Goal: Task Accomplishment & Management: Manage account settings

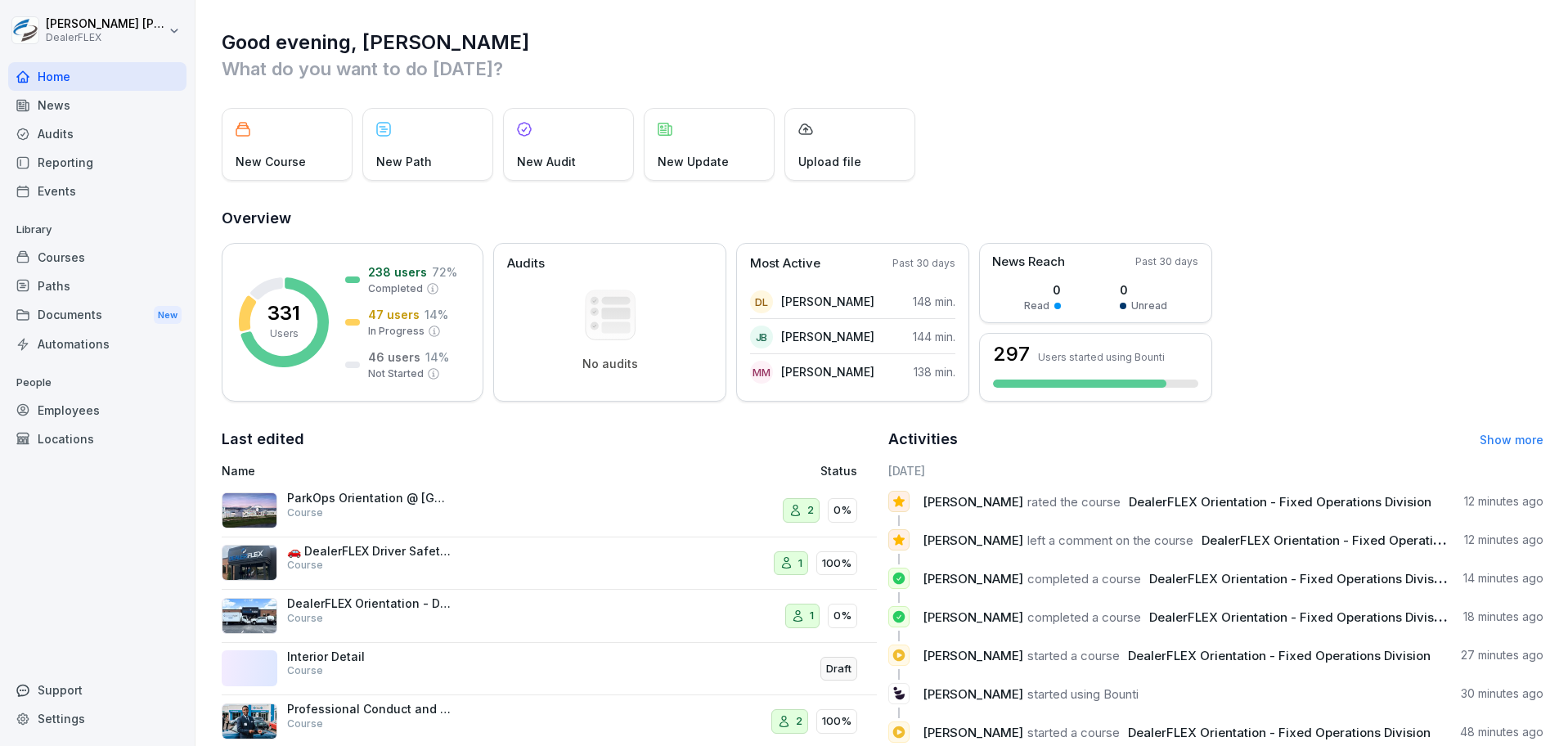
click at [118, 244] on div "Courses" at bounding box center [97, 258] width 178 height 29
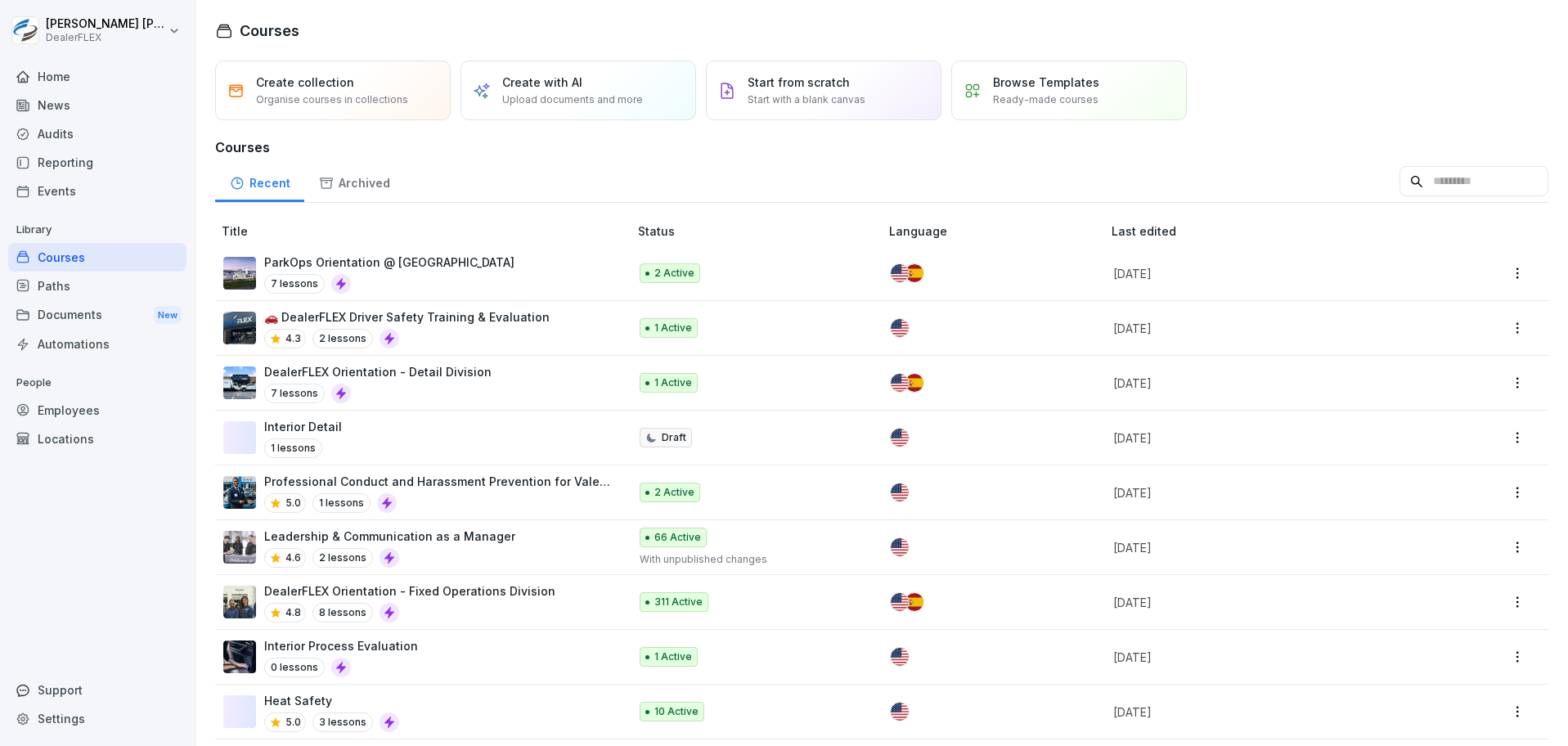
click at [589, 101] on p "Upload documents and more" at bounding box center [572, 99] width 140 height 14
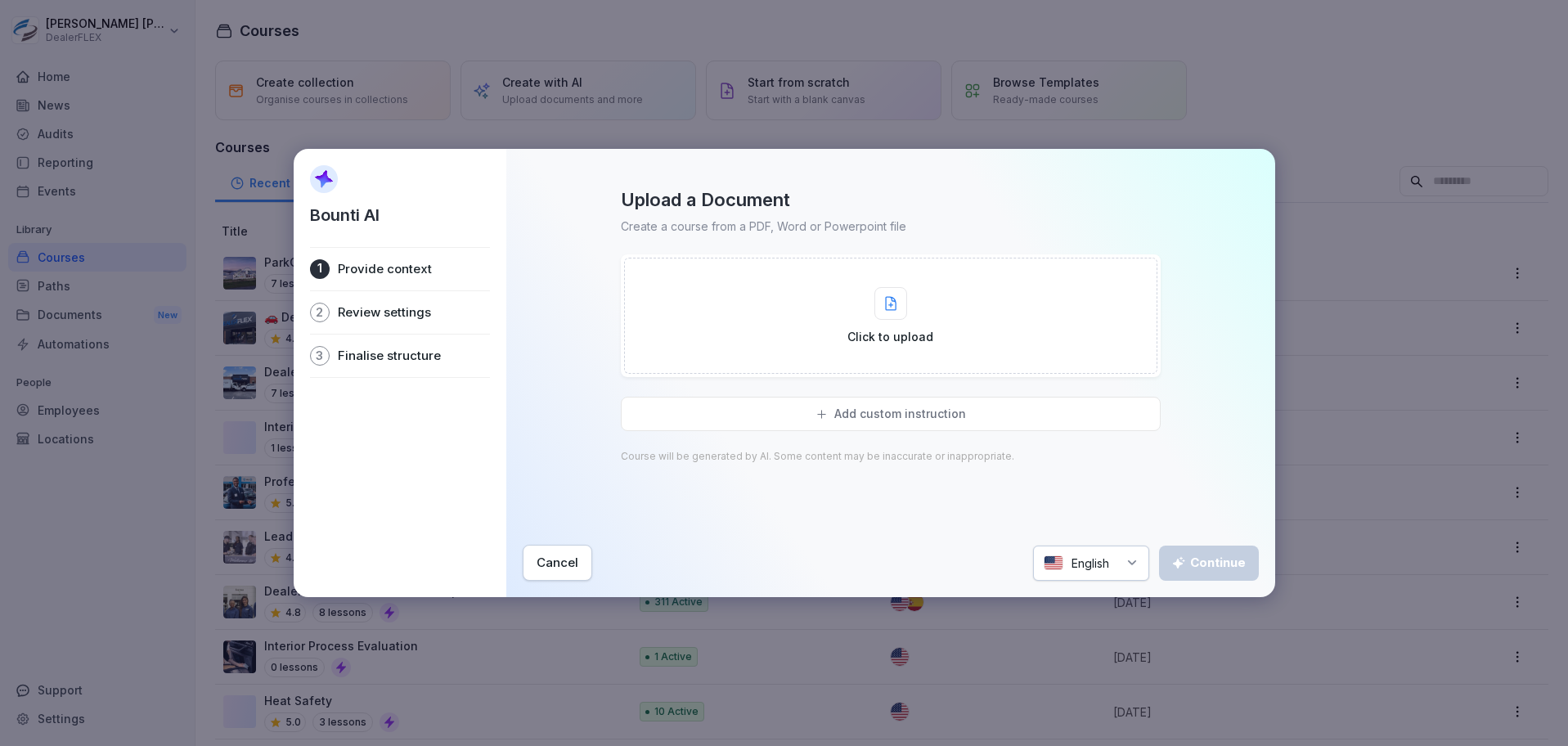
click at [819, 337] on div "Click to upload" at bounding box center [890, 315] width 534 height 116
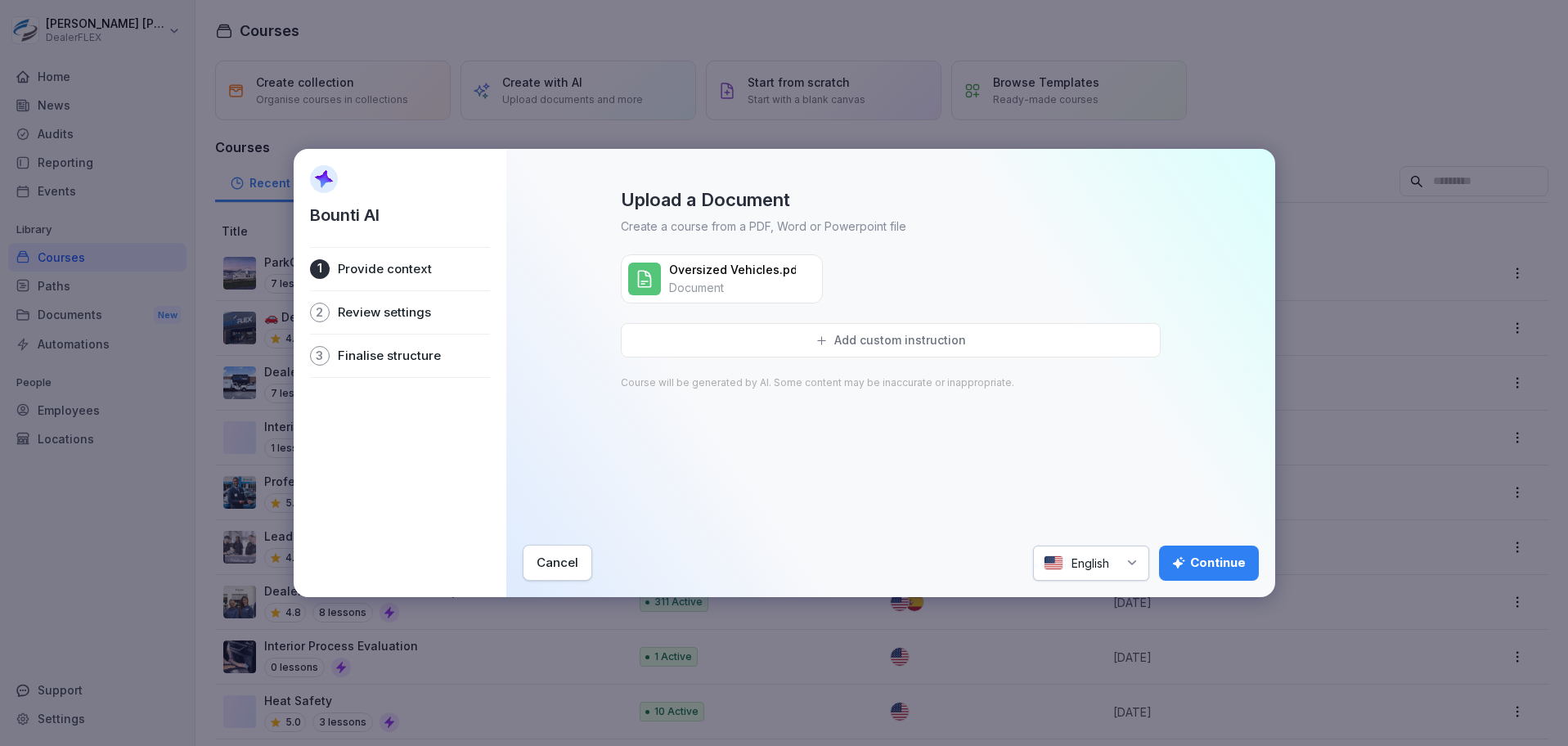
click at [1201, 551] on button "Continue" at bounding box center [1209, 562] width 100 height 36
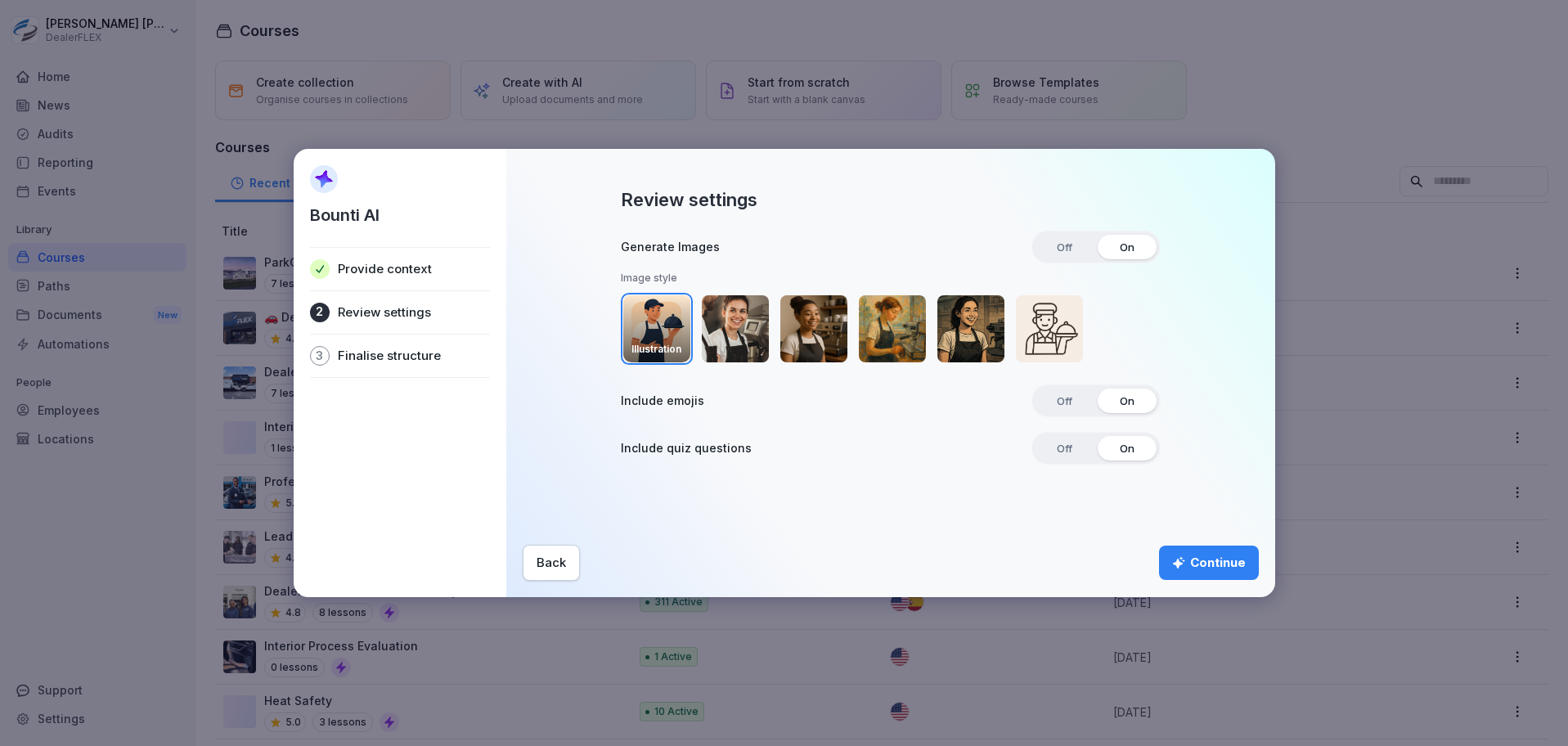
click at [1050, 403] on span "Off" at bounding box center [1064, 401] width 38 height 25
click at [1181, 561] on icon "button" at bounding box center [1178, 562] width 12 height 12
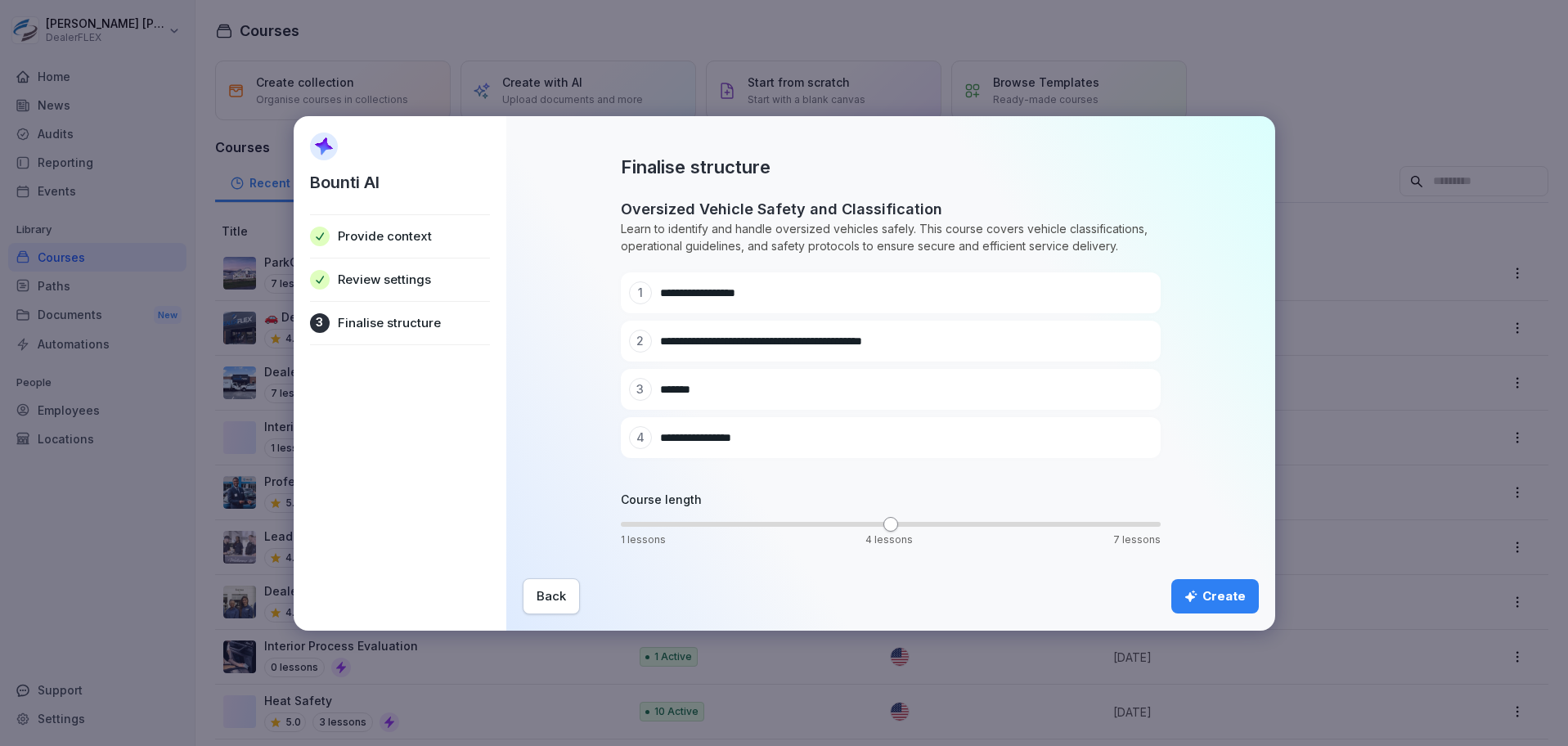
click at [1207, 602] on div "Create" at bounding box center [1215, 596] width 62 height 18
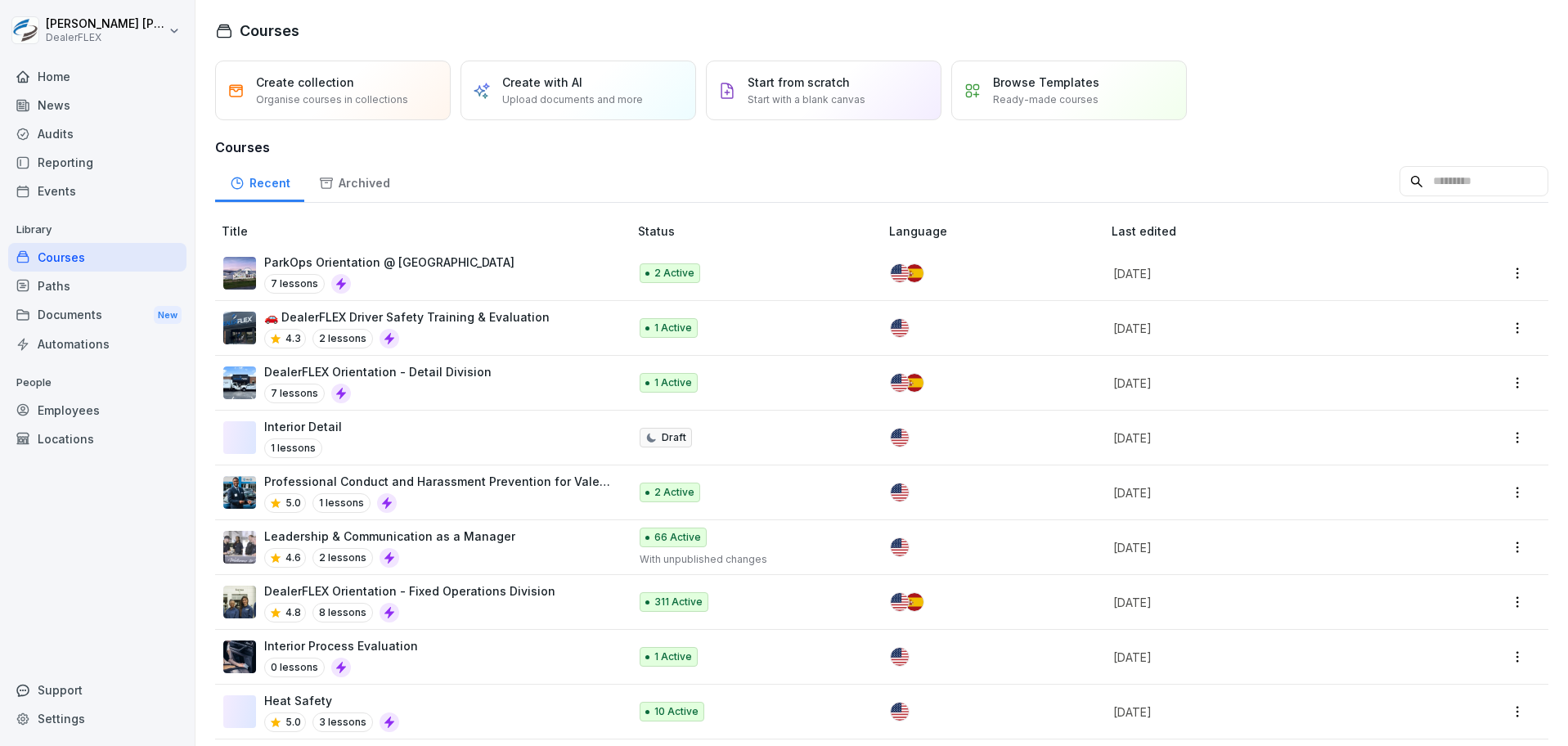
click at [1455, 184] on input at bounding box center [1474, 182] width 149 height 31
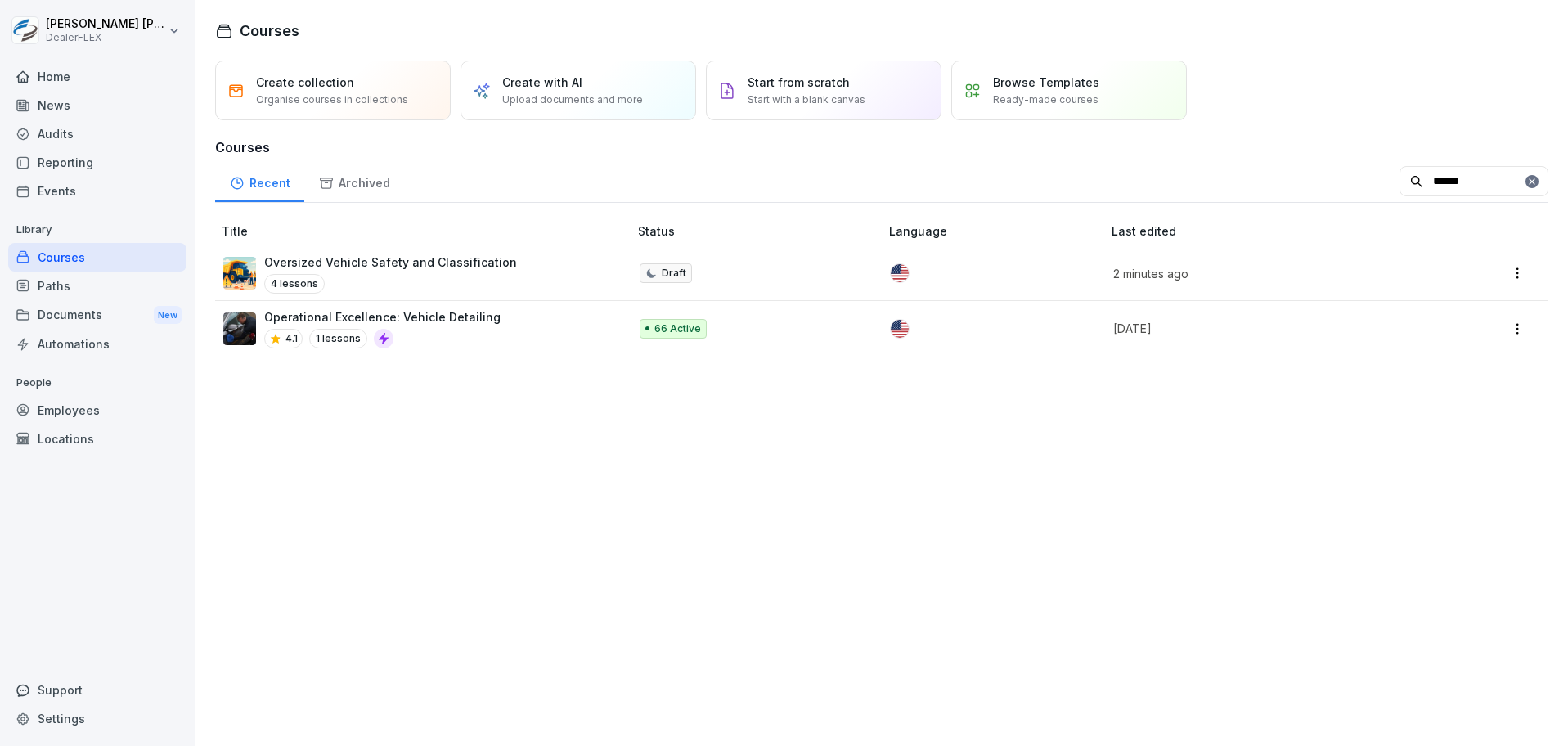
type input "******"
click at [930, 273] on div at bounding box center [987, 273] width 195 height 18
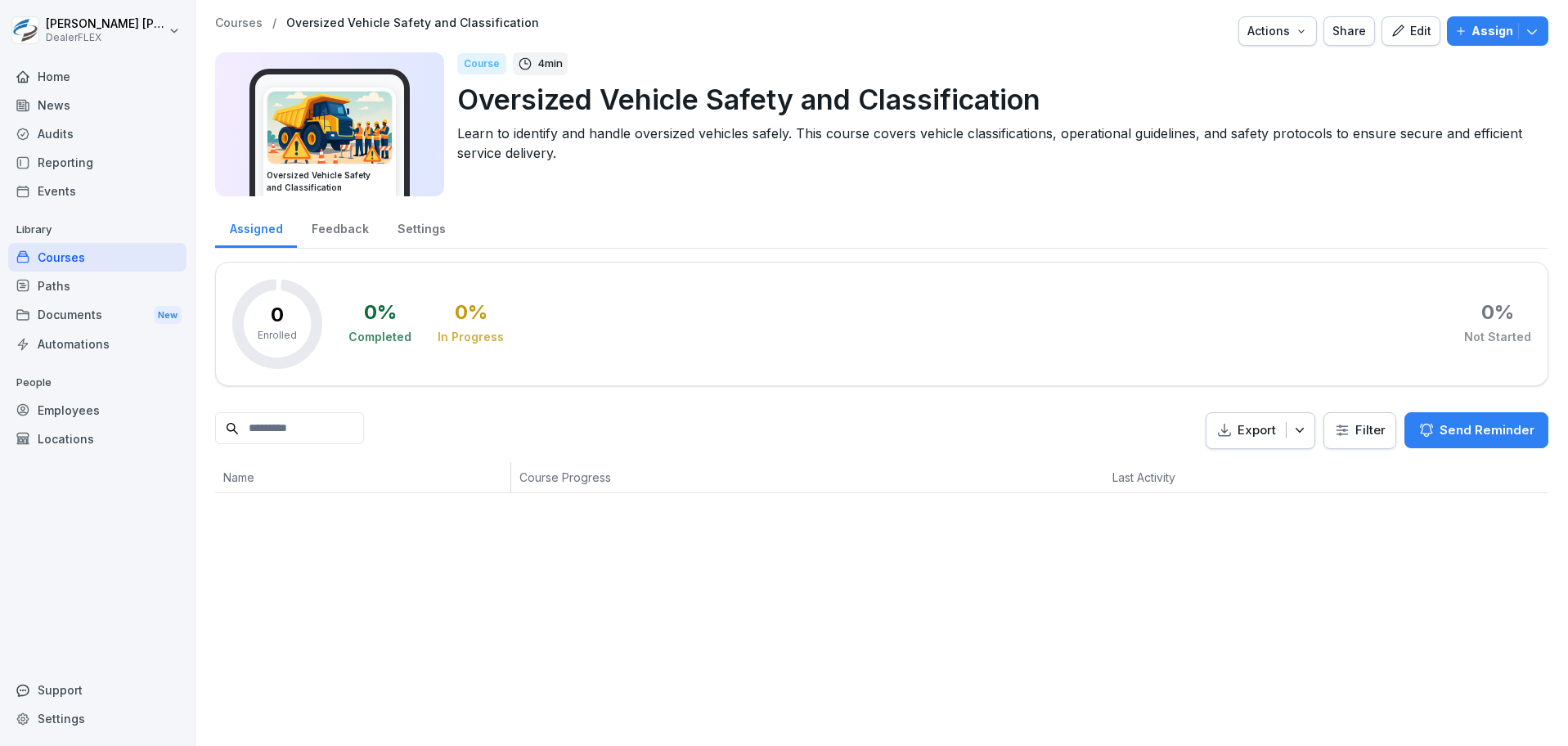
click at [1392, 35] on div "Edit" at bounding box center [1410, 31] width 41 height 18
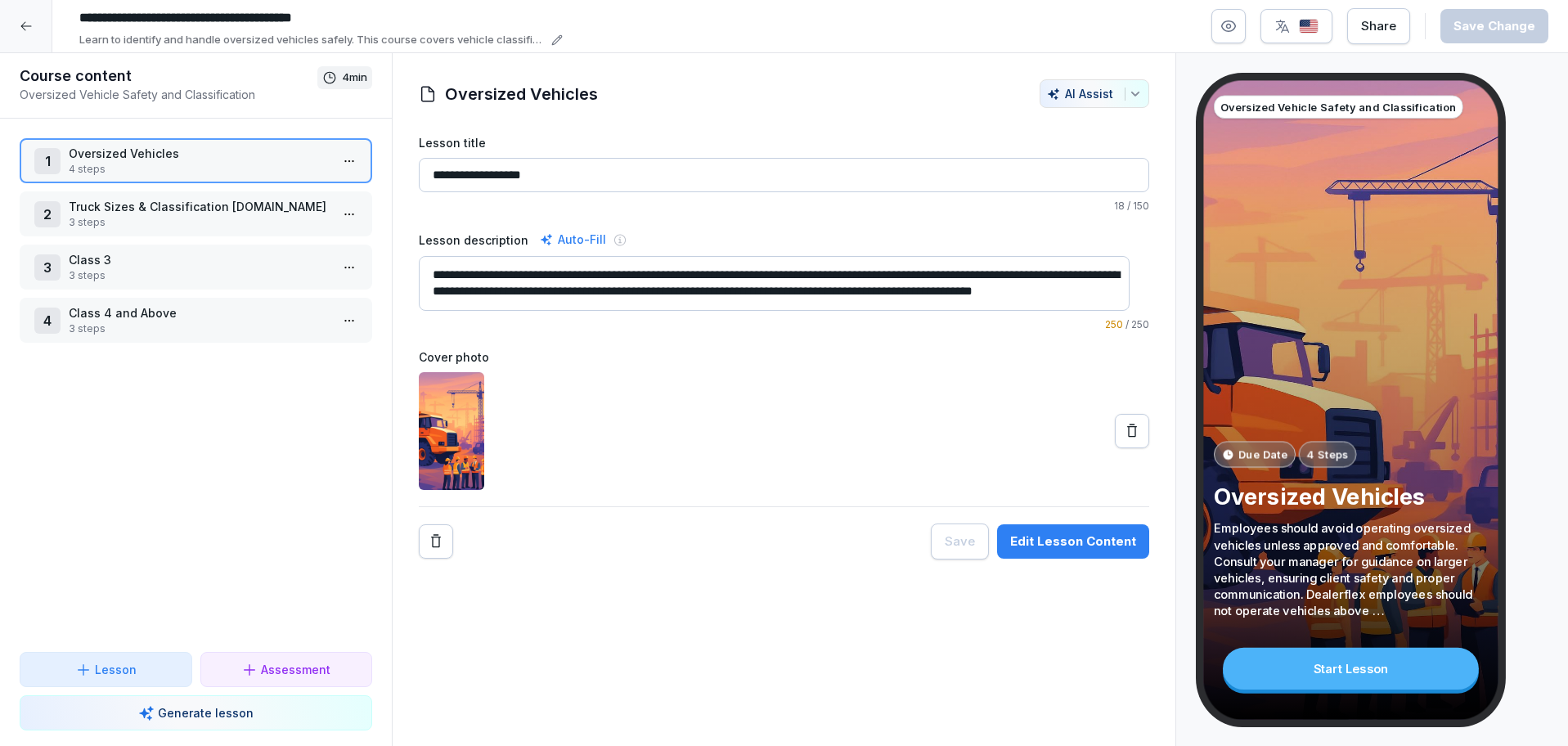
click at [447, 428] on img at bounding box center [452, 431] width 65 height 118
drag, startPoint x: 1124, startPoint y: 422, endPoint x: 1117, endPoint y: 428, distance: 9.2
click at [1117, 428] on button at bounding box center [1132, 431] width 35 height 35
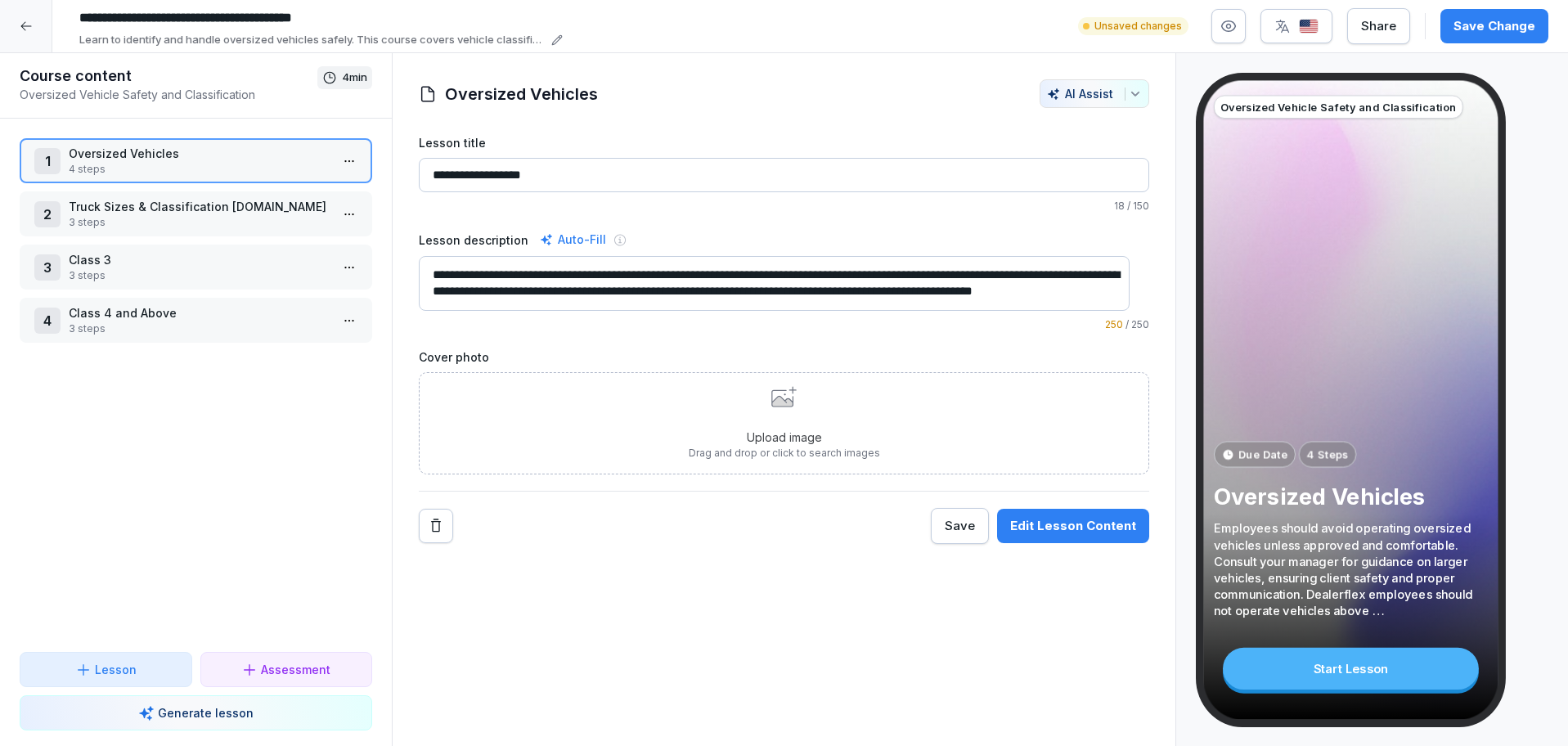
click at [169, 194] on div "2 Truck Sizes & Classification DOTMobileExpress.com 3 steps" at bounding box center [195, 213] width 353 height 45
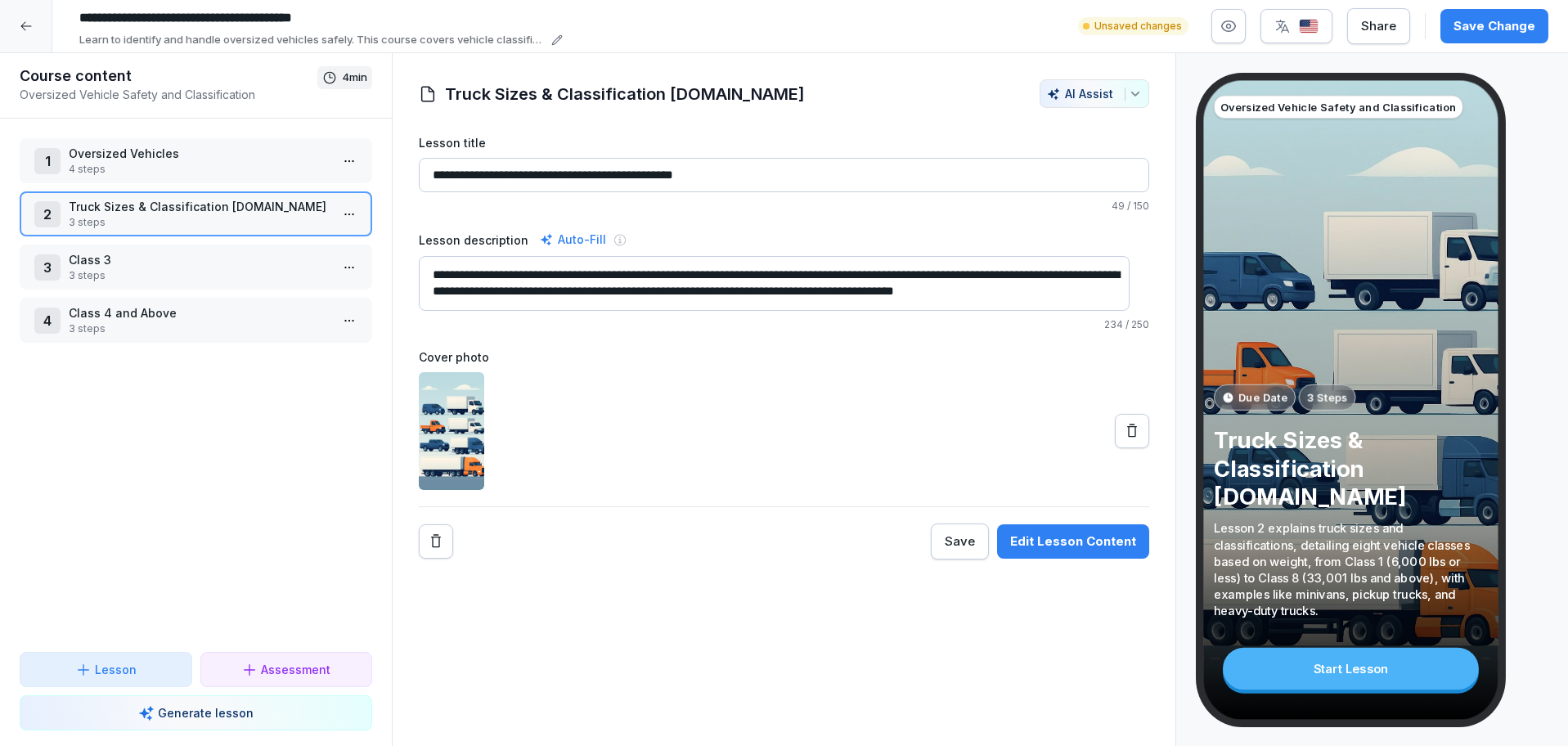
click at [219, 263] on p "Class 3" at bounding box center [198, 260] width 261 height 17
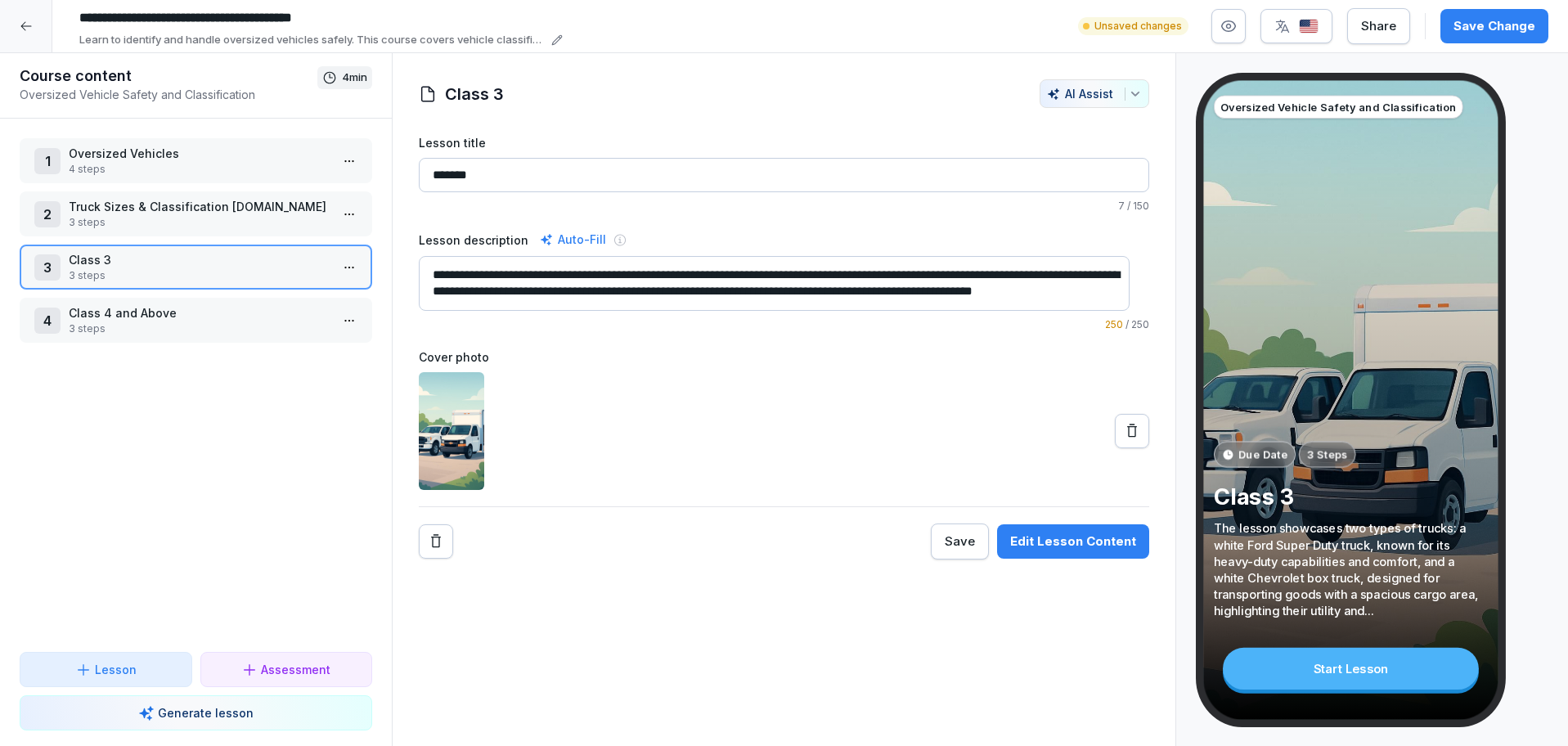
click at [241, 308] on p "Class 4 and Above" at bounding box center [198, 312] width 261 height 17
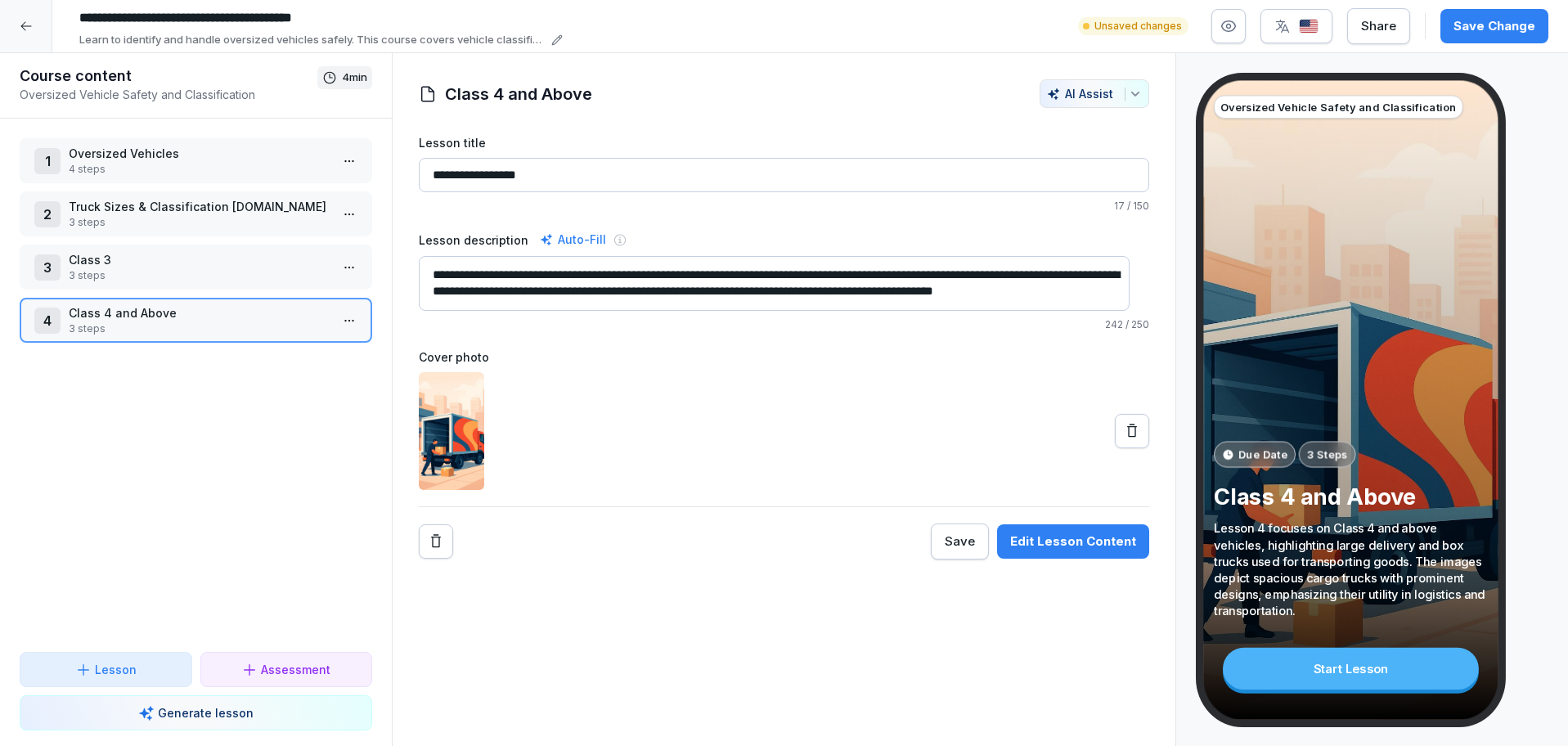
click at [238, 162] on p "4 steps" at bounding box center [198, 168] width 261 height 14
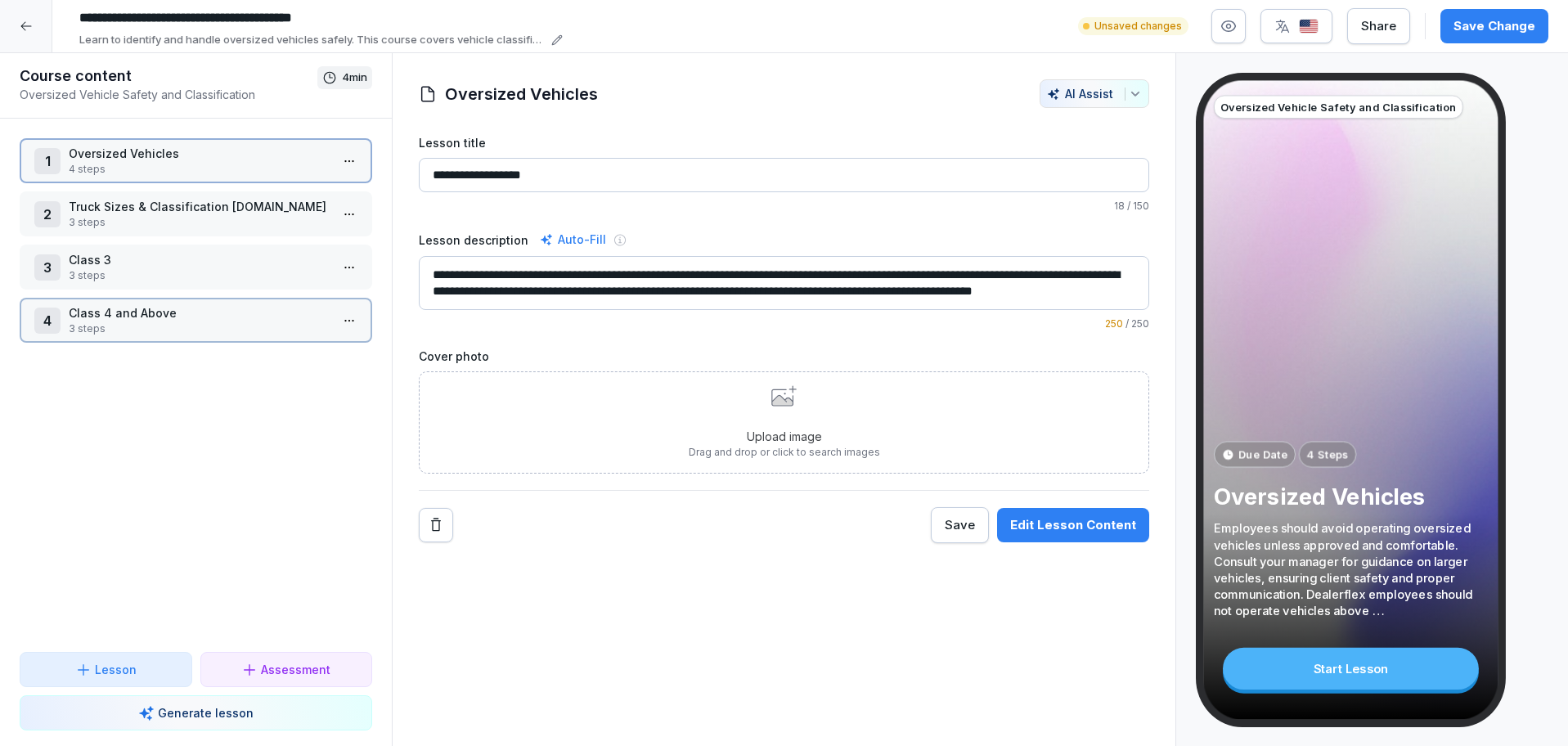
click at [238, 162] on p "4 steps" at bounding box center [198, 168] width 261 height 14
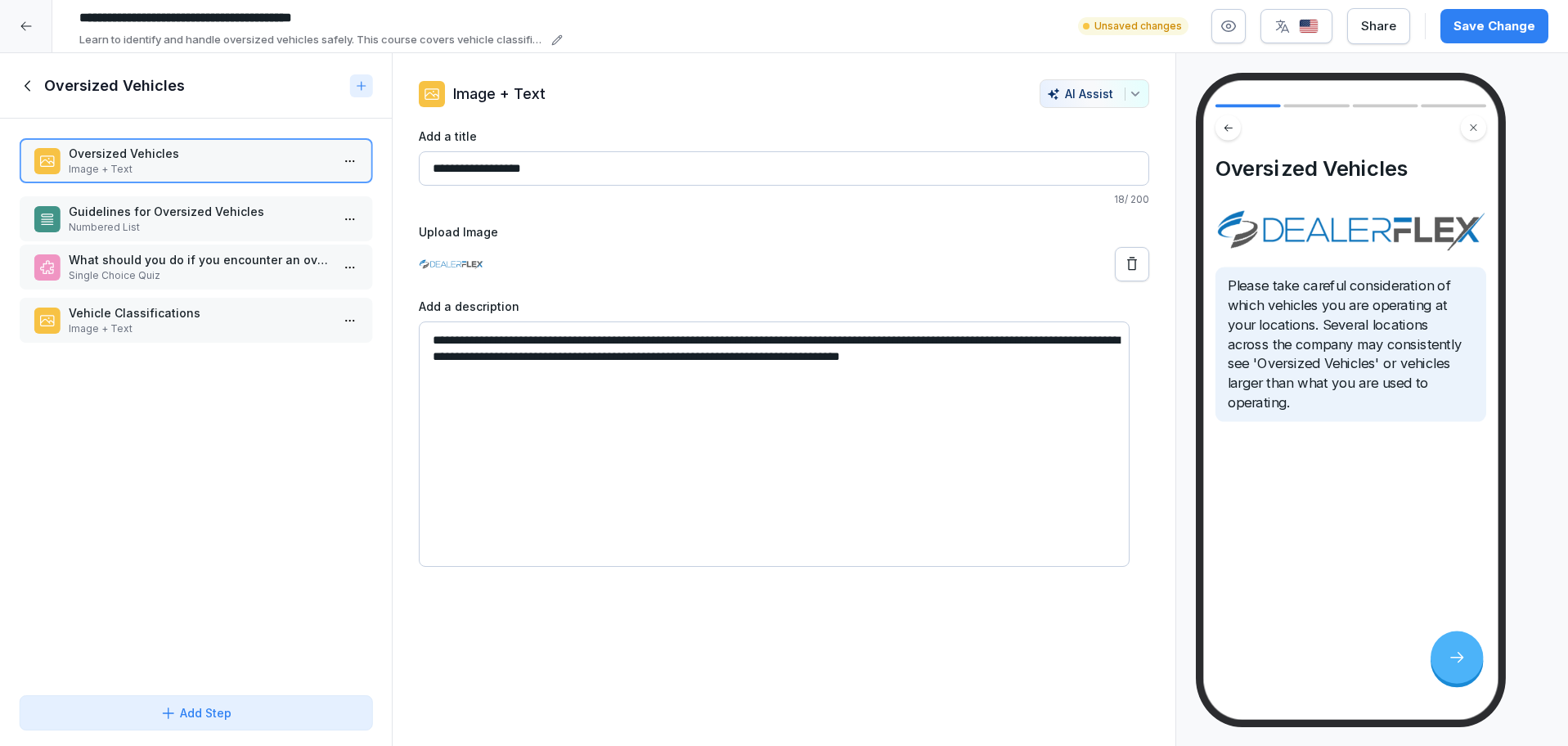
click at [236, 216] on p "Guidelines for Oversized Vehicles" at bounding box center [198, 211] width 261 height 17
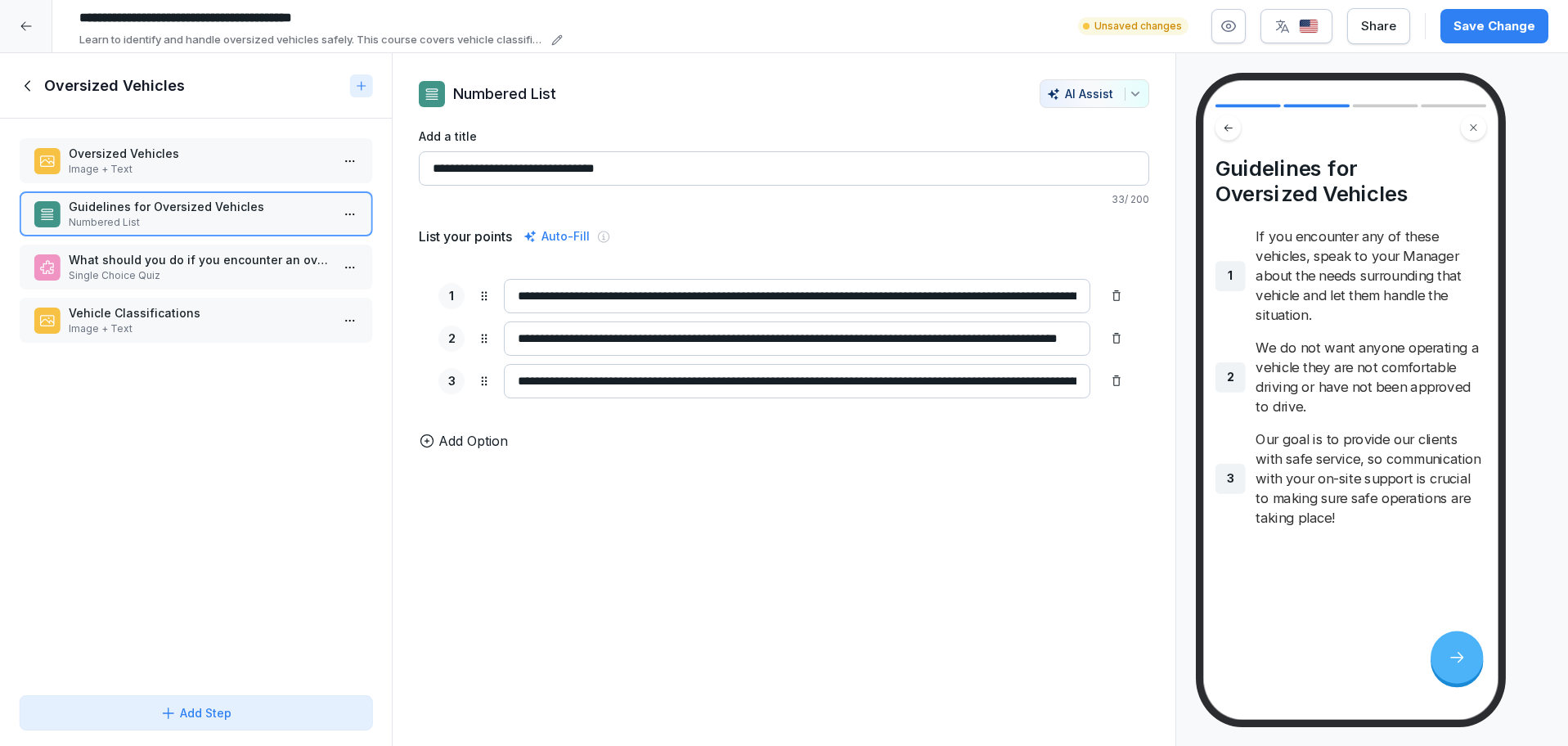
click at [216, 276] on p "Single Choice Quiz" at bounding box center [198, 275] width 261 height 14
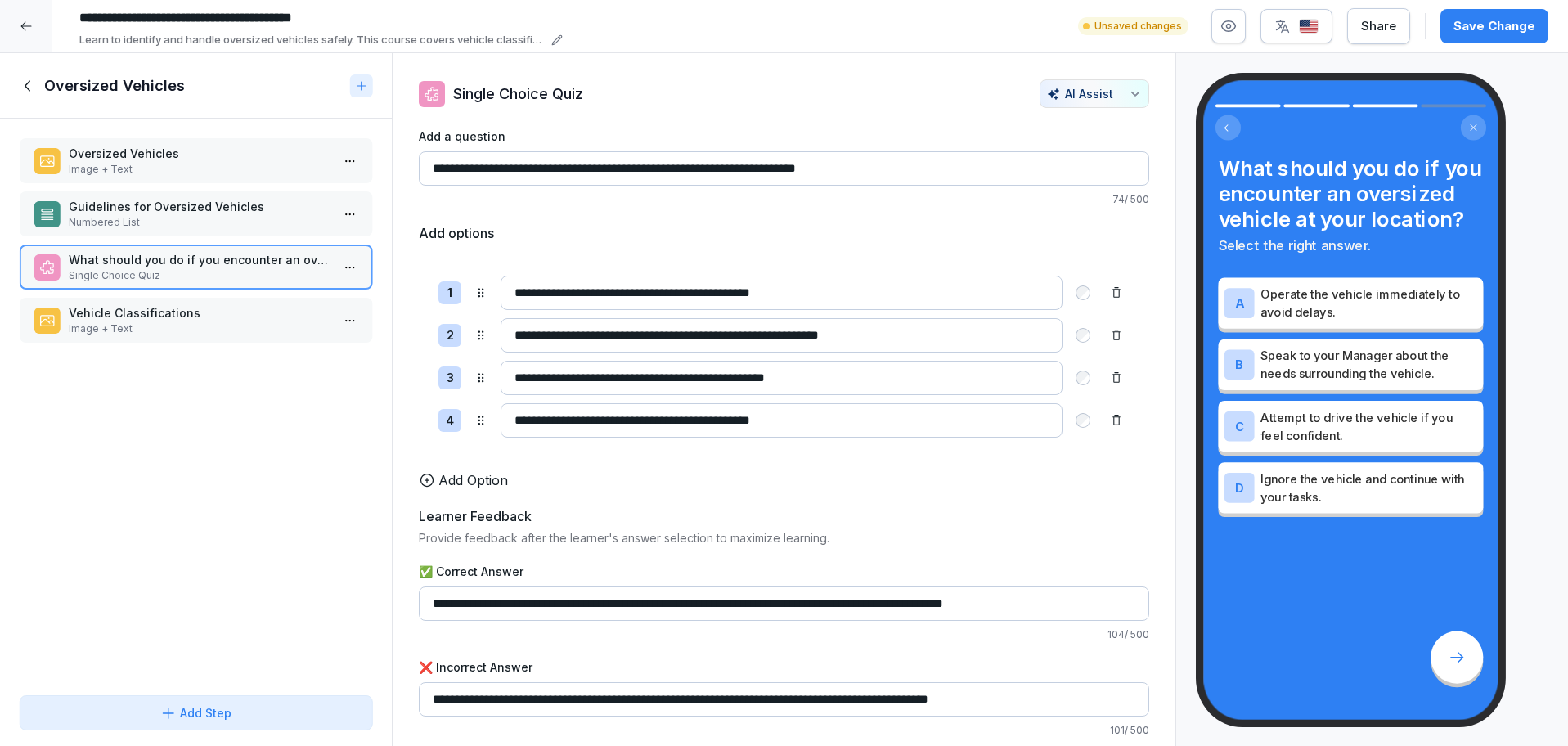
click at [197, 321] on p "Image + Text" at bounding box center [198, 328] width 261 height 14
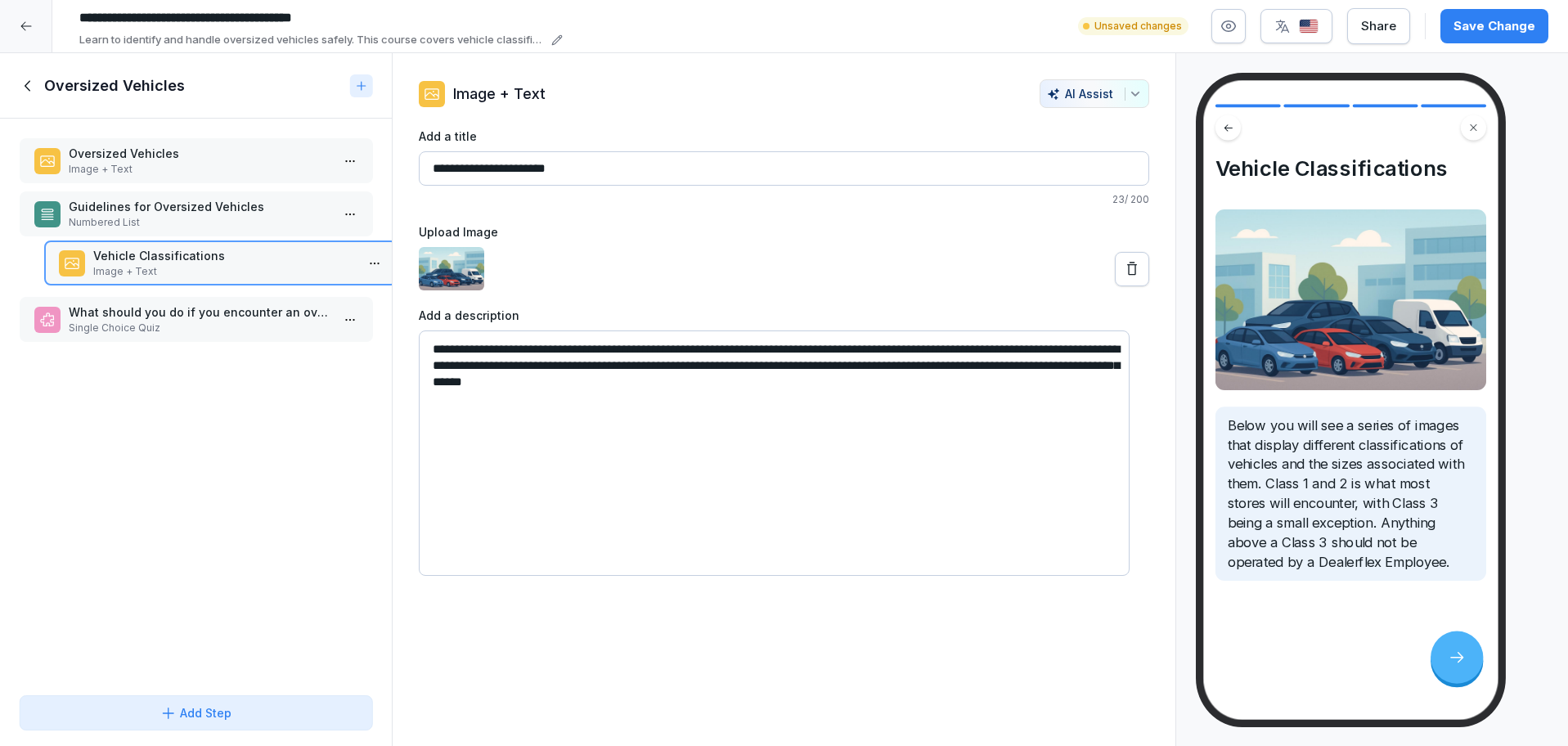
drag, startPoint x: 199, startPoint y: 315, endPoint x: 223, endPoint y: 258, distance: 61.8
click at [223, 258] on p "Vehicle Classifications" at bounding box center [223, 256] width 261 height 17
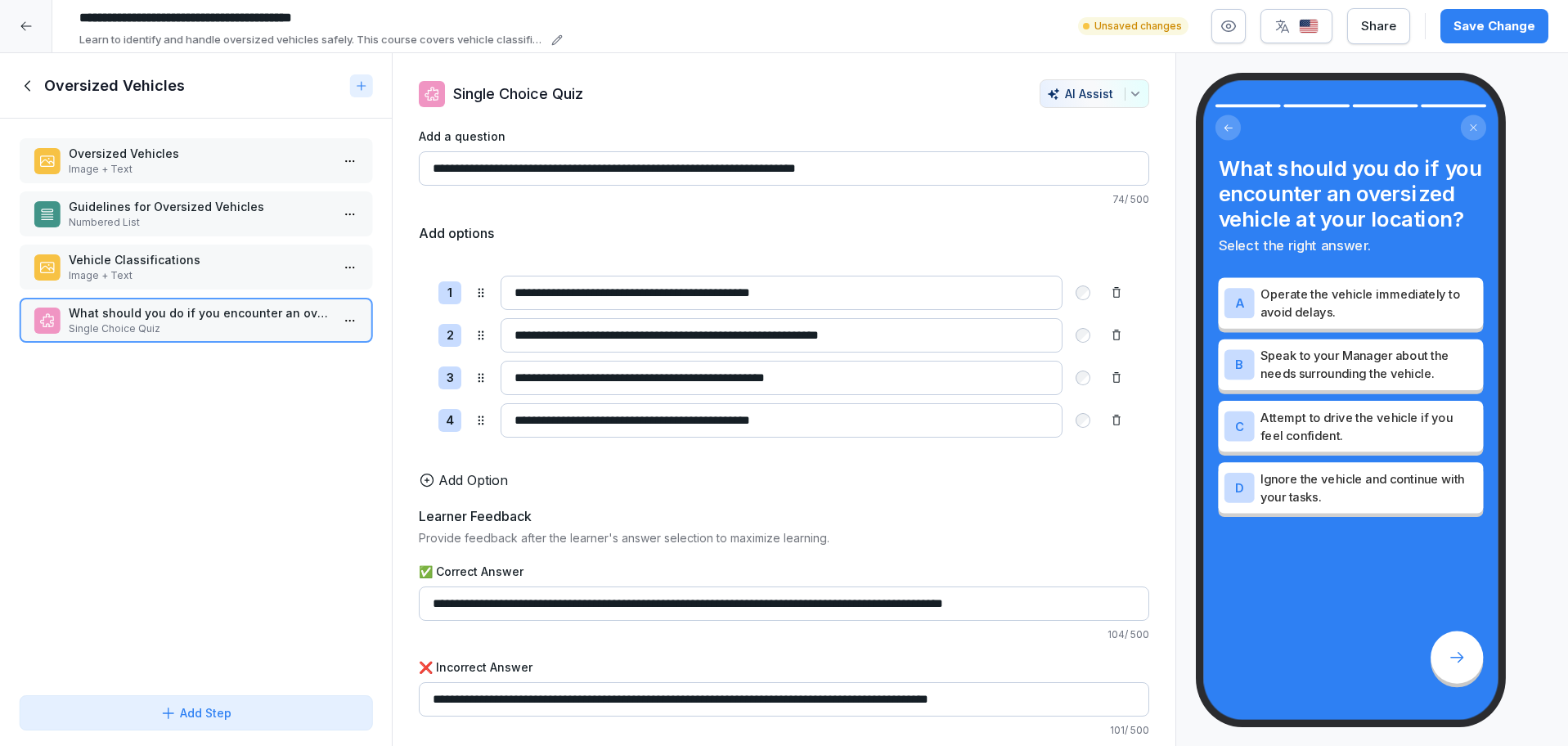
click at [1493, 18] on div "Save Change" at bounding box center [1494, 26] width 82 height 18
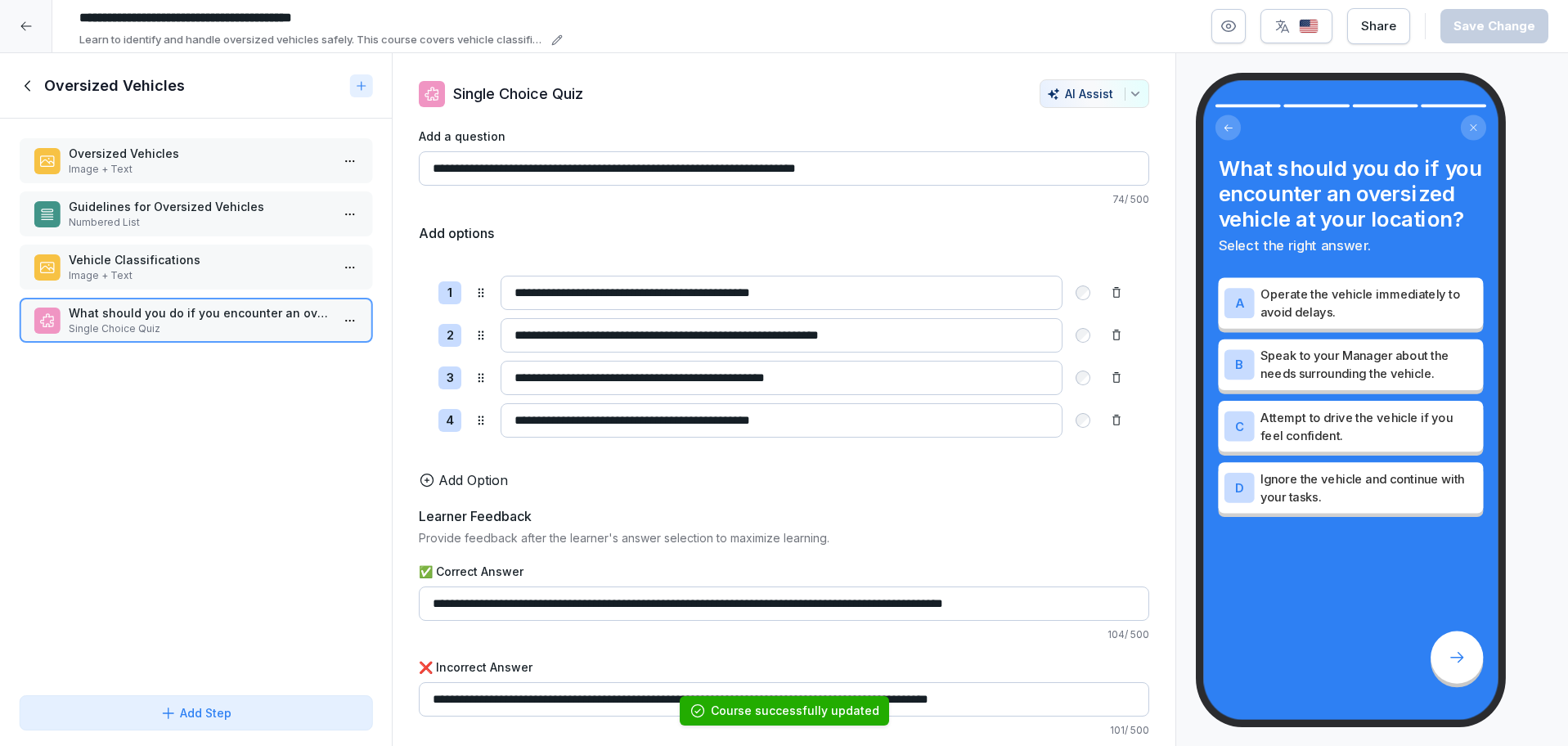
click at [37, 85] on icon at bounding box center [28, 86] width 18 height 18
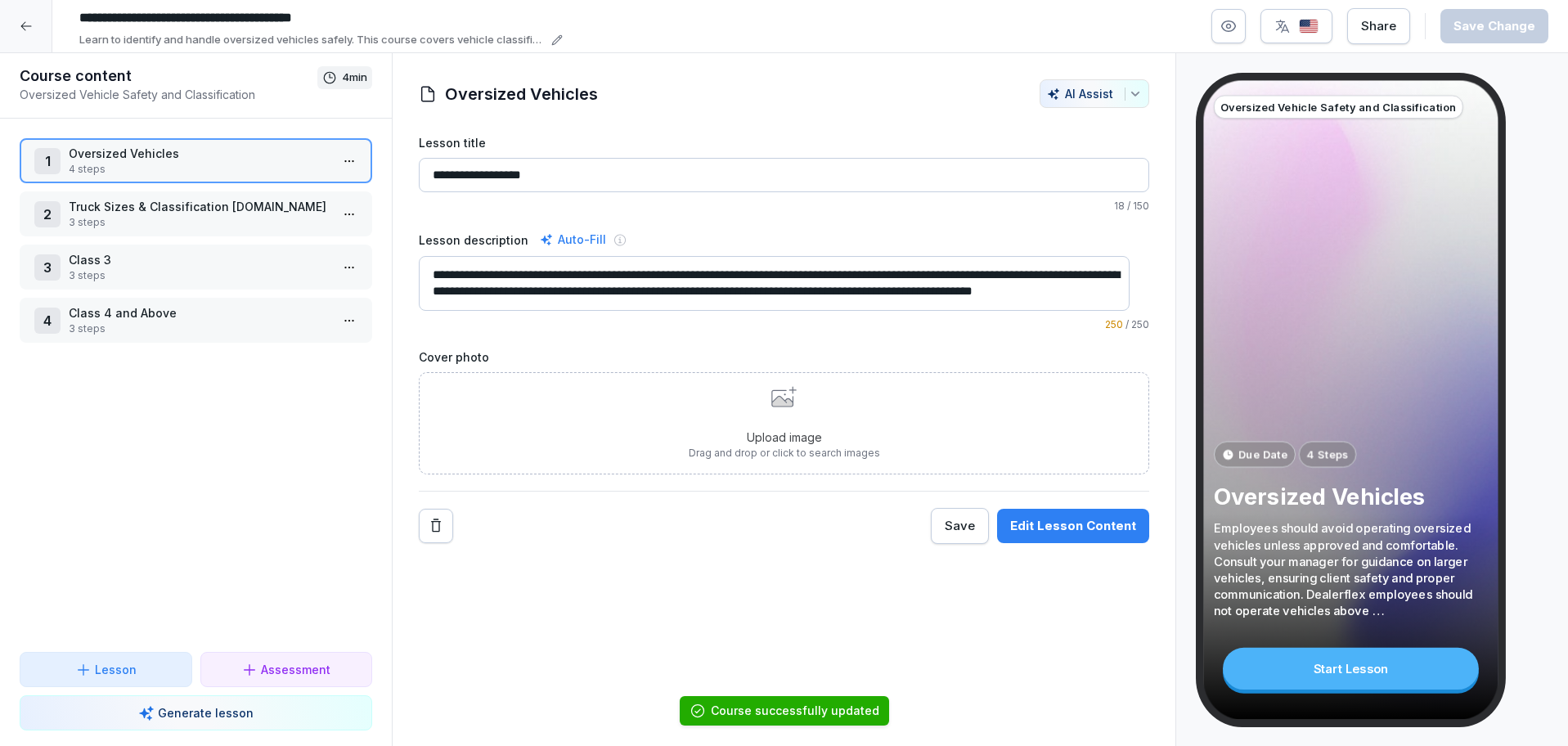
click at [258, 222] on p "3 steps" at bounding box center [198, 222] width 261 height 14
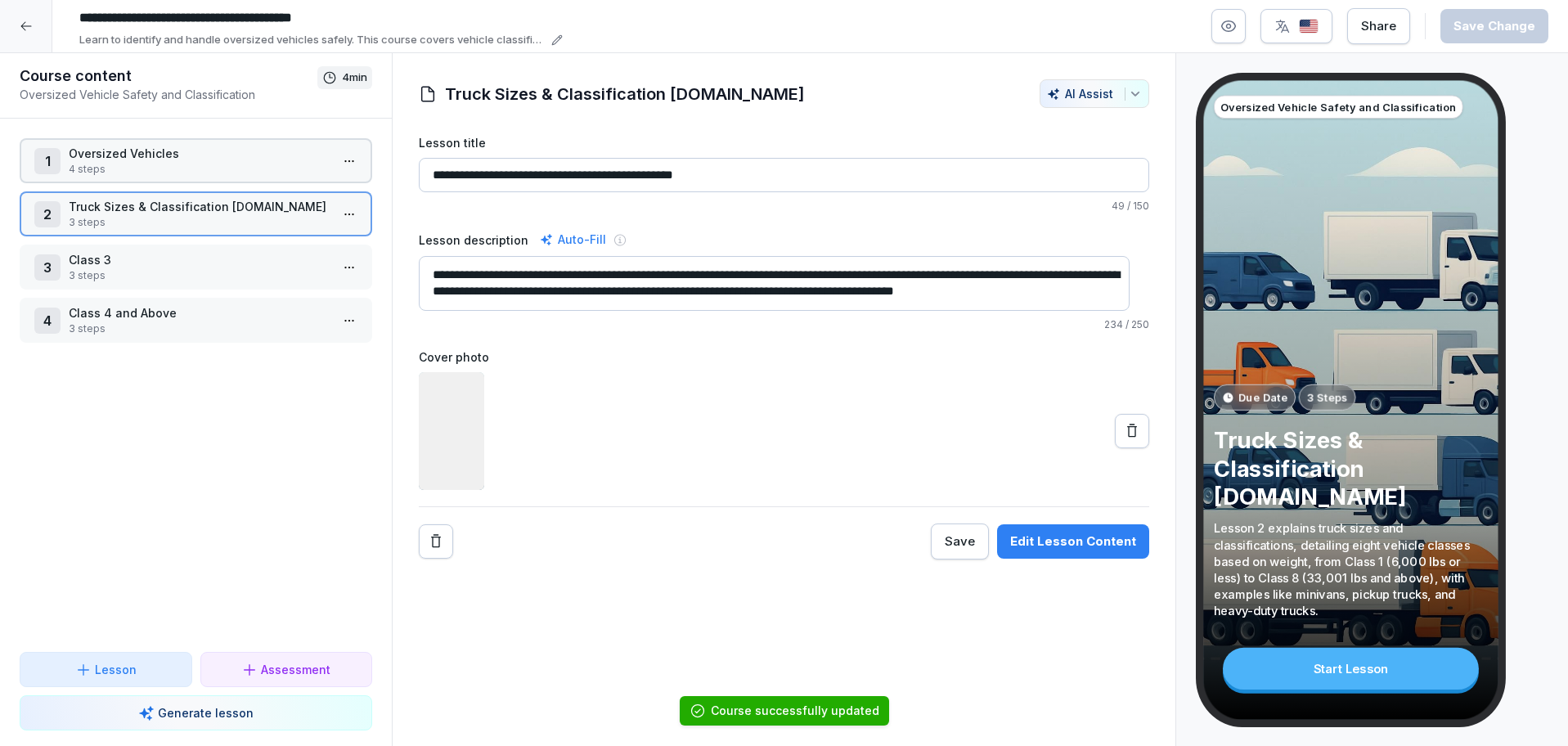
click at [258, 222] on p "3 steps" at bounding box center [198, 222] width 261 height 14
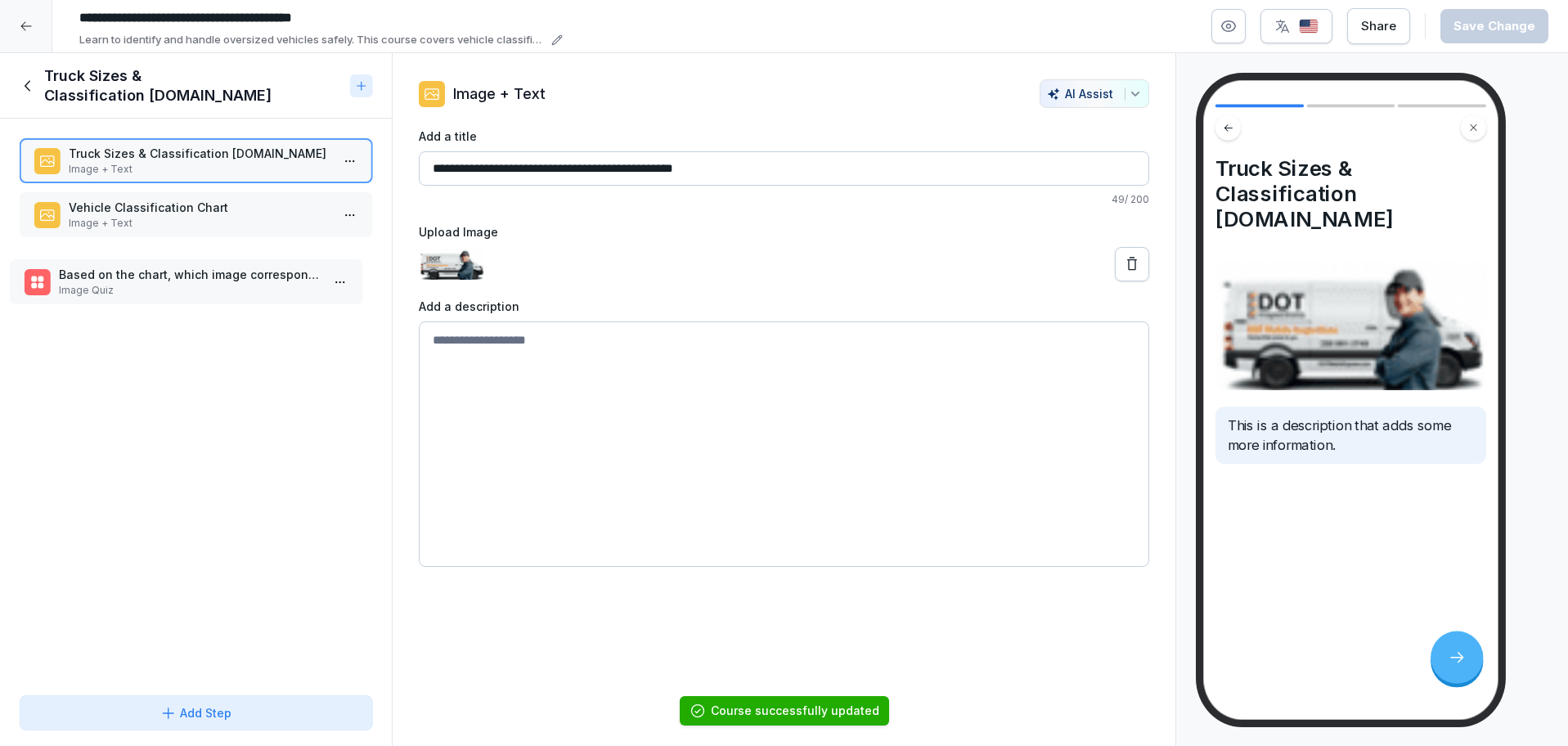
drag, startPoint x: 278, startPoint y: 205, endPoint x: 268, endPoint y: 272, distance: 67.7
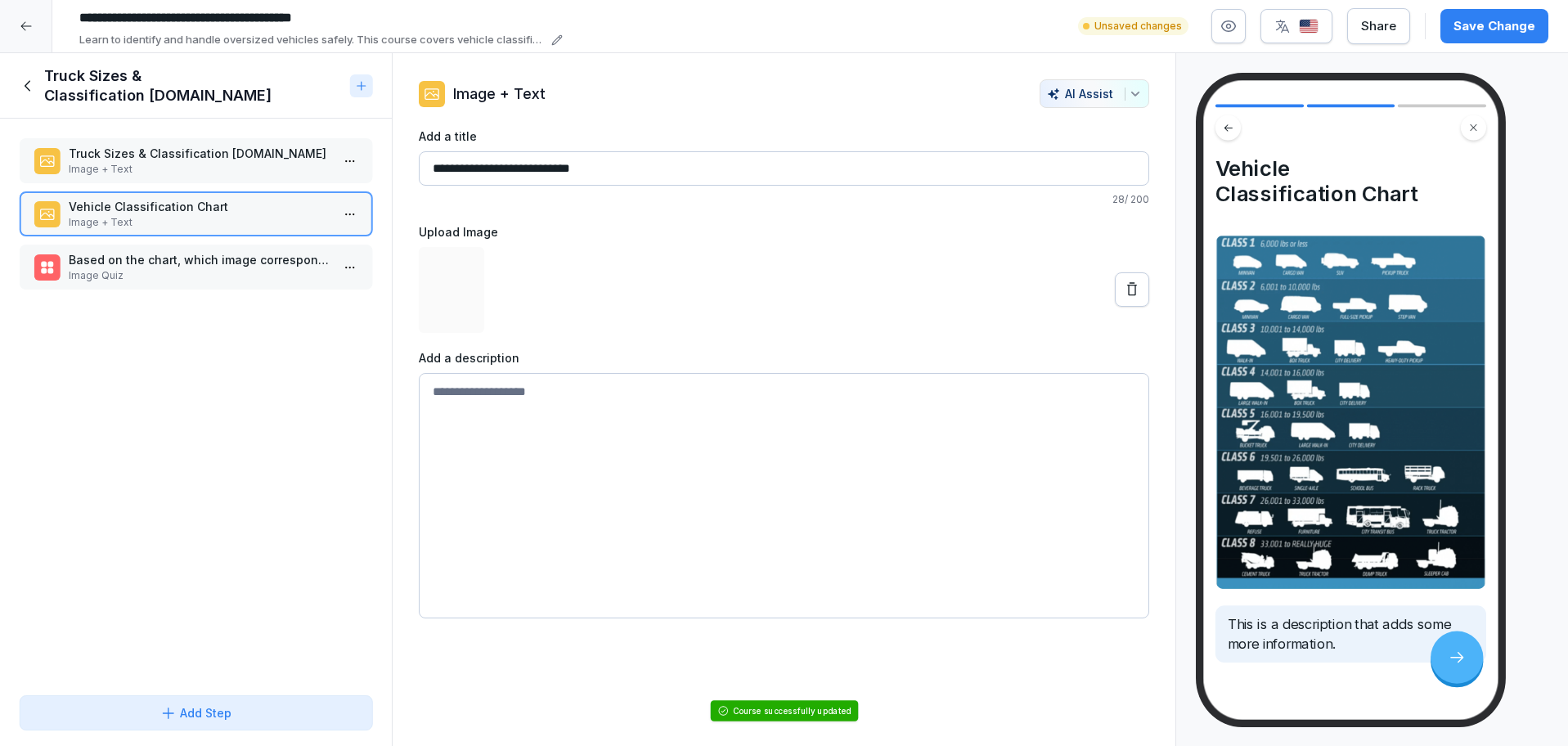
click at [234, 160] on p "Truck Sizes & Classification DOTMobileExpress.com" at bounding box center [198, 154] width 261 height 17
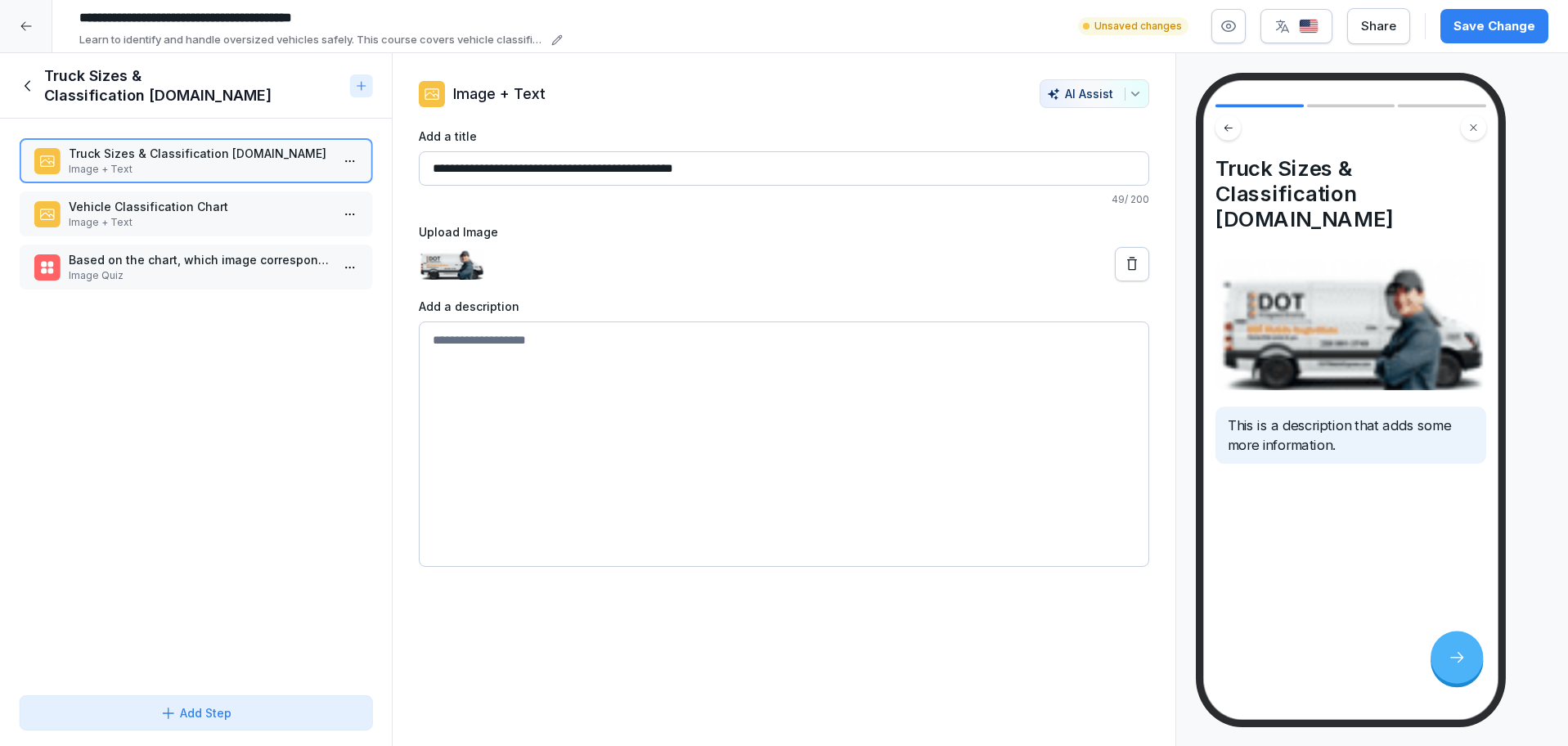
click at [120, 215] on p "Image + Text" at bounding box center [198, 222] width 261 height 14
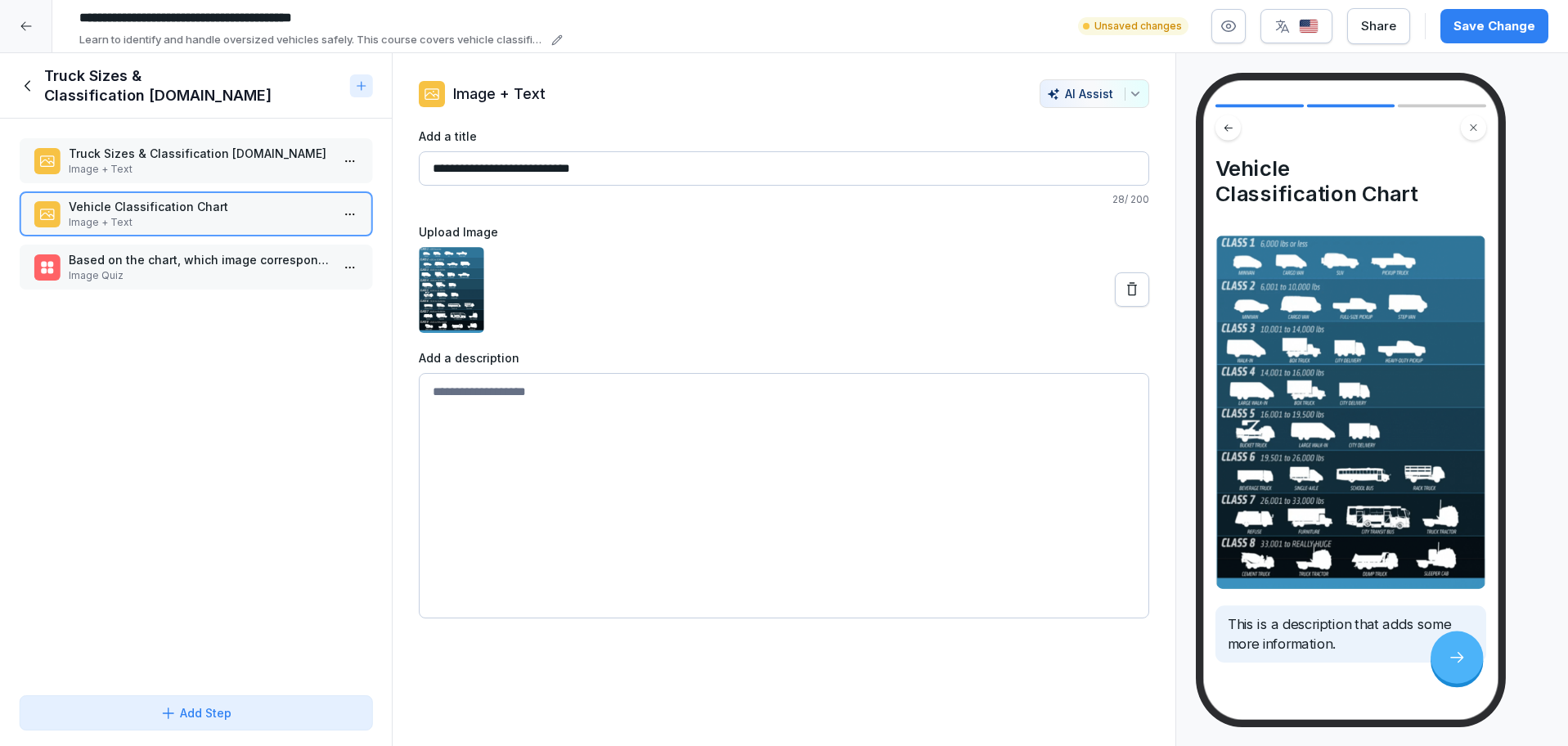
click at [20, 94] on icon at bounding box center [28, 86] width 18 height 18
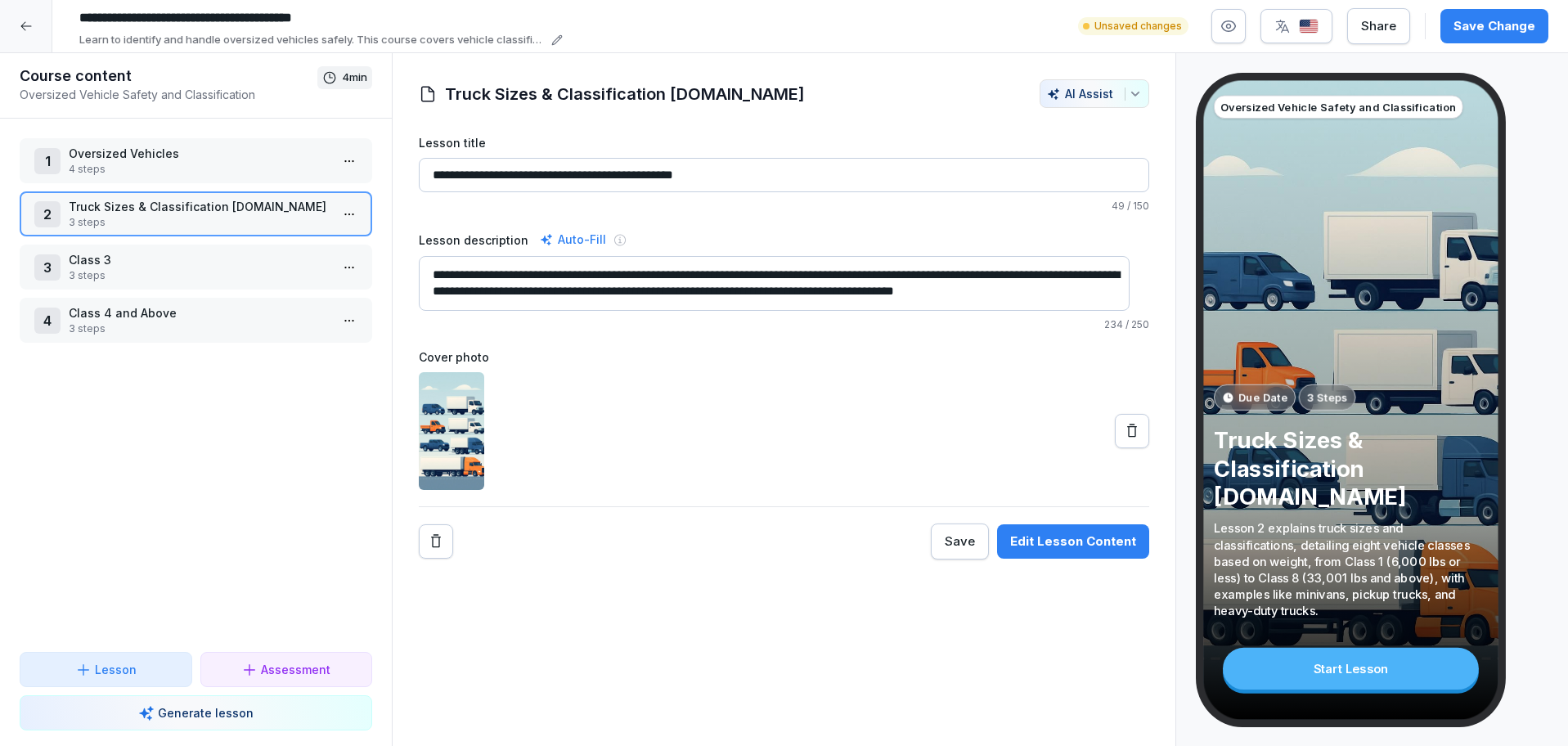
click at [182, 162] on p "4 steps" at bounding box center [198, 168] width 261 height 14
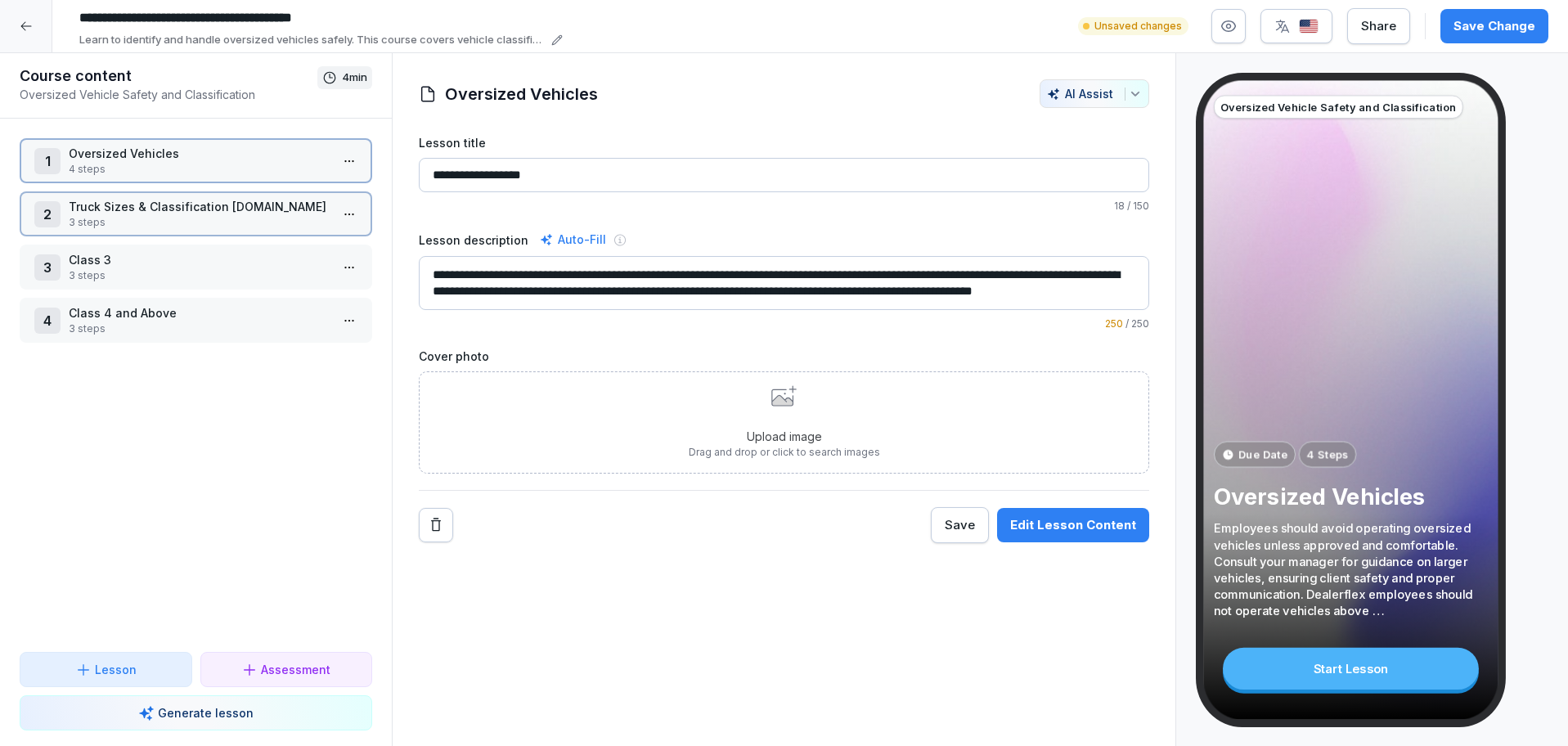
click at [182, 162] on p "4 steps" at bounding box center [198, 168] width 261 height 14
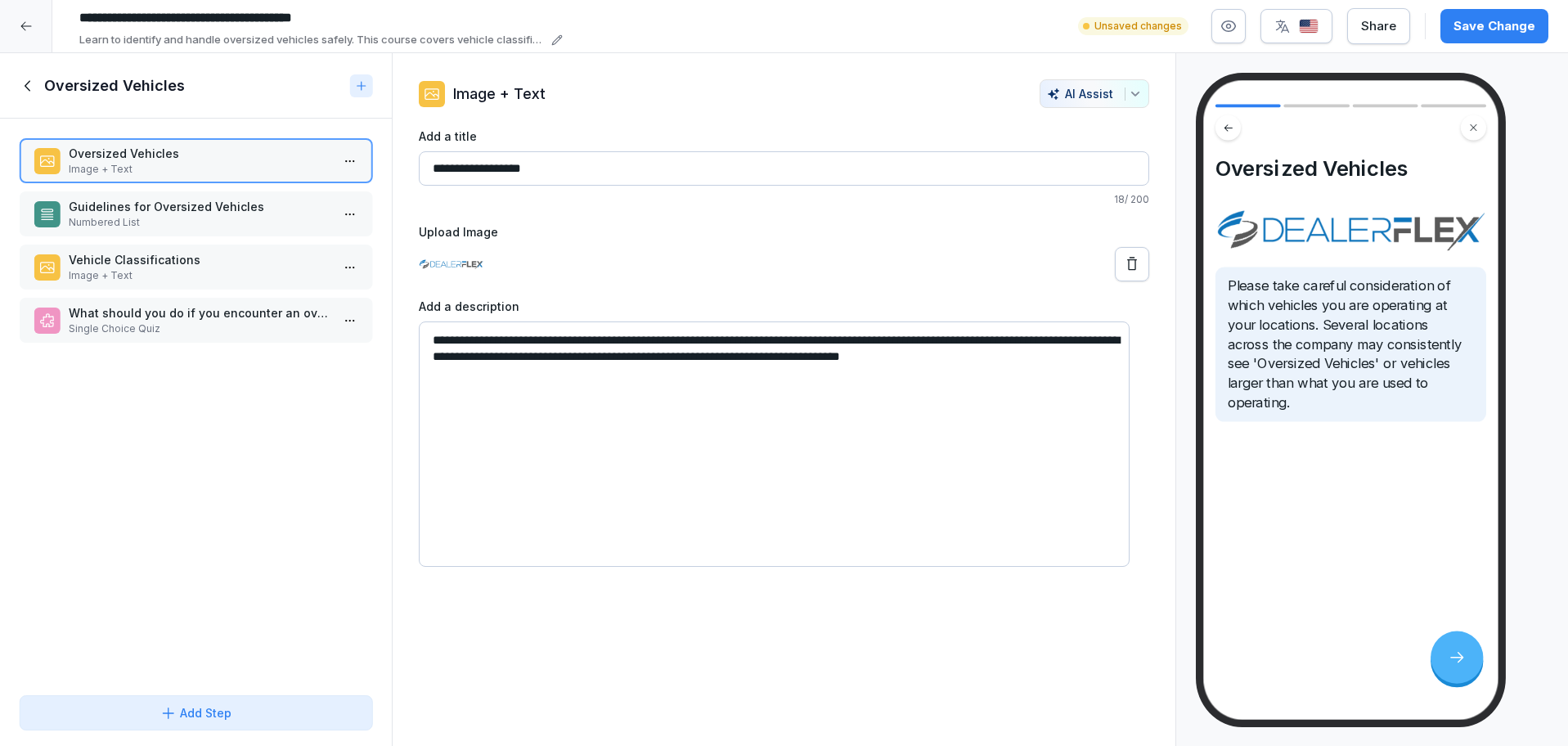
click at [15, 25] on div at bounding box center [26, 26] width 52 height 52
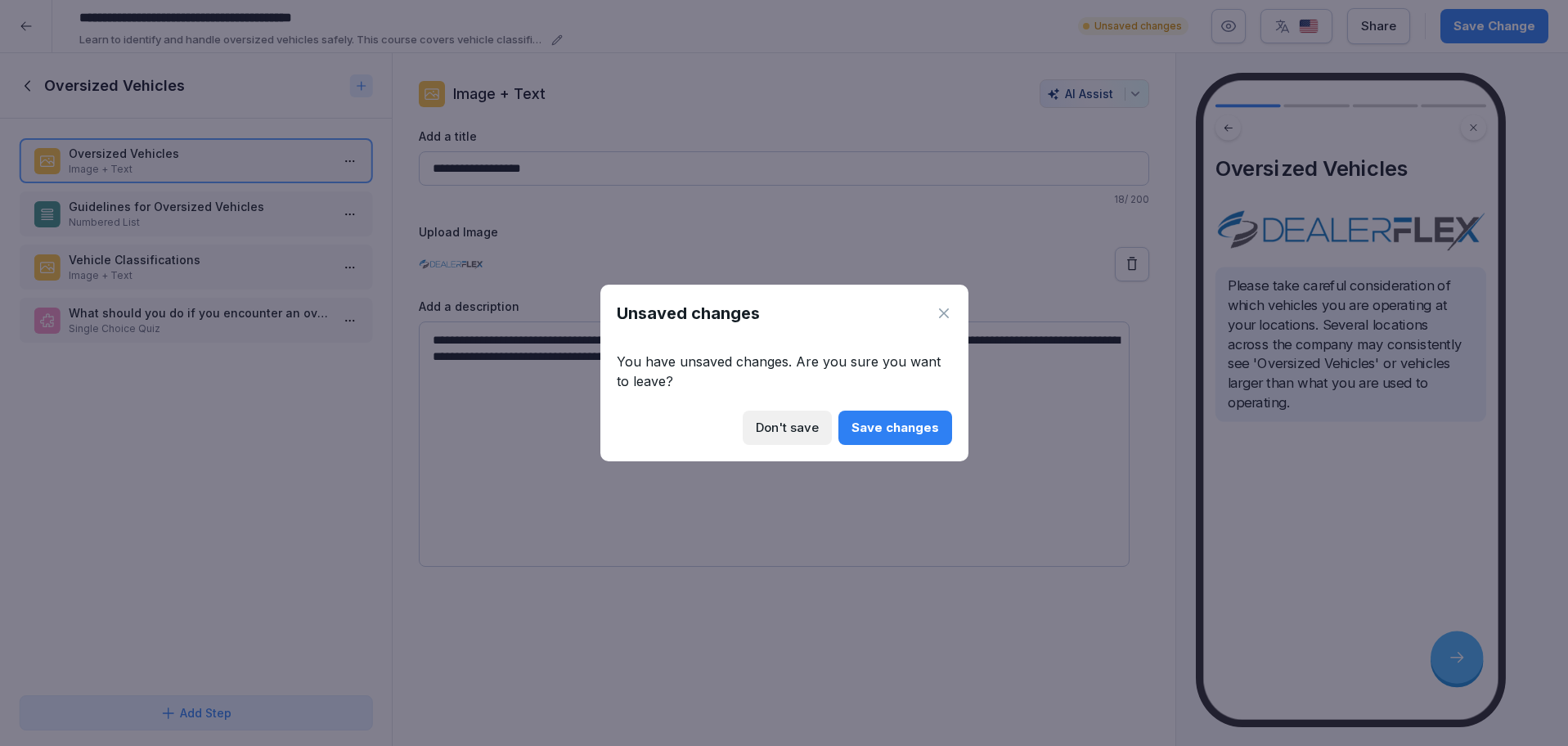
click at [871, 419] on div "Save changes" at bounding box center [895, 428] width 87 height 18
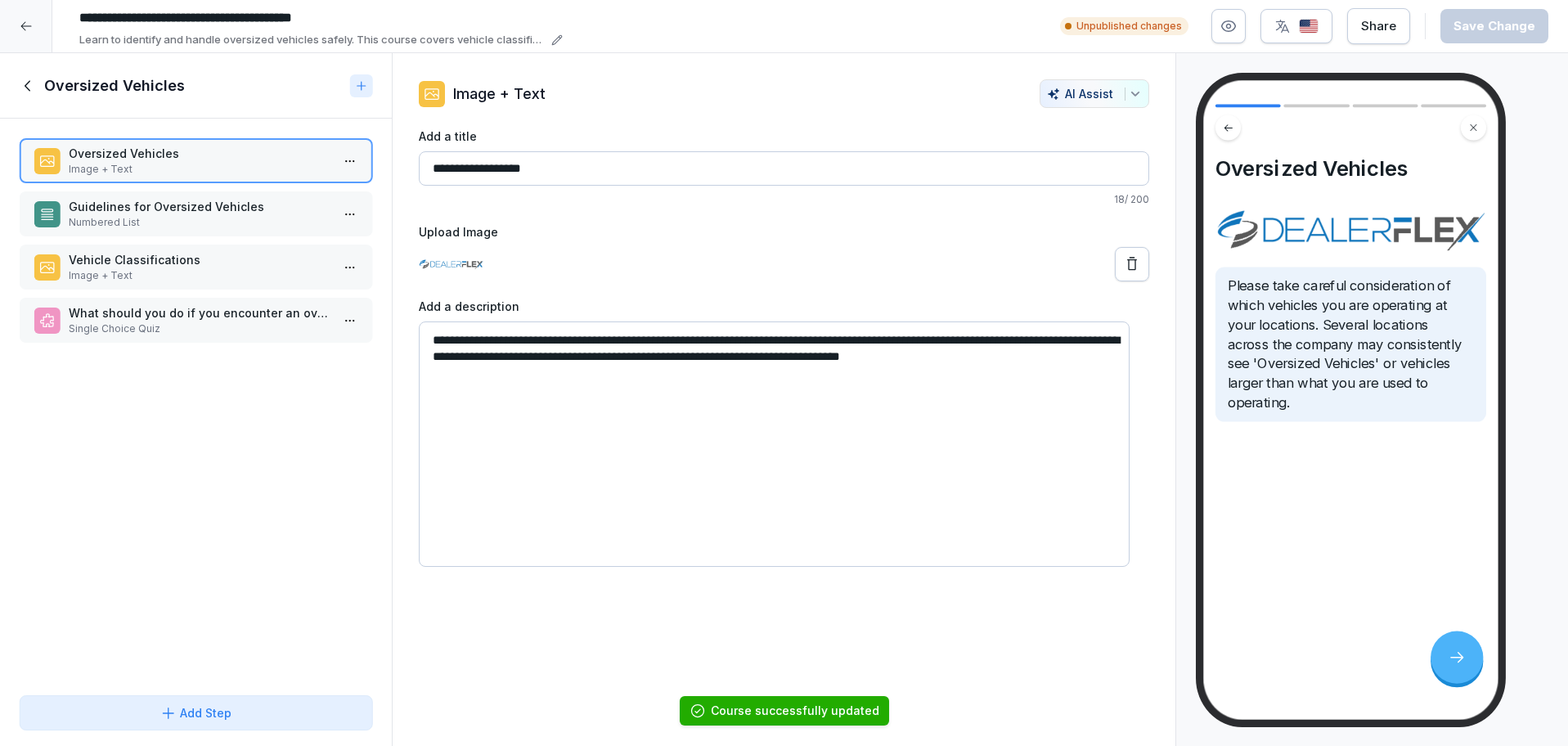
click at [30, 90] on icon at bounding box center [28, 86] width 18 height 18
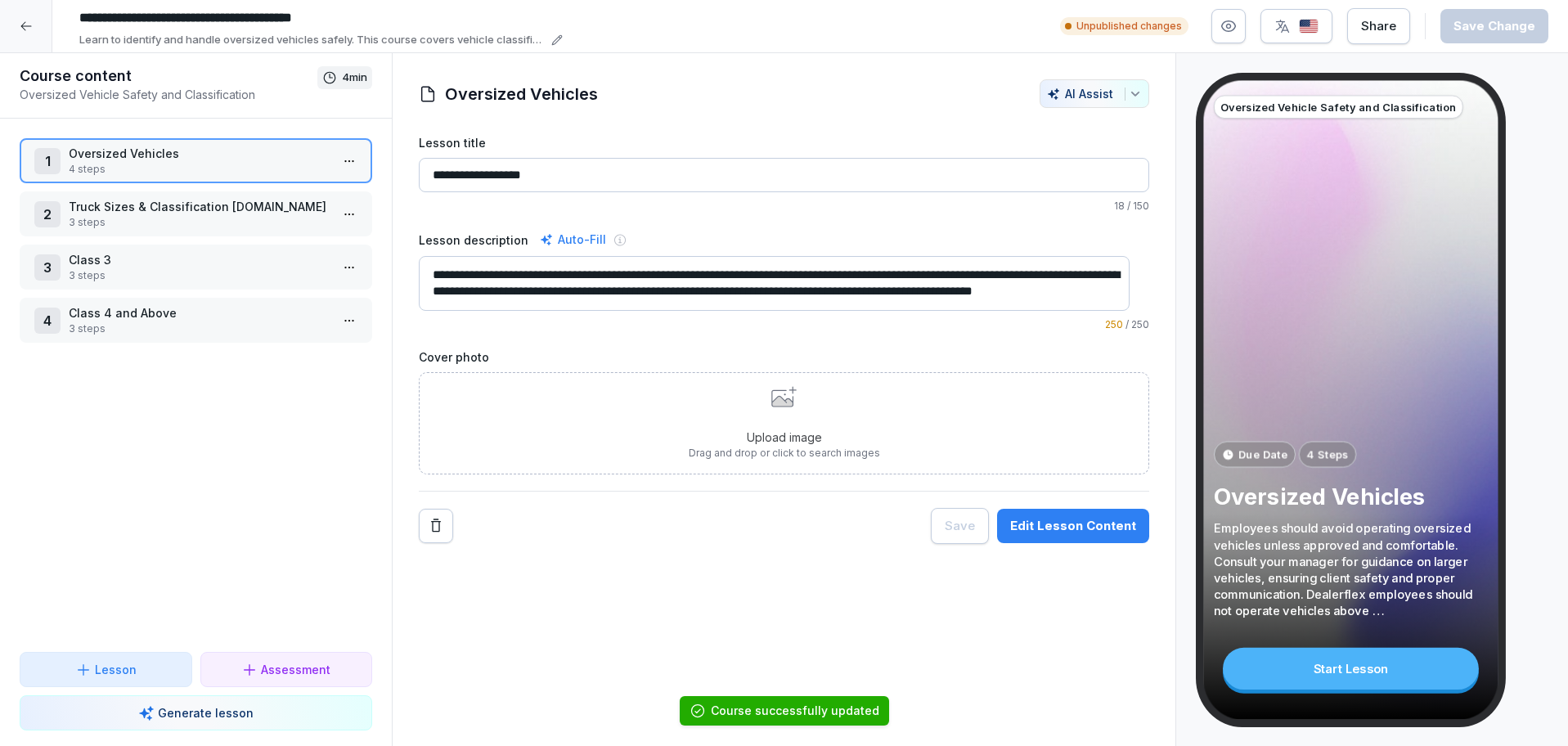
click at [219, 218] on p "3 steps" at bounding box center [198, 222] width 261 height 14
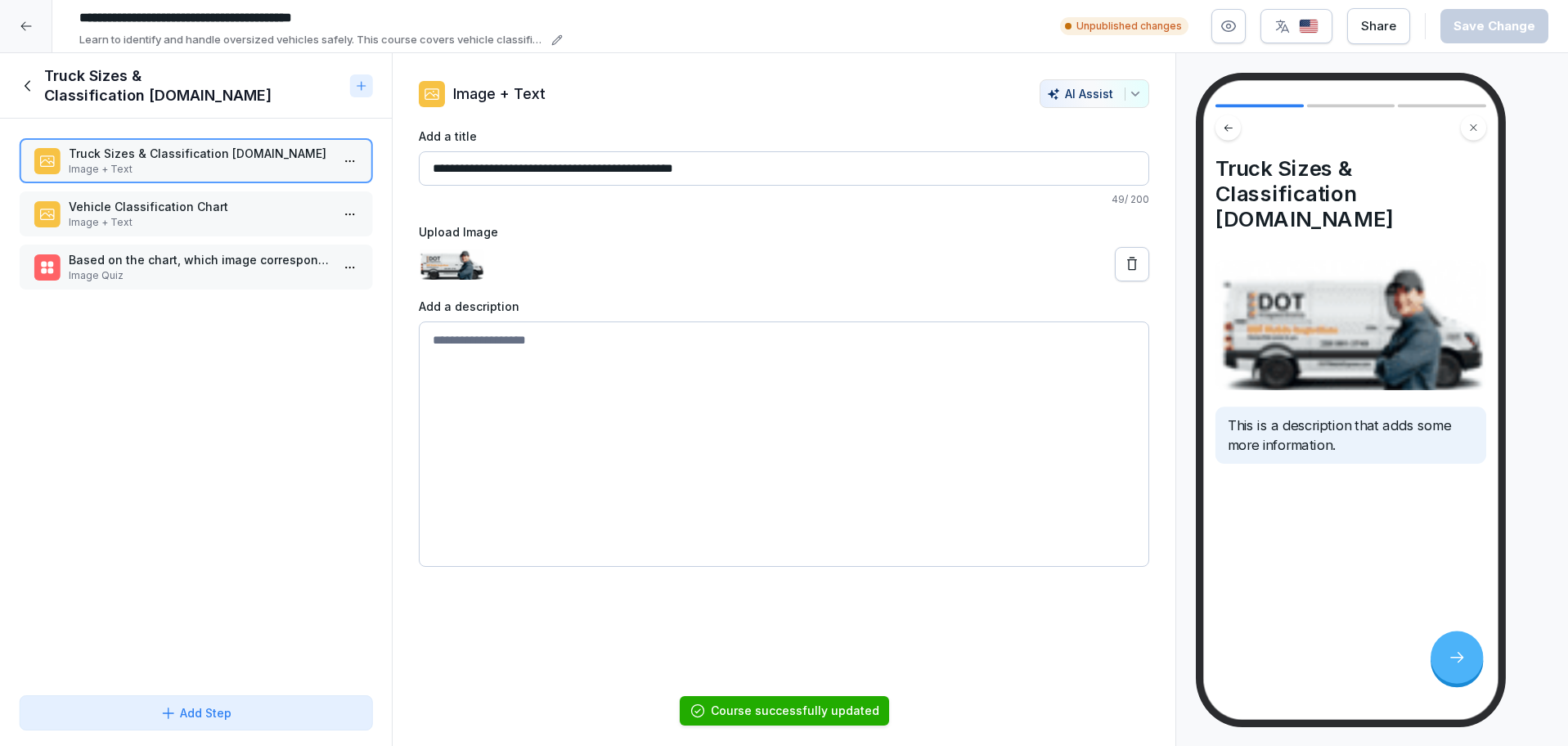
click at [249, 215] on p "Image + Text" at bounding box center [198, 222] width 261 height 14
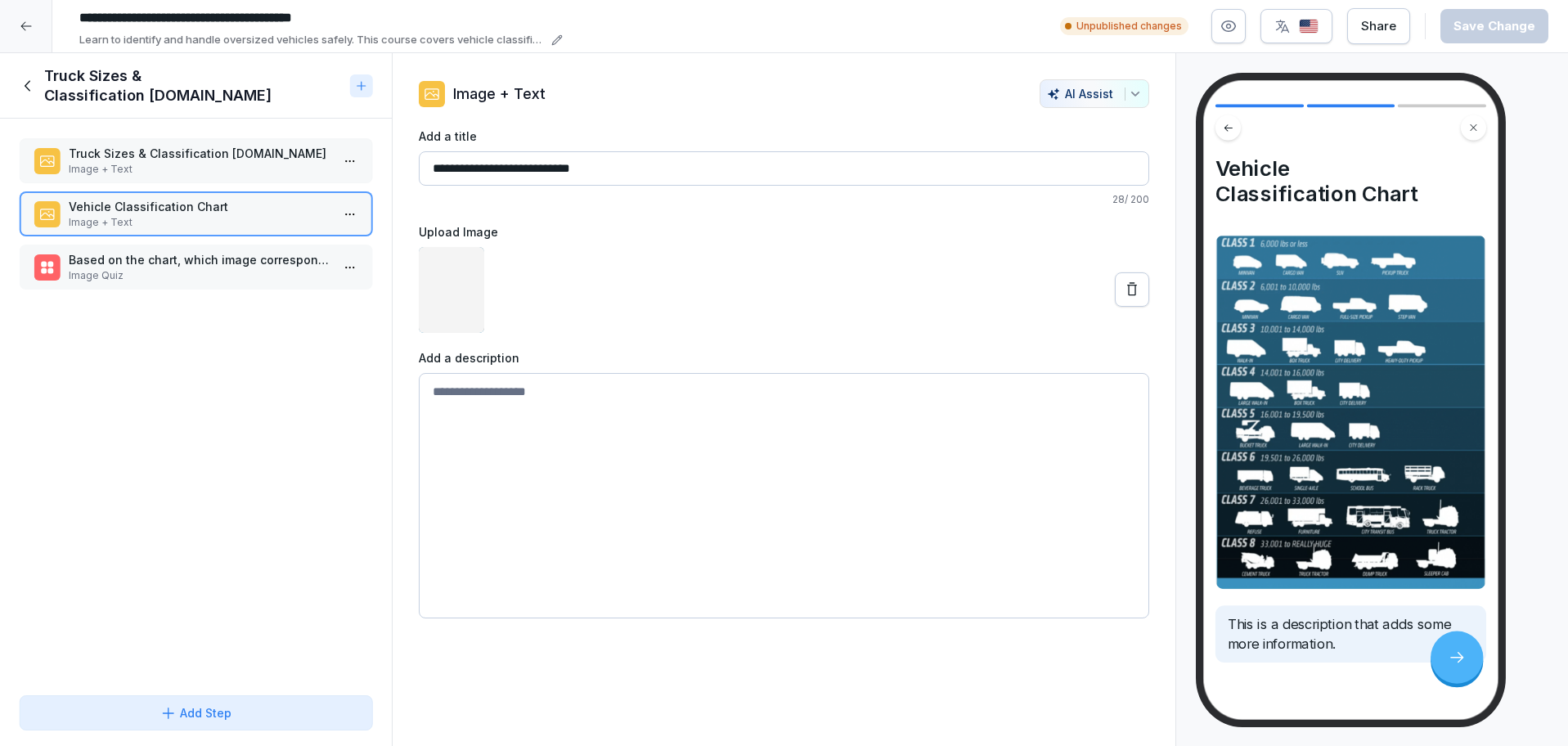
click at [232, 261] on p "Based on the chart, which image corresponds to a Class 8 vehicle (33,001 lbs an…" at bounding box center [198, 260] width 261 height 17
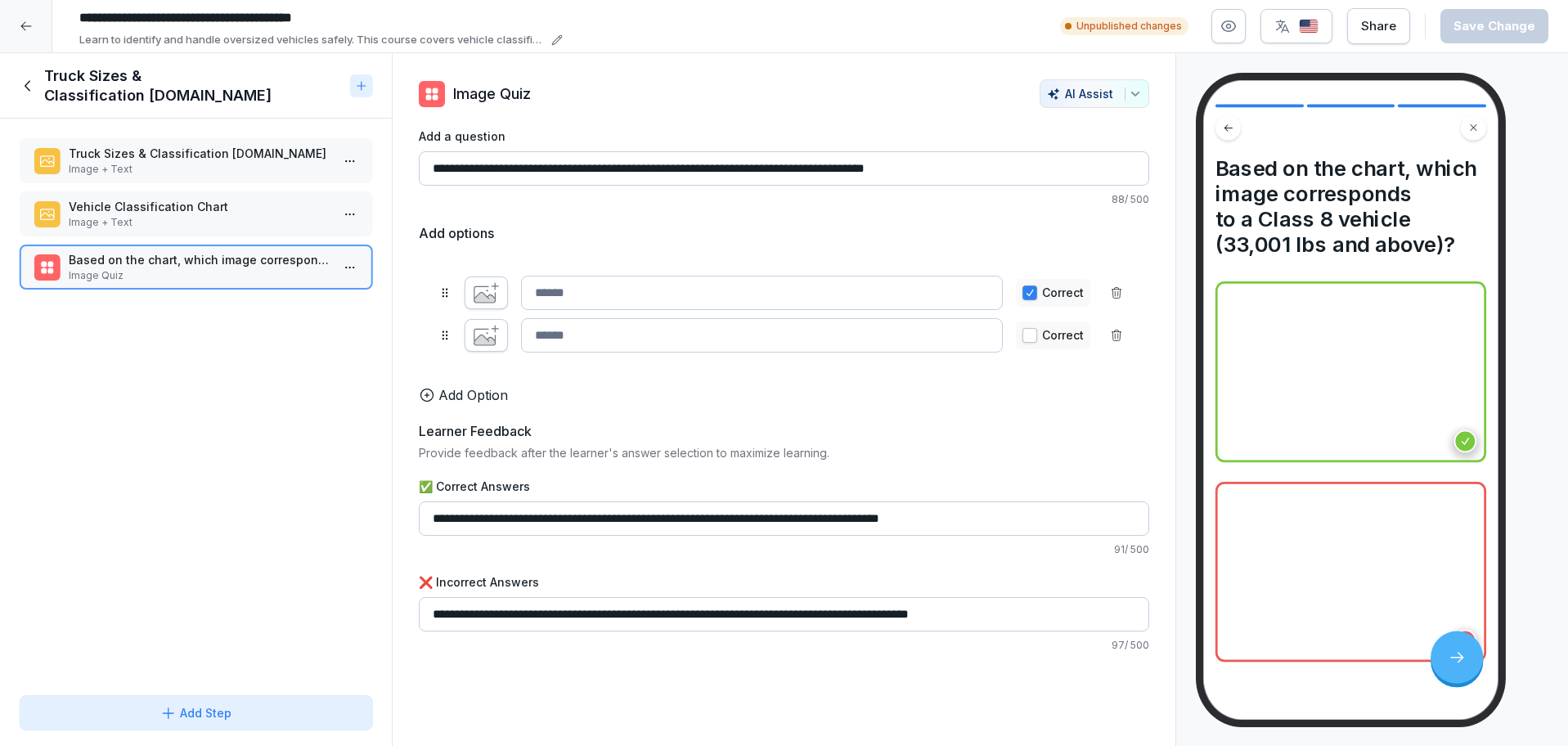
click at [210, 164] on p "Image + Text" at bounding box center [198, 168] width 261 height 14
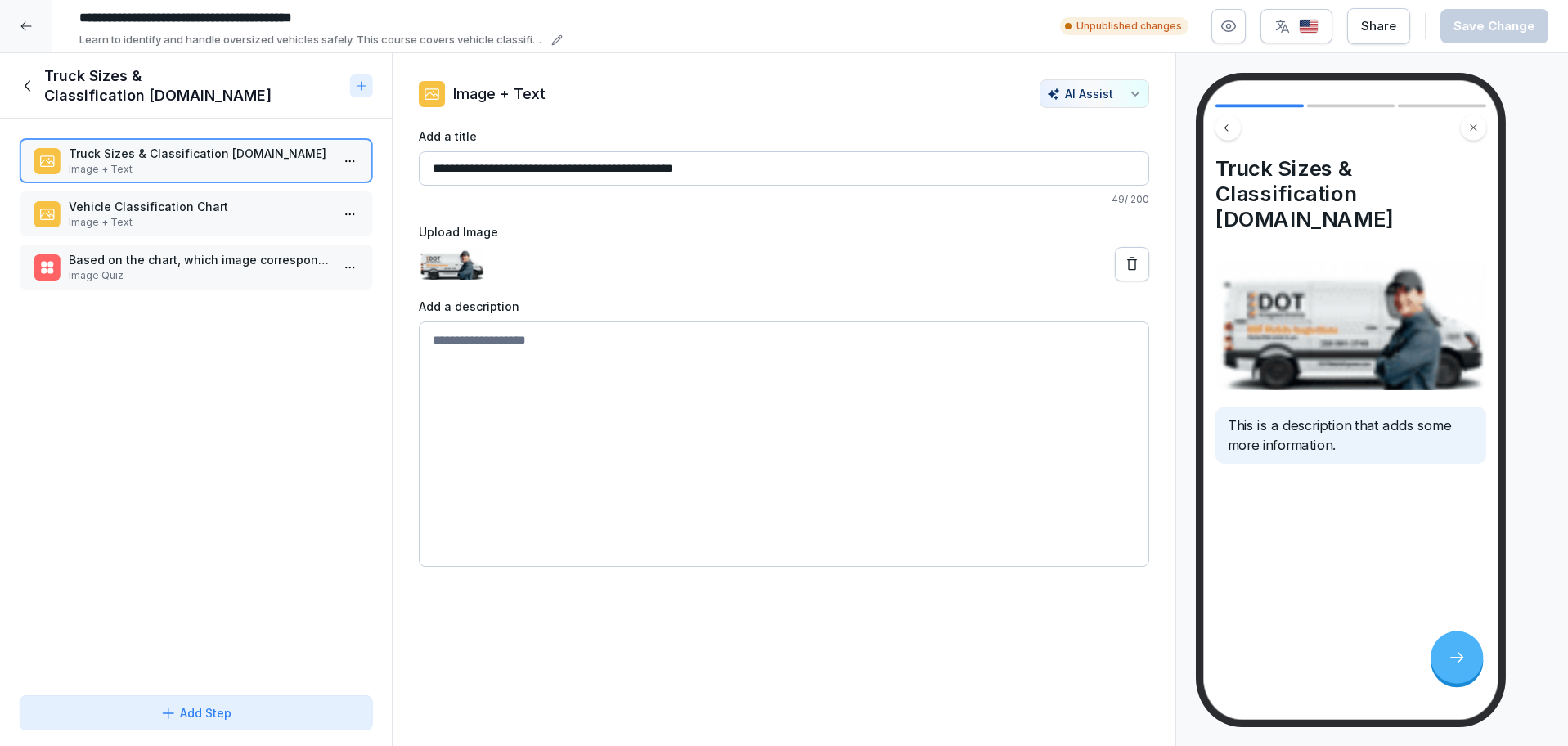
click at [222, 158] on p "Truck Sizes & Classification DOTMobileExpress.com" at bounding box center [198, 154] width 261 height 17
click at [212, 201] on p "Vehicle Classification Chart" at bounding box center [198, 207] width 261 height 17
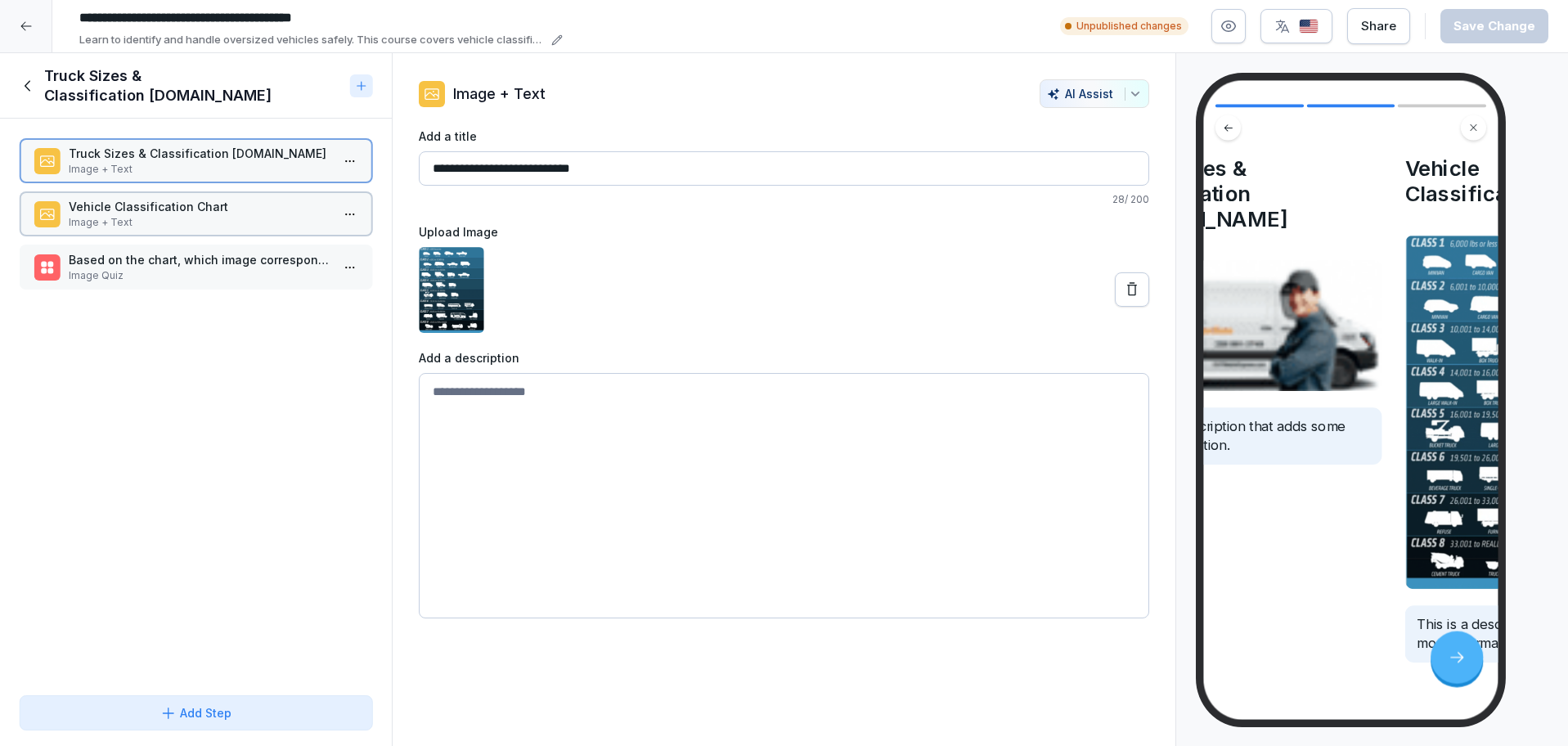
click at [212, 201] on p "Vehicle Classification Chart" at bounding box center [198, 207] width 261 height 17
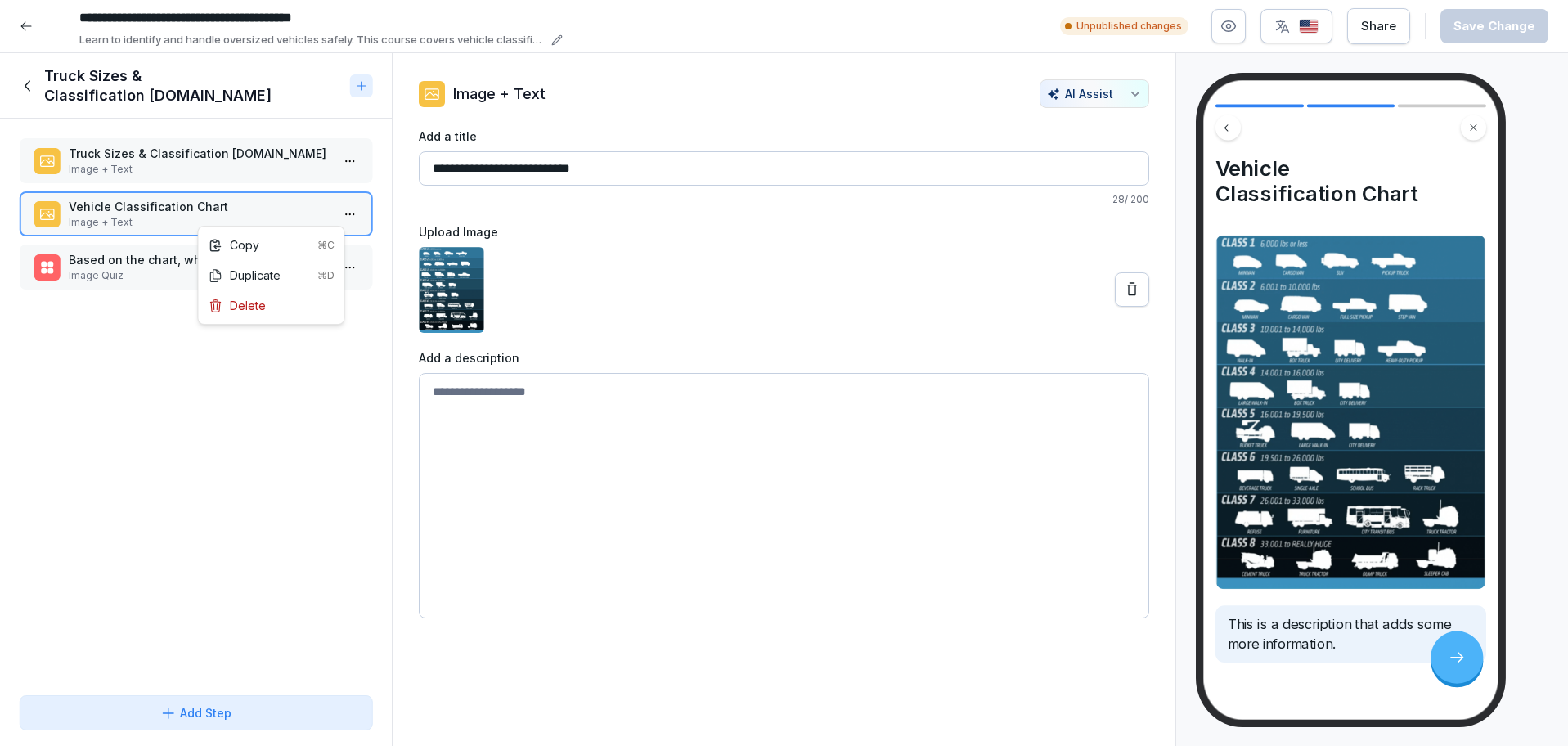
click at [332, 216] on html "**********" at bounding box center [784, 373] width 1568 height 746
click at [289, 251] on div "Copy ⌘C" at bounding box center [271, 245] width 126 height 17
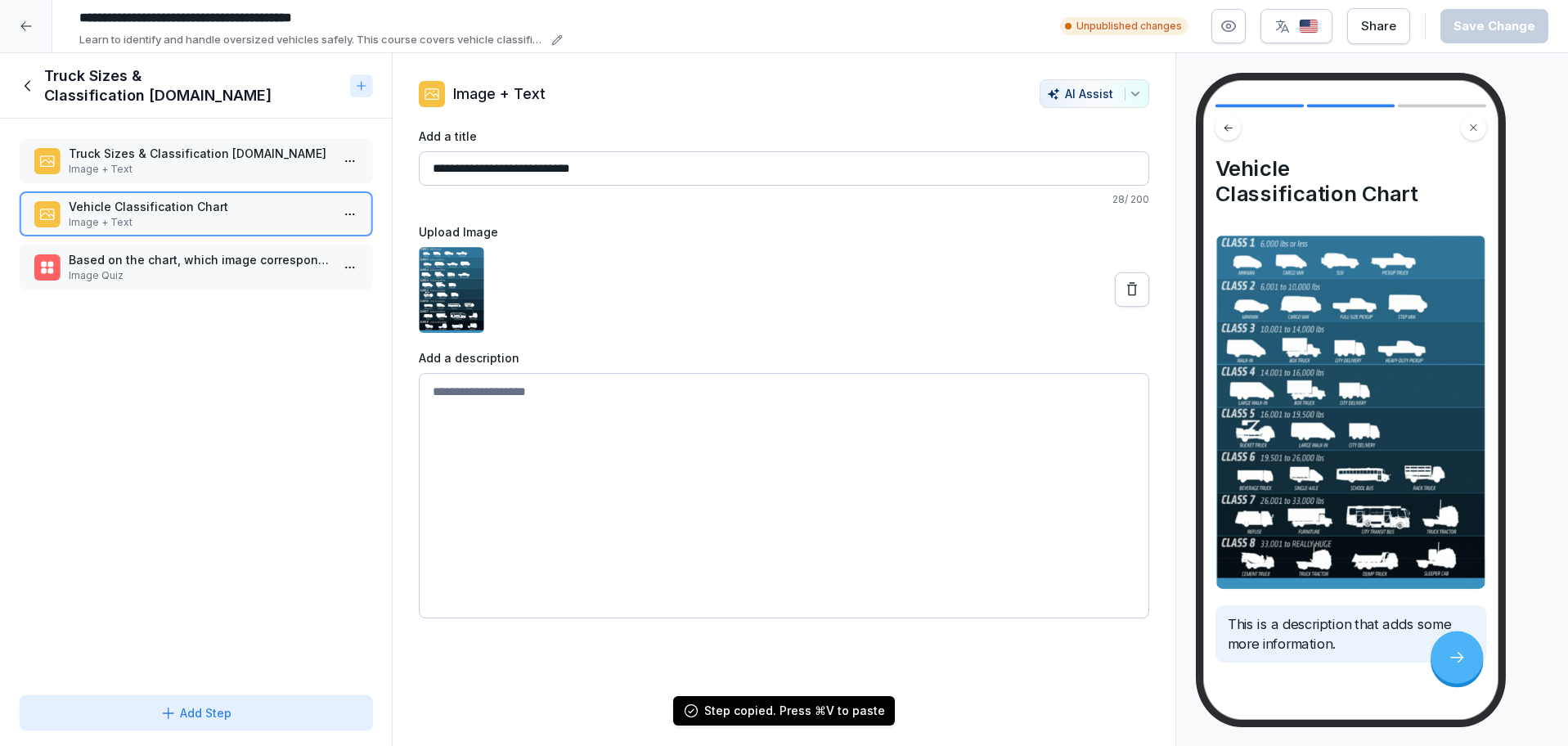
click at [11, 30] on div at bounding box center [26, 26] width 52 height 52
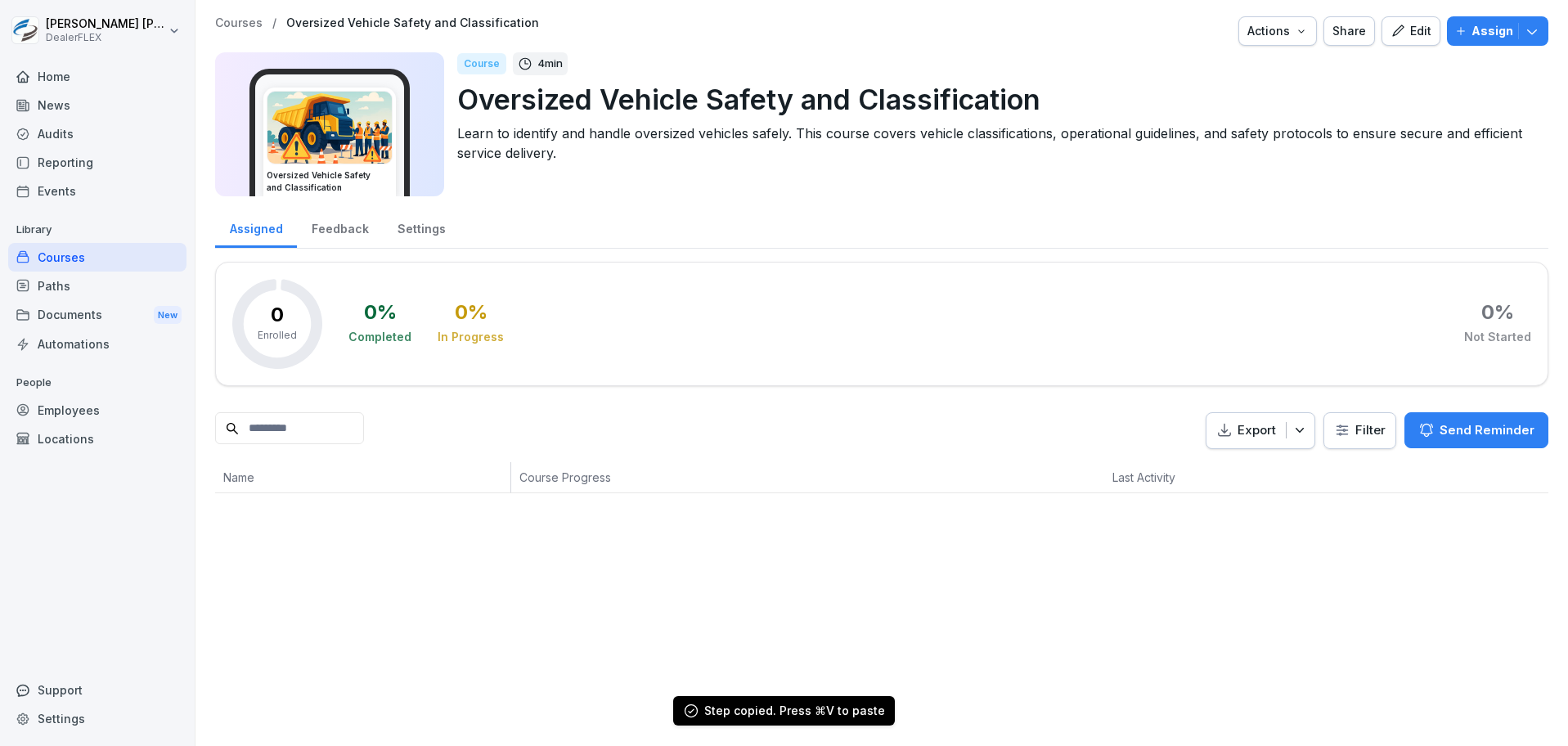
click at [1394, 37] on div "Edit" at bounding box center [1410, 31] width 41 height 18
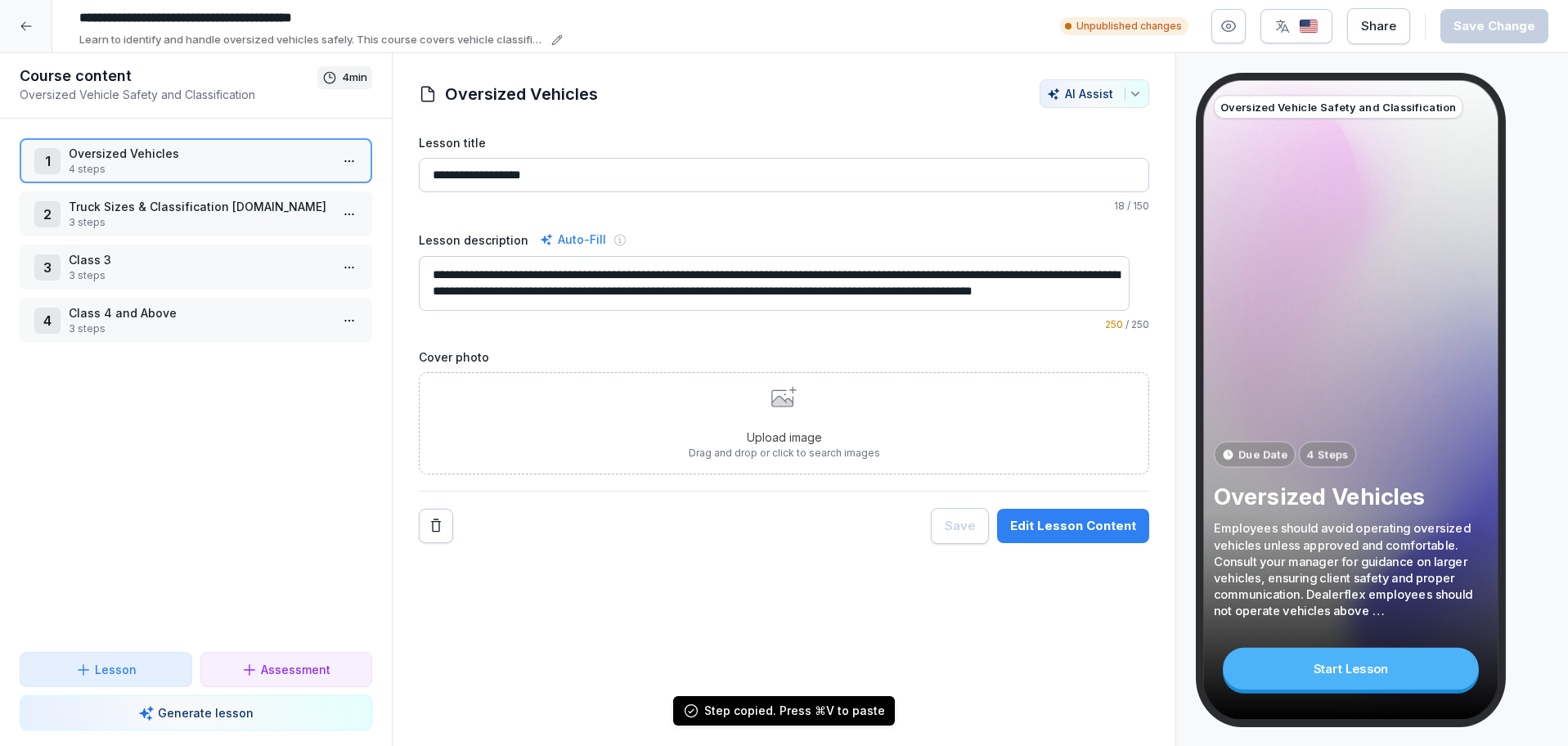
click at [143, 153] on p "Oversized Vehicles" at bounding box center [198, 154] width 261 height 17
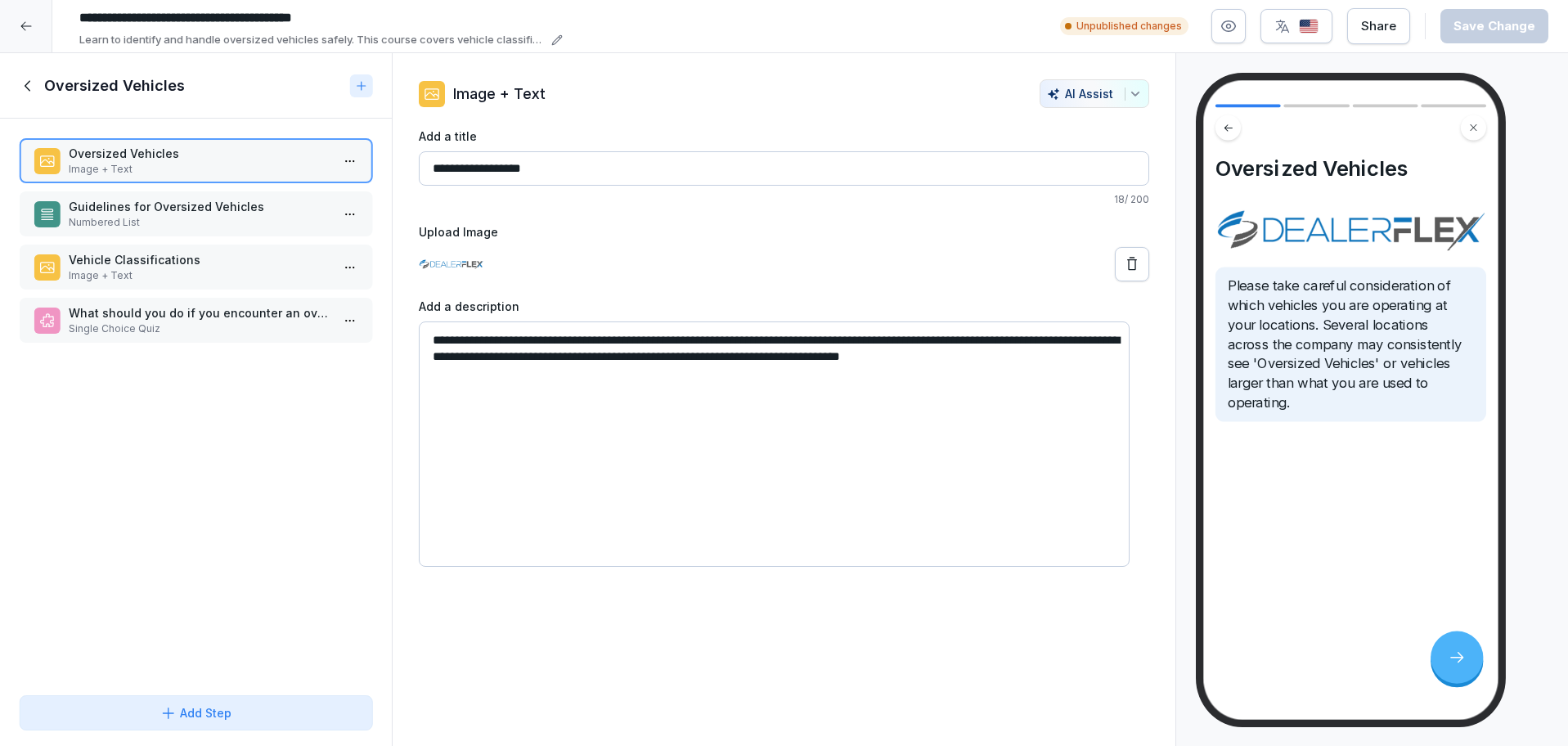
click at [216, 391] on div "Oversized Vehicles Image + Text Guidelines for Oversized Vehicles Numbered List…" at bounding box center [196, 403] width 392 height 570
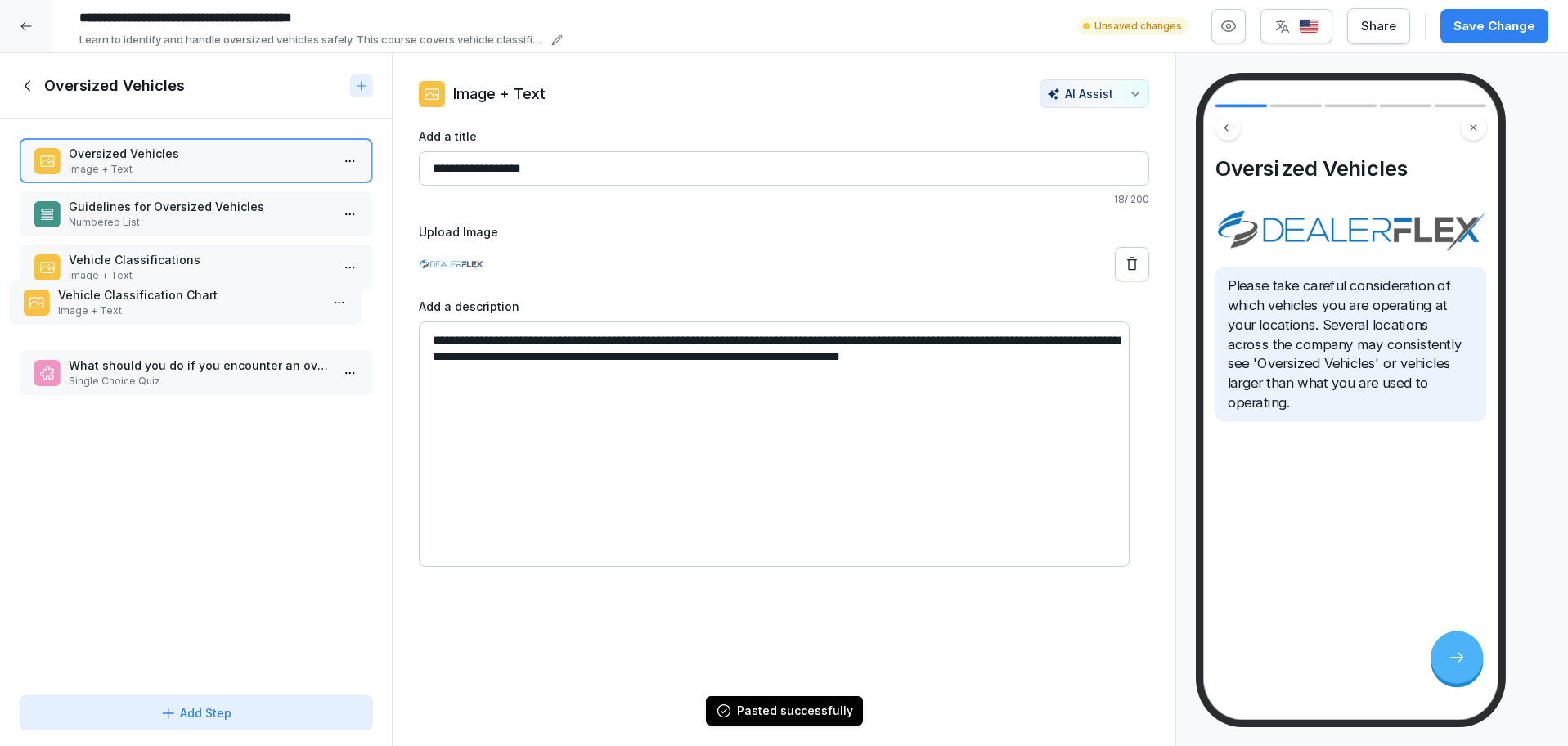
drag, startPoint x: 207, startPoint y: 368, endPoint x: 196, endPoint y: 297, distance: 71.8
click at [196, 297] on p "Vehicle Classification Chart" at bounding box center [187, 295] width 261 height 17
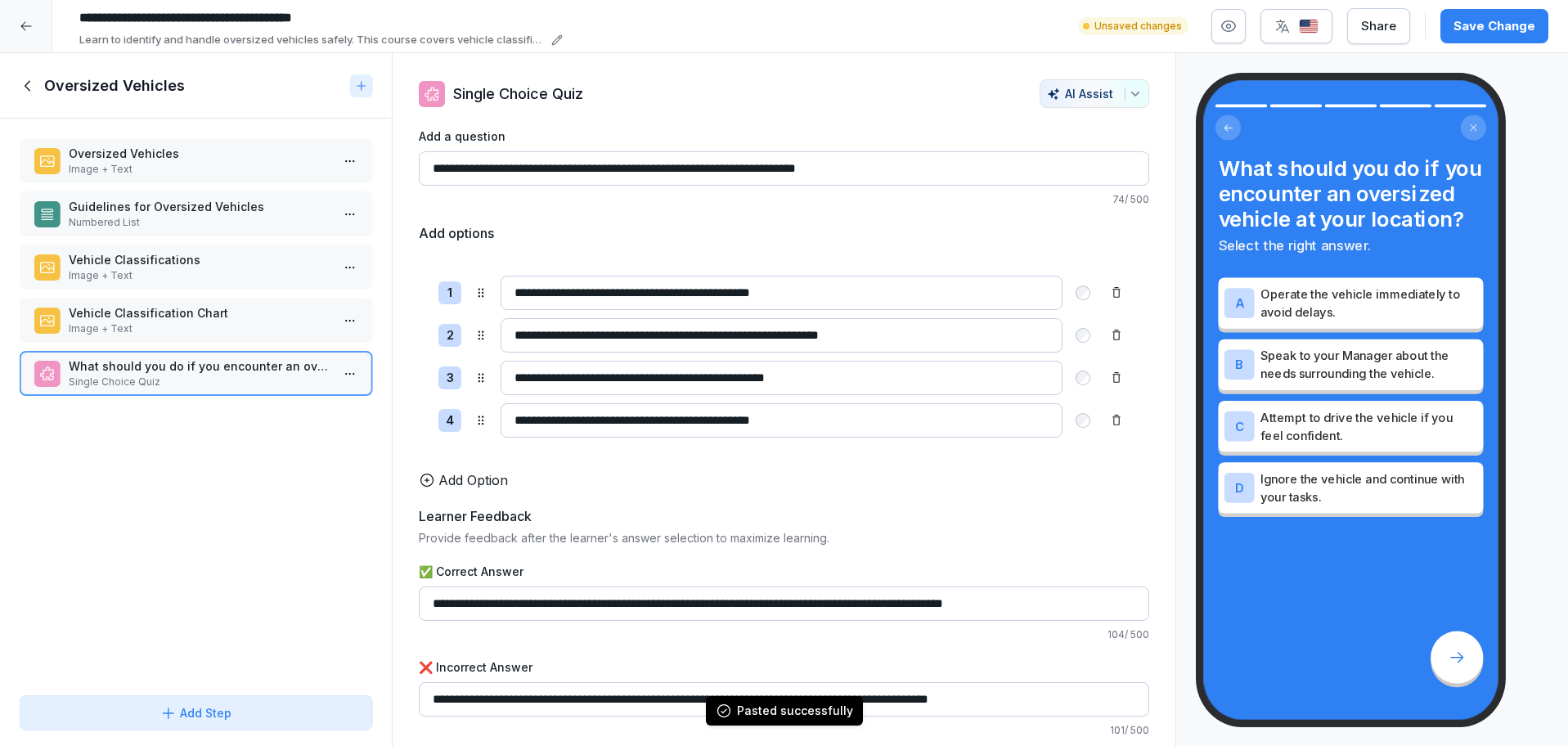
click at [191, 261] on p "Vehicle Classifications" at bounding box center [198, 260] width 261 height 17
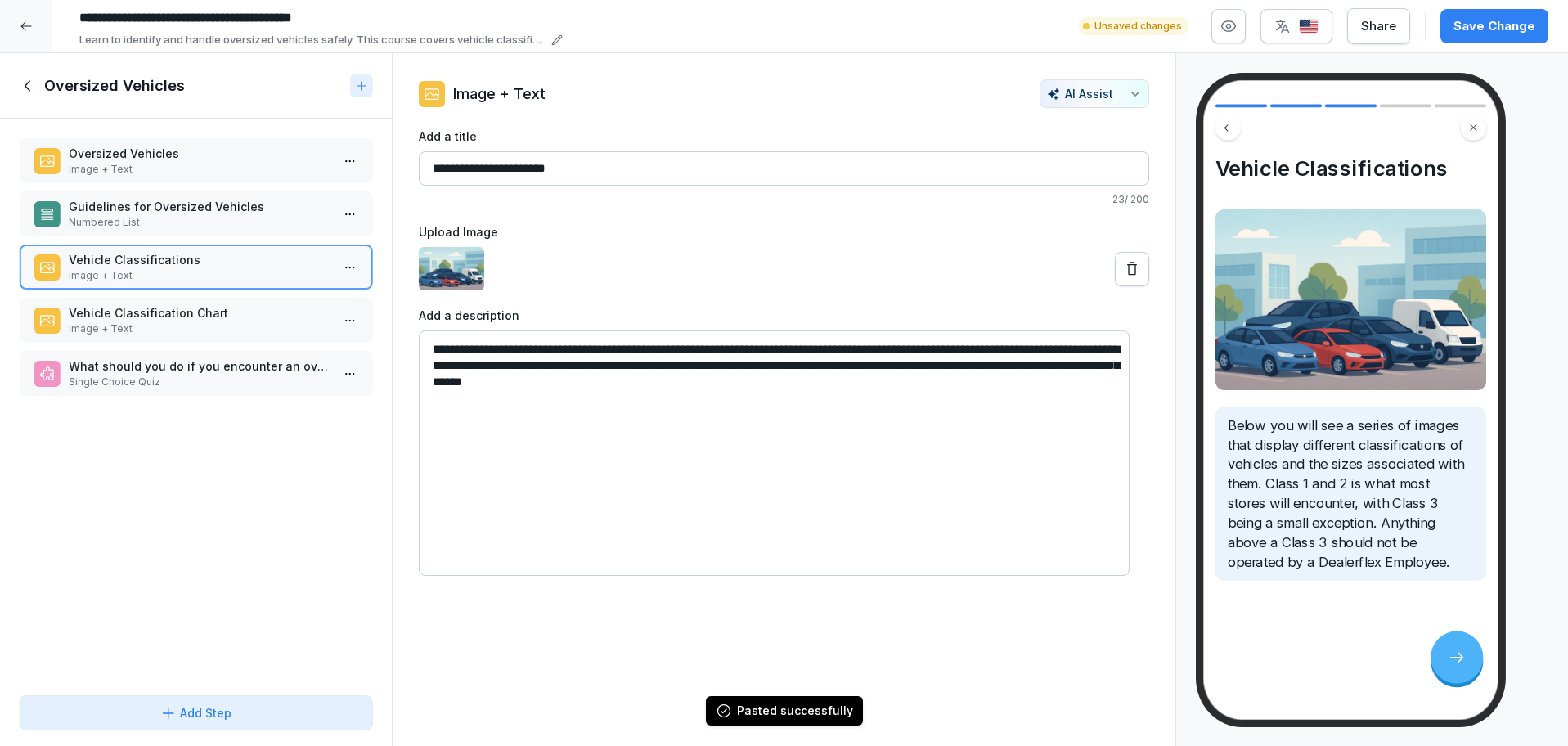
click at [180, 321] on p "Image + Text" at bounding box center [198, 328] width 261 height 14
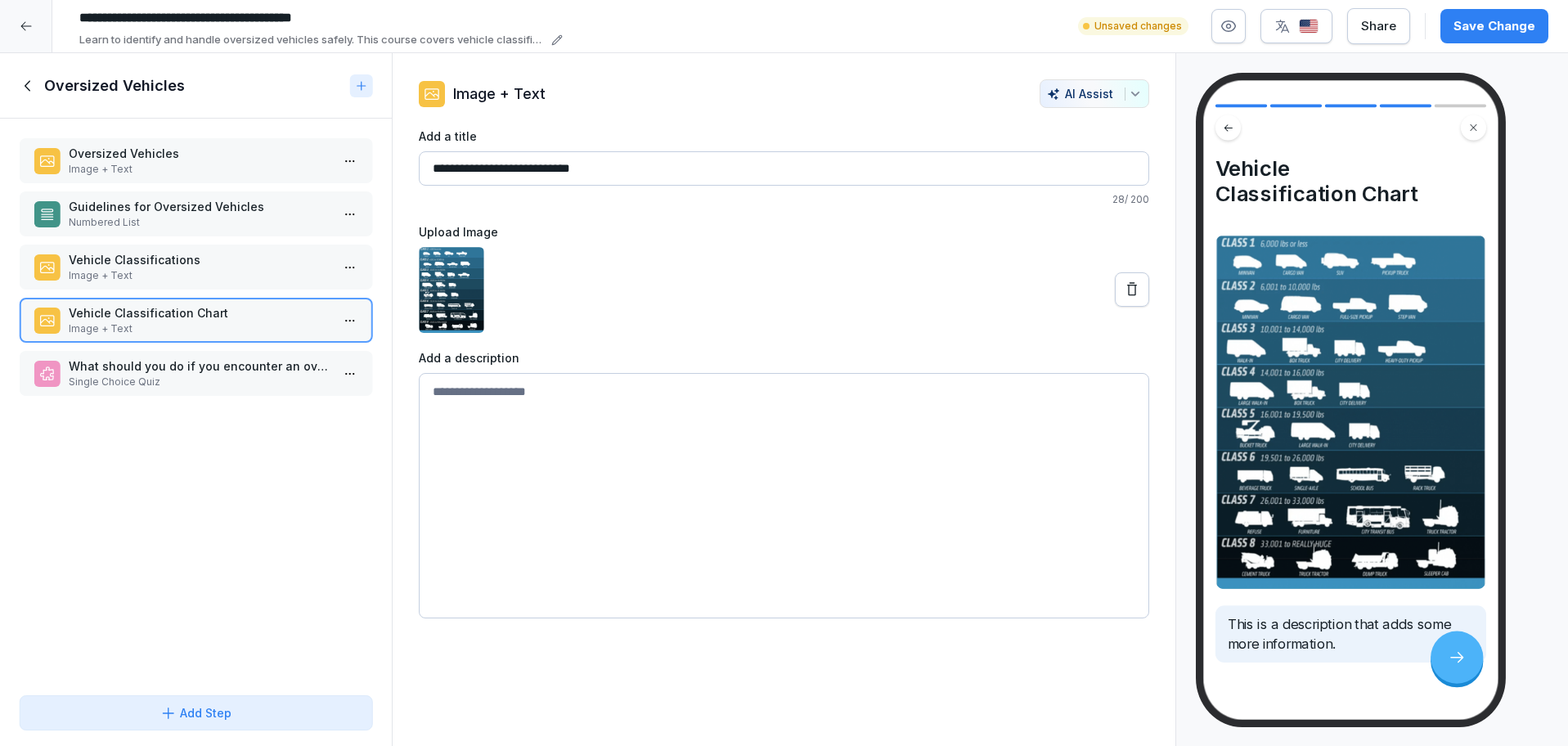
click at [1467, 20] on div "Save Change" at bounding box center [1494, 26] width 82 height 18
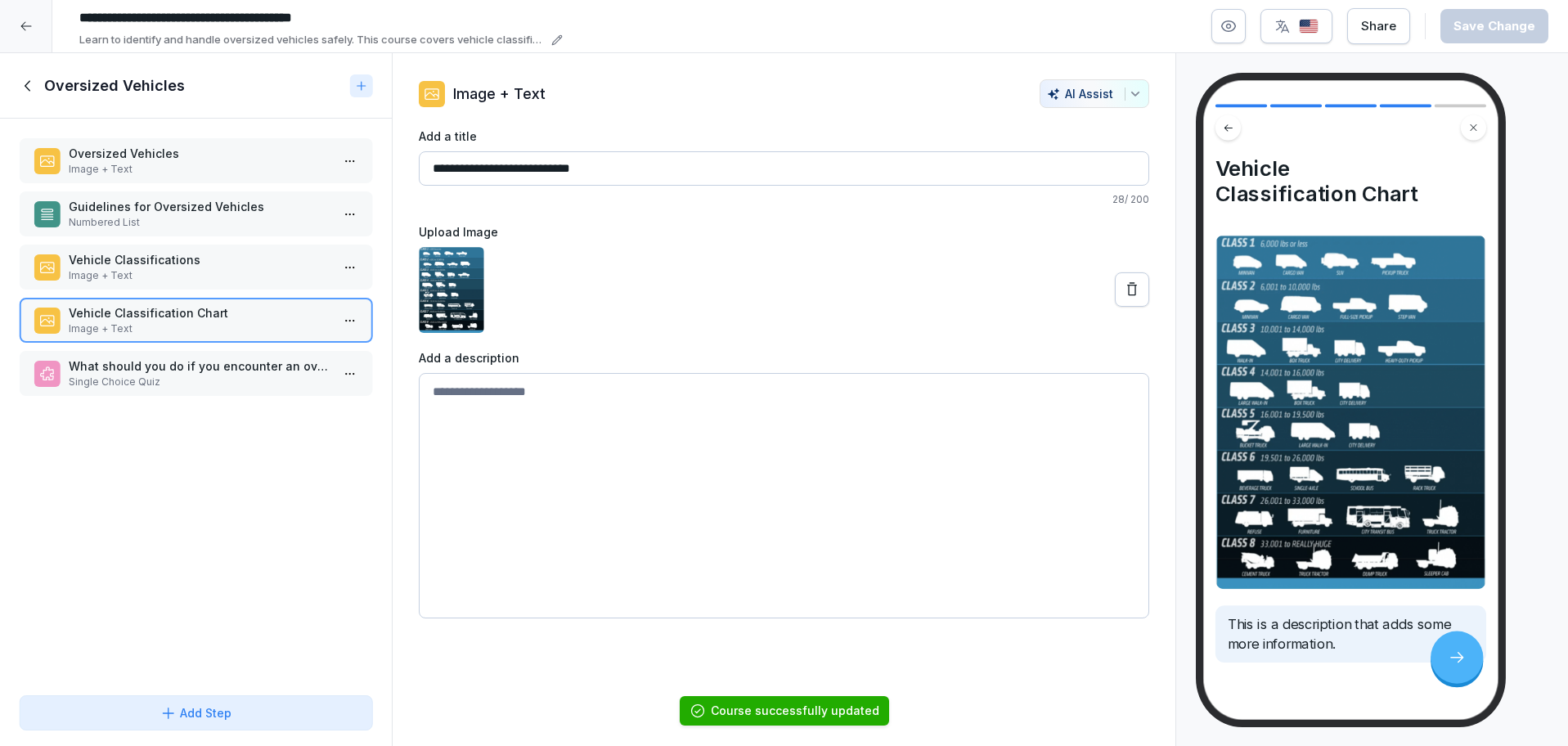
click at [37, 87] on icon at bounding box center [28, 86] width 18 height 18
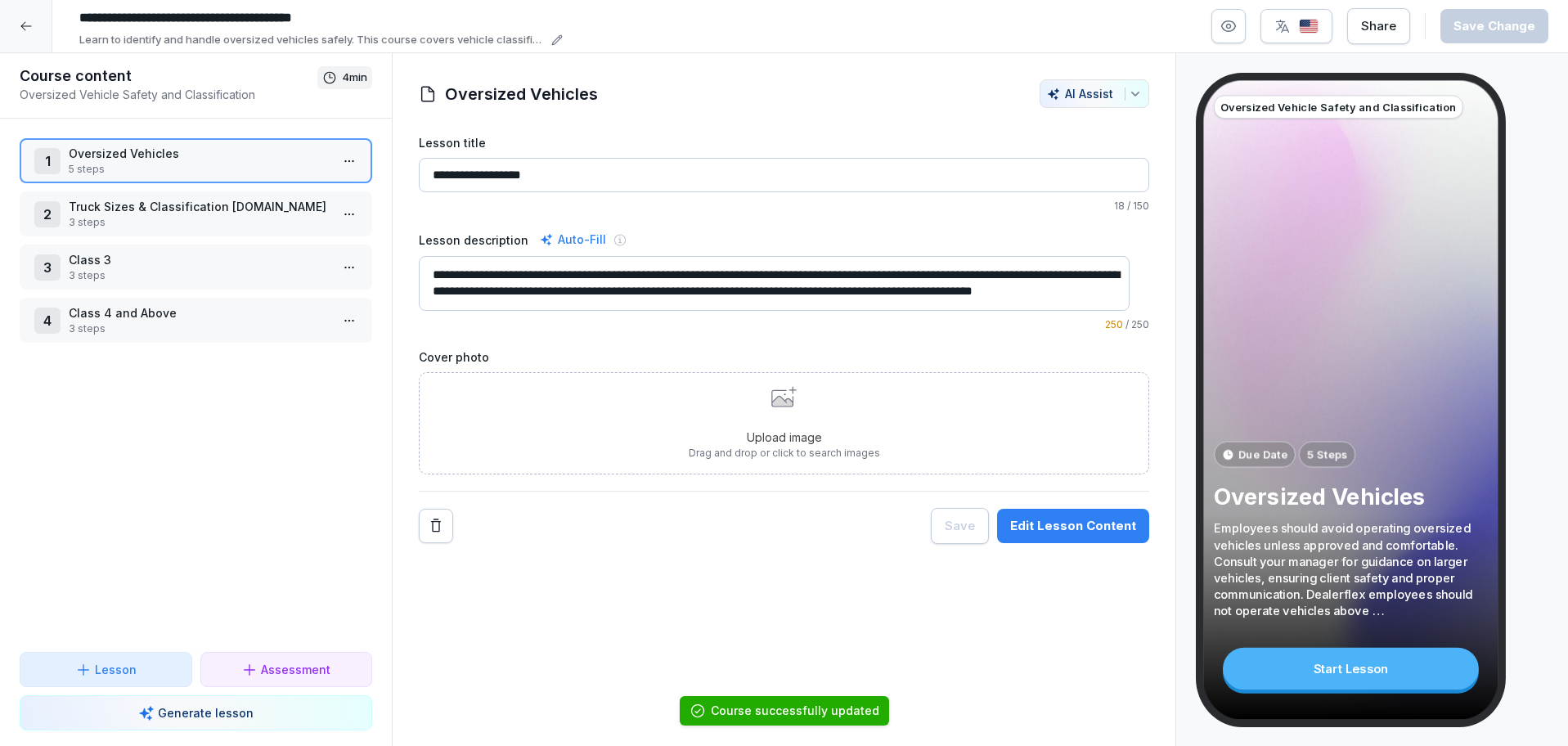
click at [162, 256] on p "Class 3" at bounding box center [198, 260] width 261 height 17
click at [164, 256] on p "Class 3" at bounding box center [198, 260] width 261 height 17
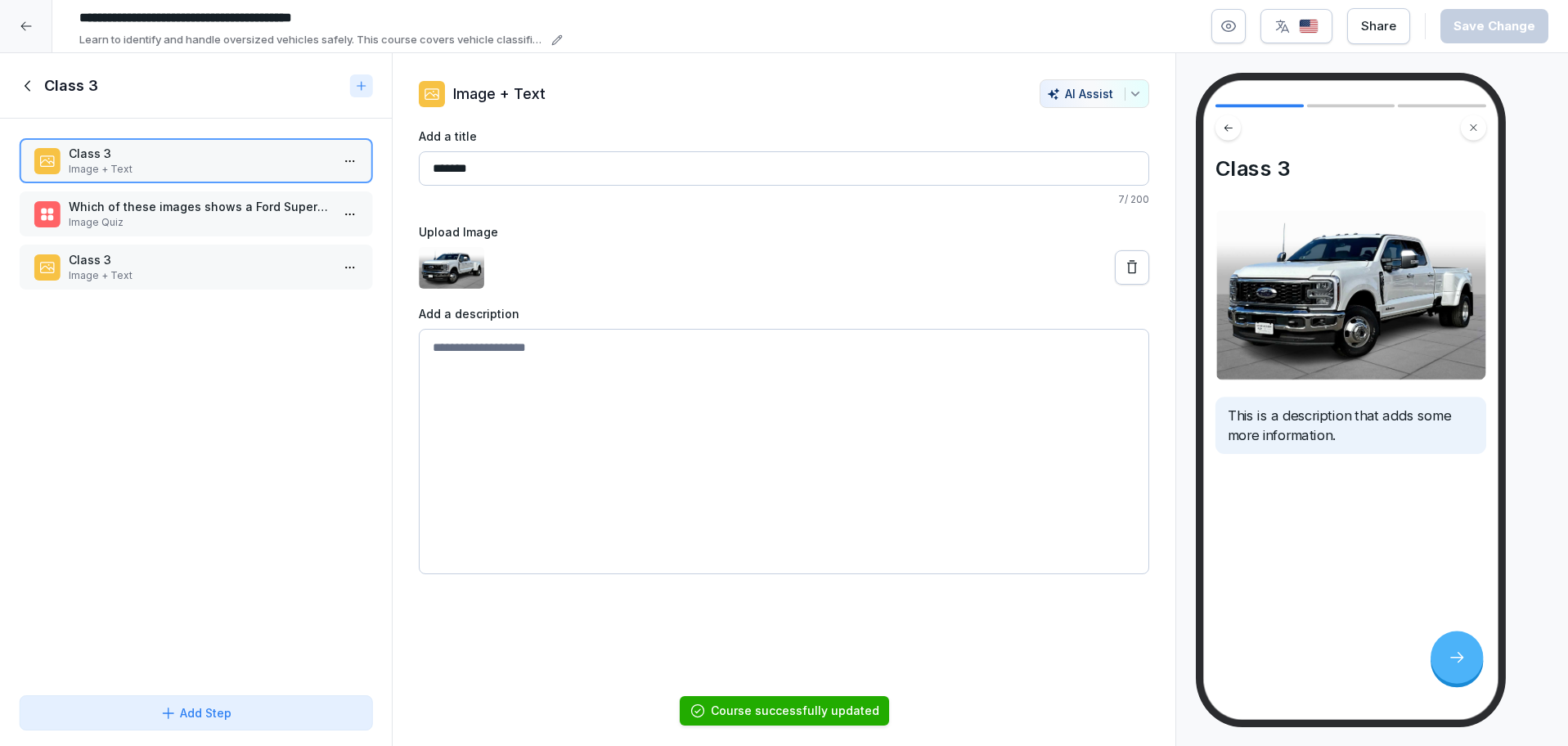
click at [227, 218] on p "Image Quiz" at bounding box center [198, 222] width 261 height 14
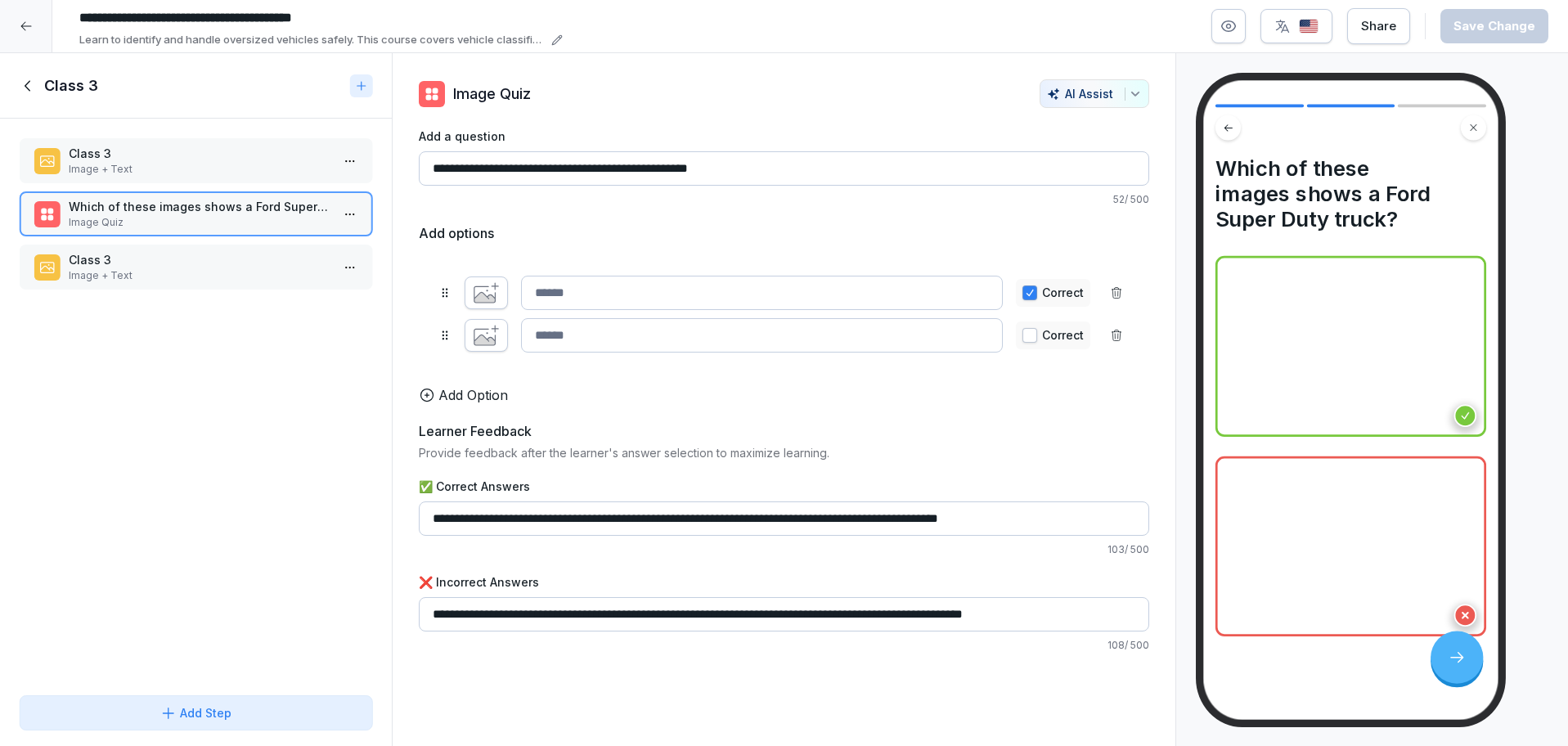
click at [27, 22] on icon at bounding box center [26, 26] width 13 height 13
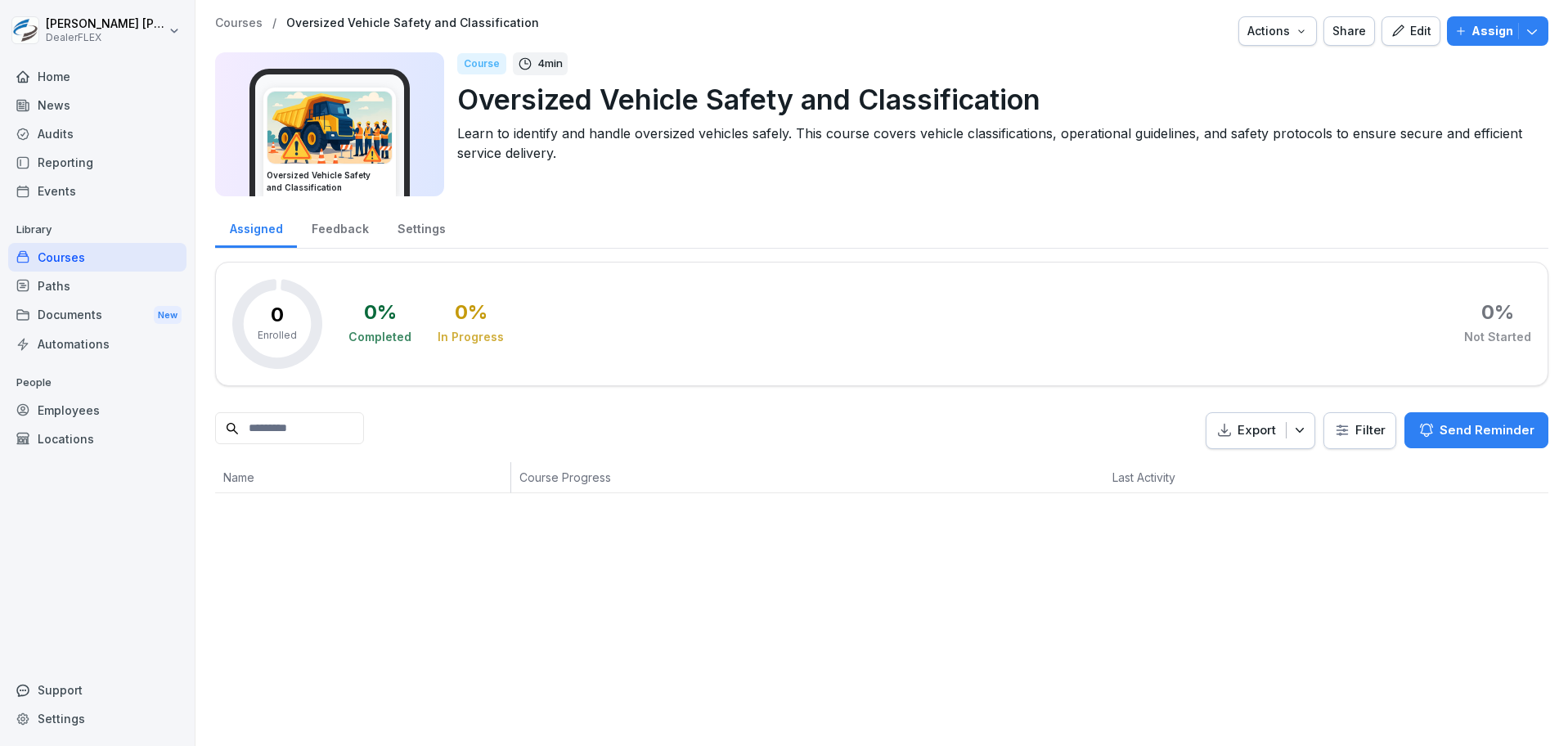
click at [1390, 27] on icon "button" at bounding box center [1397, 31] width 14 height 14
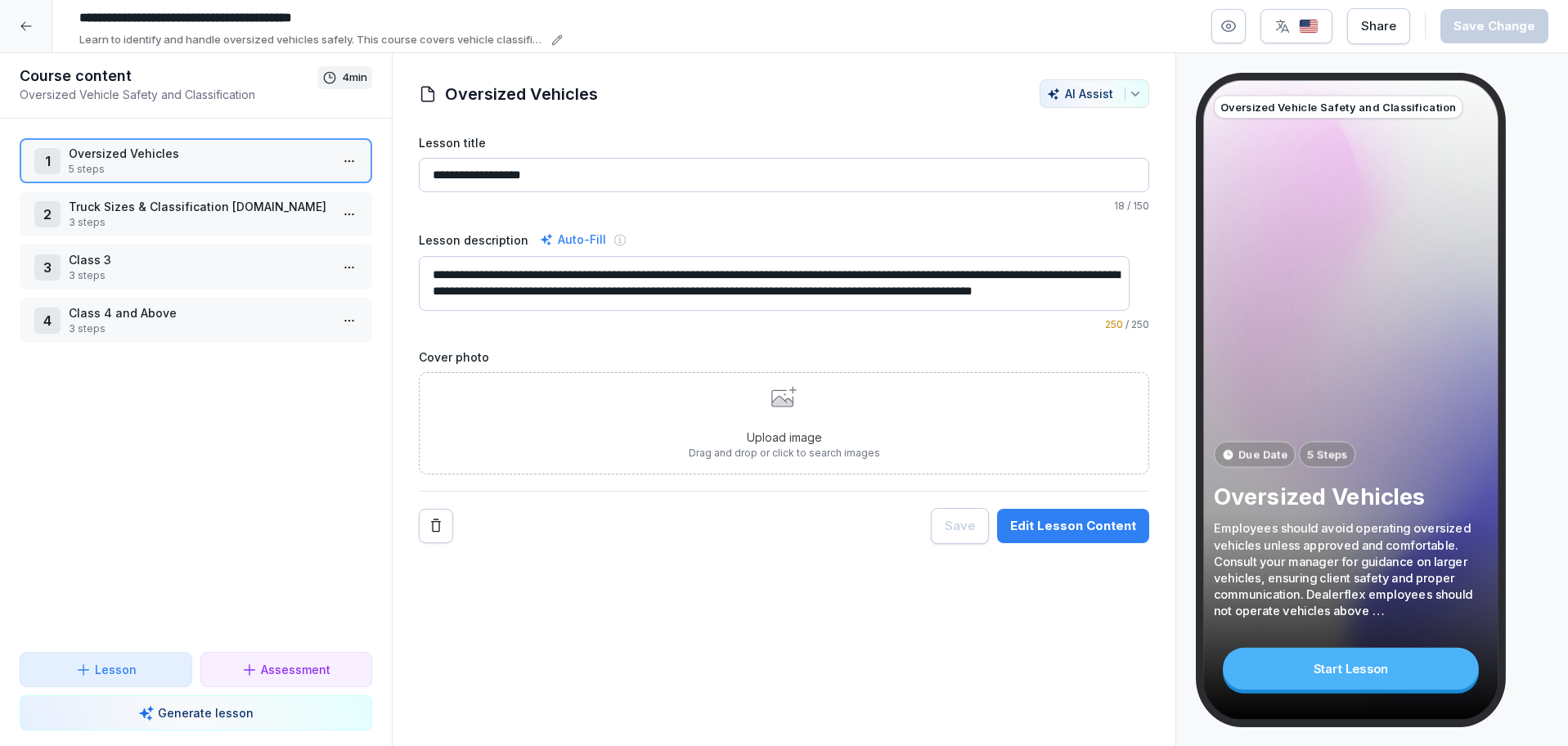
click at [192, 172] on p "5 steps" at bounding box center [198, 168] width 261 height 14
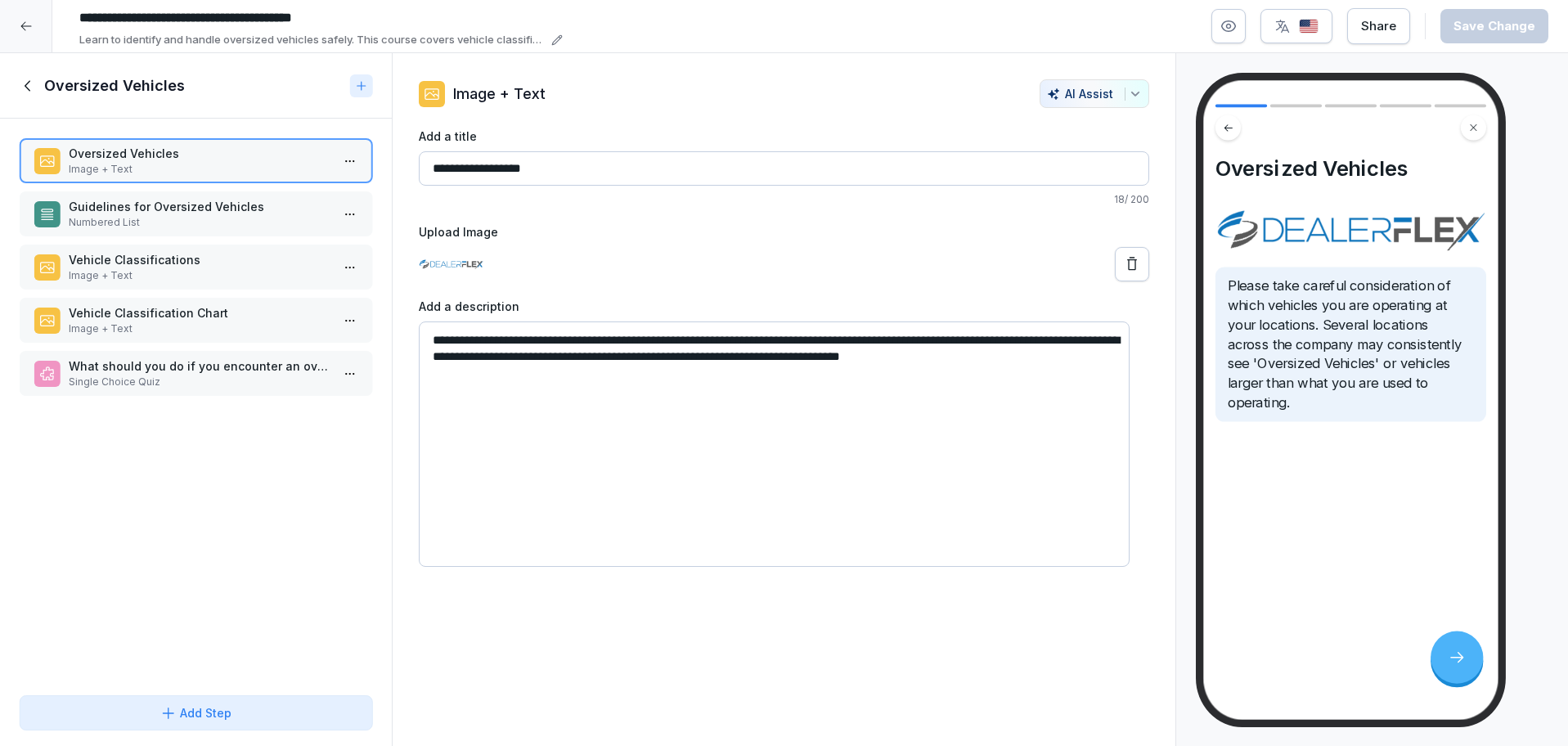
click at [33, 25] on div at bounding box center [26, 26] width 52 height 52
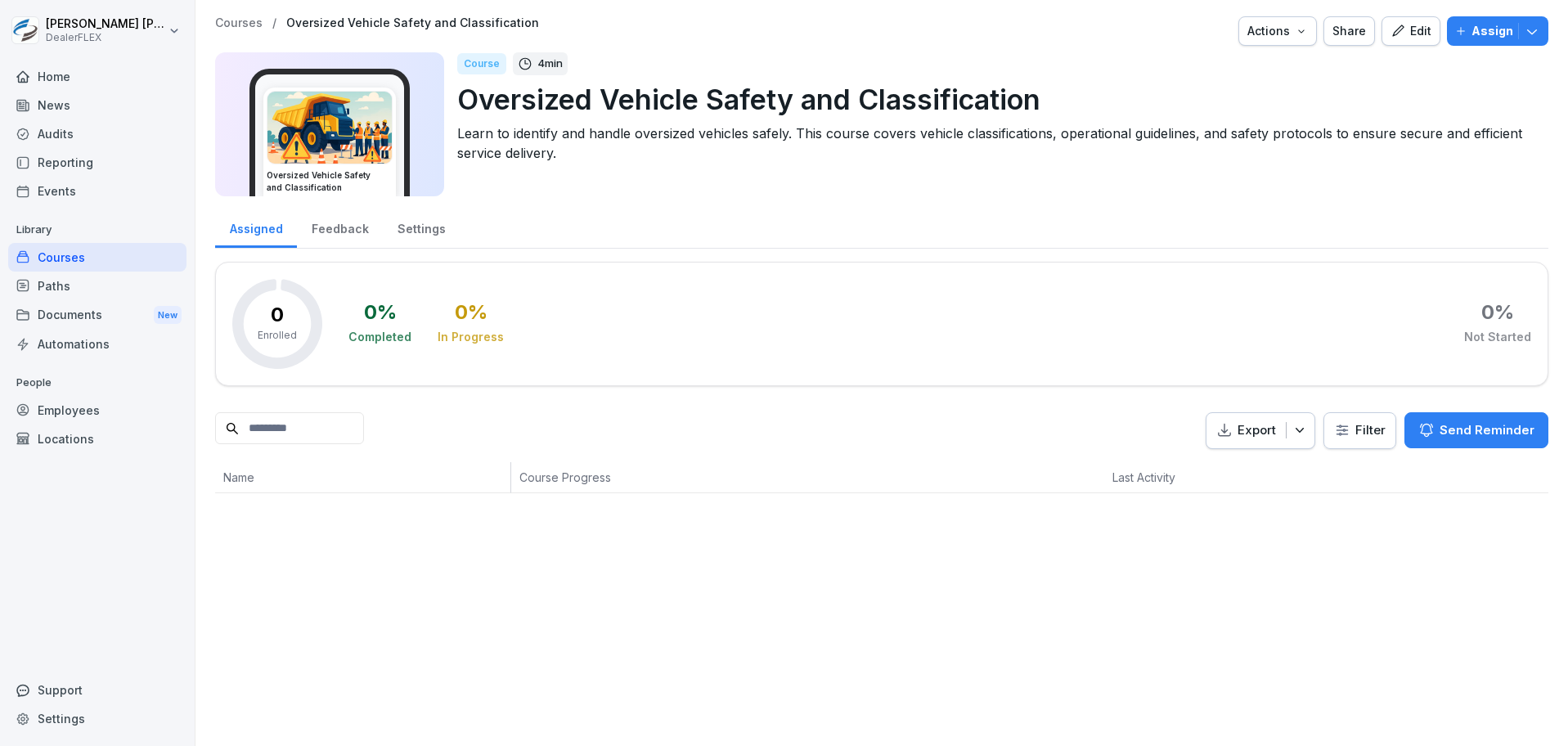
click at [1422, 113] on p "Oversized Vehicle Safety and Classification" at bounding box center [996, 99] width 1078 height 41
click at [1272, 32] on div "Actions" at bounding box center [1277, 31] width 61 height 18
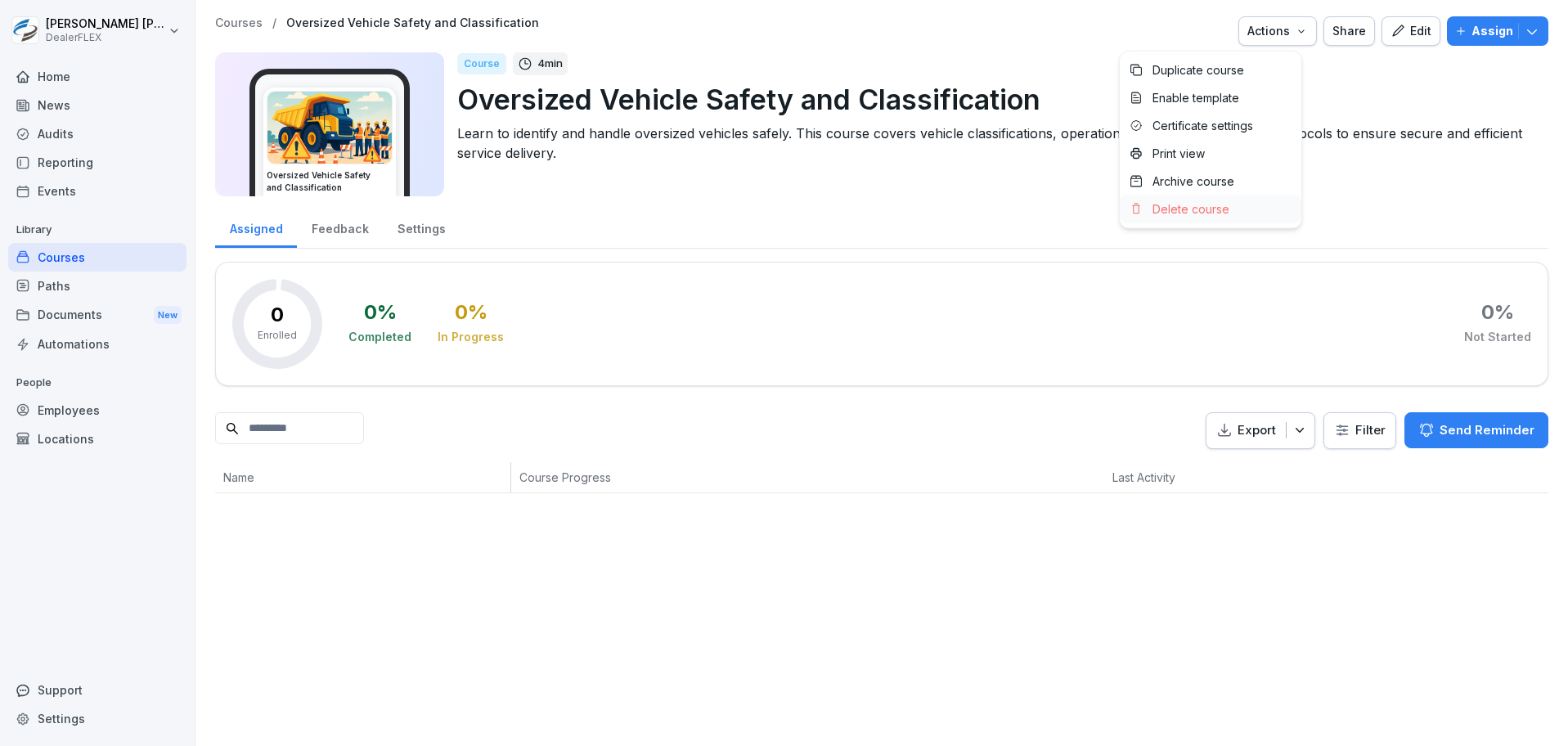
click at [1173, 213] on p "Delete course" at bounding box center [1191, 209] width 77 height 14
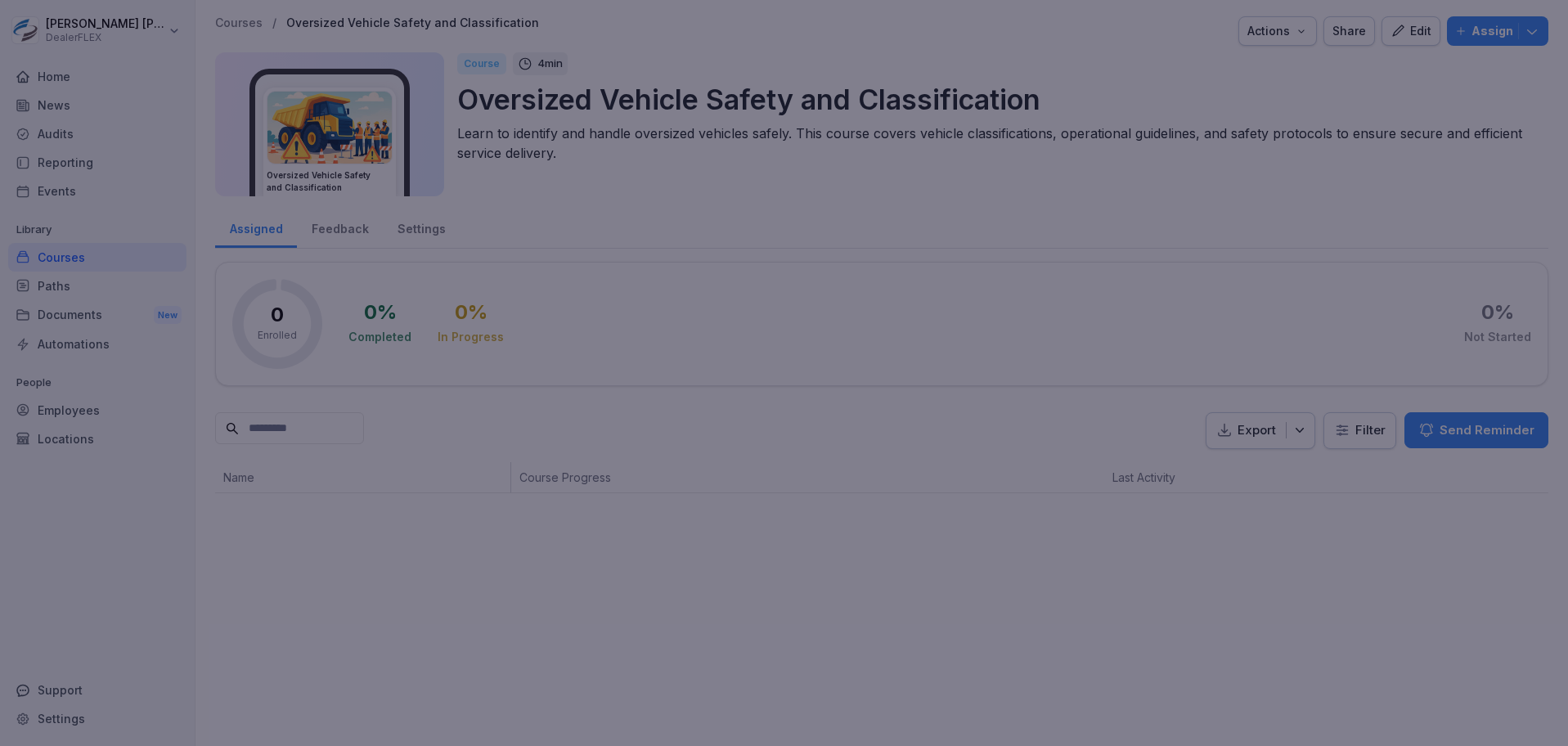
click at [570, 90] on div at bounding box center [784, 373] width 1568 height 746
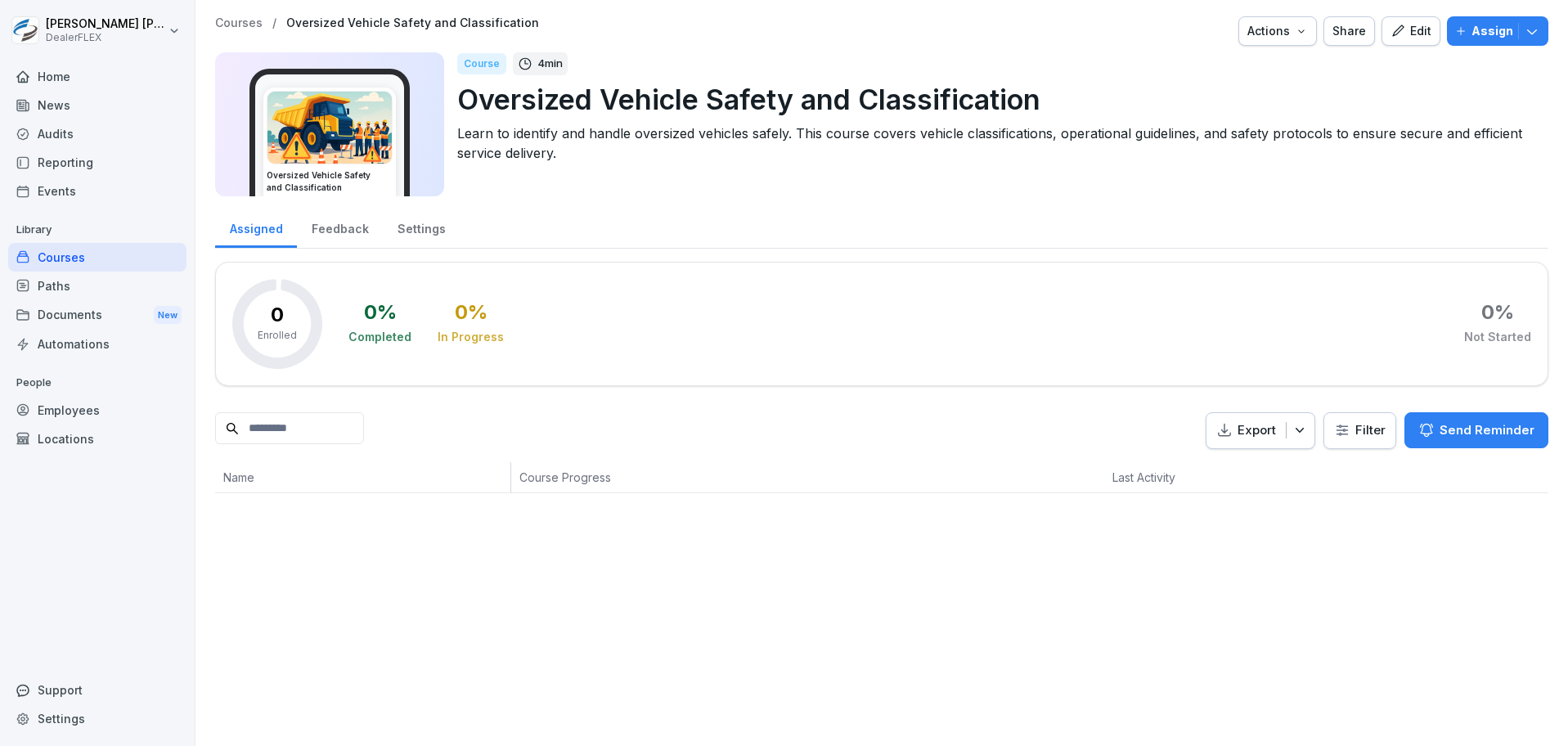
click at [577, 96] on p "Oversized Vehicle Safety and Classification" at bounding box center [996, 99] width 1078 height 41
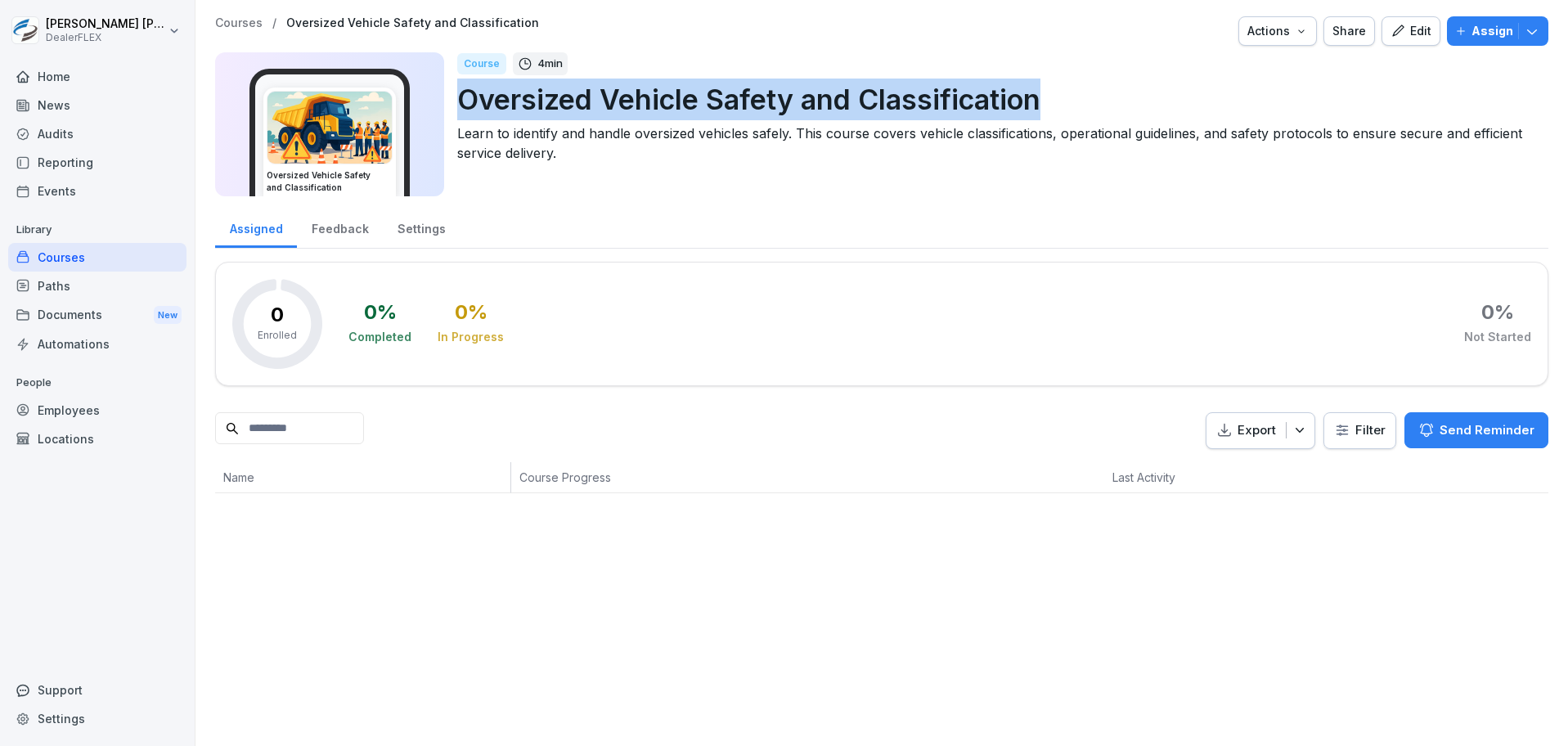
click at [577, 96] on p "Oversized Vehicle Safety and Classification" at bounding box center [996, 99] width 1078 height 41
copy p "Oversized Vehicle Safety and Classification"
click at [1279, 40] on button "Actions" at bounding box center [1278, 31] width 79 height 30
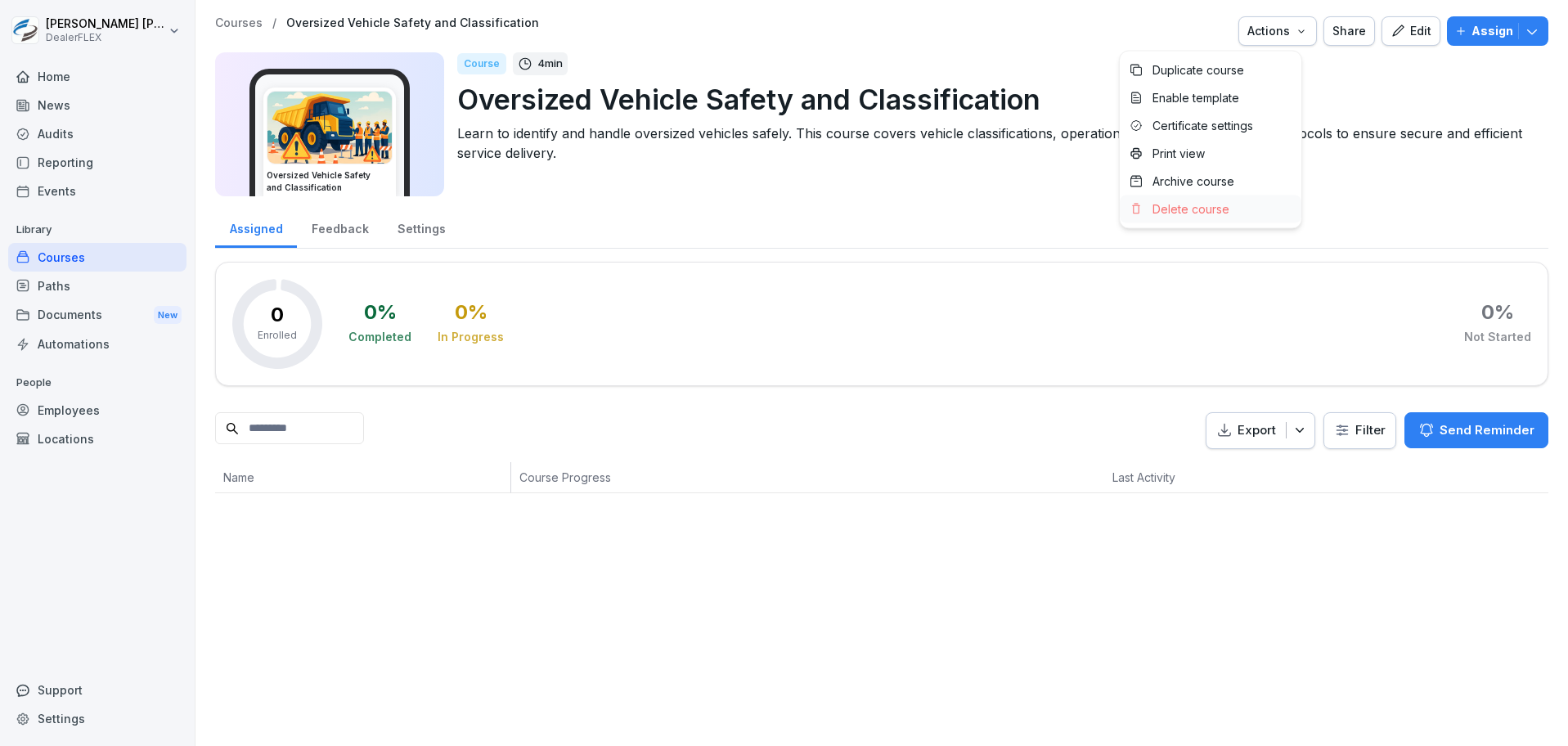
click at [1182, 207] on p "Delete course" at bounding box center [1191, 209] width 77 height 14
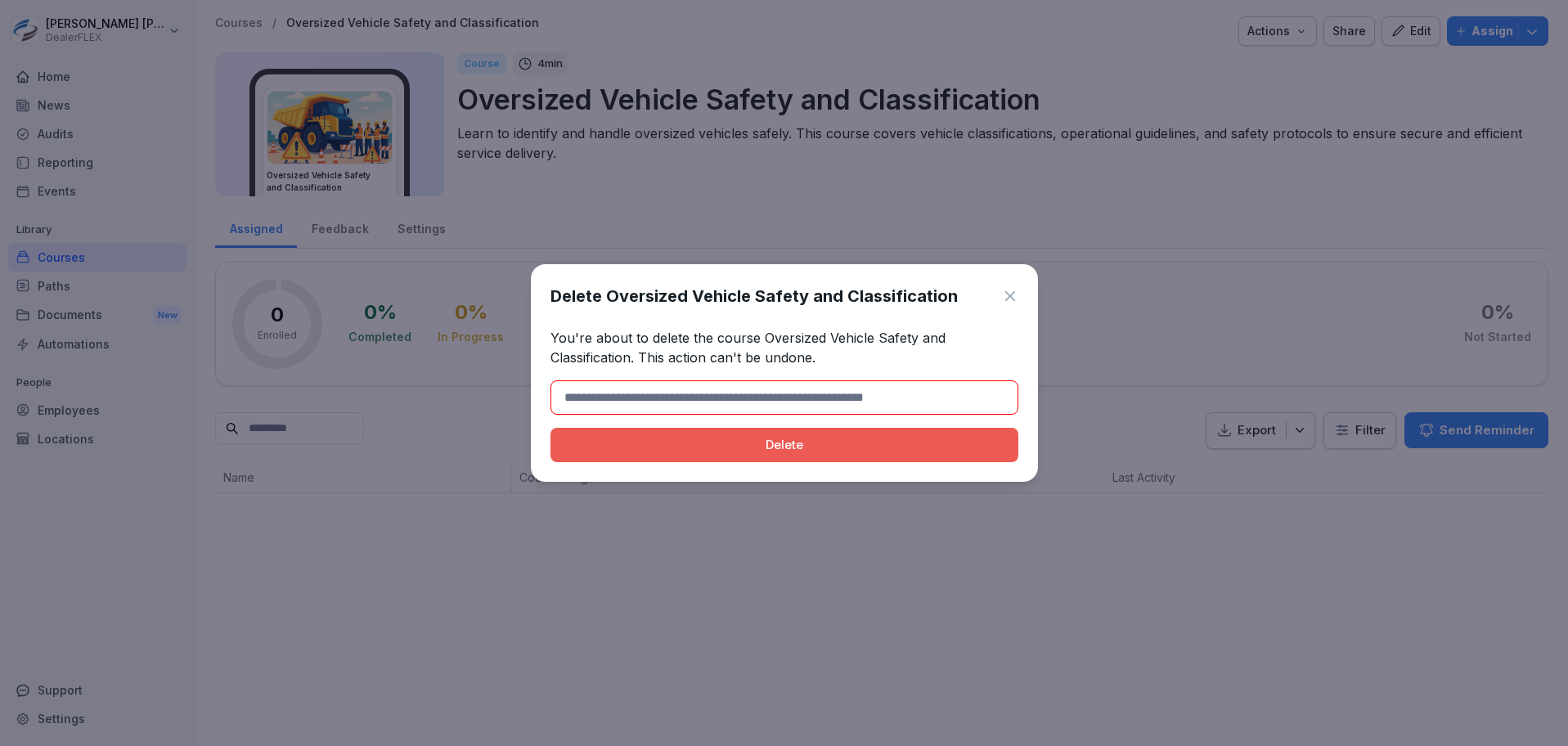
click at [940, 406] on input at bounding box center [784, 398] width 468 height 35
type input "**********"
click at [806, 461] on button "Delete" at bounding box center [784, 445] width 468 height 35
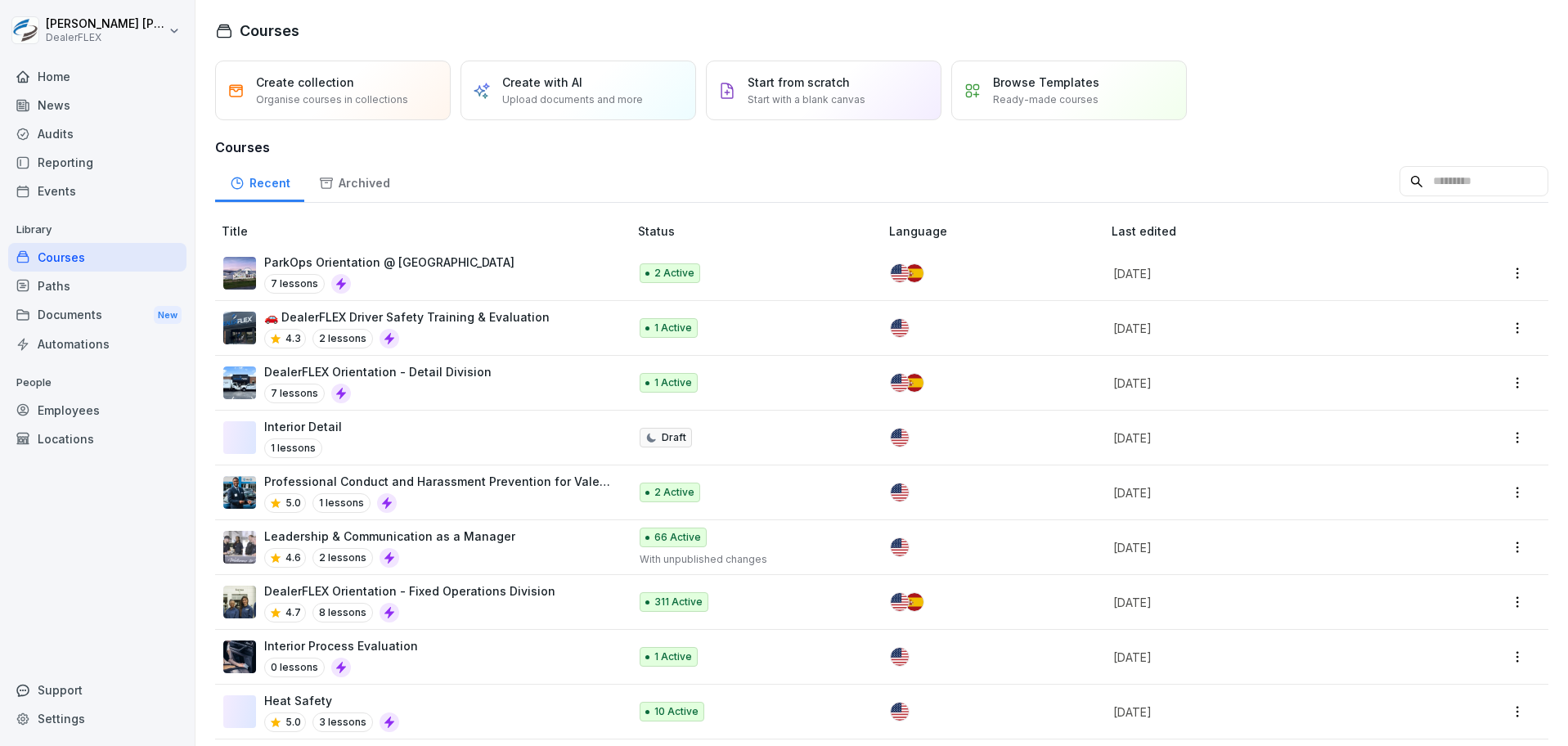
click at [655, 113] on div "Create with AI Upload documents and more" at bounding box center [578, 90] width 236 height 60
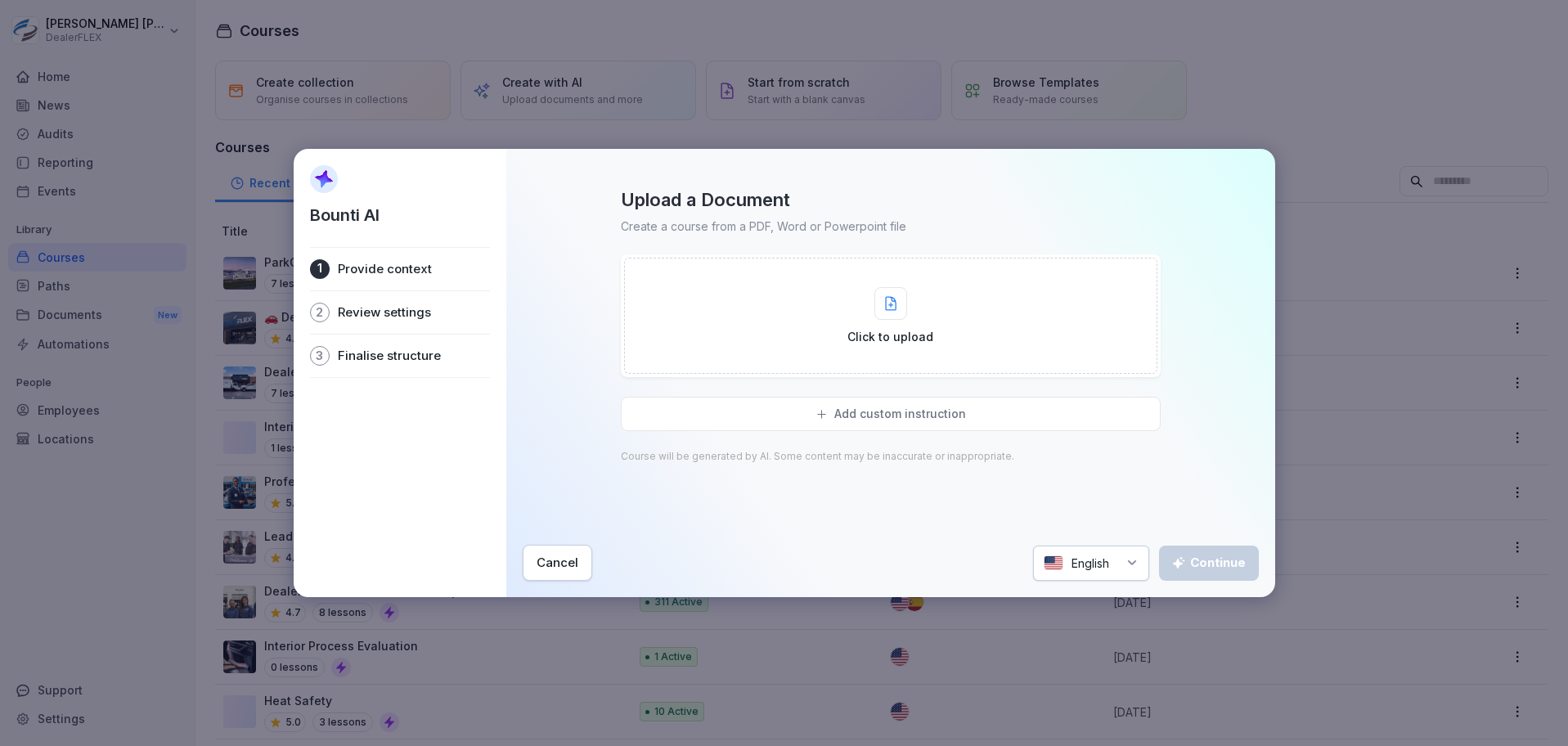
click at [959, 337] on div "Click to upload" at bounding box center [890, 315] width 534 height 116
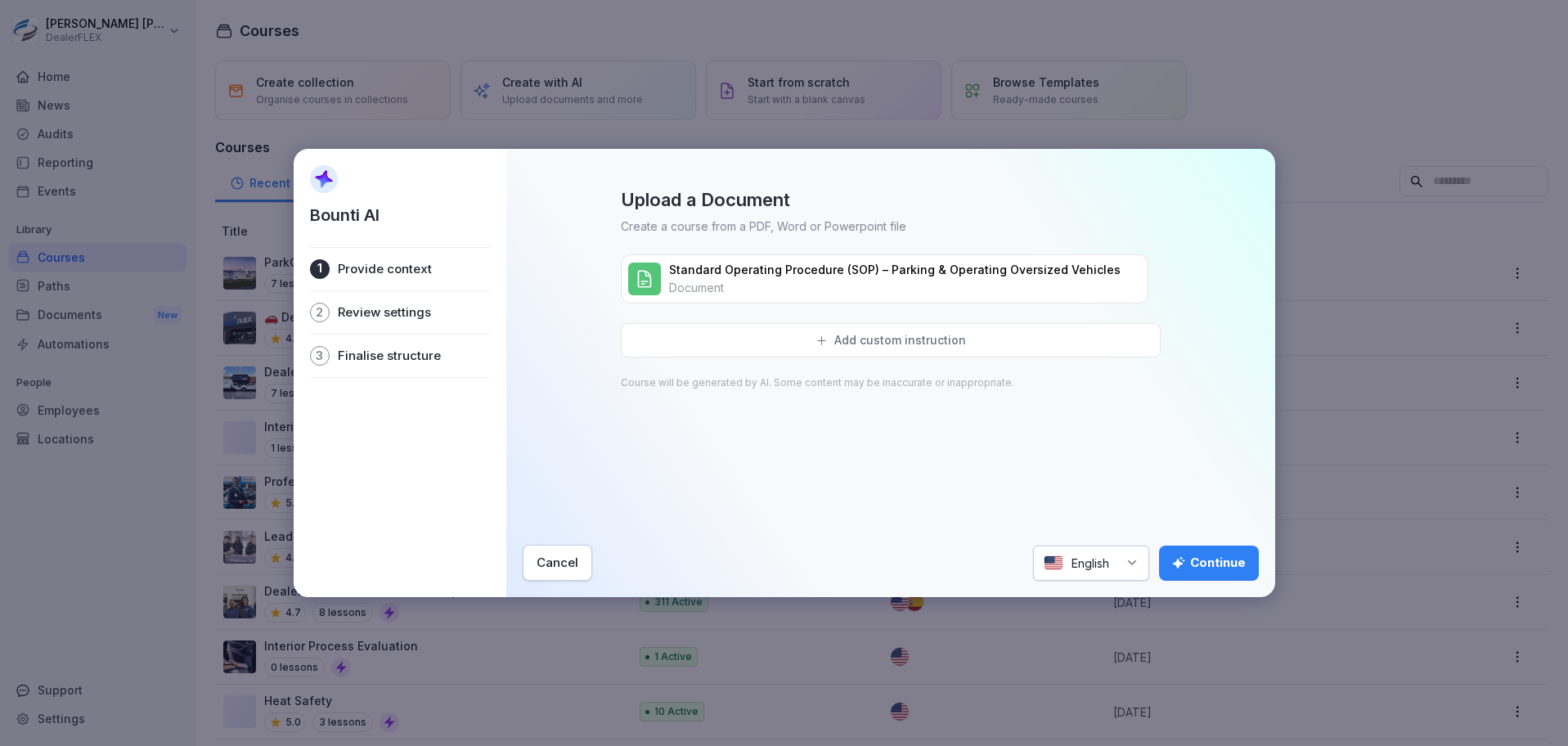
click at [1247, 548] on button "Continue" at bounding box center [1209, 562] width 100 height 36
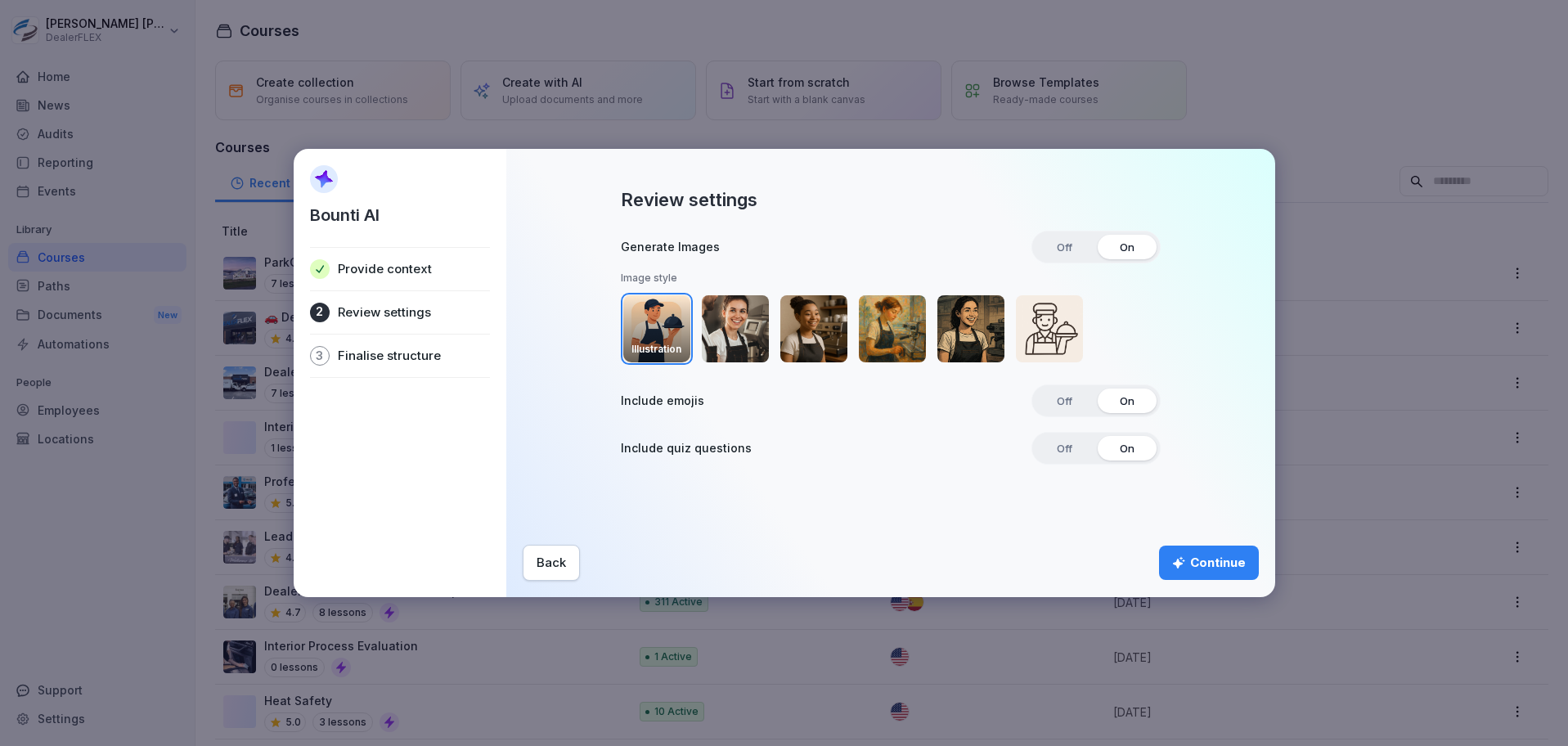
click at [1072, 403] on span "Off" at bounding box center [1064, 401] width 38 height 25
click at [1219, 561] on div "Continue" at bounding box center [1208, 562] width 74 height 18
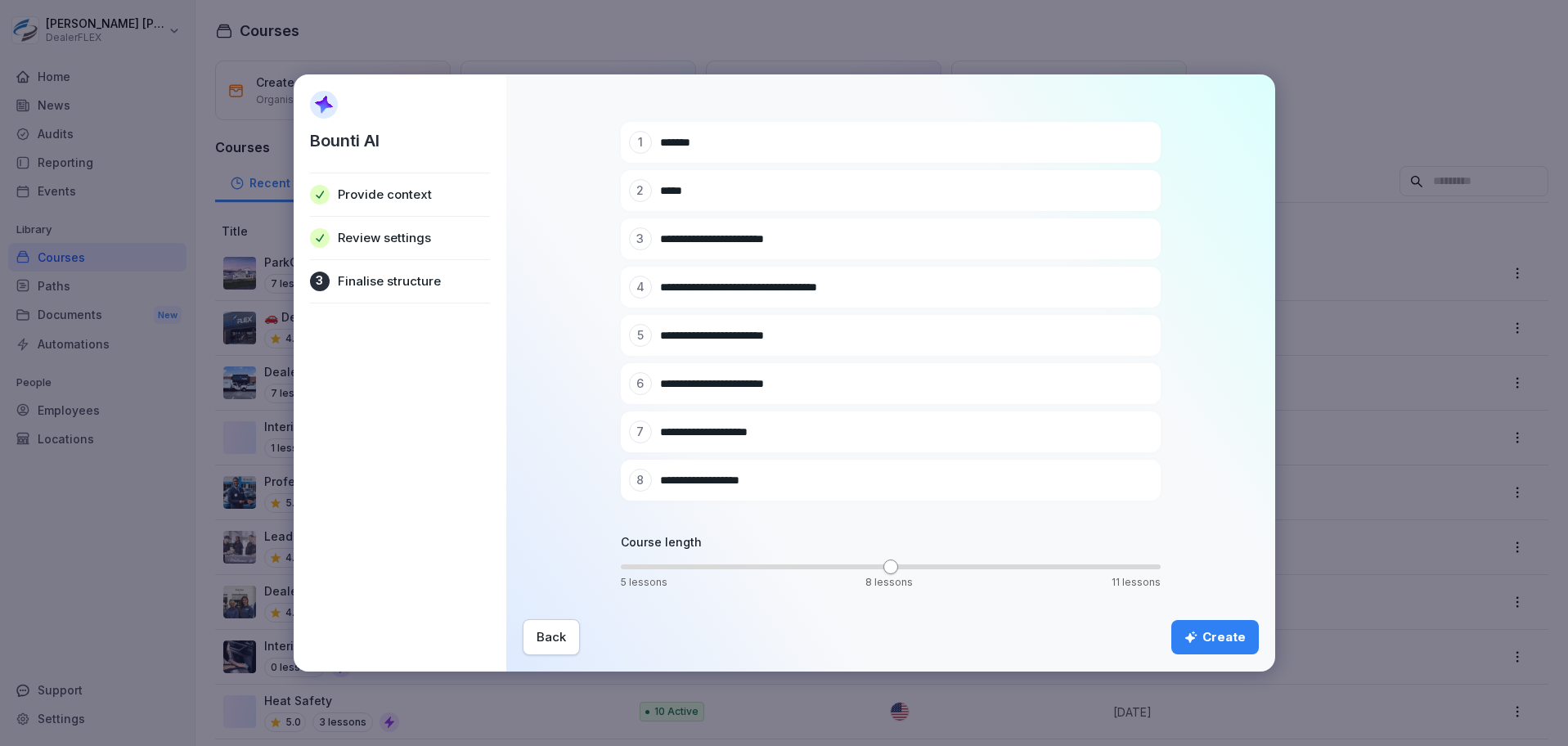
scroll to position [128, 0]
click at [1230, 633] on div "Create" at bounding box center [1215, 636] width 62 height 18
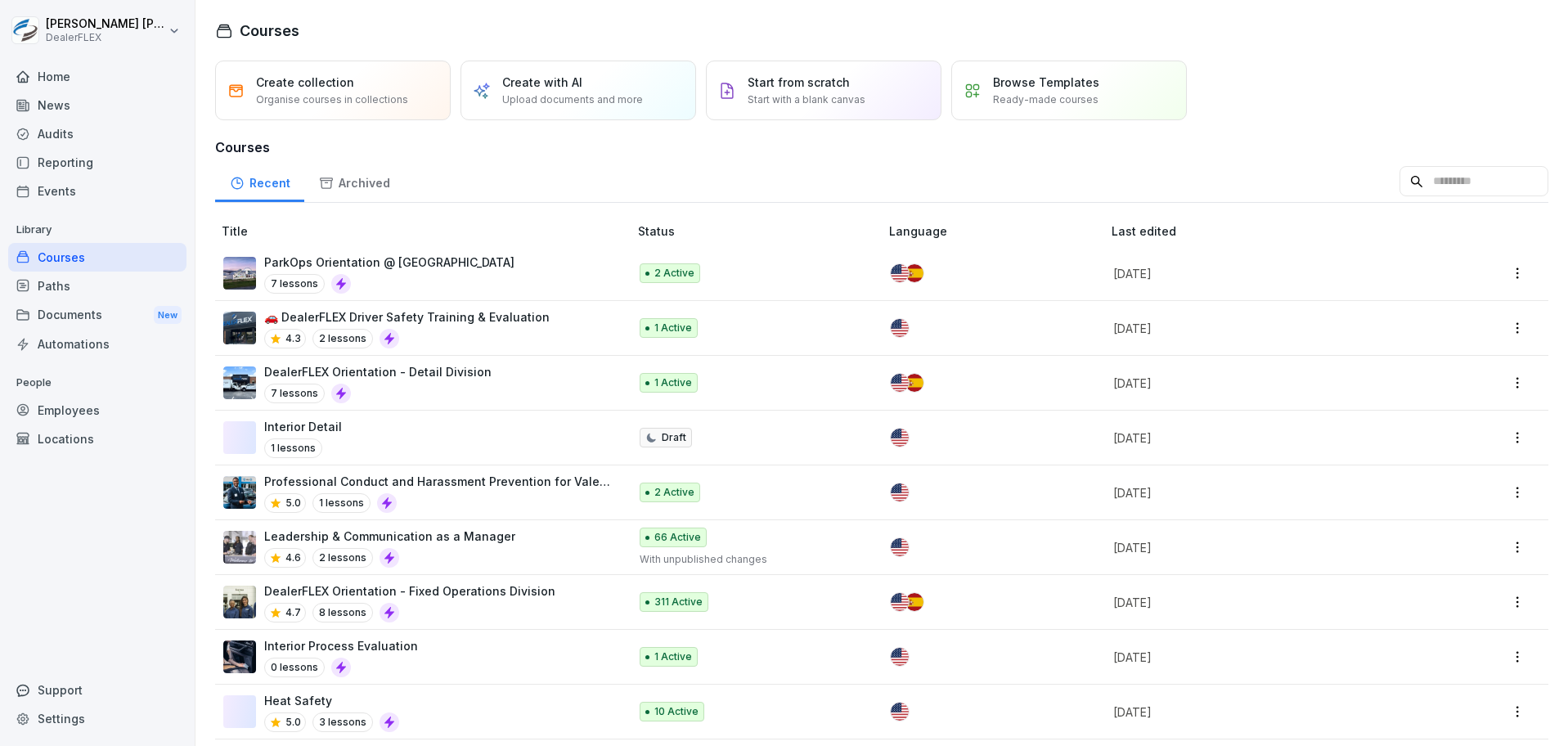
click at [1400, 178] on input at bounding box center [1474, 182] width 149 height 31
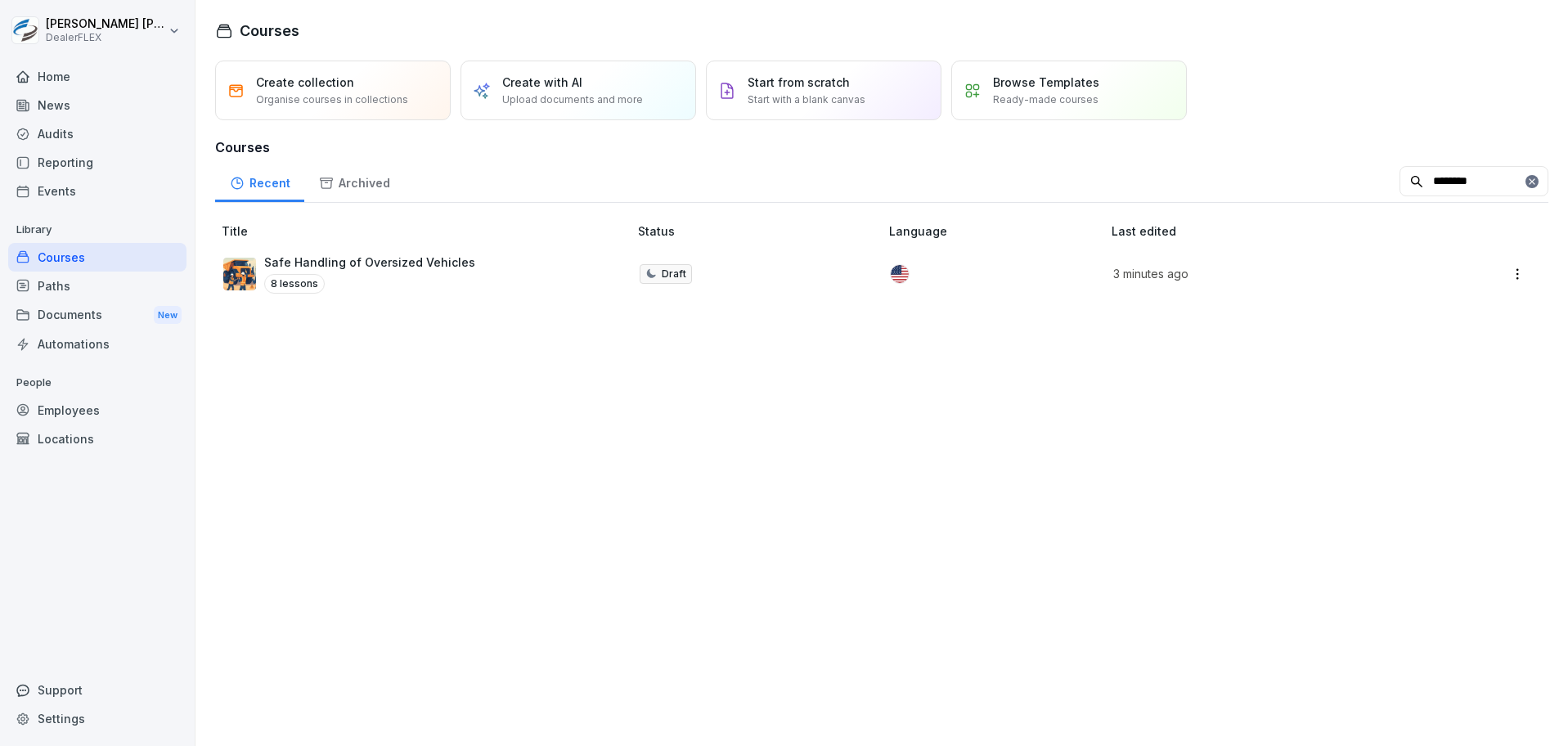
type input "********"
click at [997, 270] on div at bounding box center [987, 274] width 195 height 18
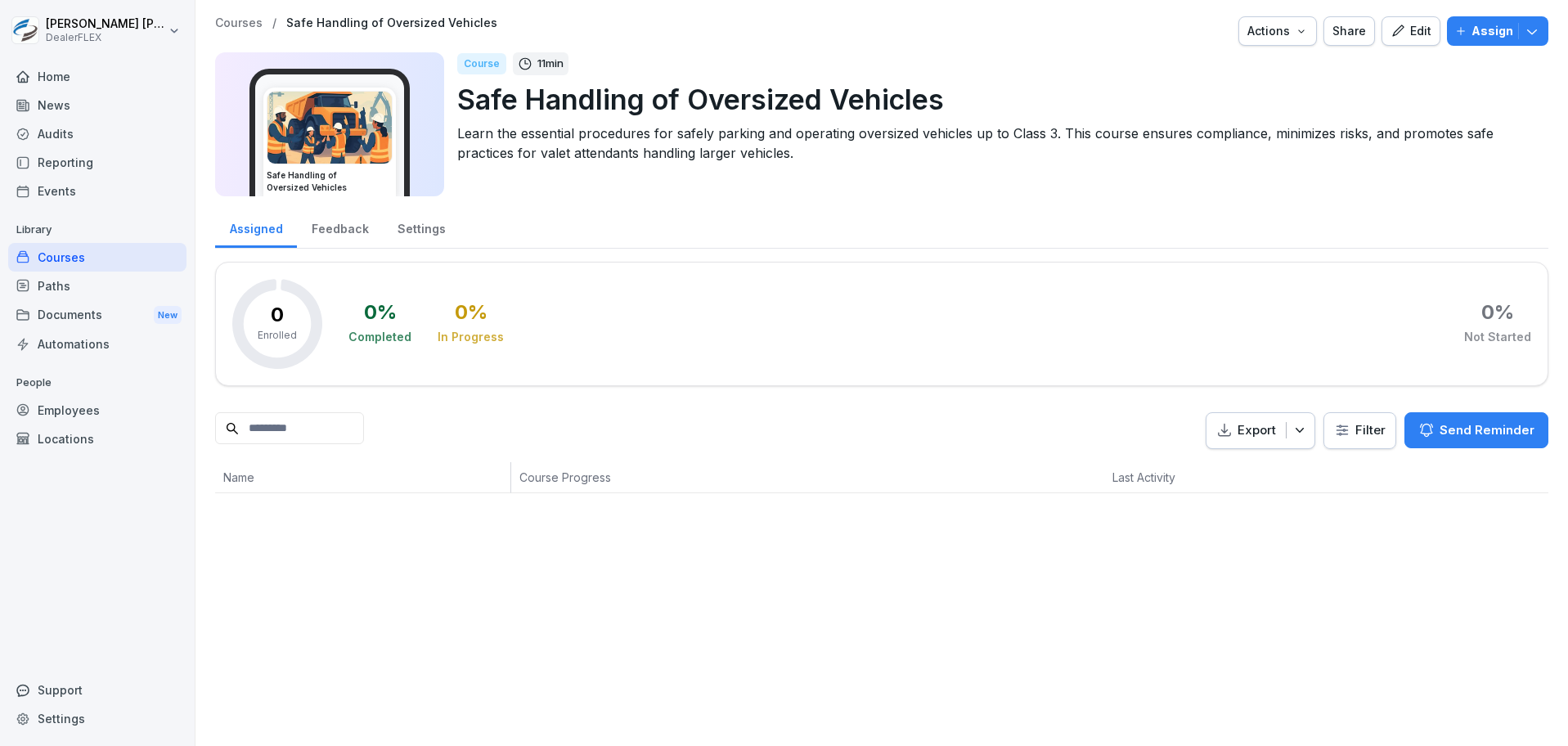
click at [1397, 12] on div "Courses / Safe Handling of Oversized Vehicles Actions Share Edit Assign Safe Ha…" at bounding box center [882, 255] width 1373 height 510
click at [1400, 18] on button "Edit" at bounding box center [1410, 31] width 59 height 30
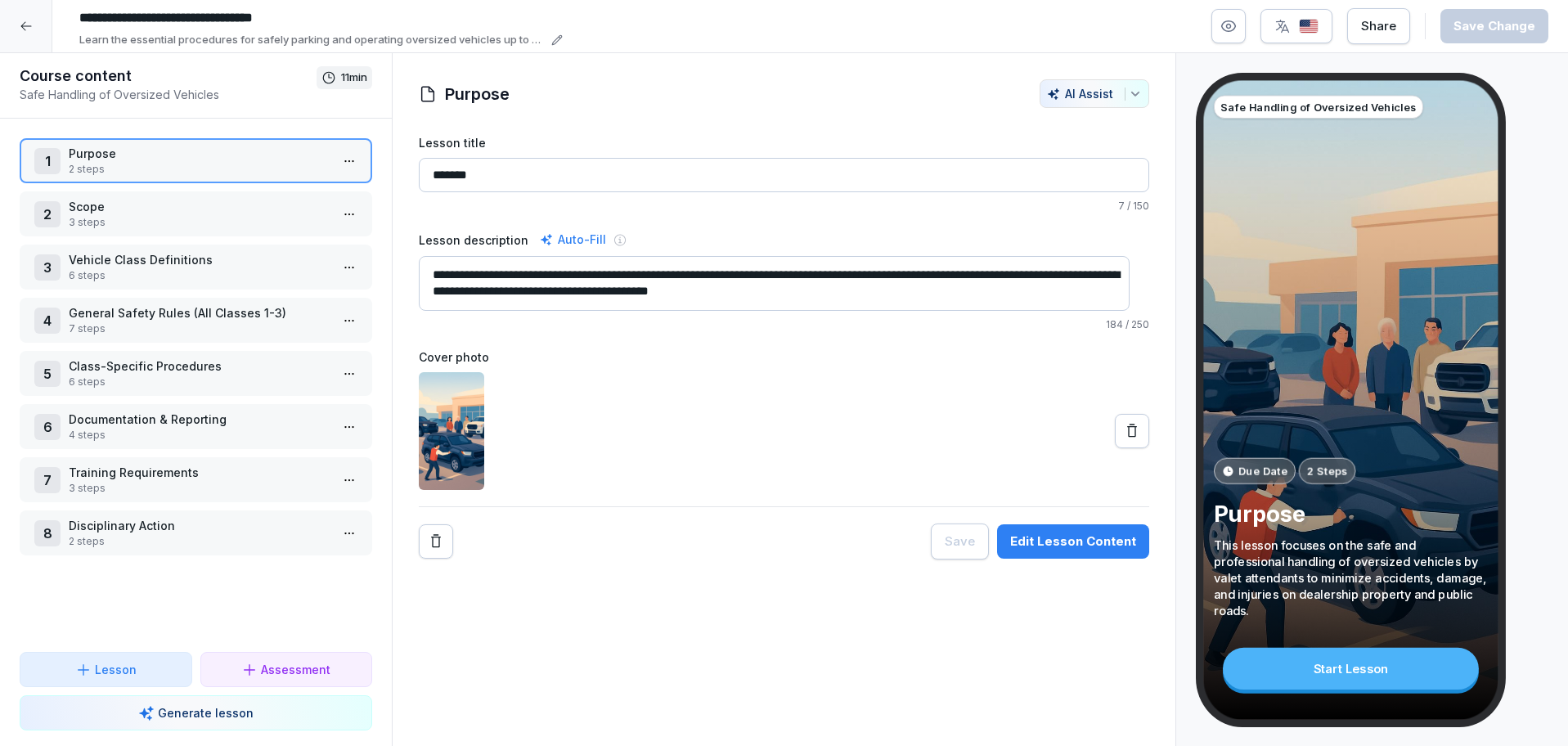
click at [238, 140] on div "1 Purpose 2 steps" at bounding box center [195, 161] width 353 height 45
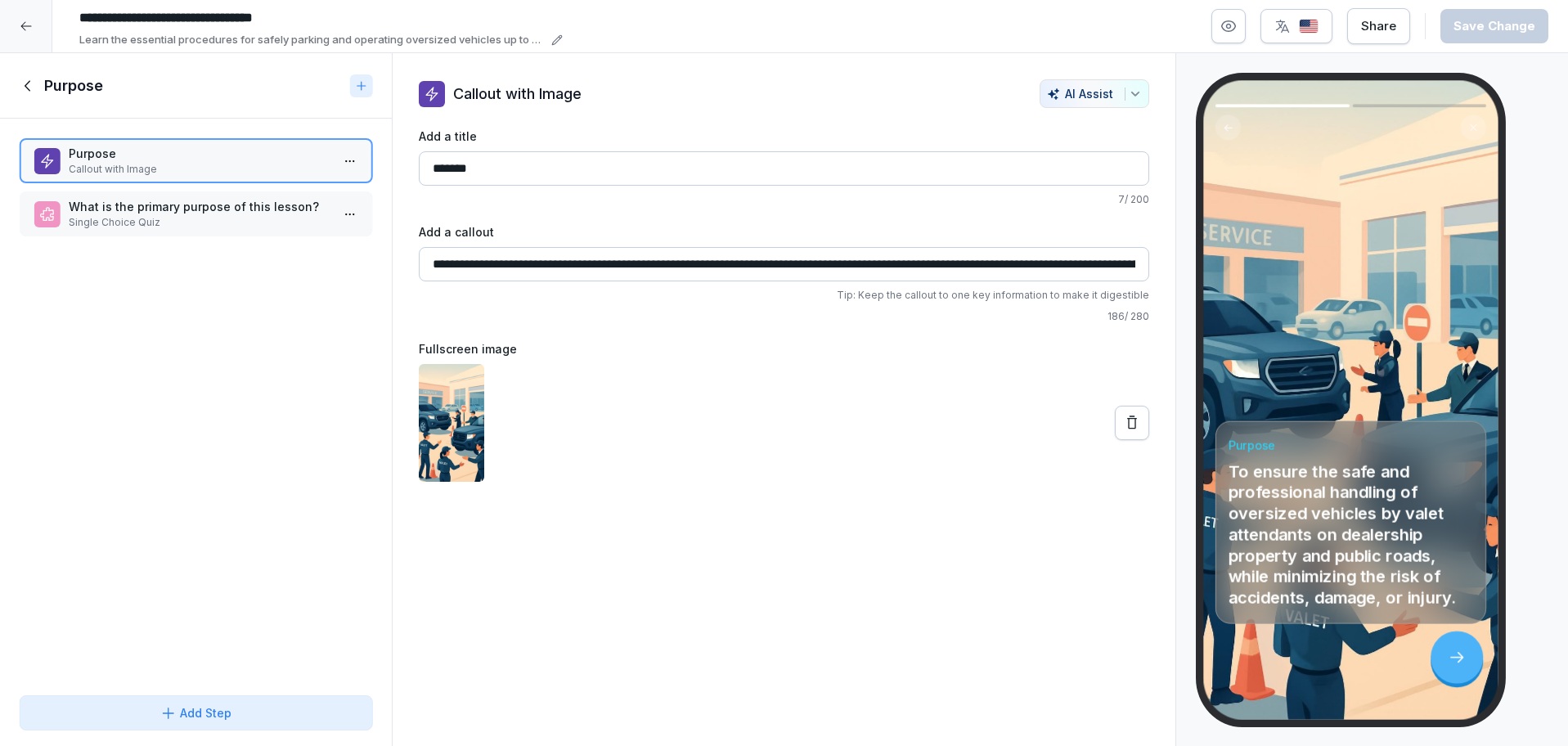
click at [150, 205] on p "What is the primary purpose of this lesson?" at bounding box center [198, 207] width 261 height 17
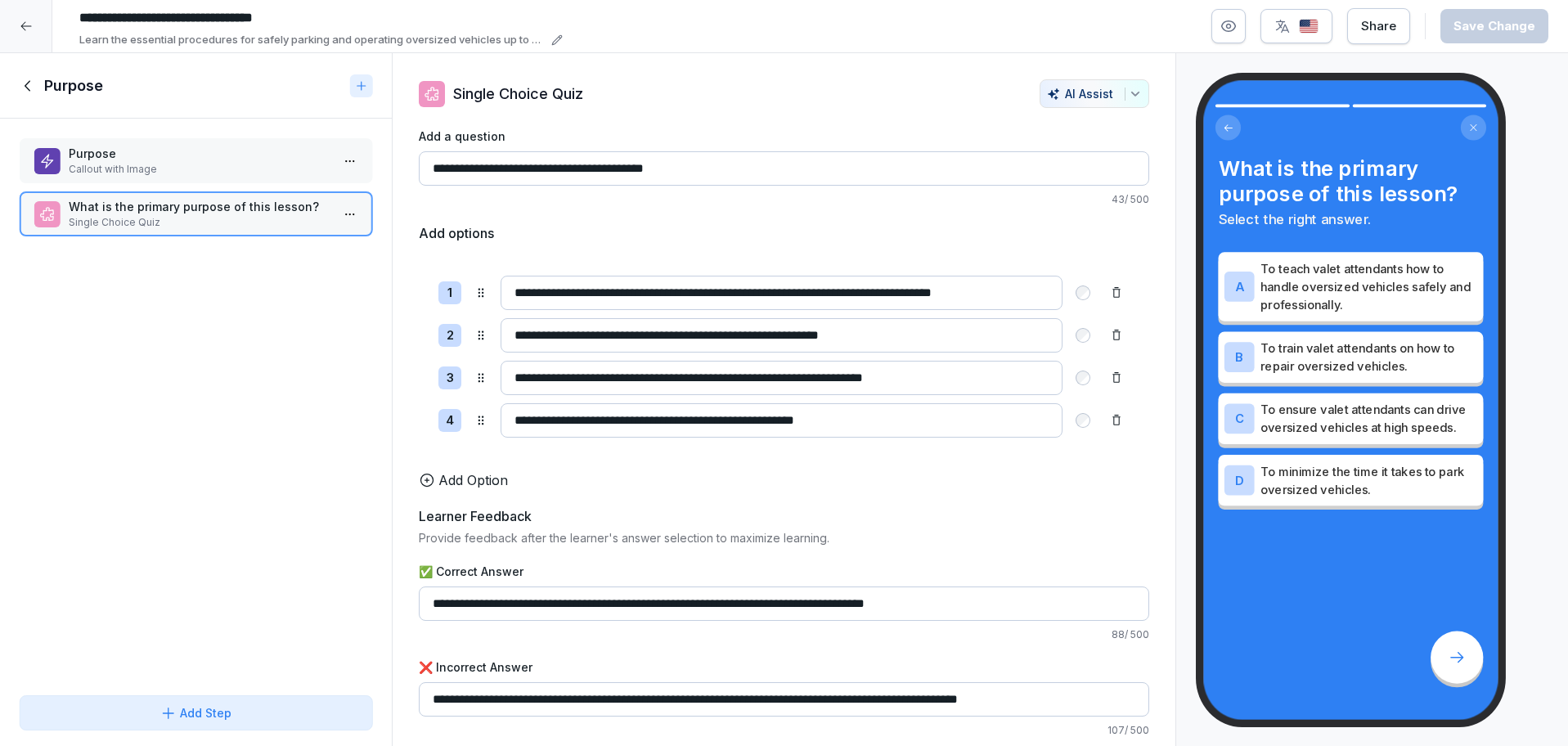
click at [30, 94] on icon at bounding box center [28, 86] width 18 height 18
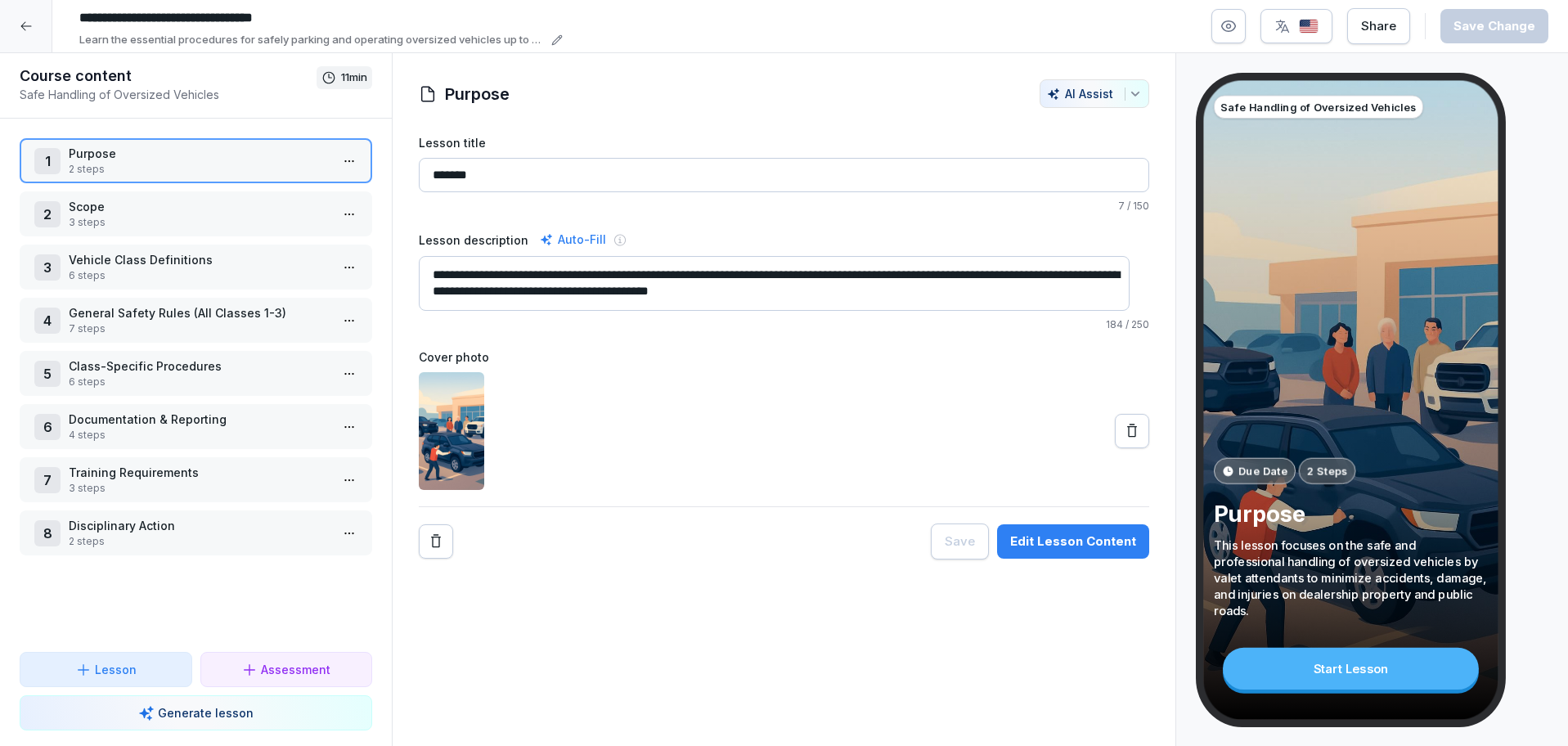
click at [287, 216] on p "3 steps" at bounding box center [198, 222] width 261 height 14
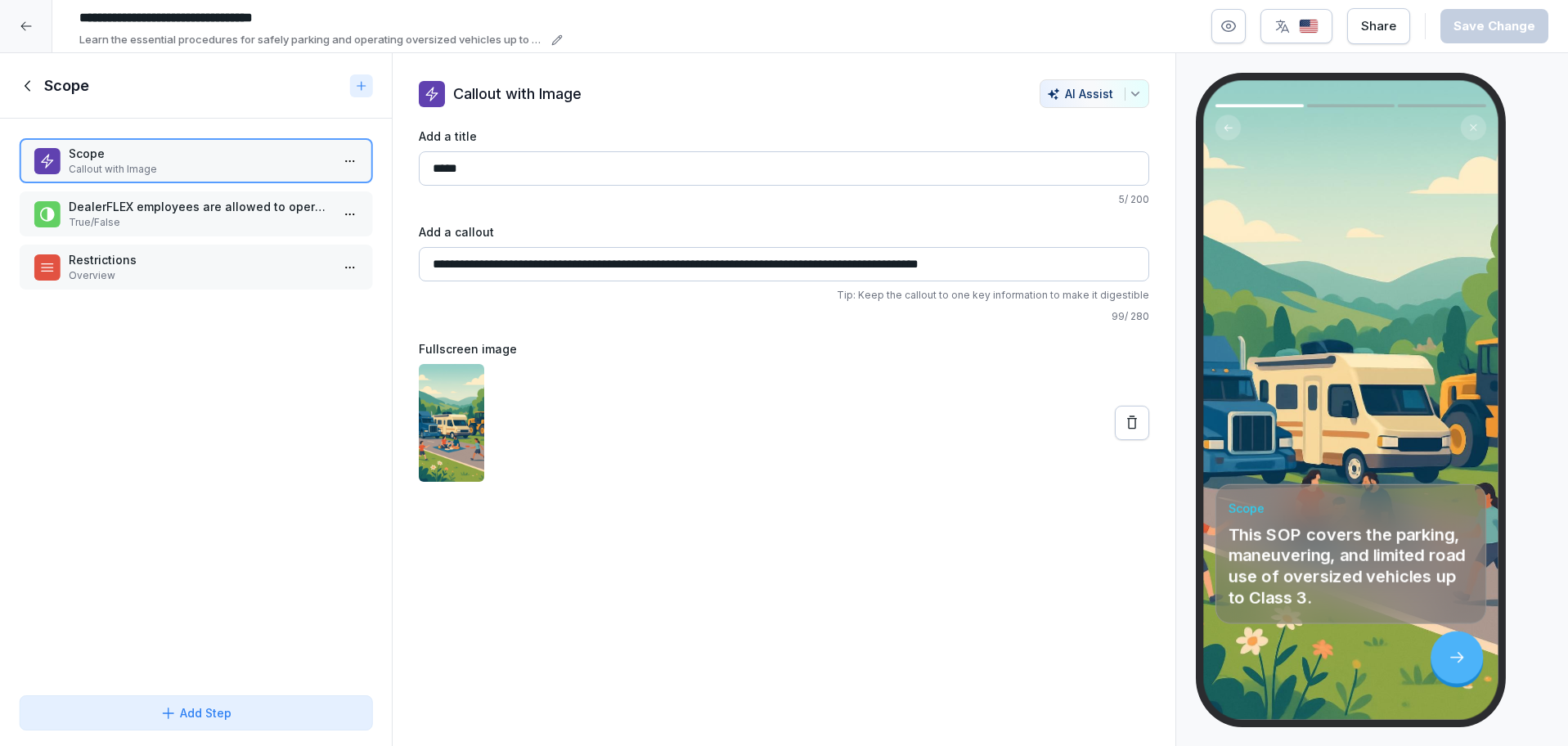
click at [35, 28] on div at bounding box center [26, 26] width 52 height 52
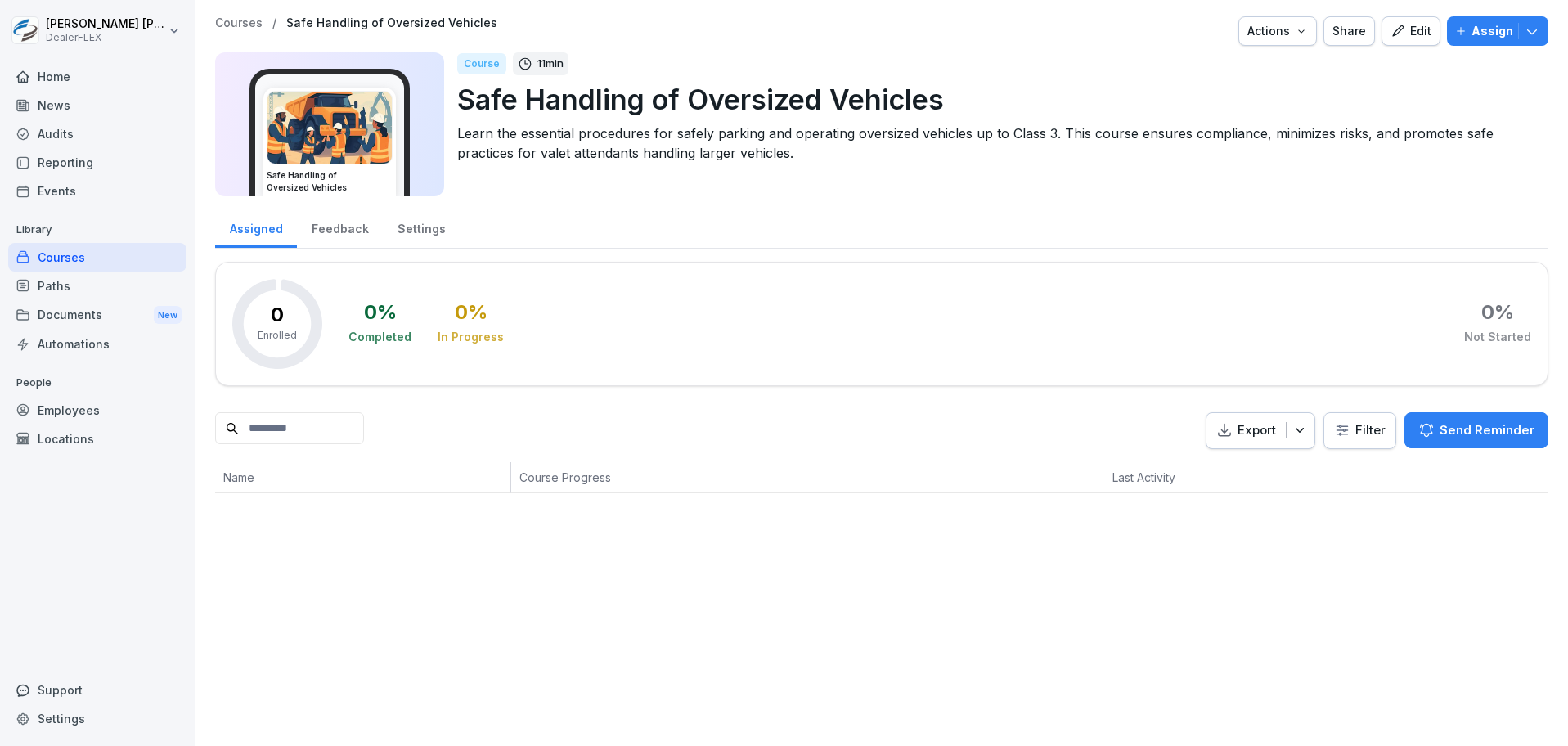
click at [1390, 36] on icon "button" at bounding box center [1397, 31] width 14 height 14
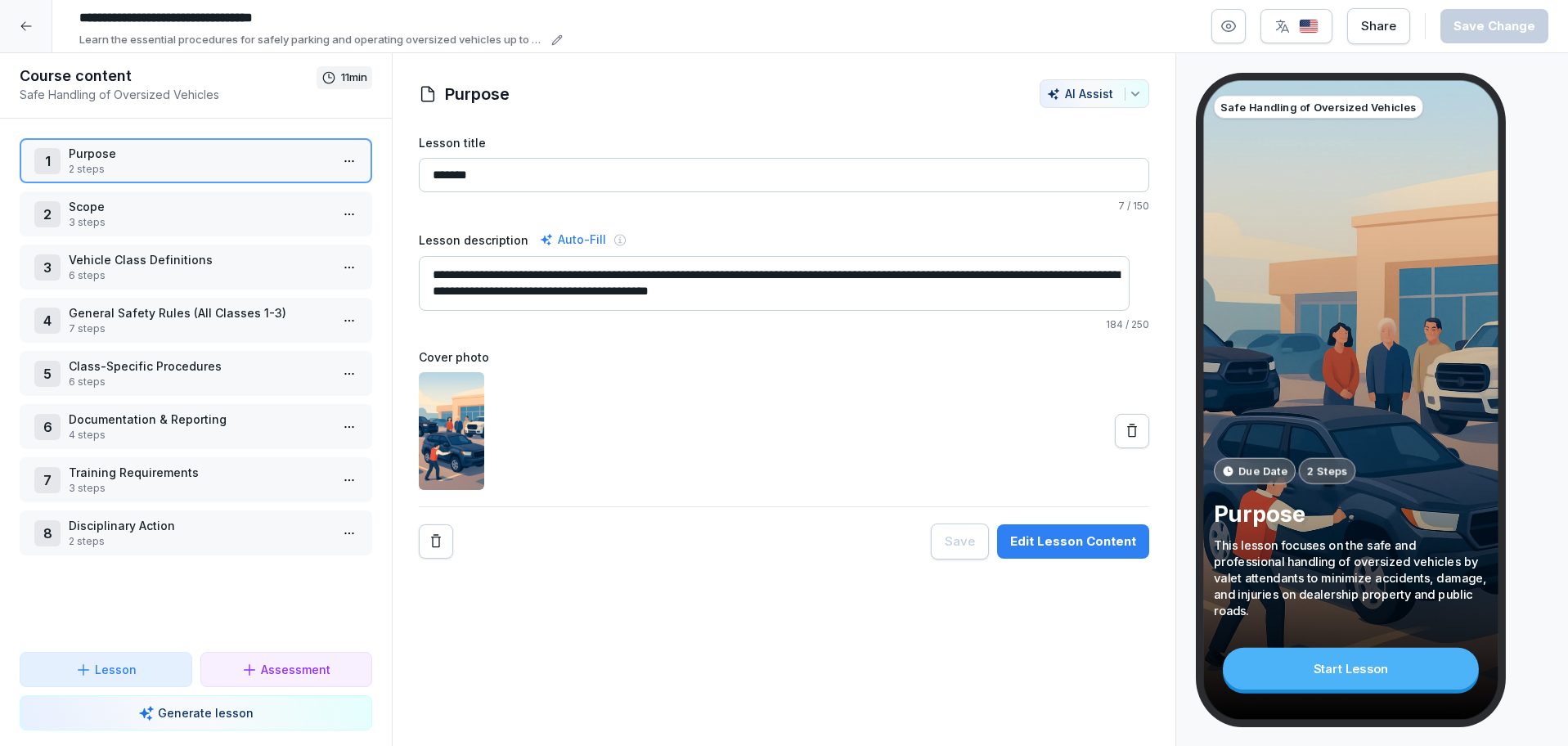
click at [236, 186] on div "1 Purpose 2 steps 2 Scope 3 steps 3 Vehicle Class Definitions 6 steps 4 General…" at bounding box center [196, 385] width 392 height 534
click at [232, 205] on p "Scope" at bounding box center [198, 207] width 261 height 17
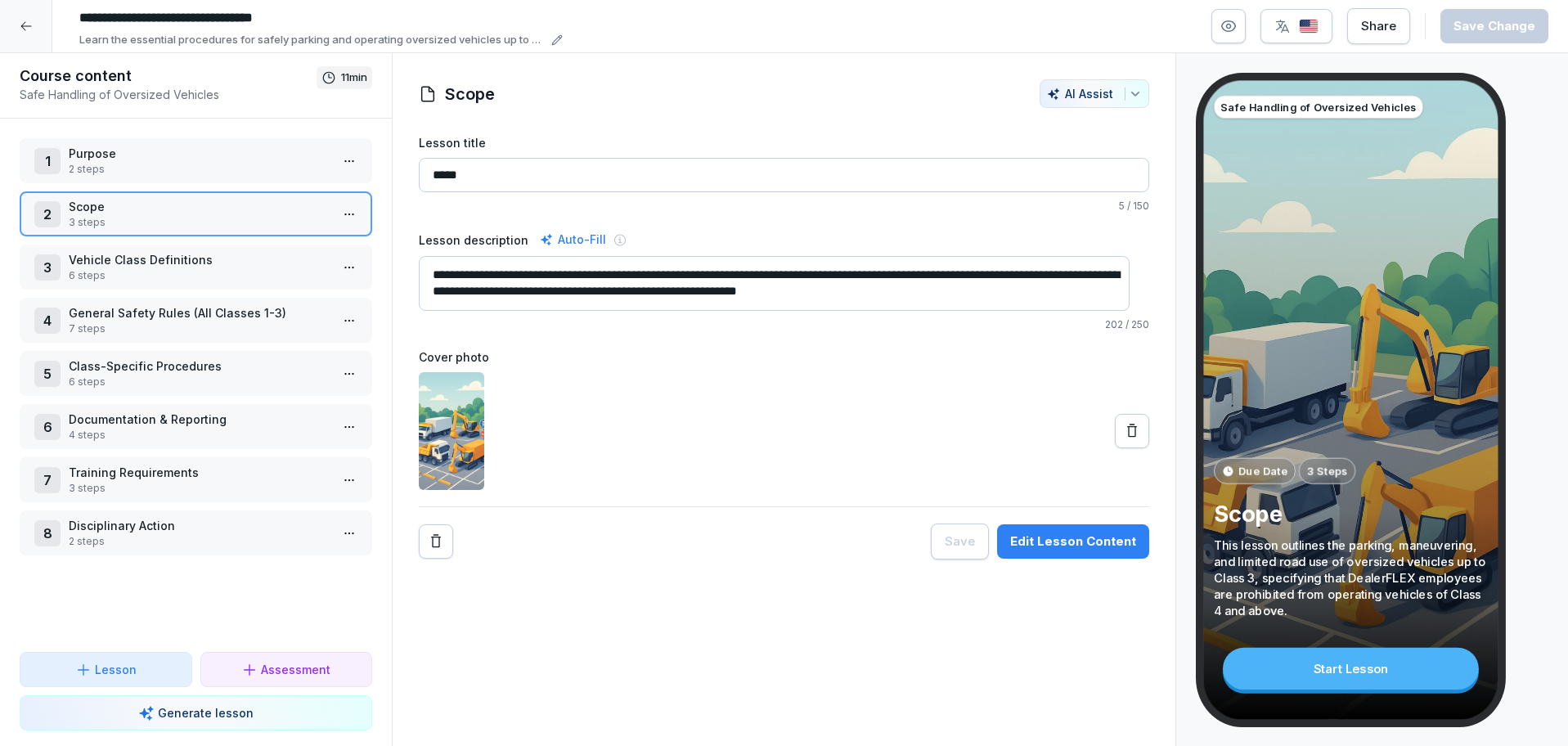
click at [238, 138] on div "1 Purpose 2 steps" at bounding box center [195, 161] width 353 height 45
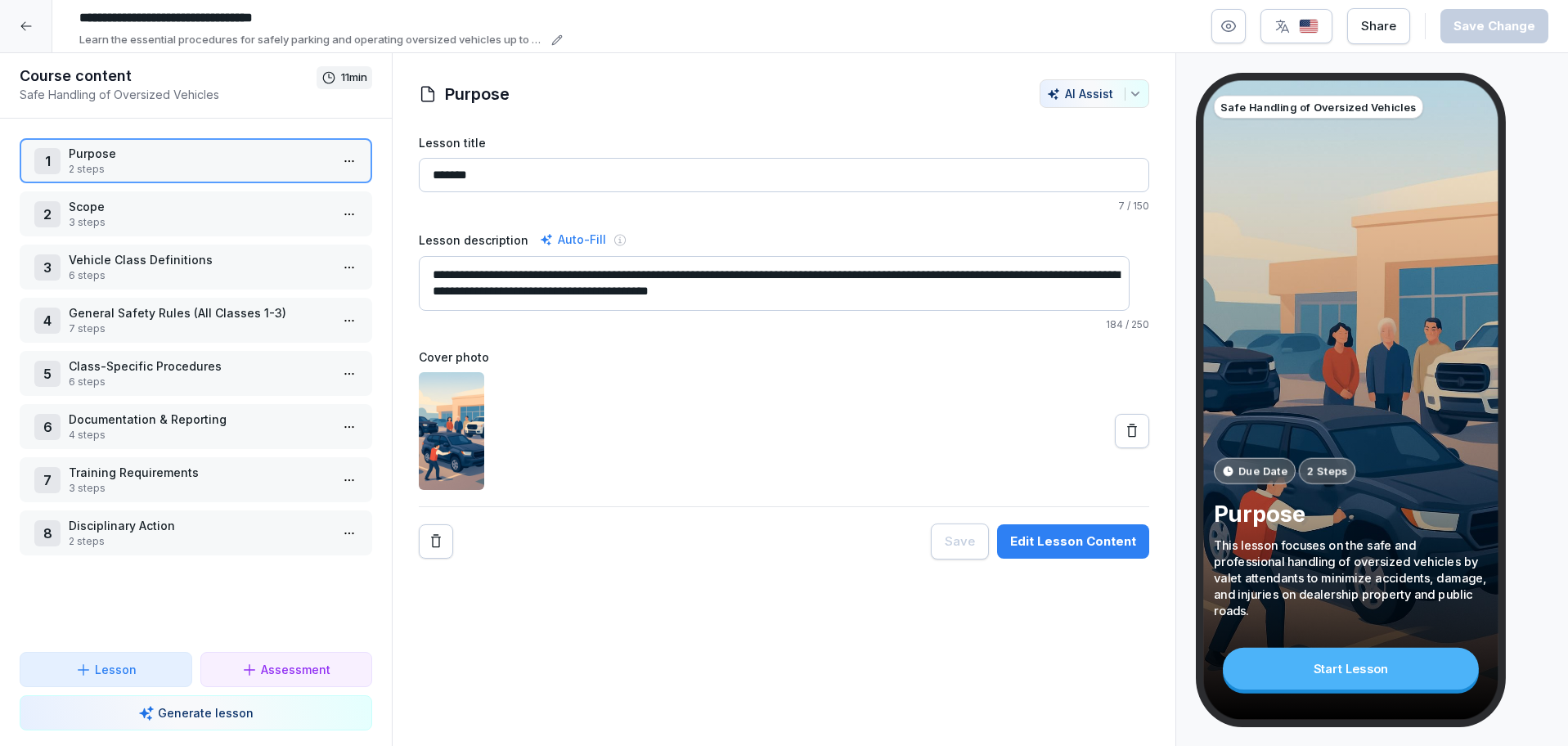
click at [227, 209] on p "Scope" at bounding box center [198, 207] width 261 height 17
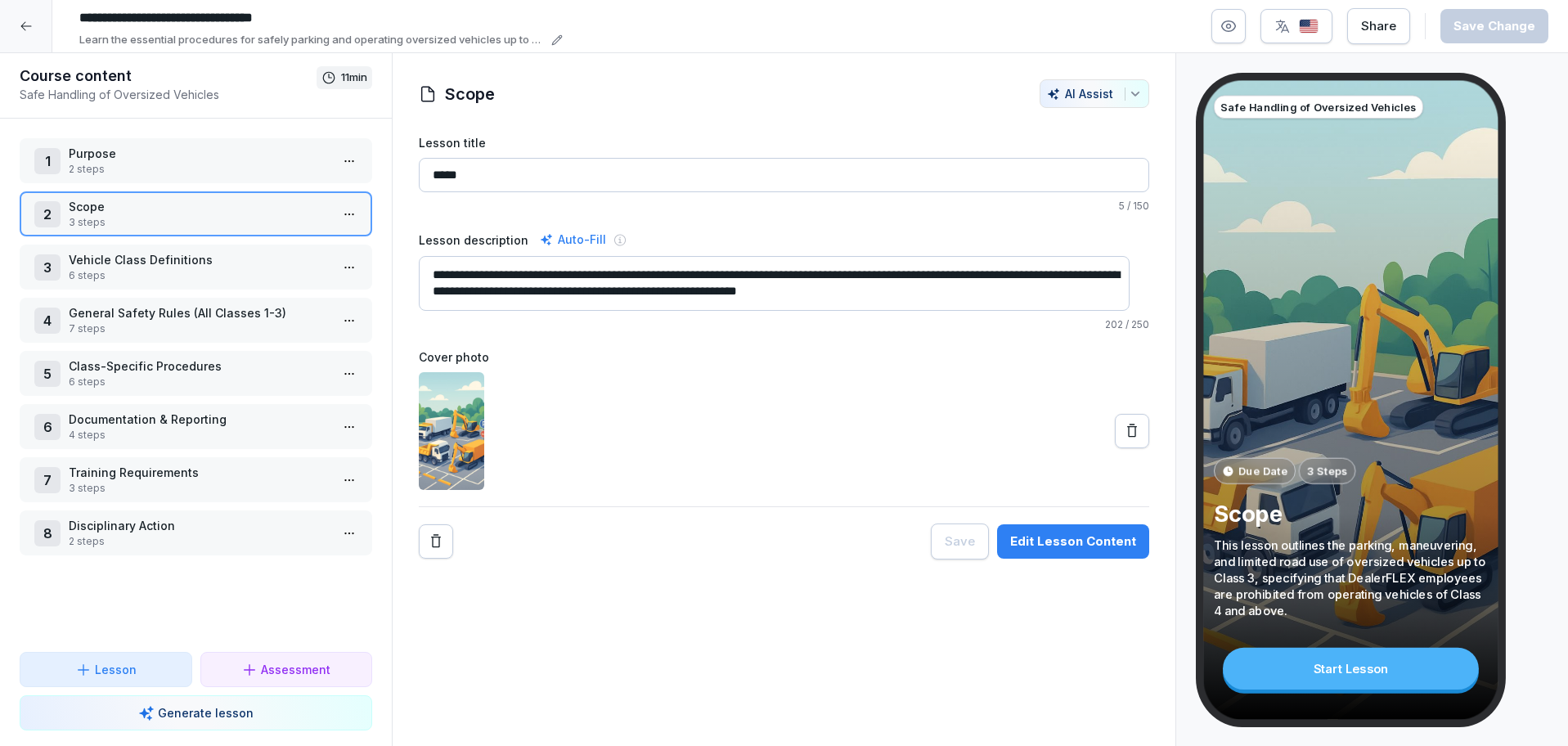
click at [236, 155] on p "Purpose" at bounding box center [198, 154] width 261 height 17
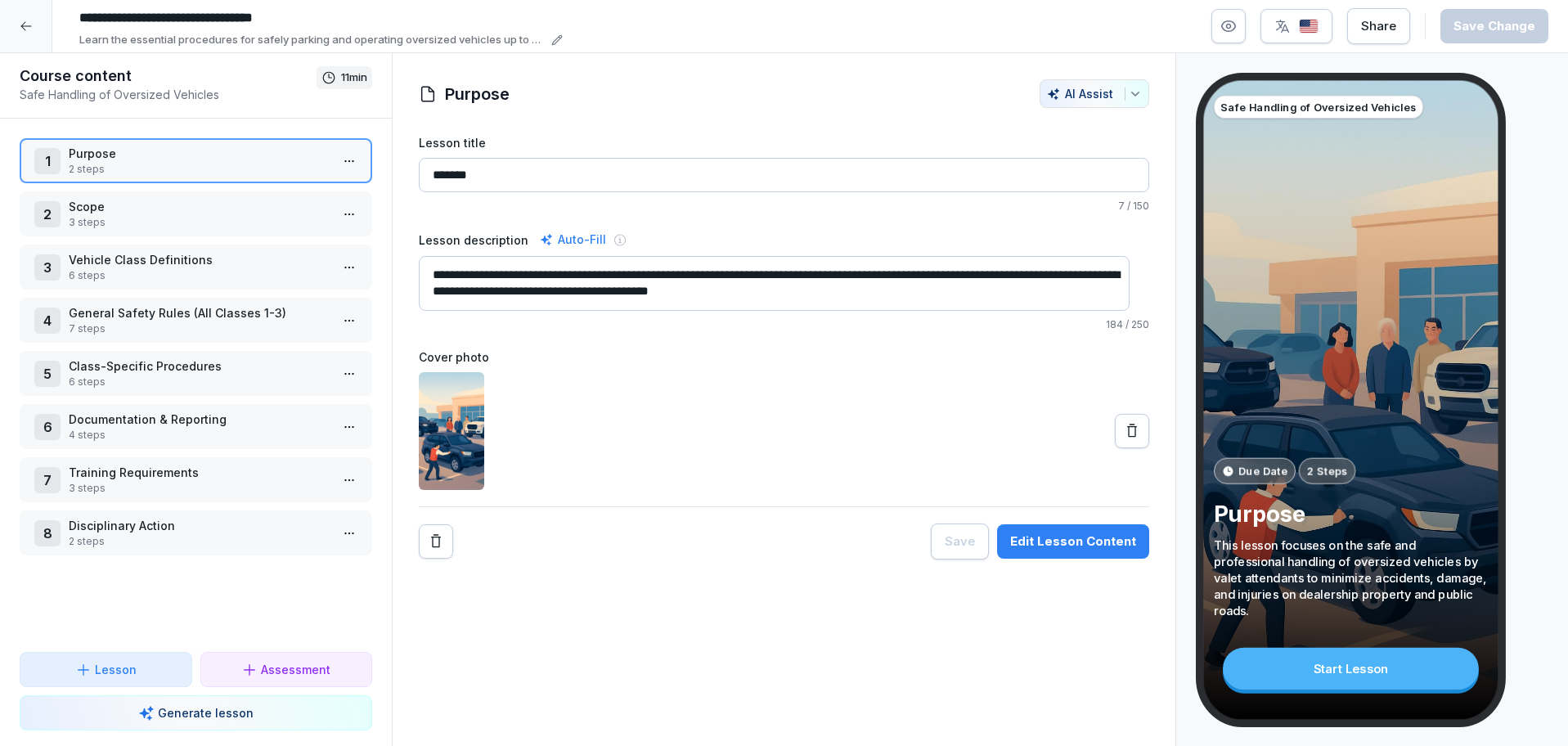
click at [494, 183] on input "*******" at bounding box center [784, 175] width 731 height 35
click at [189, 211] on p "Scope" at bounding box center [198, 207] width 261 height 17
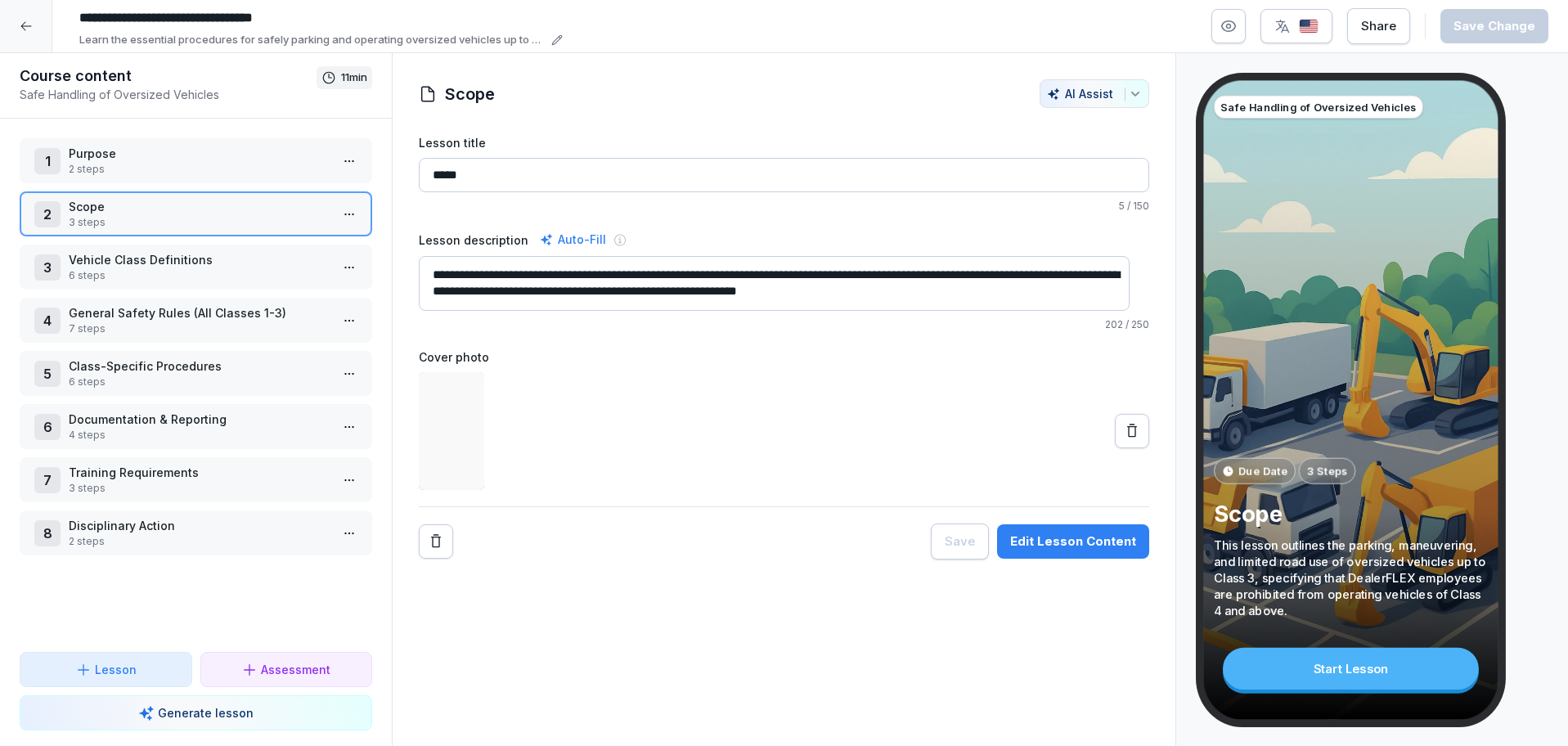
click at [518, 167] on input "*****" at bounding box center [784, 175] width 731 height 35
click at [516, 164] on input "*****" at bounding box center [784, 175] width 731 height 35
paste input "**"
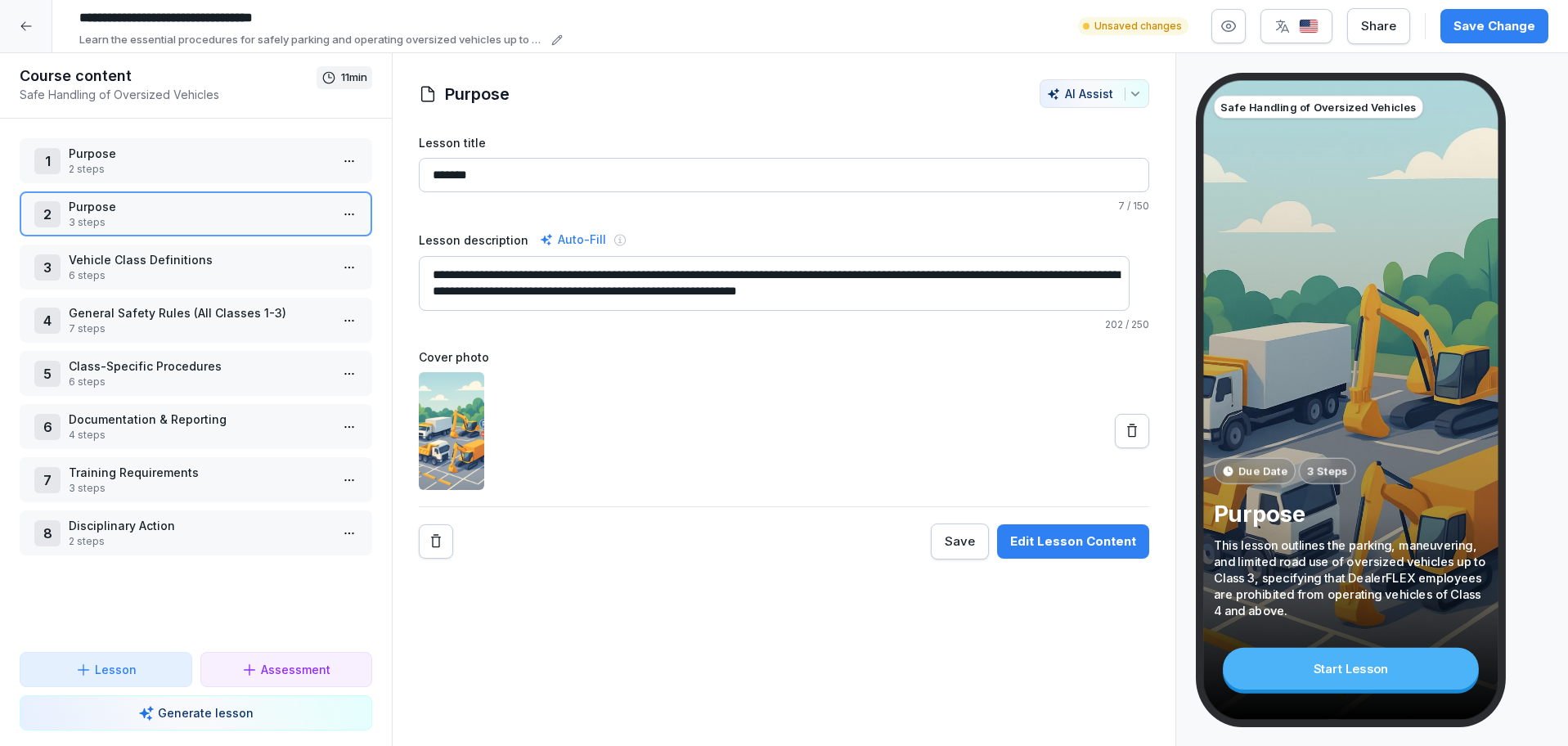
type input "*******"
click at [125, 167] on p "2 steps" at bounding box center [198, 168] width 261 height 14
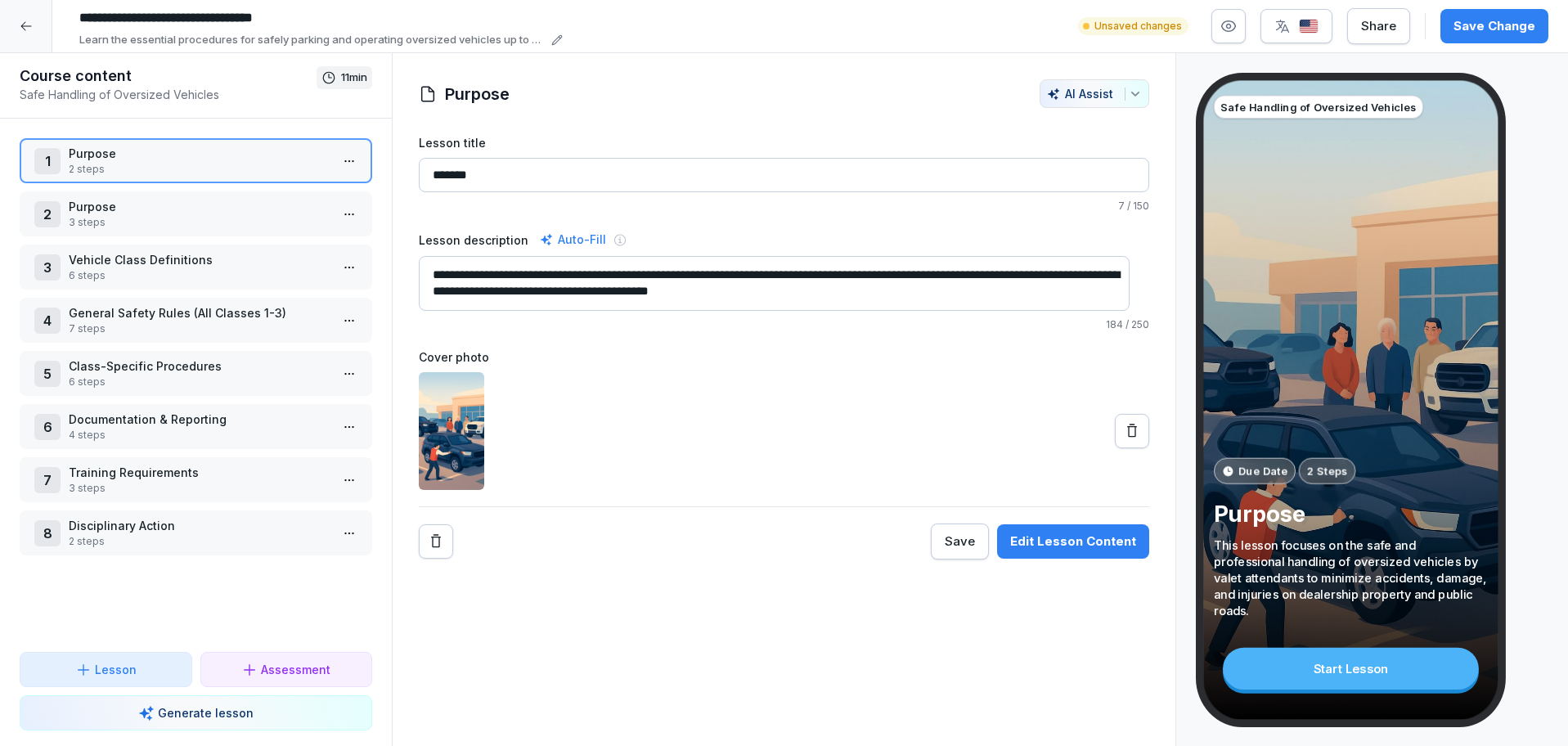
drag, startPoint x: 910, startPoint y: 292, endPoint x: 387, endPoint y: 253, distance: 524.5
click at [387, 253] on div "Course content Safe Handling of Oversized Vehicles 11 min 1 Purpose 2 steps 2 P…" at bounding box center [784, 399] width 1568 height 693
click at [148, 191] on div "2 Purpose 3 steps" at bounding box center [195, 213] width 353 height 45
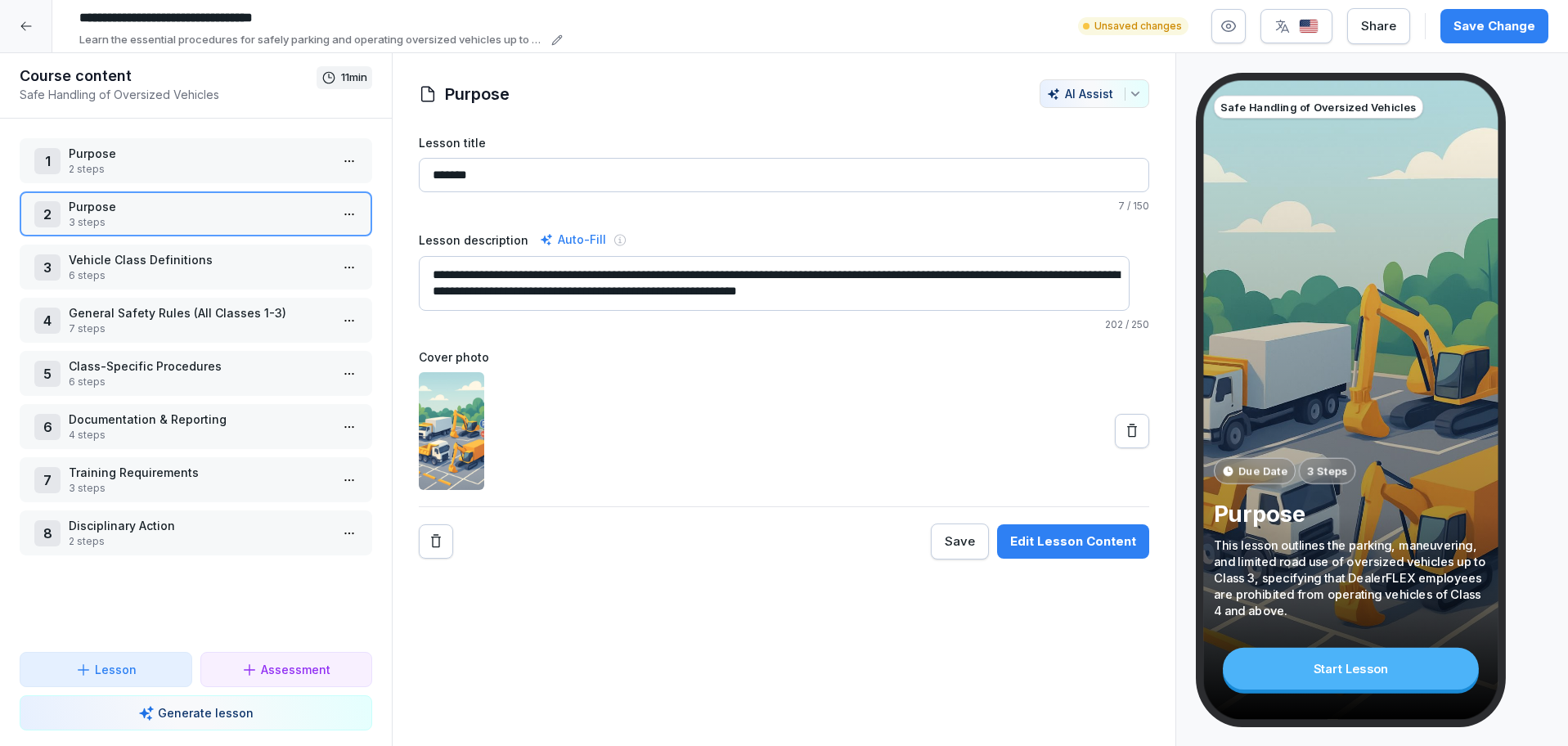
click at [436, 278] on textarea "**********" at bounding box center [774, 283] width 710 height 55
paste textarea "**********"
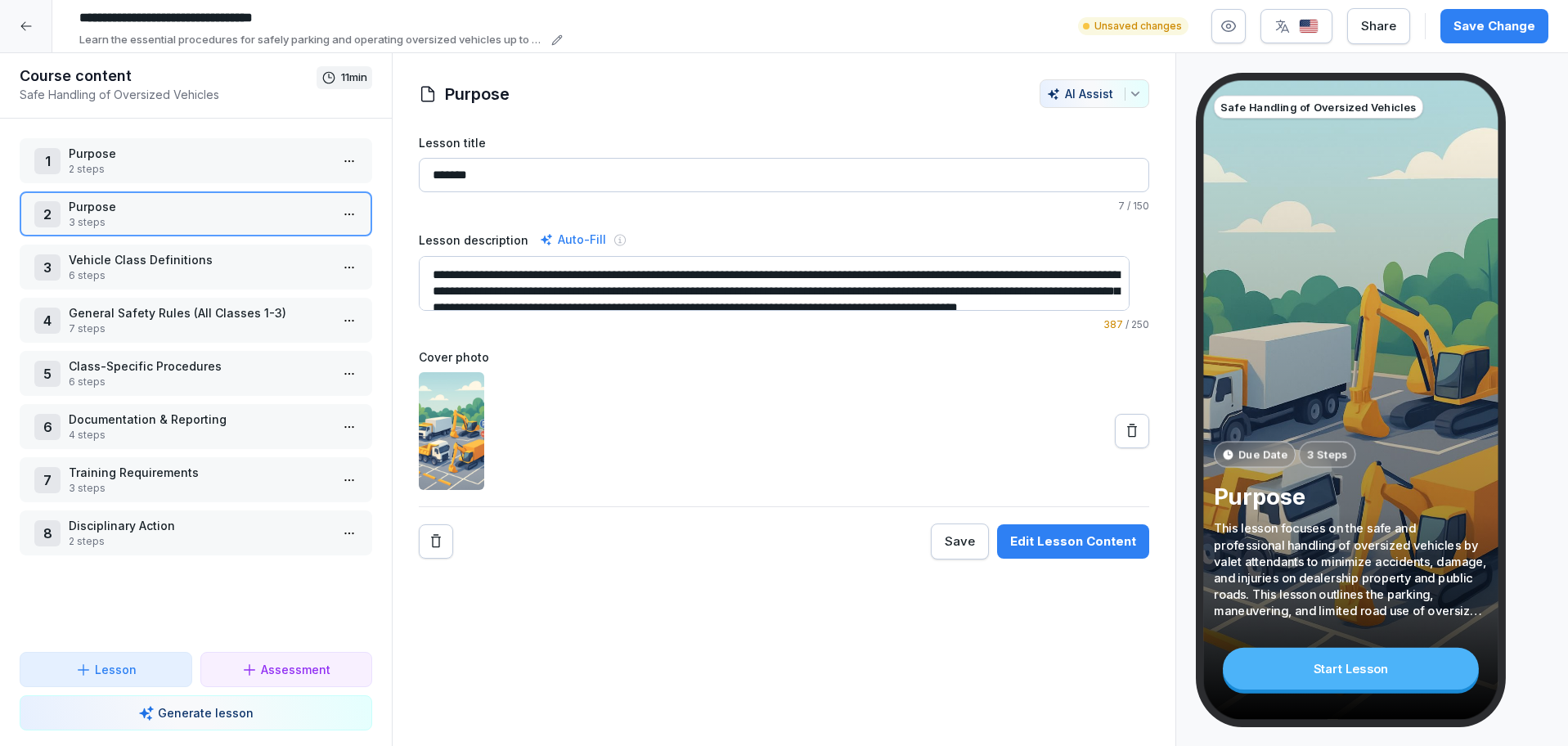
scroll to position [32, 0]
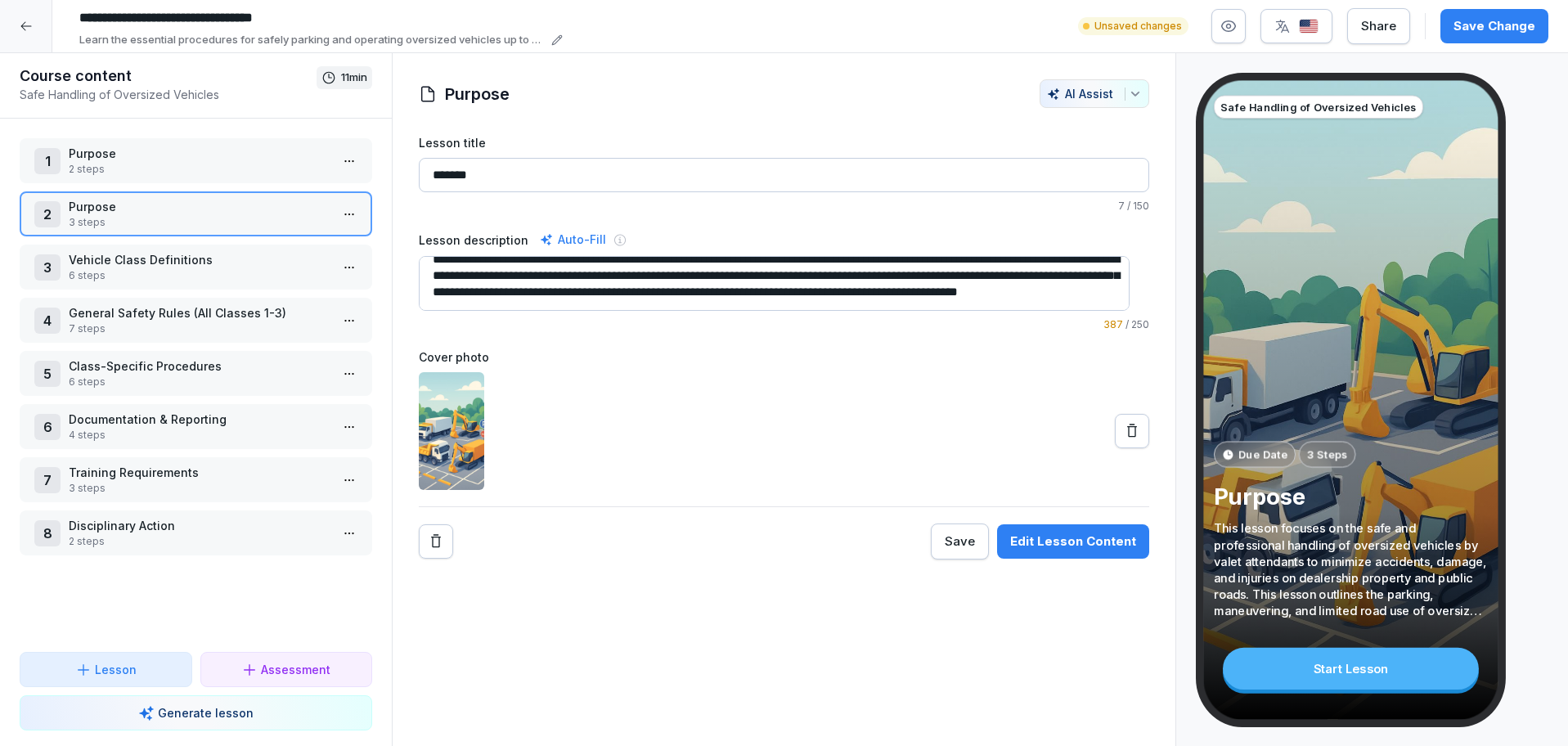
drag, startPoint x: 926, startPoint y: 297, endPoint x: 864, endPoint y: 287, distance: 62.8
click at [864, 287] on textarea "**********" at bounding box center [774, 283] width 710 height 55
click at [995, 305] on textarea "**********" at bounding box center [774, 283] width 710 height 55
click at [920, 261] on textarea "**********" at bounding box center [774, 283] width 710 height 55
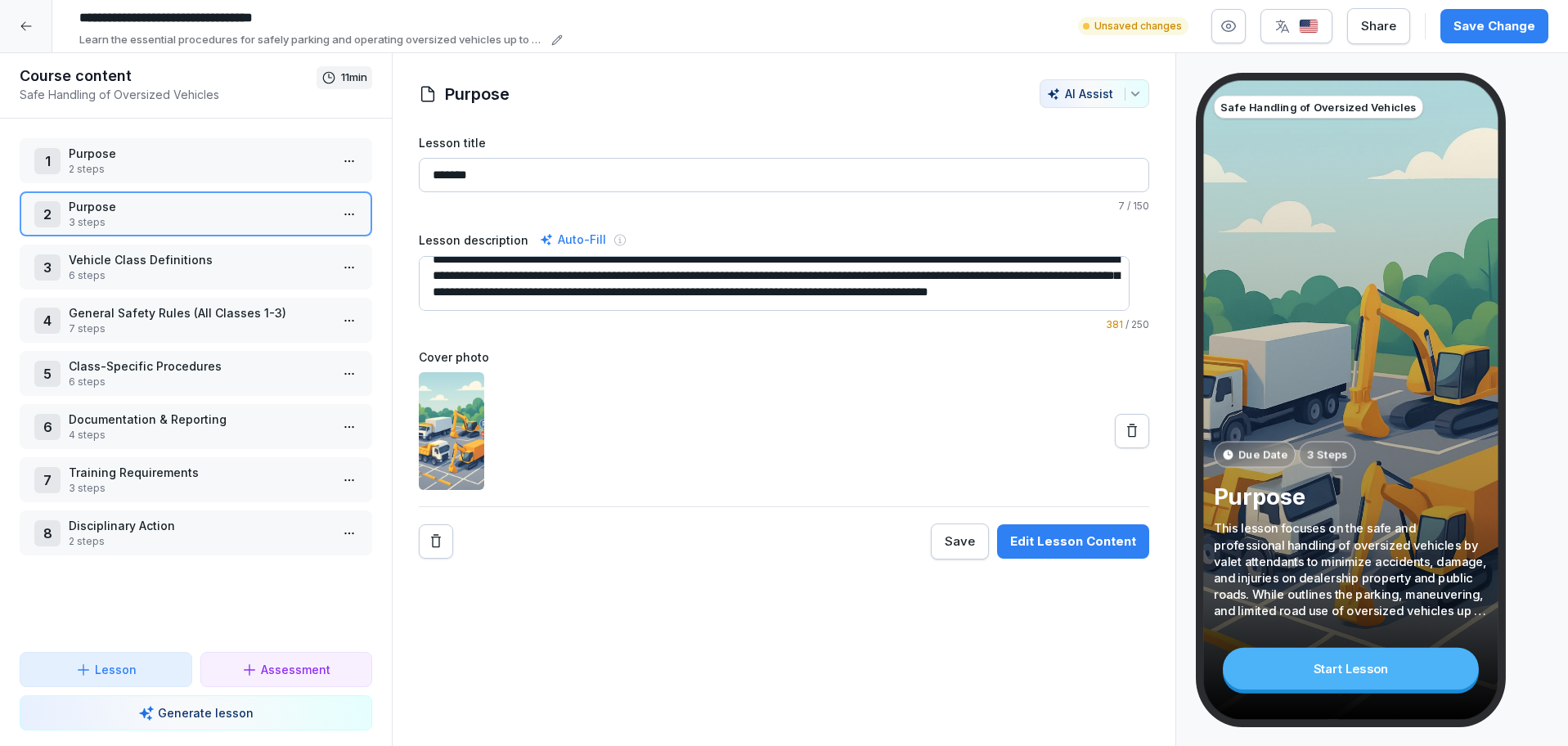
click at [938, 263] on textarea "**********" at bounding box center [774, 283] width 710 height 55
type textarea "**********"
click at [1499, 20] on div "Save Change" at bounding box center [1494, 26] width 82 height 18
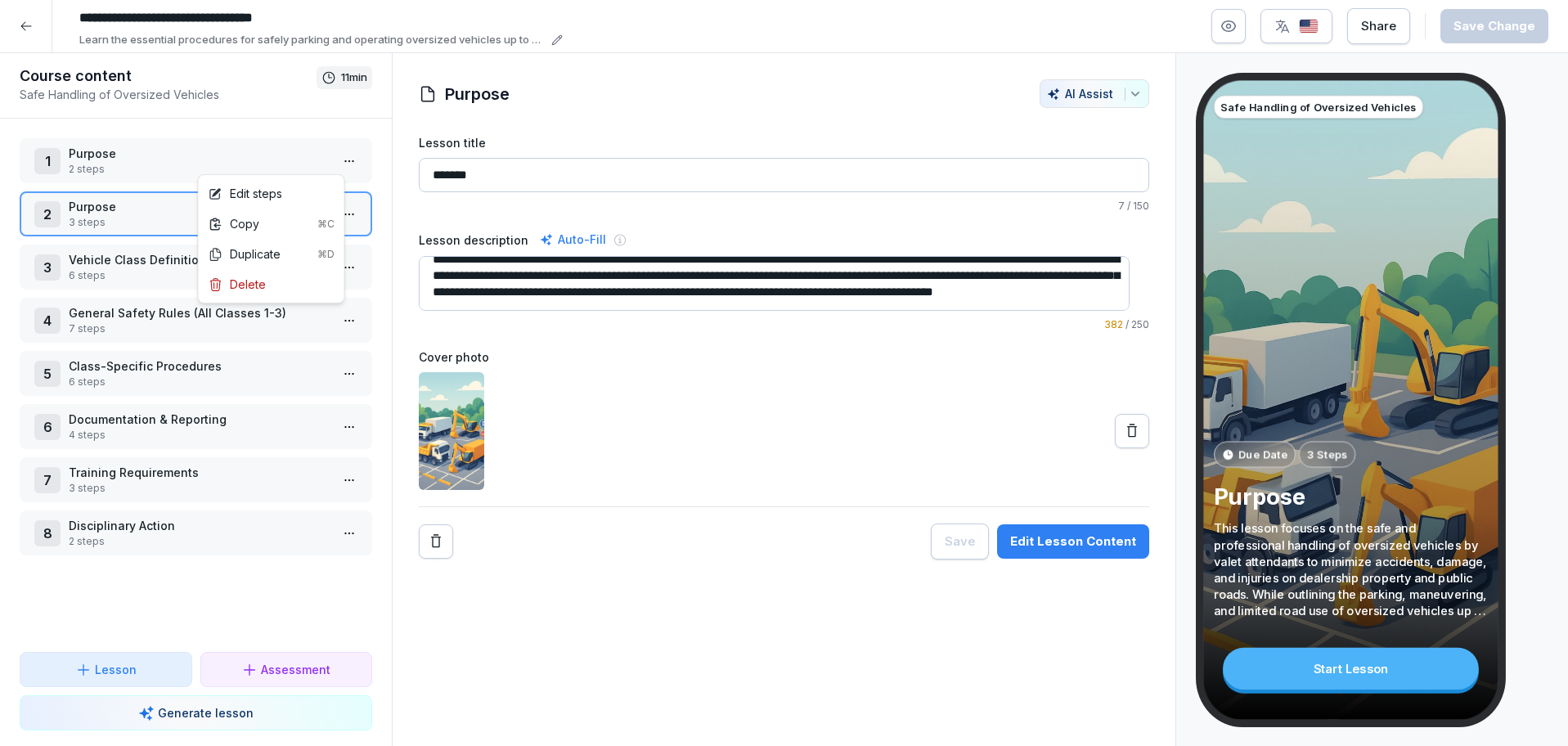
click at [332, 156] on html "**********" at bounding box center [784, 373] width 1568 height 746
click at [283, 283] on div "Delete" at bounding box center [271, 284] width 139 height 30
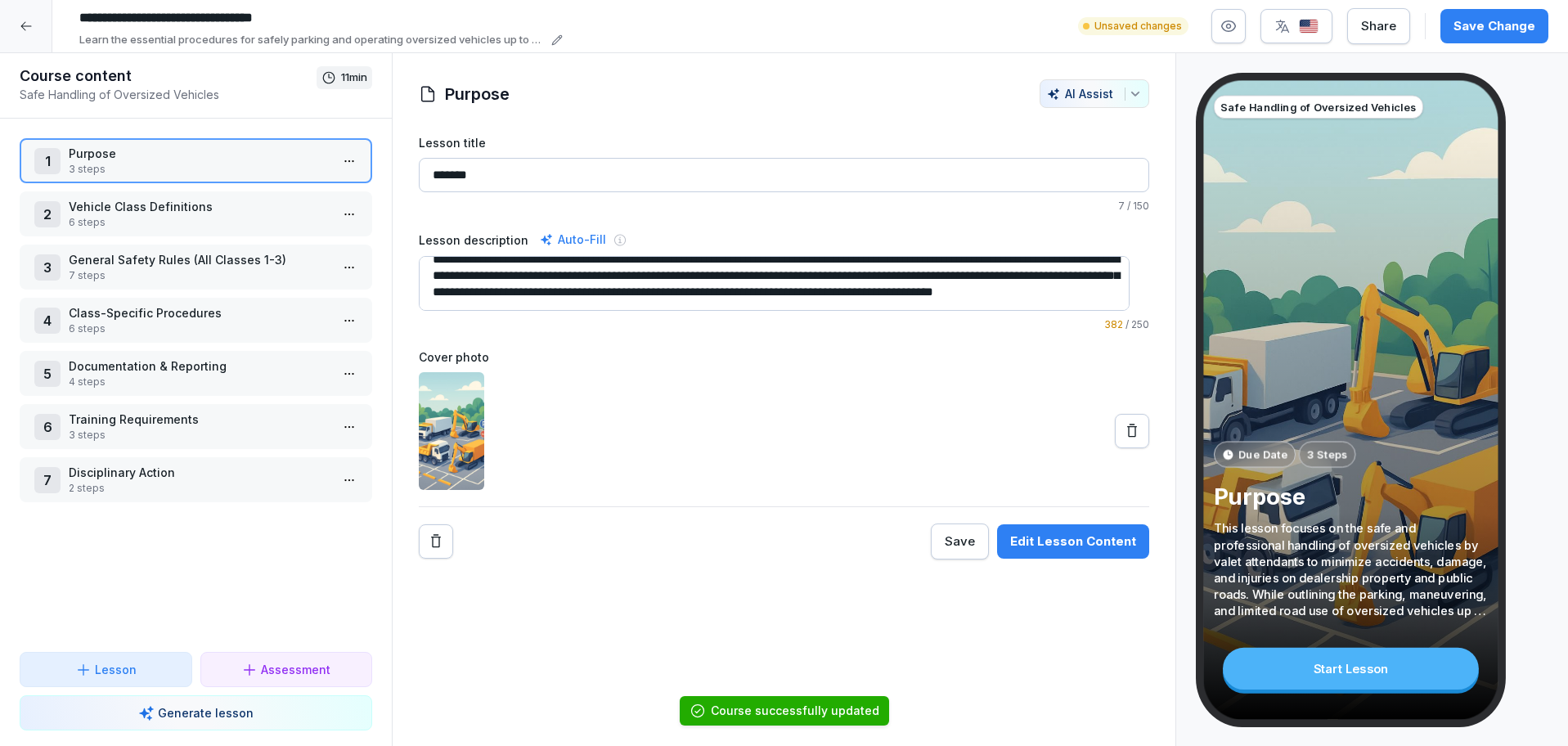
click at [1521, 23] on div "Save Change" at bounding box center [1494, 26] width 82 height 18
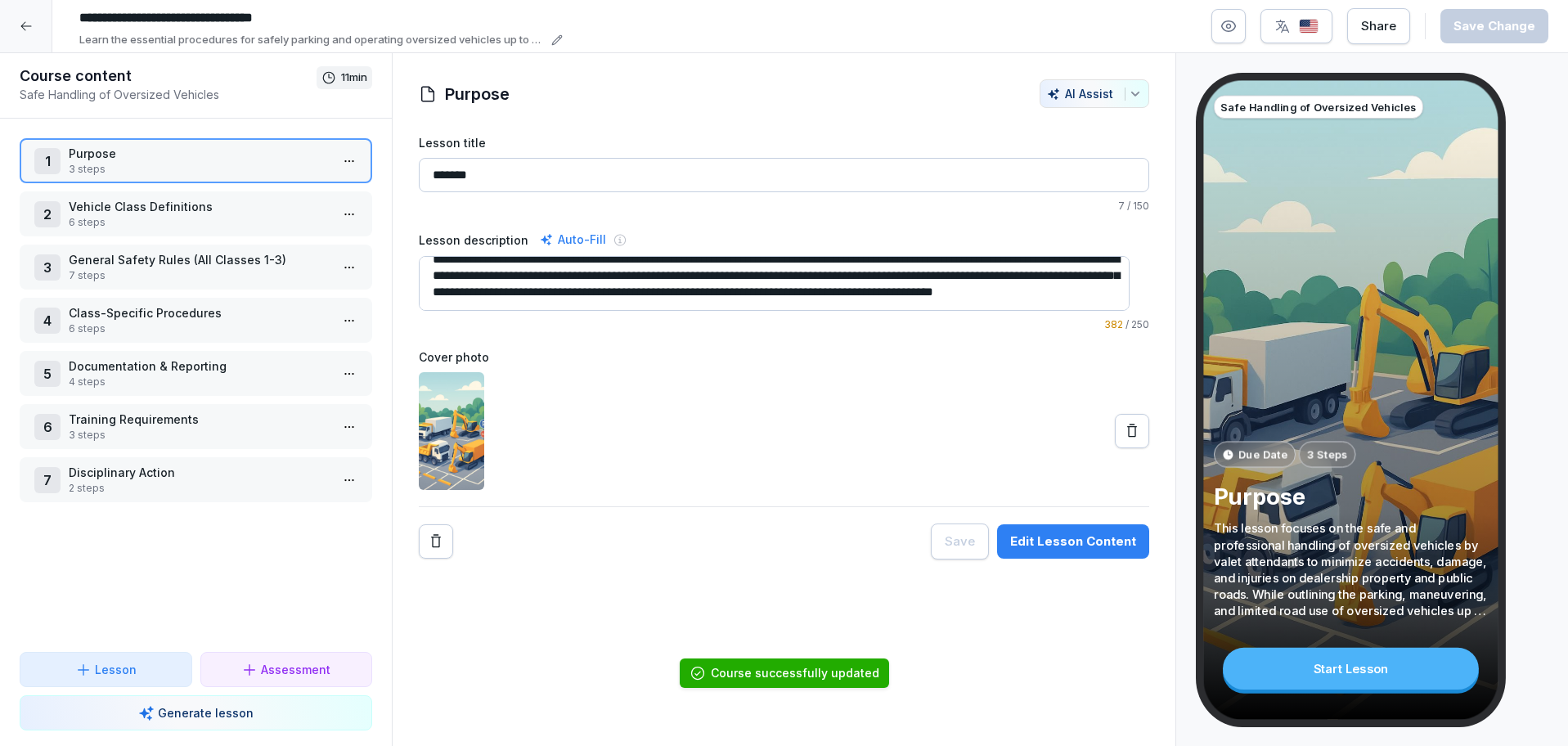
click at [213, 170] on p "3 steps" at bounding box center [198, 168] width 261 height 14
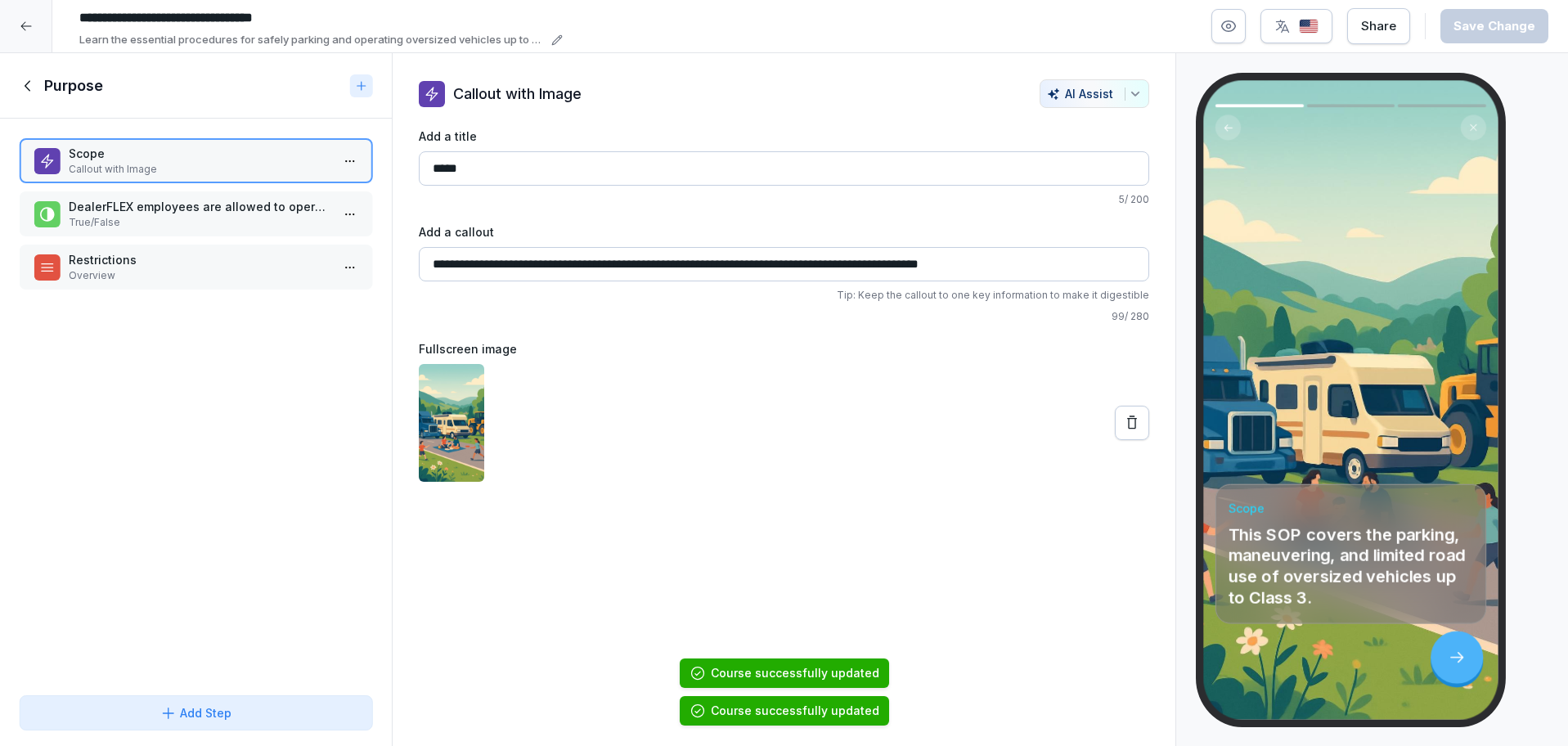
click at [273, 216] on p "True/False" at bounding box center [198, 222] width 261 height 14
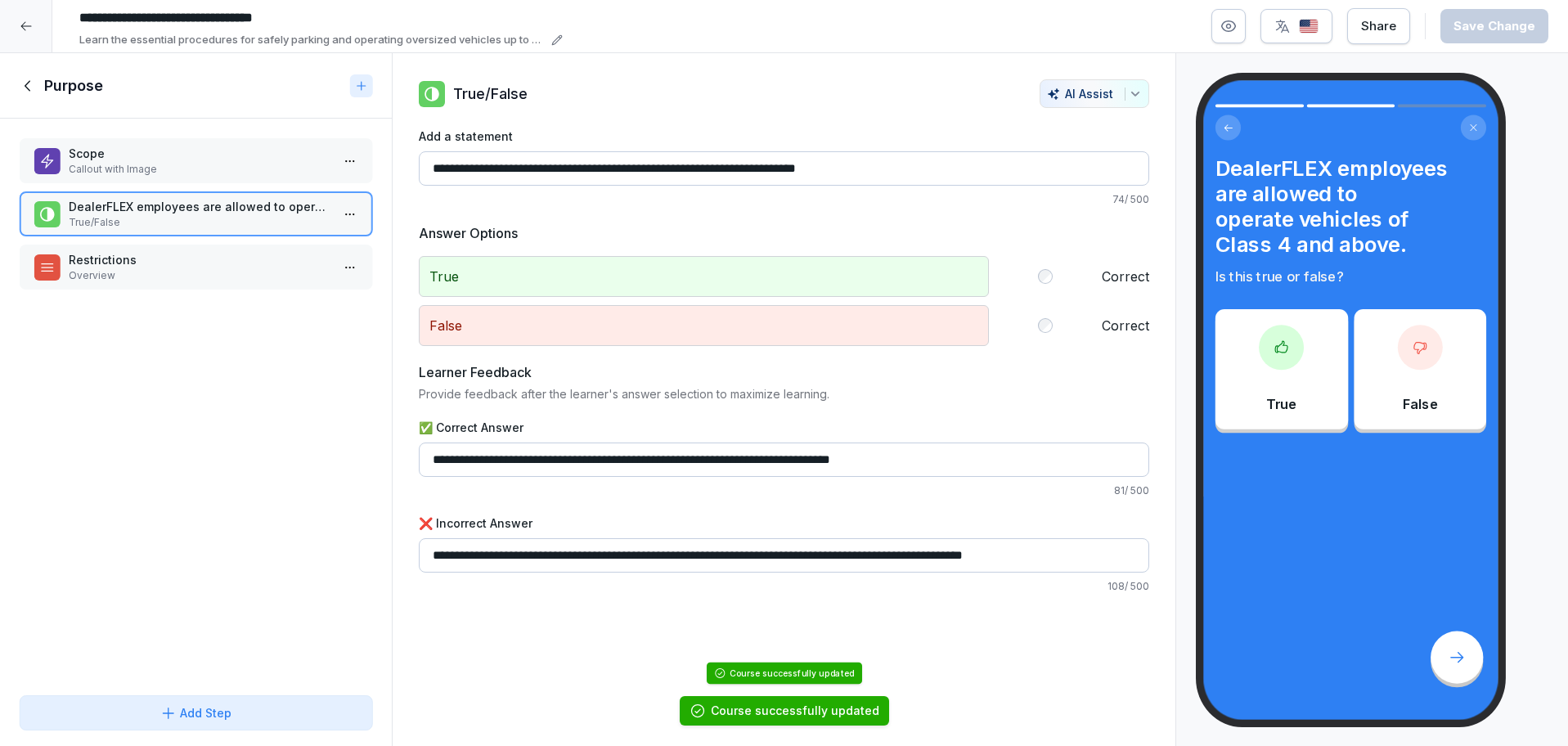
click at [244, 261] on p "Restrictions" at bounding box center [198, 260] width 261 height 17
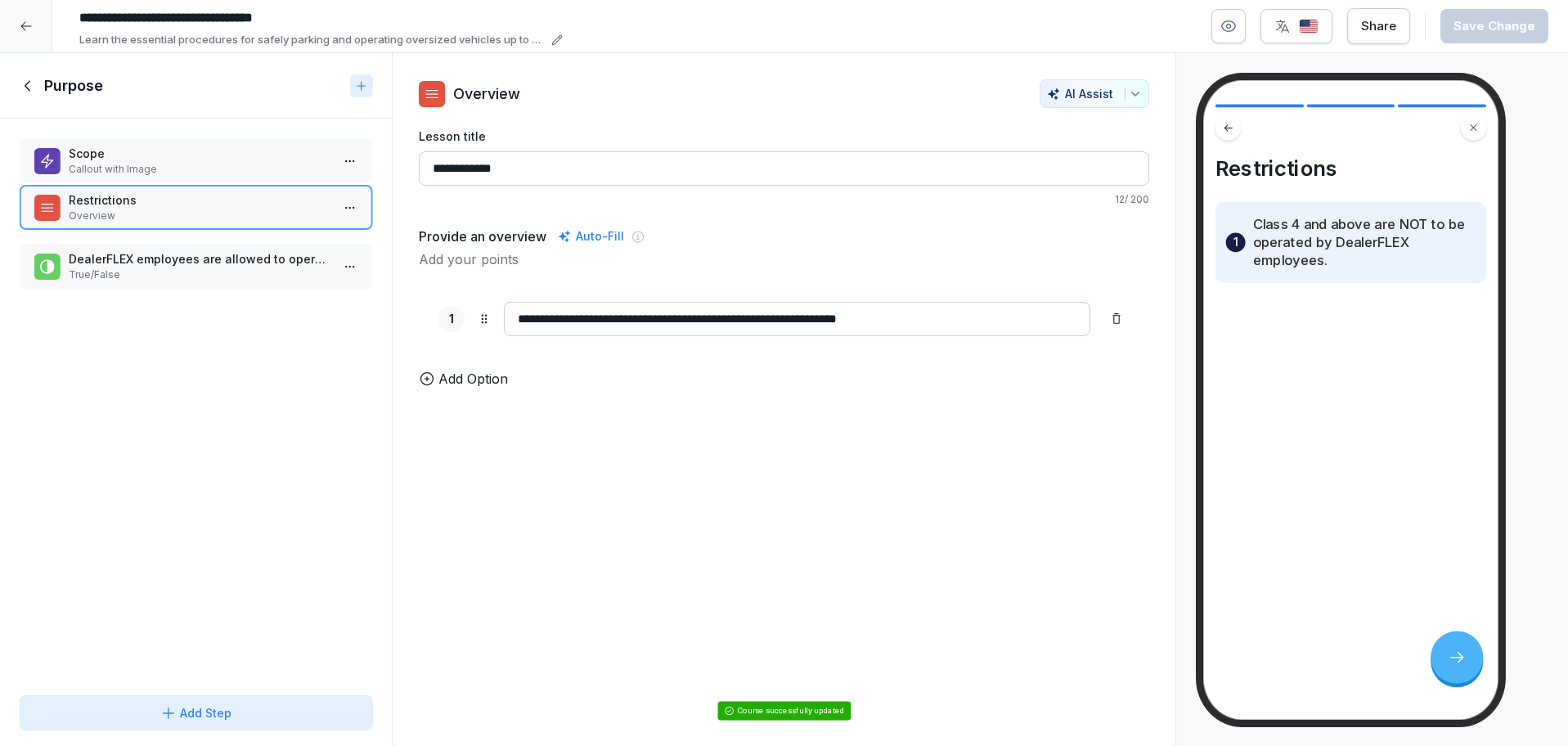
drag, startPoint x: 244, startPoint y: 261, endPoint x: 244, endPoint y: 197, distance: 64.0
click at [244, 197] on p "Restrictions" at bounding box center [198, 200] width 261 height 17
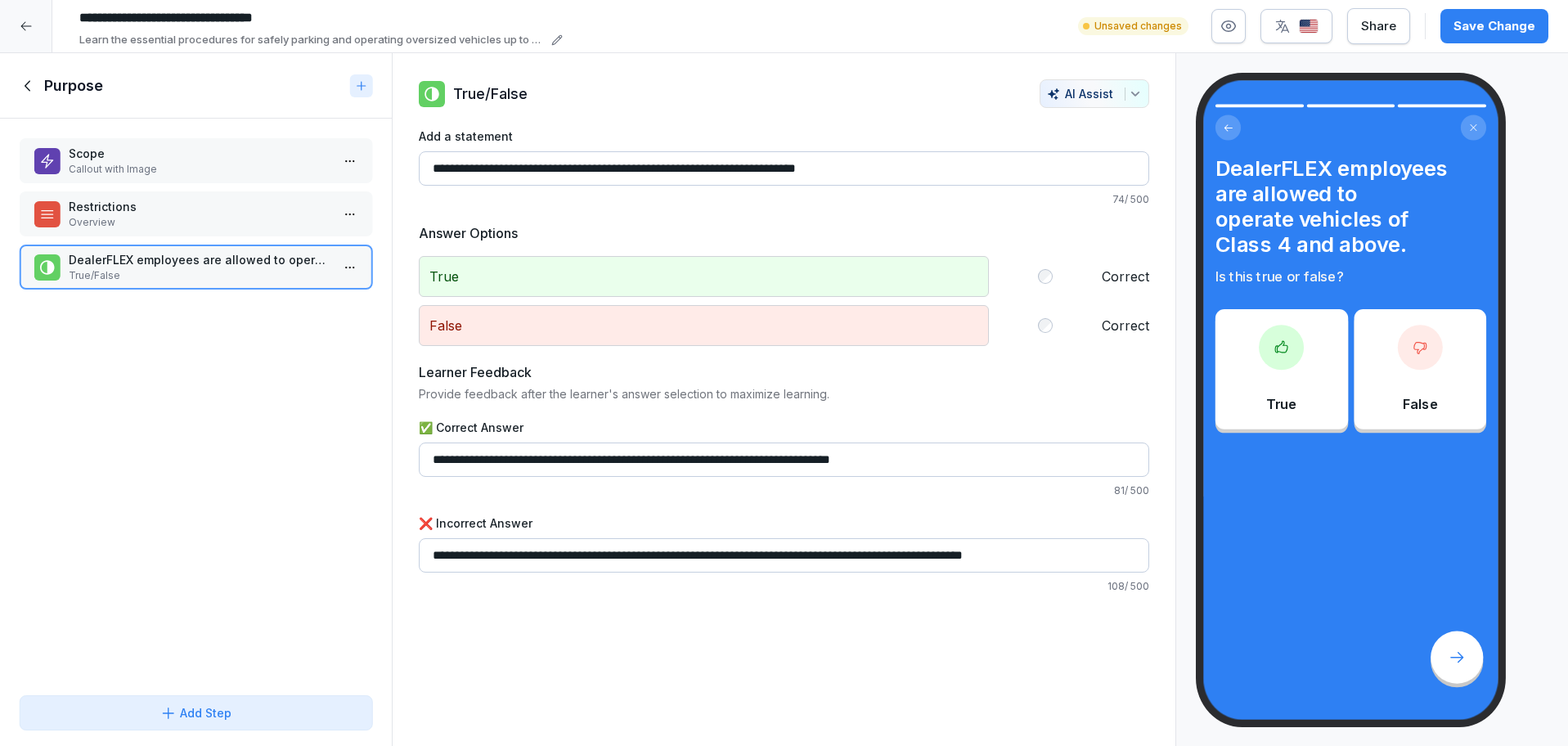
click at [1476, 25] on div "Save Change" at bounding box center [1494, 26] width 82 height 18
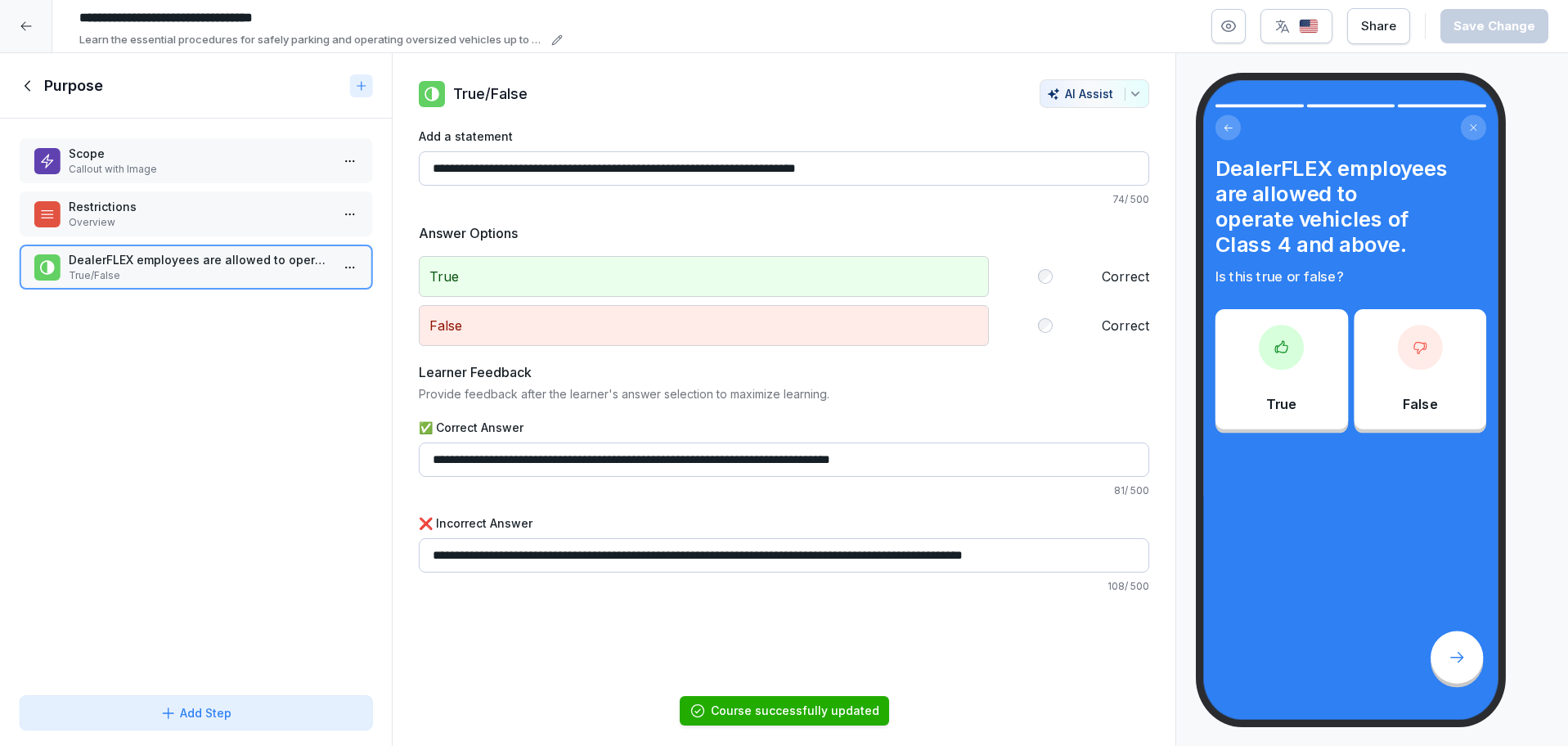
click at [28, 77] on icon at bounding box center [28, 86] width 18 height 18
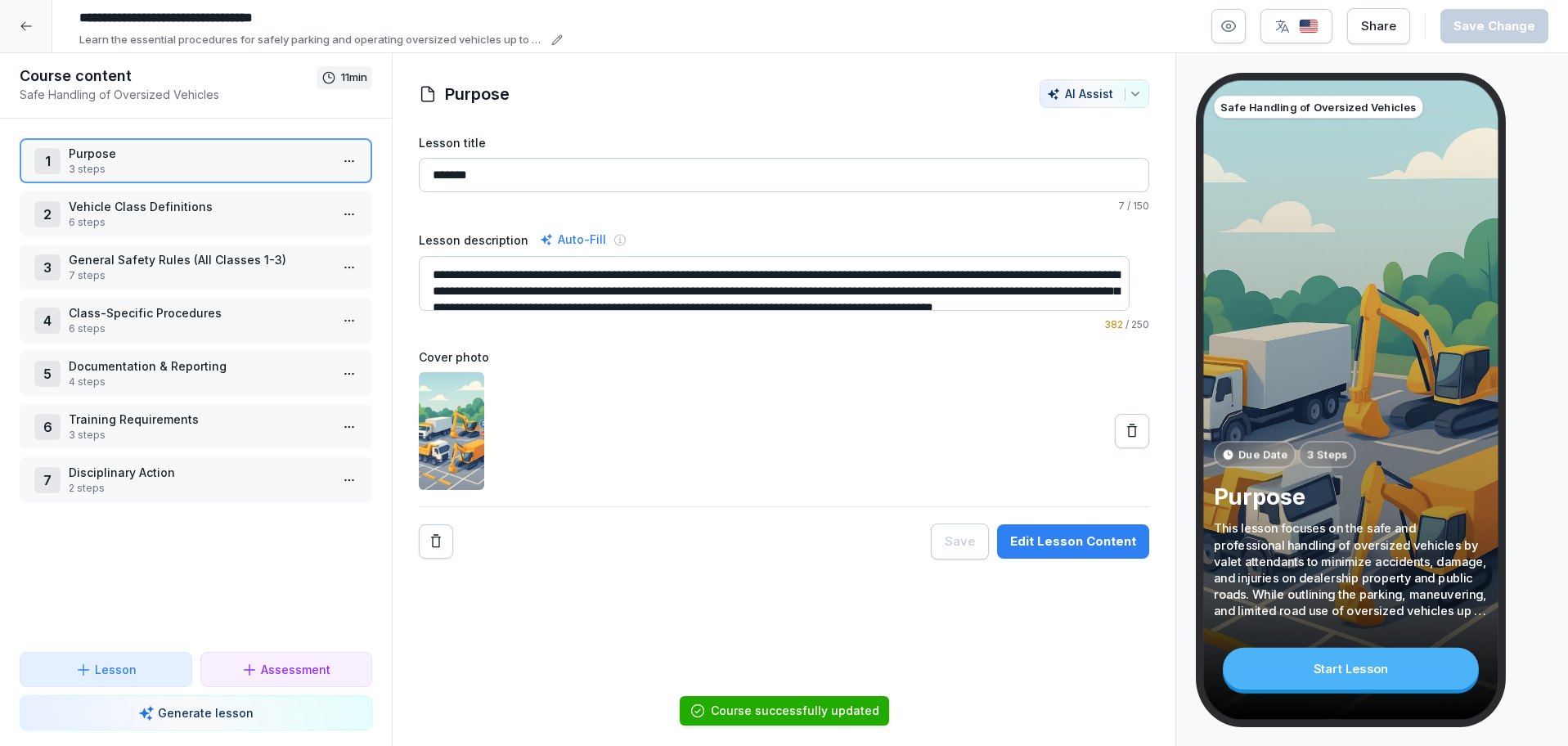
click at [158, 215] on p "6 steps" at bounding box center [198, 222] width 261 height 14
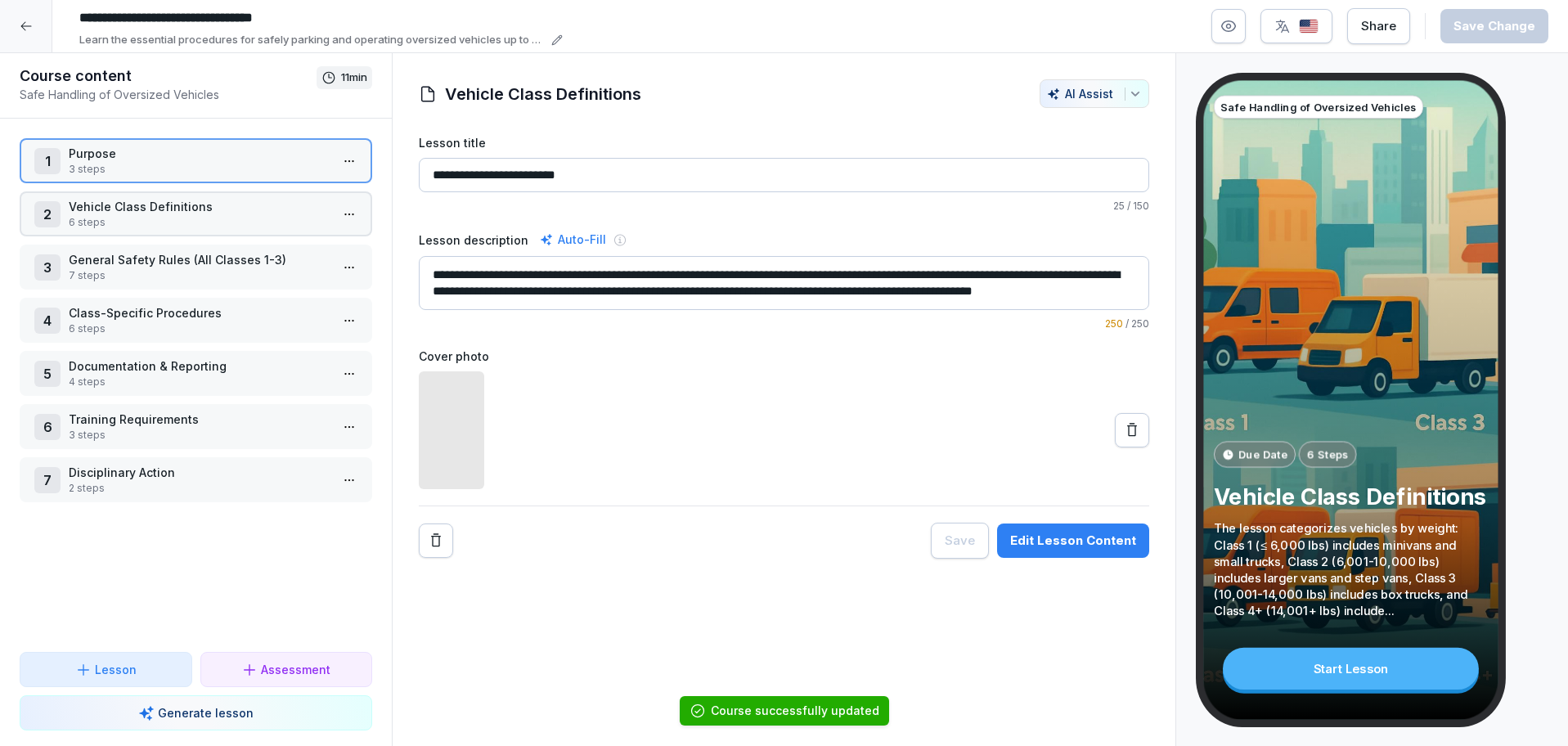
click at [158, 211] on p "Vehicle Class Definitions" at bounding box center [198, 207] width 261 height 17
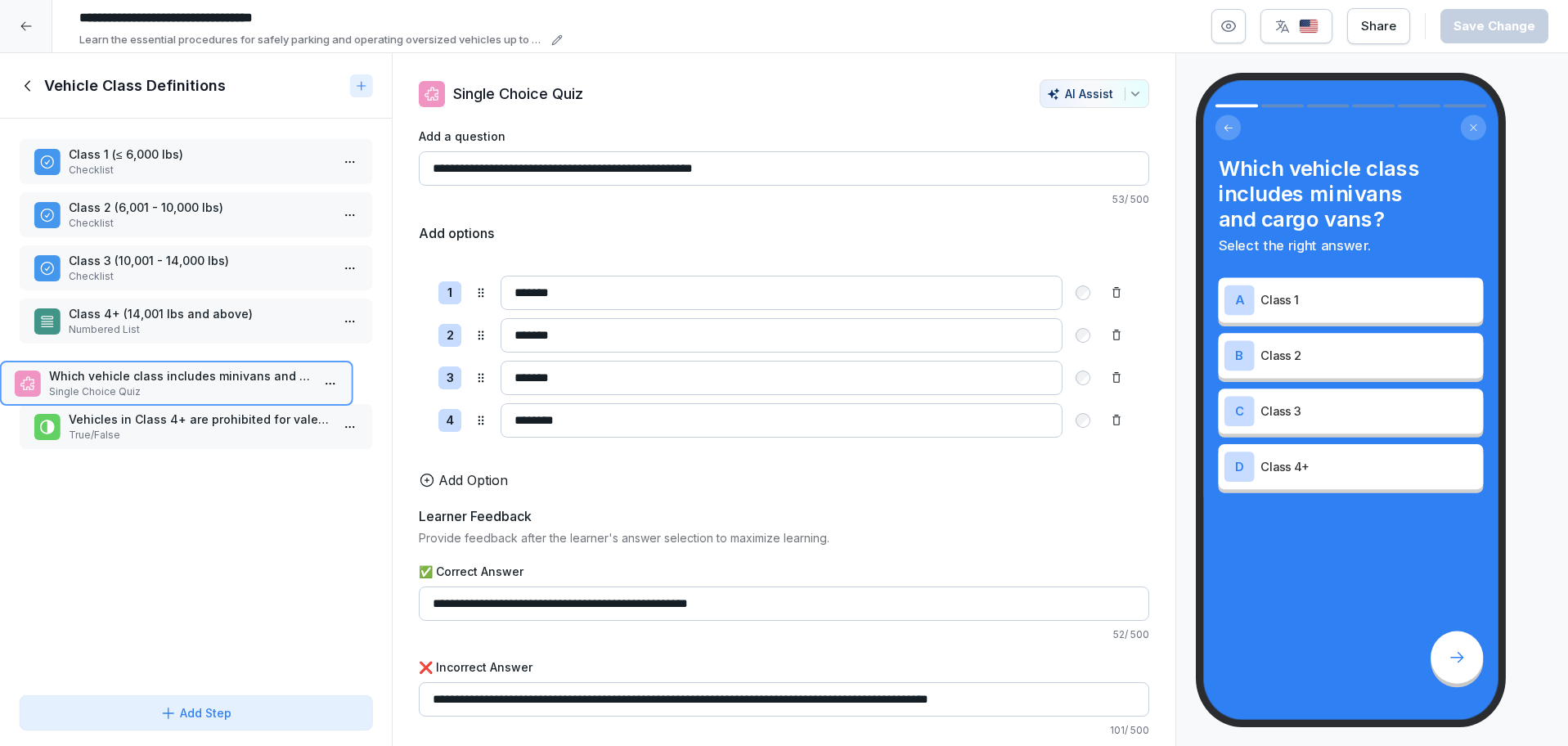
drag, startPoint x: 256, startPoint y: 158, endPoint x: 197, endPoint y: 381, distance: 230.7
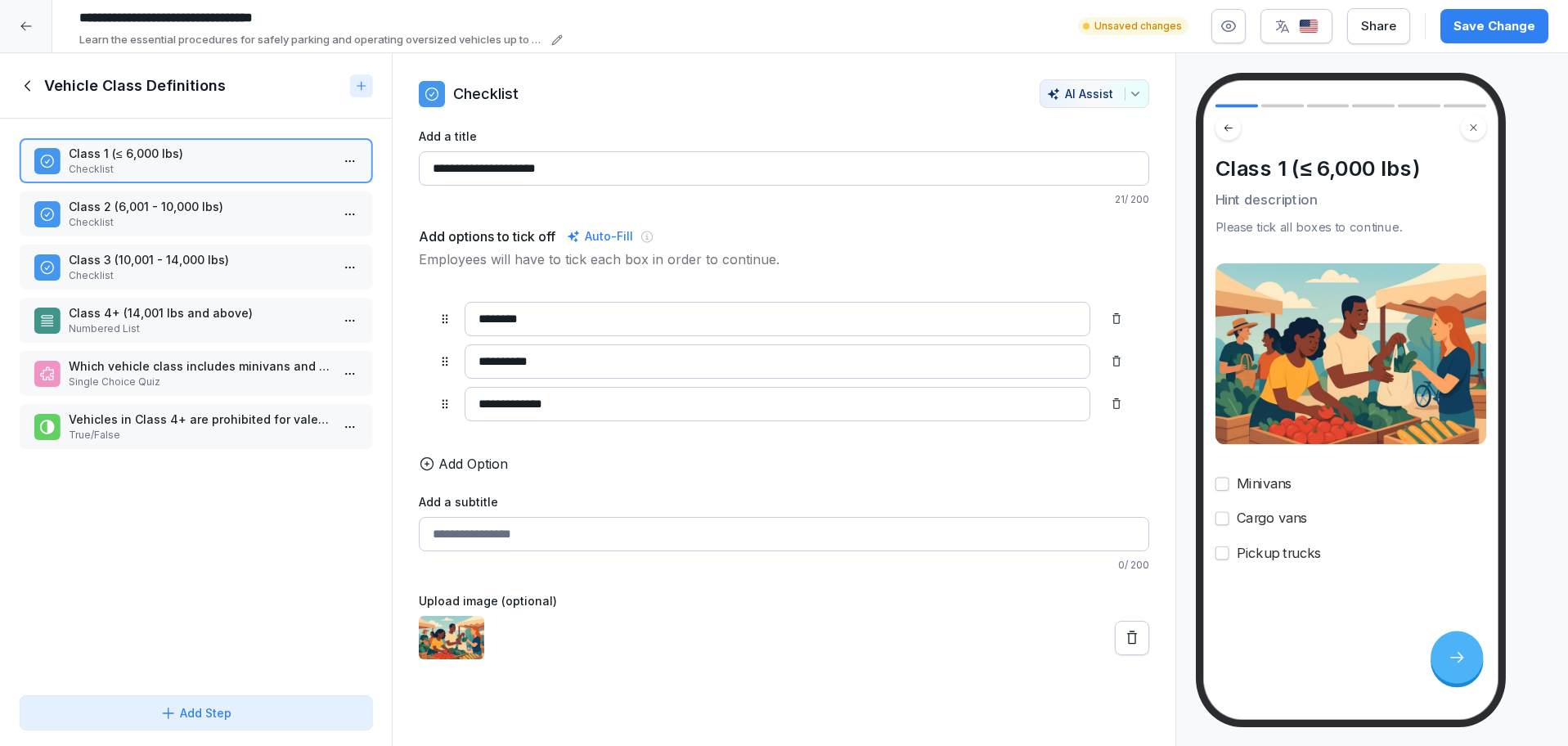
click at [27, 89] on icon at bounding box center [28, 86] width 18 height 18
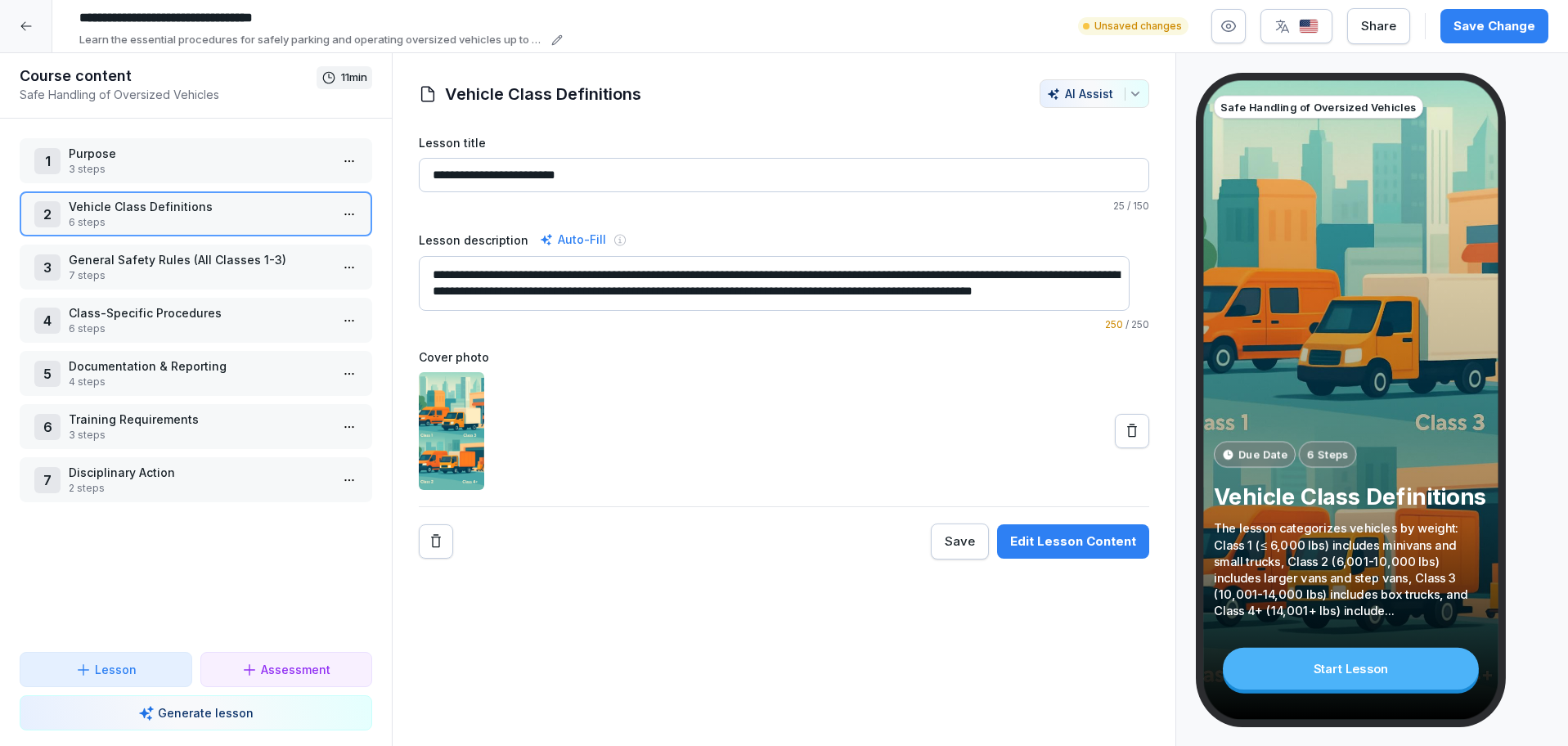
click at [259, 206] on p "Vehicle Class Definitions" at bounding box center [198, 207] width 261 height 17
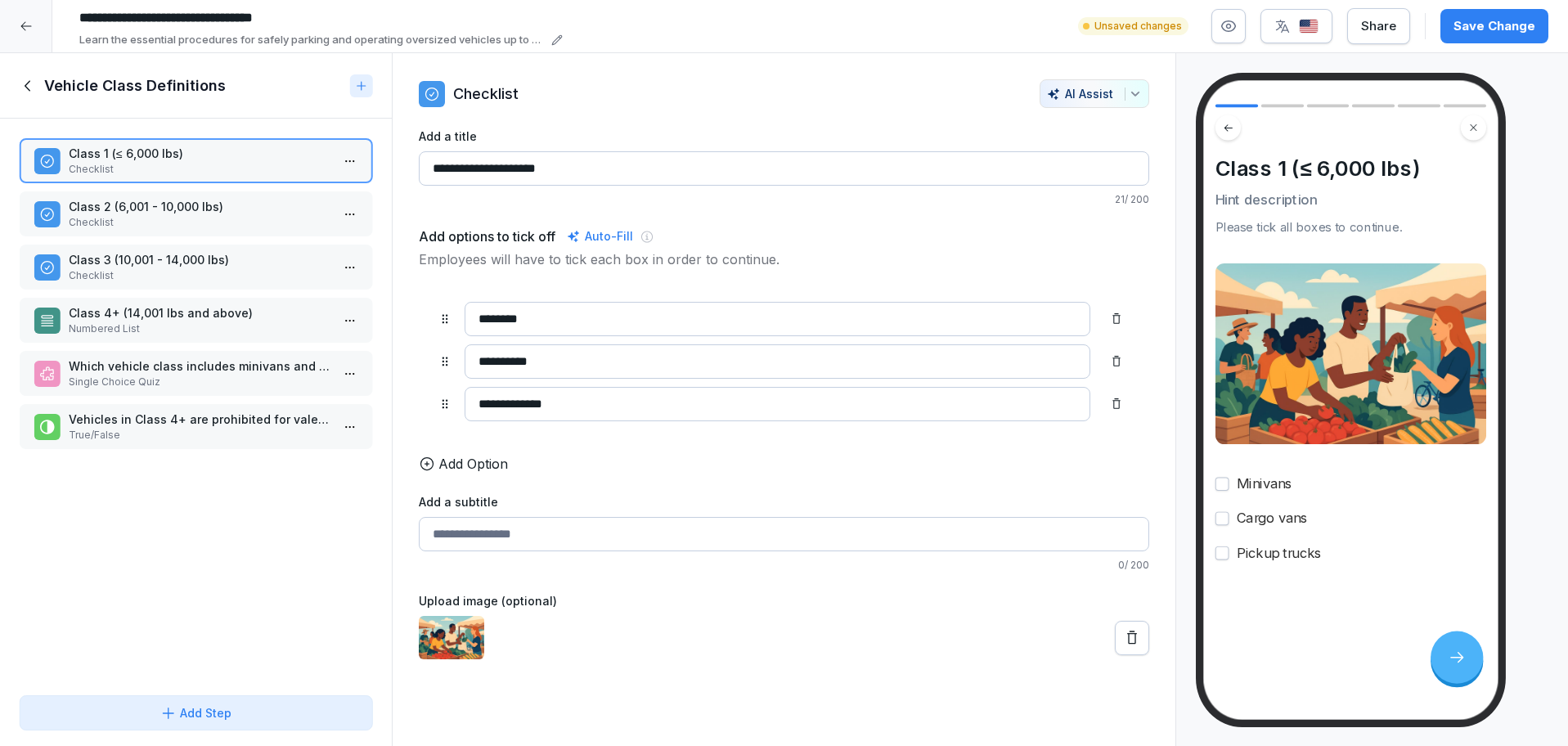
click at [280, 211] on p "Class 2 (6,001 - 10,000 lbs)" at bounding box center [198, 207] width 261 height 17
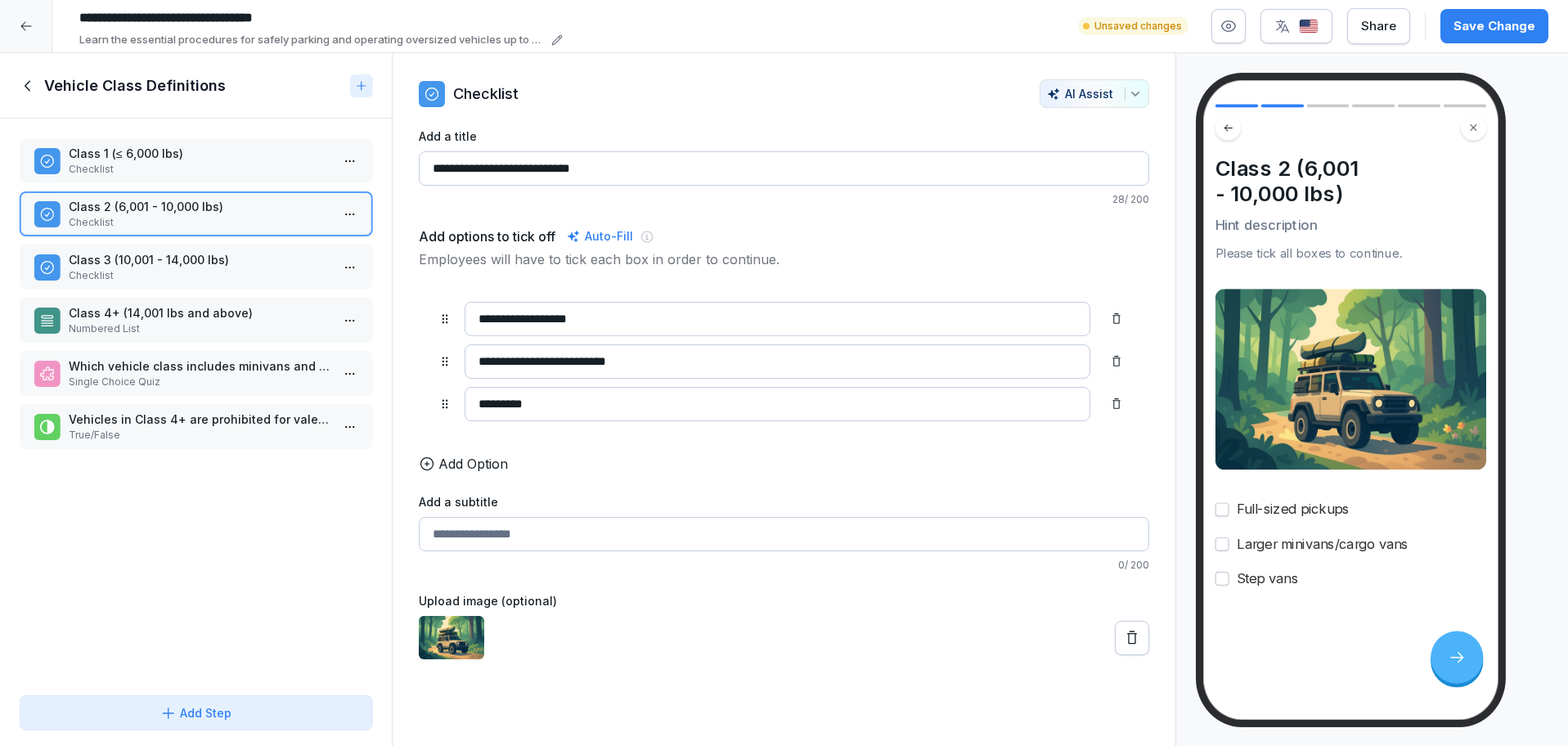
click at [246, 268] on p "Checklist" at bounding box center [198, 275] width 261 height 14
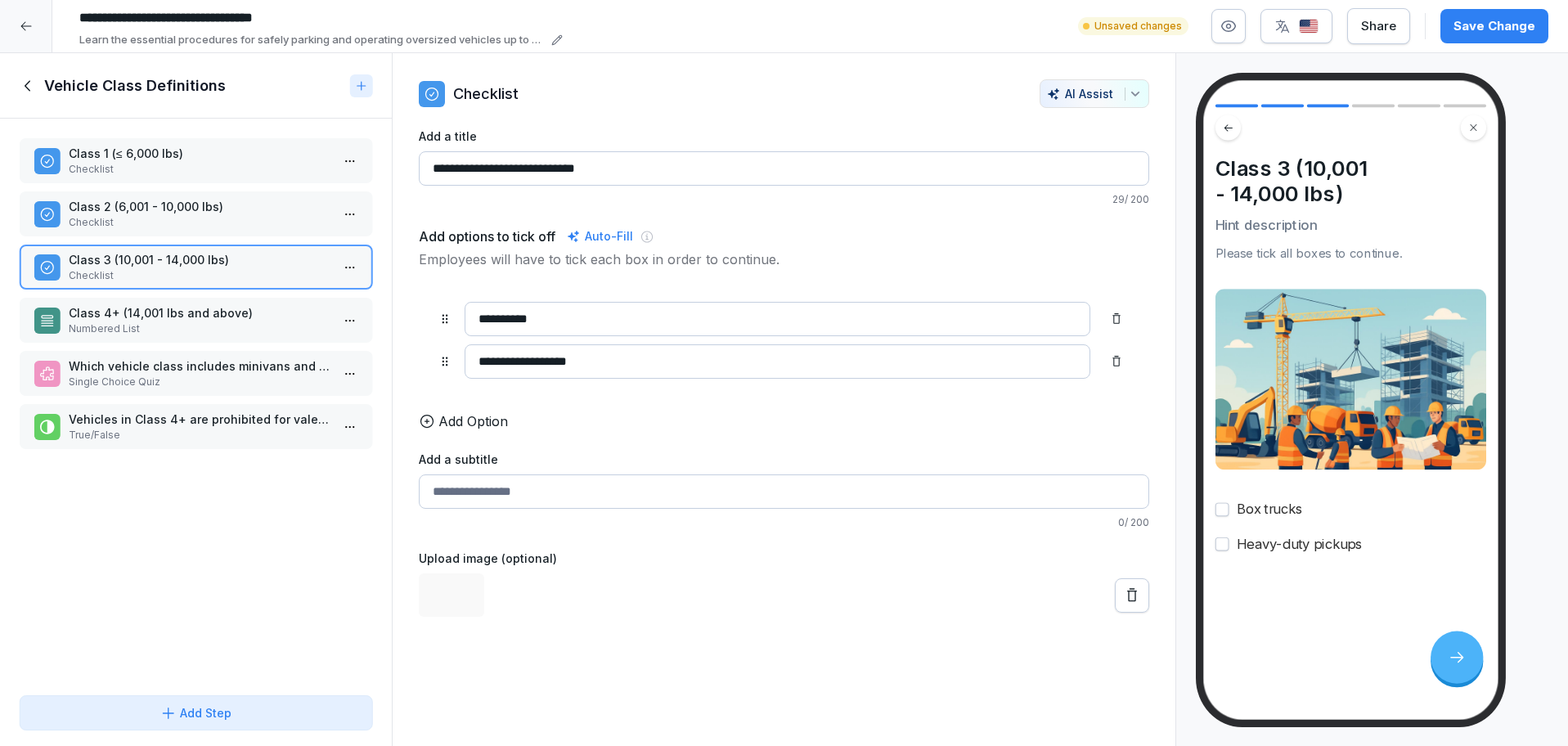
click at [253, 321] on p "Numbered List" at bounding box center [198, 328] width 261 height 14
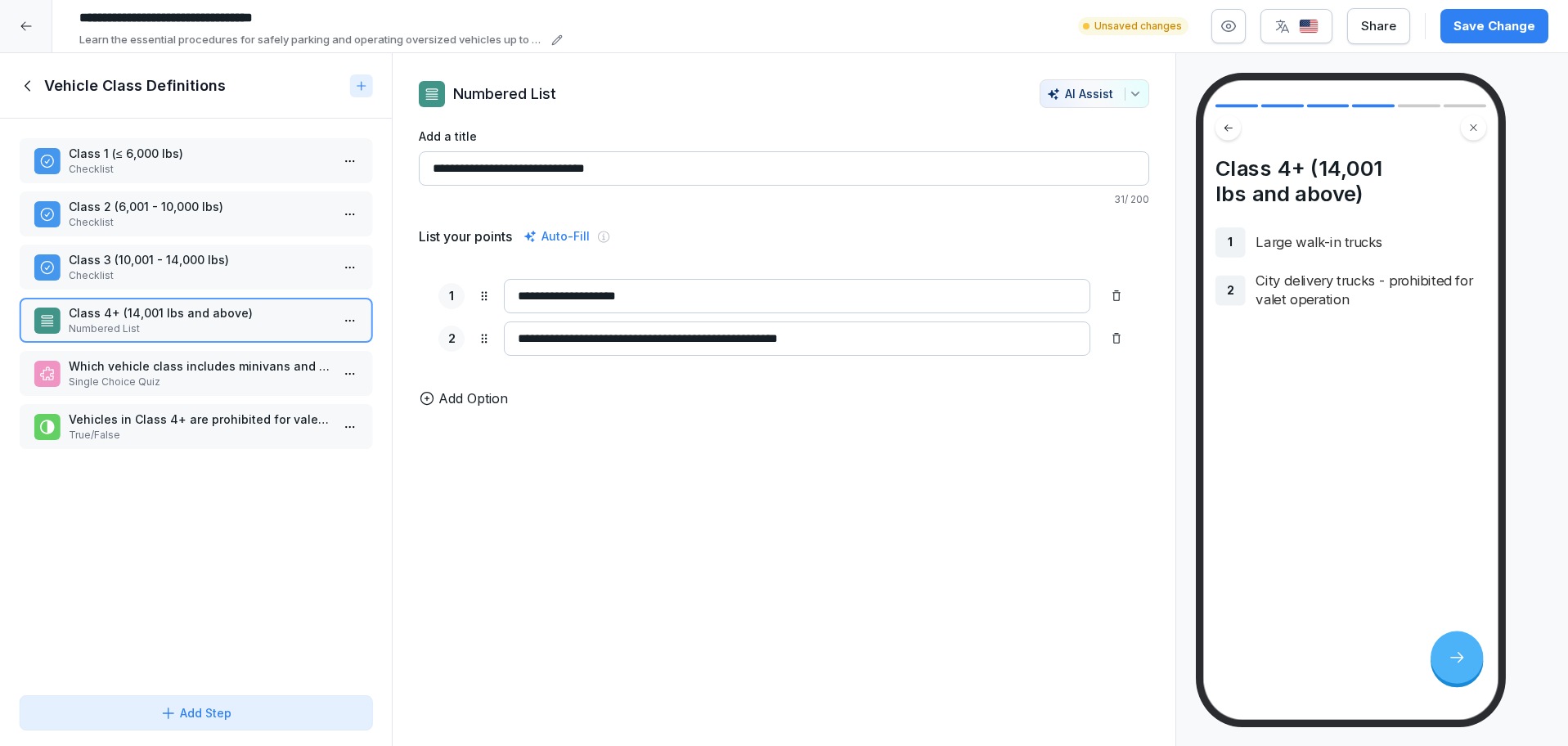
drag, startPoint x: 839, startPoint y: 337, endPoint x: 640, endPoint y: 341, distance: 199.0
click at [640, 341] on input "**********" at bounding box center [797, 338] width 586 height 35
click at [255, 387] on div "Which vehicle class includes minivans and cargo vans? Single Choice Quiz" at bounding box center [195, 373] width 353 height 45
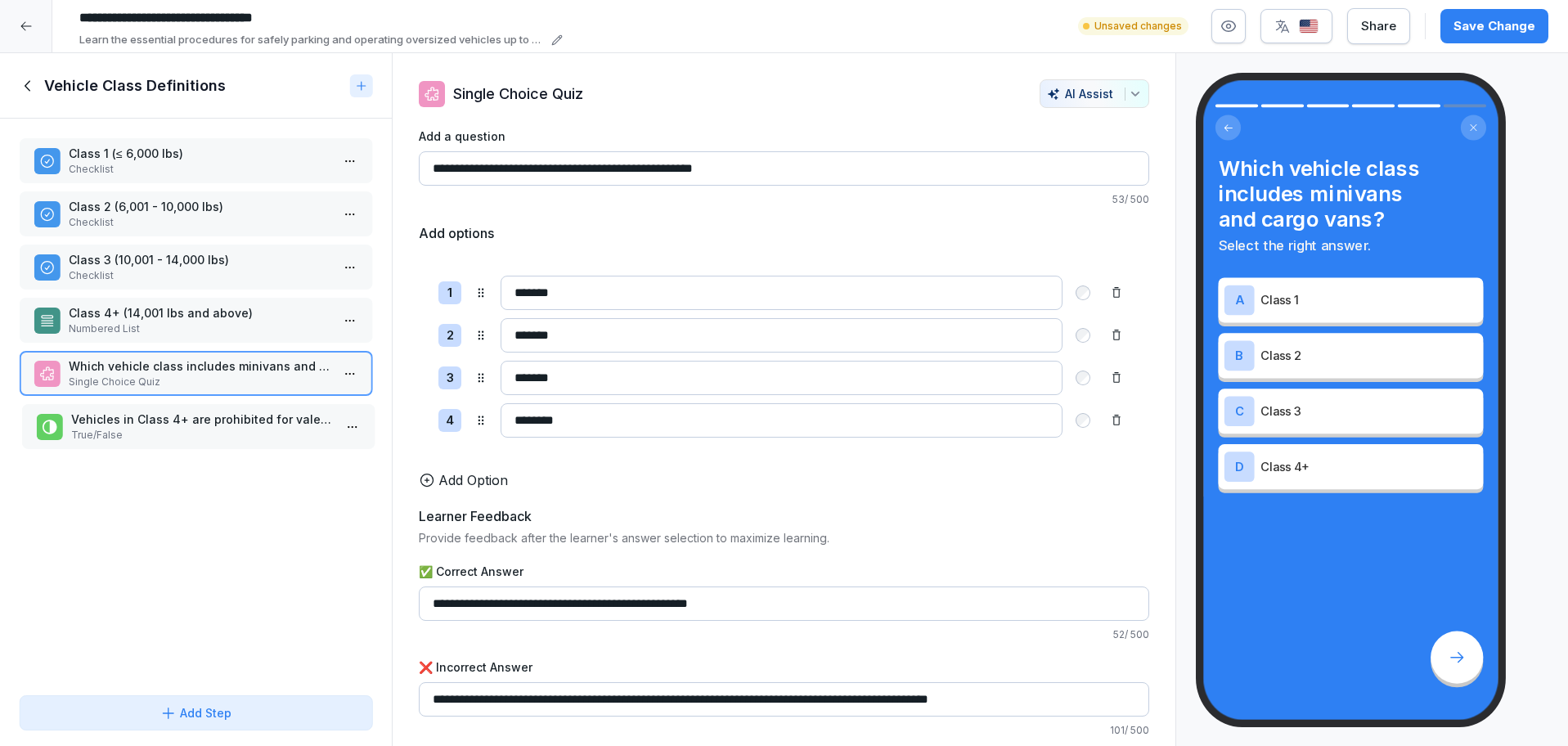
click at [233, 420] on p "Vehicles in Class 4+ are prohibited for valet operation." at bounding box center [201, 419] width 261 height 17
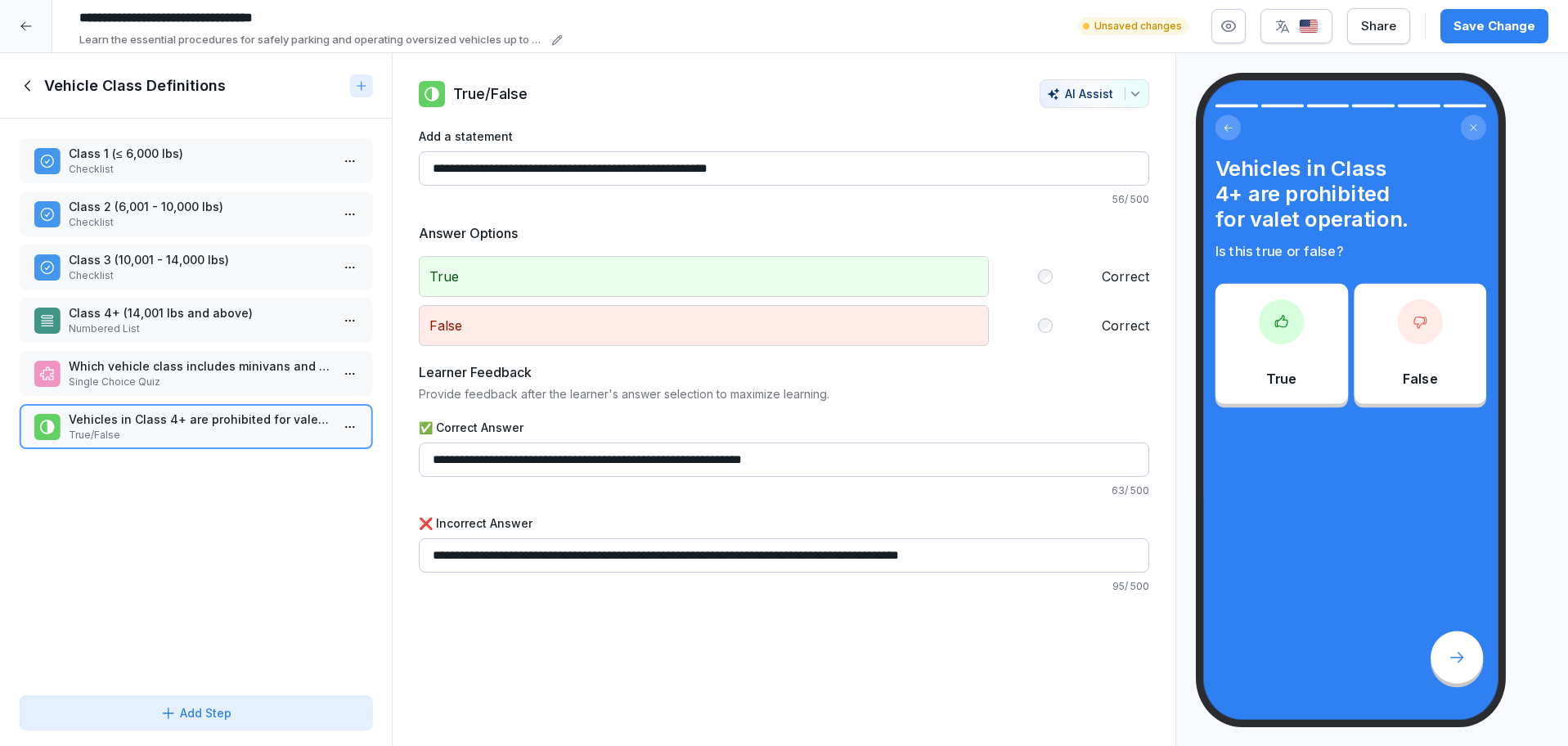
click at [22, 90] on icon at bounding box center [28, 86] width 18 height 18
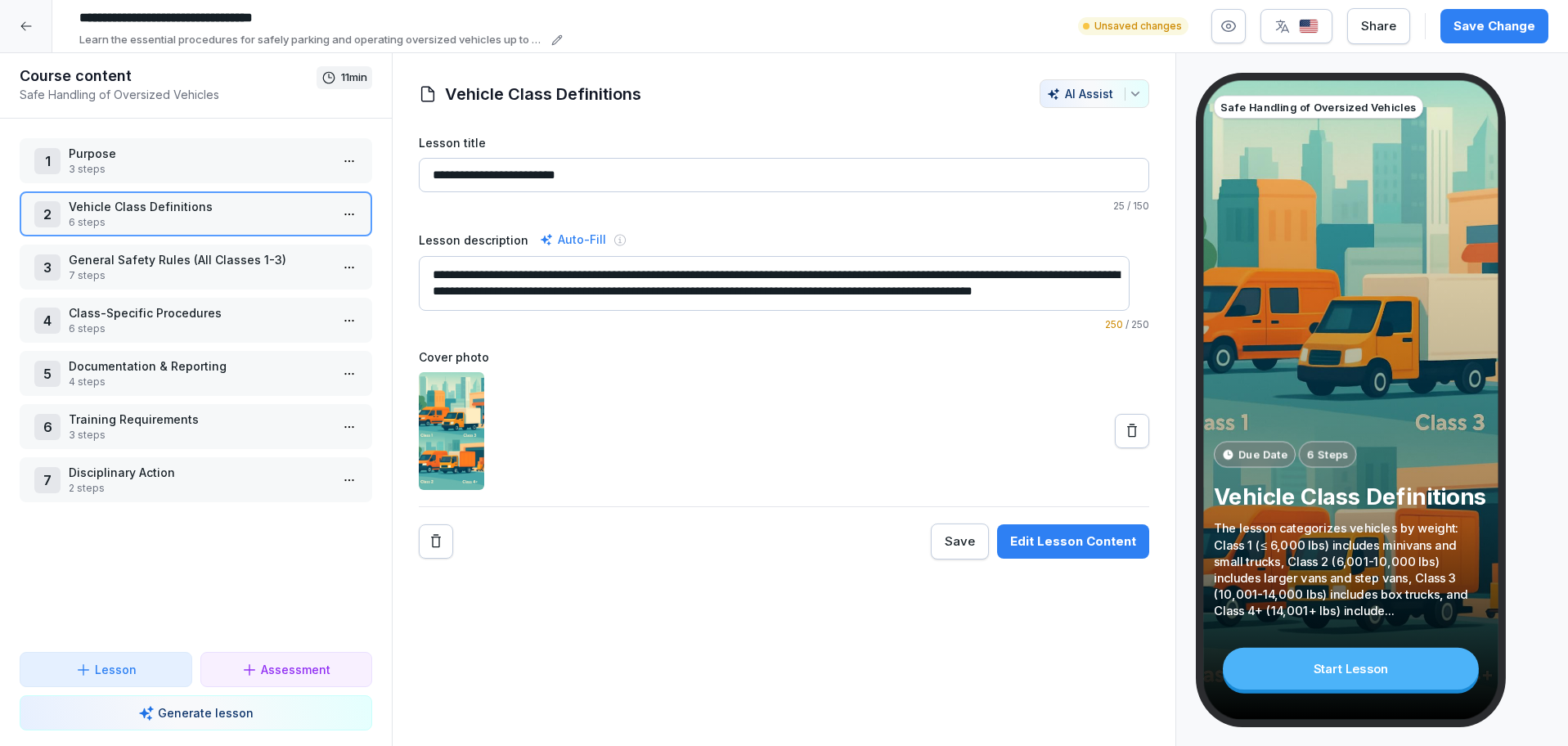
click at [131, 251] on p "General Safety Rules (All Classes 1-3)" at bounding box center [198, 260] width 261 height 17
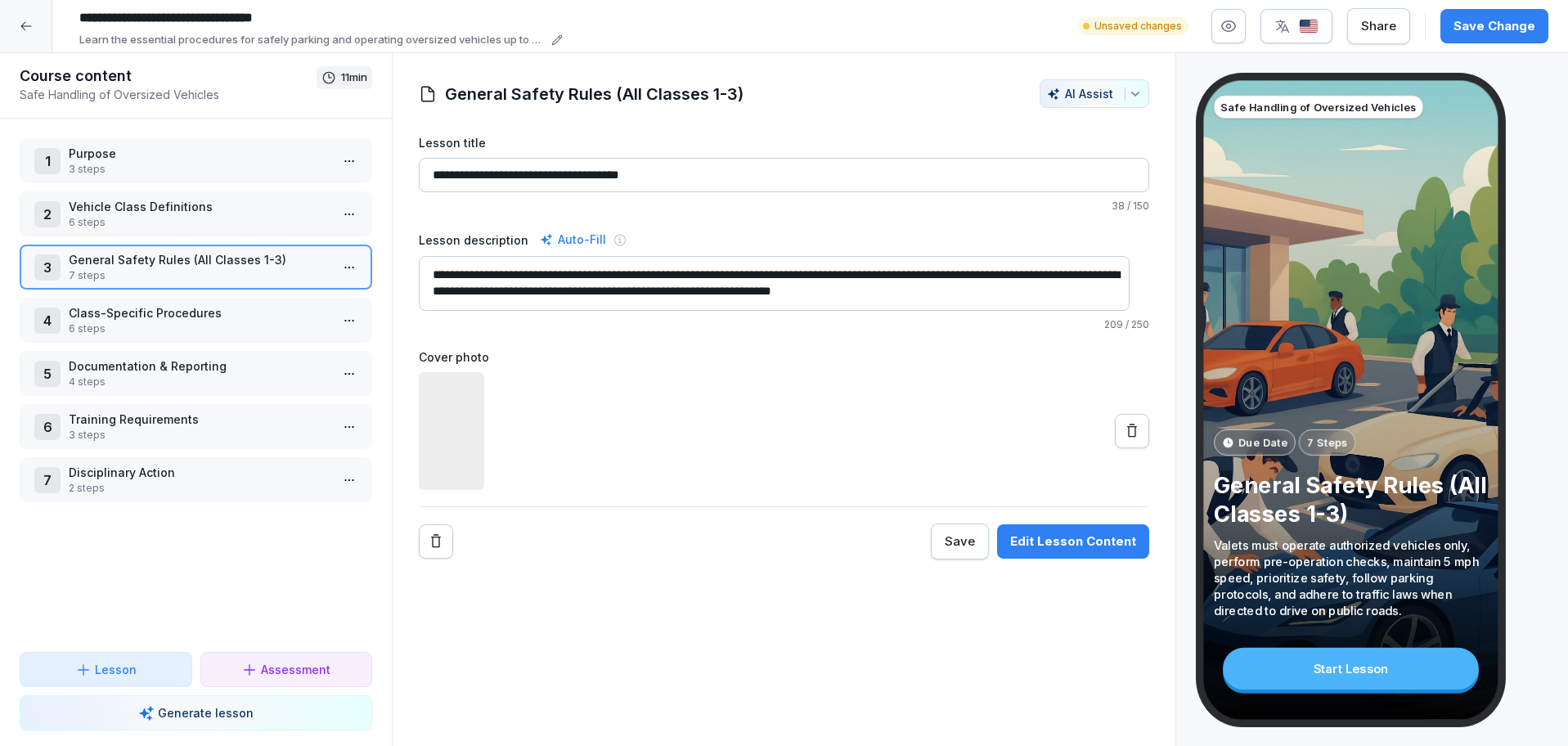
click at [134, 251] on p "General Safety Rules (All Classes 1-3)" at bounding box center [198, 260] width 261 height 17
click at [135, 251] on p "General Safety Rules (All Classes 1-3)" at bounding box center [198, 260] width 261 height 17
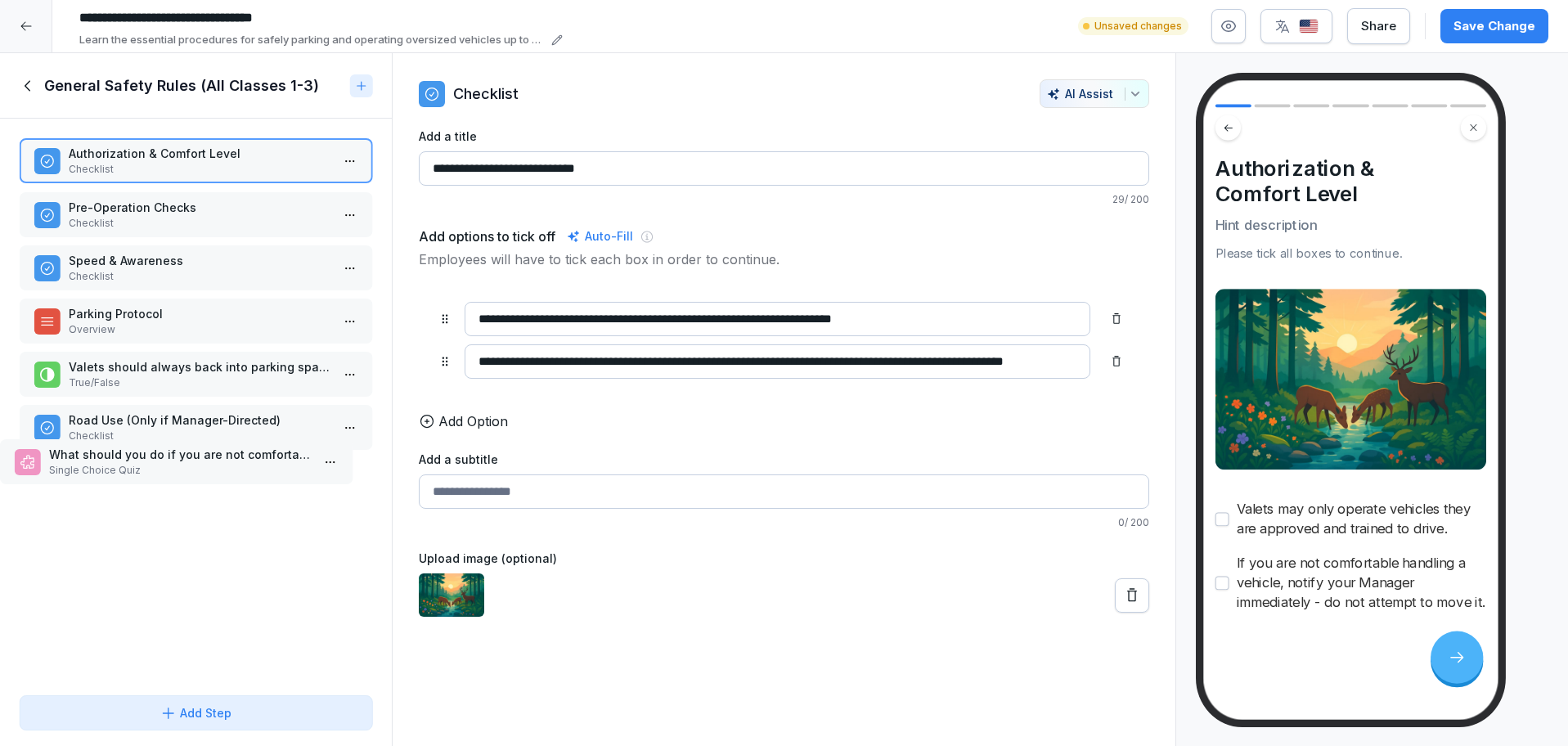
drag, startPoint x: 167, startPoint y: 219, endPoint x: 137, endPoint y: 467, distance: 249.8
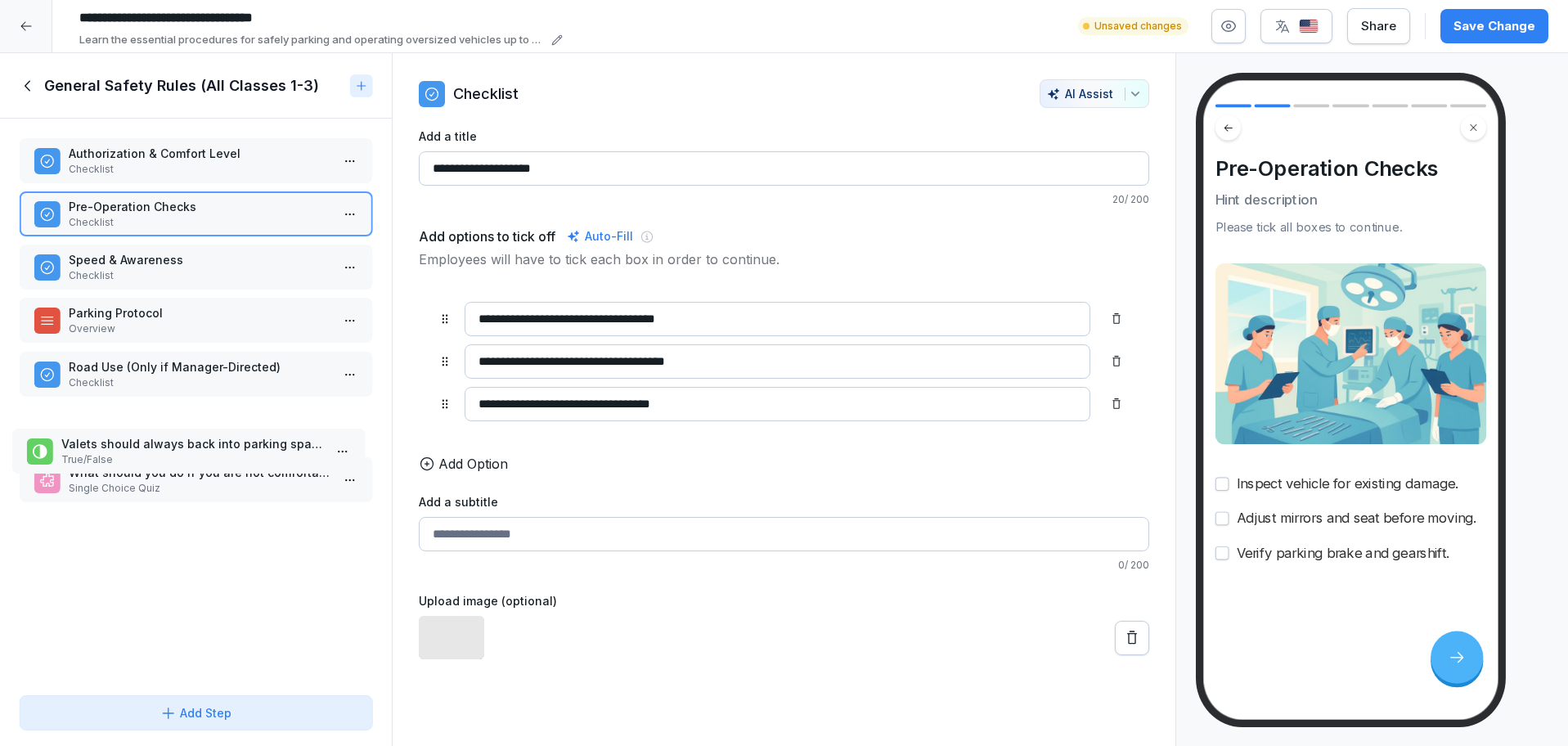
drag, startPoint x: 139, startPoint y: 363, endPoint x: 133, endPoint y: 440, distance: 77.2
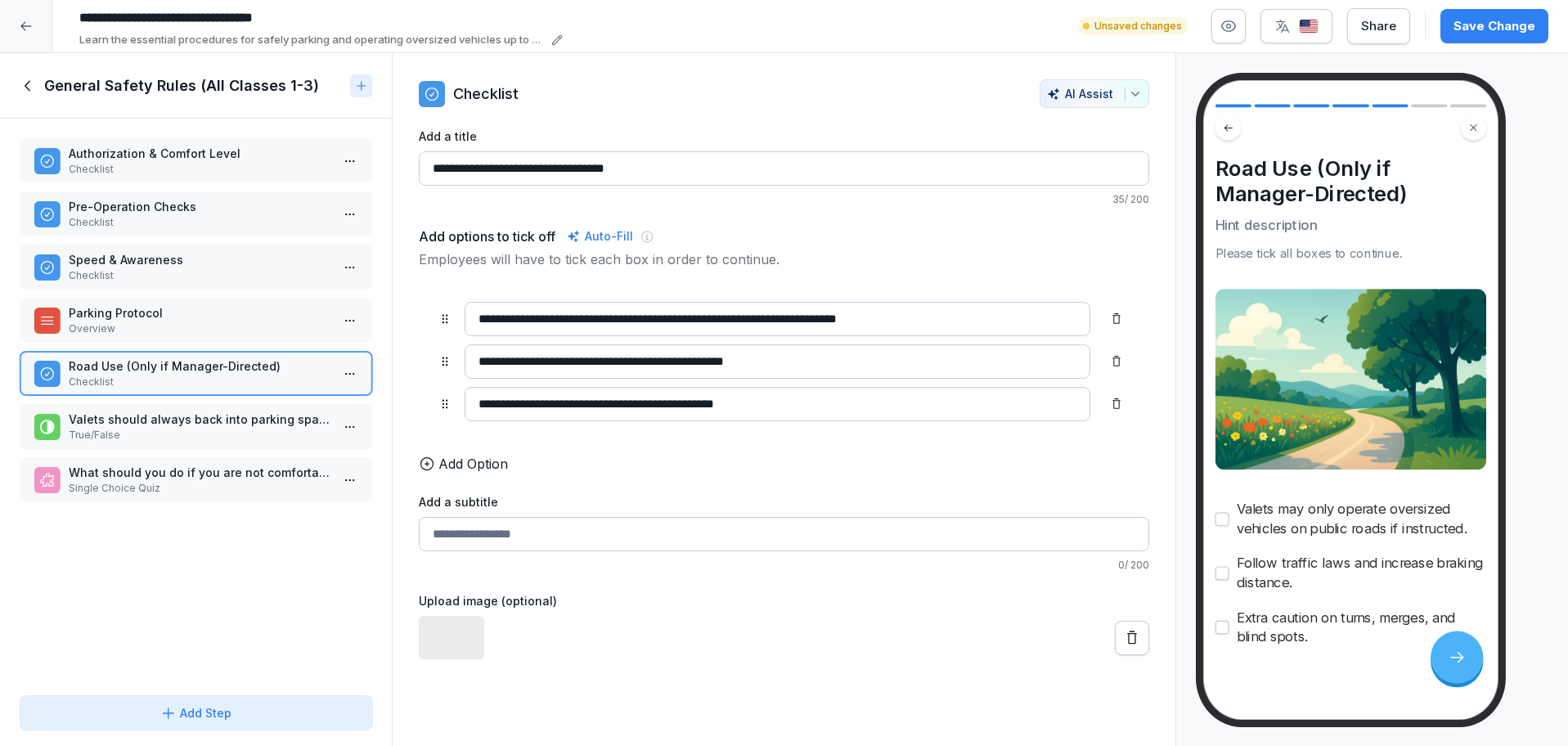
click at [1467, 22] on div "Save Change" at bounding box center [1494, 26] width 82 height 18
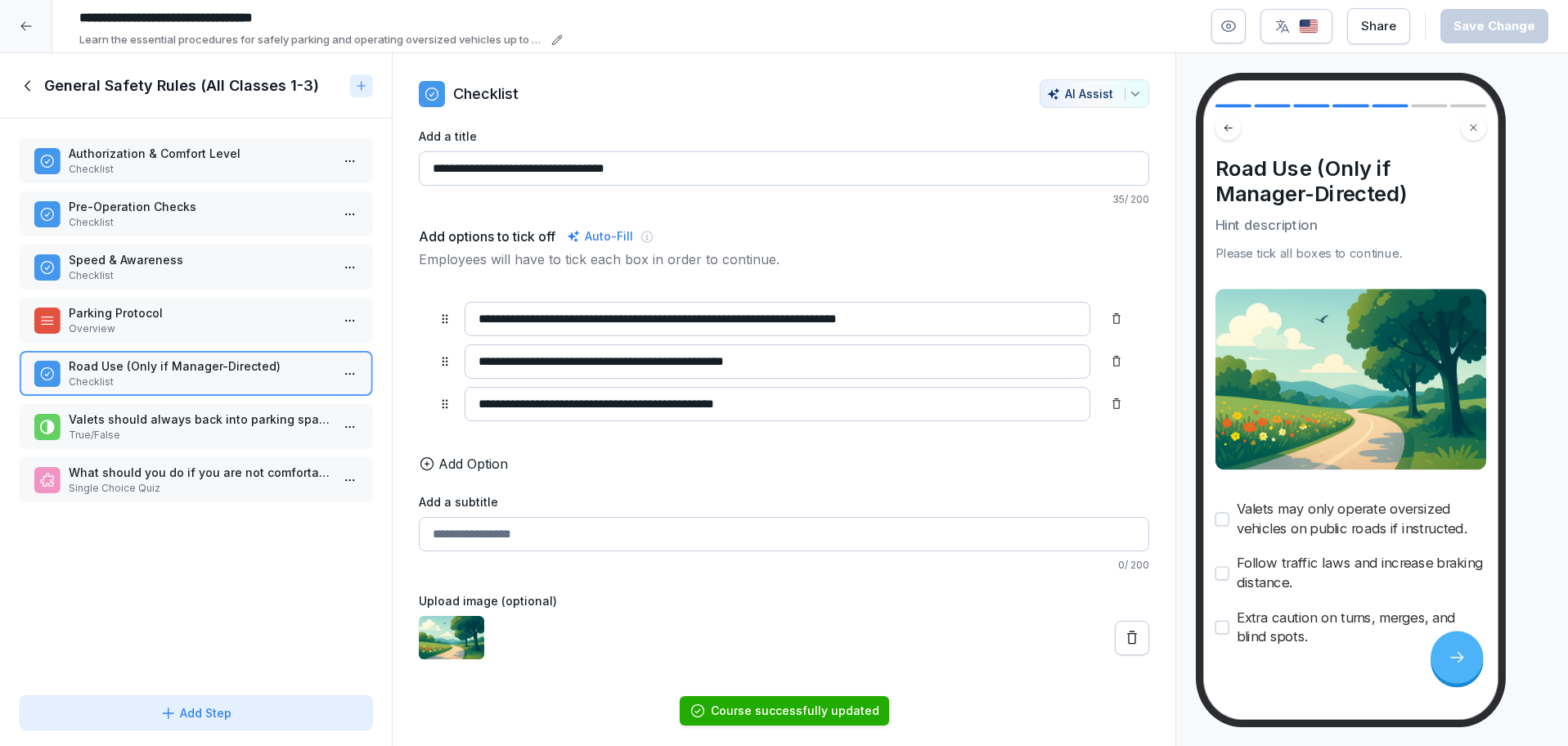
click at [214, 153] on p "Authorization & Comfort Level" at bounding box center [198, 154] width 261 height 17
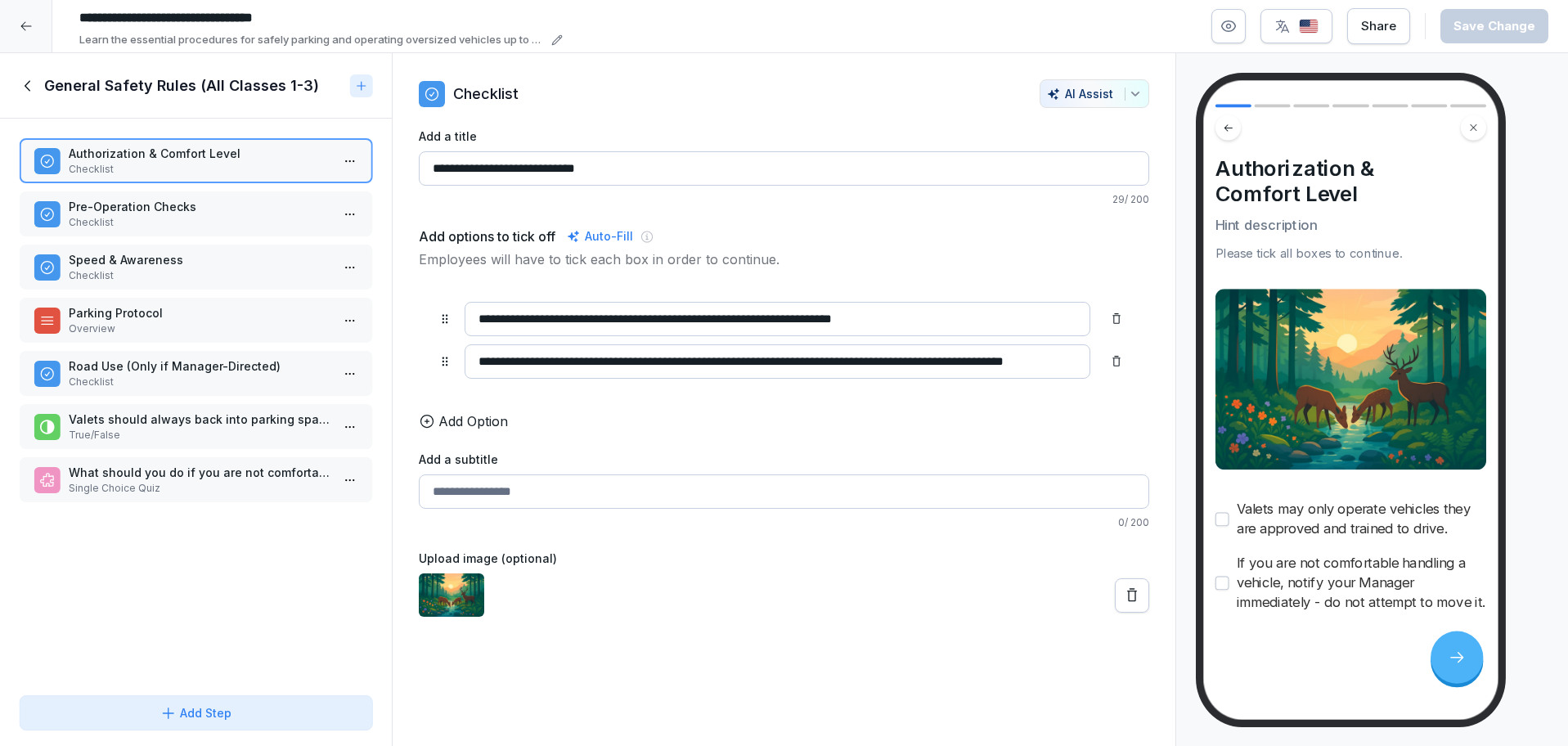
click at [196, 205] on p "Pre-Operation Checks" at bounding box center [198, 207] width 261 height 17
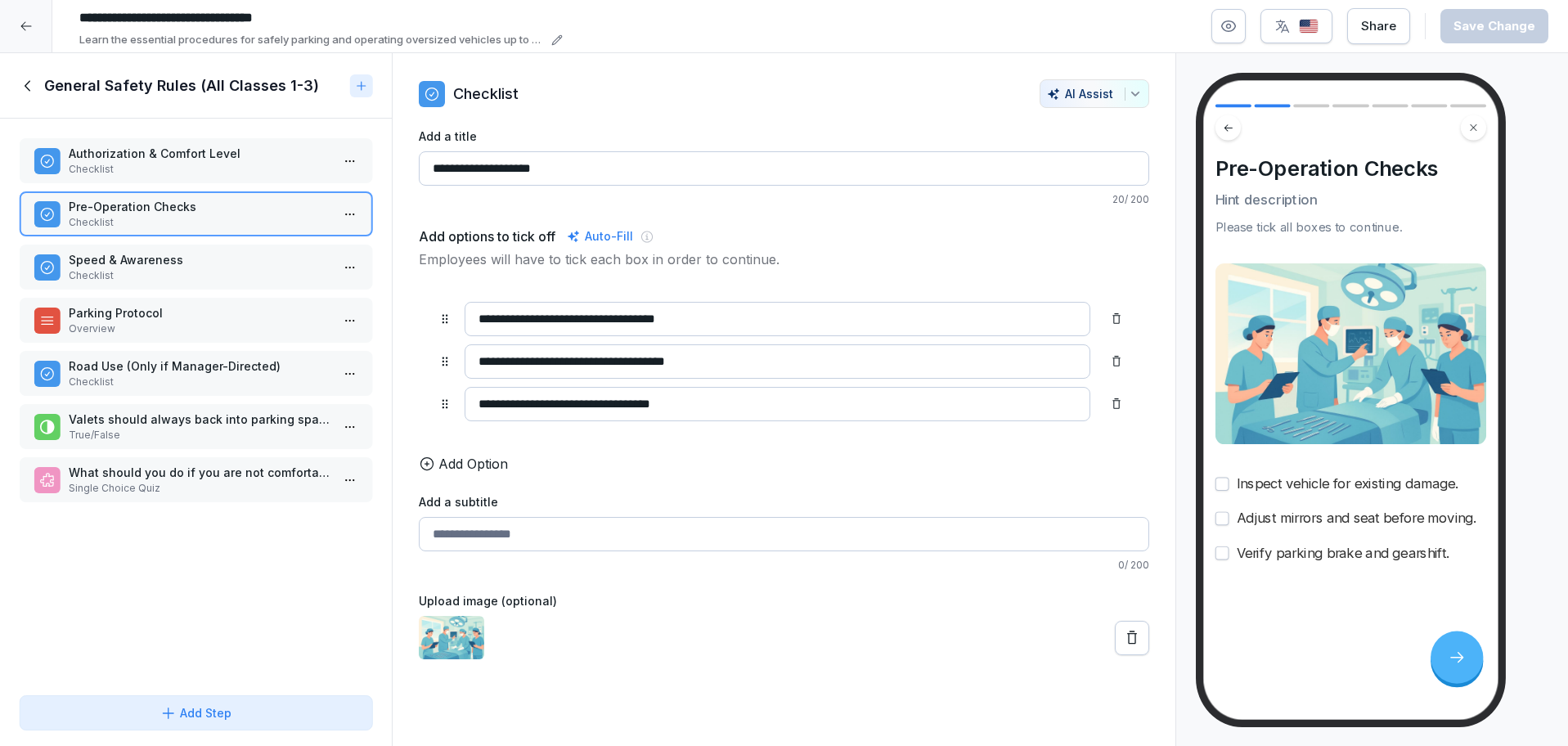
click at [182, 254] on p "Speed & Awareness" at bounding box center [198, 260] width 261 height 17
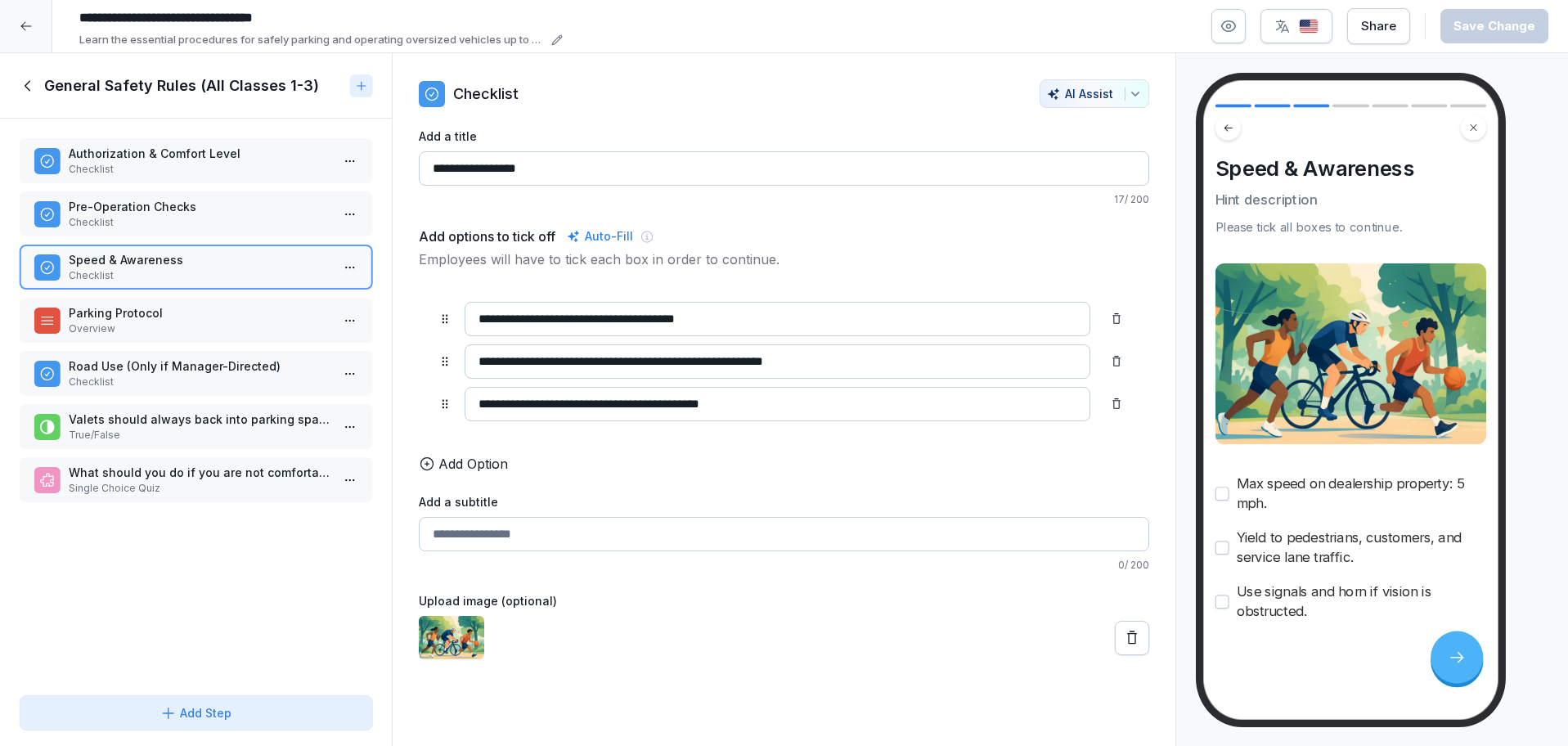
click at [243, 315] on p "Parking Protocol" at bounding box center [198, 312] width 261 height 17
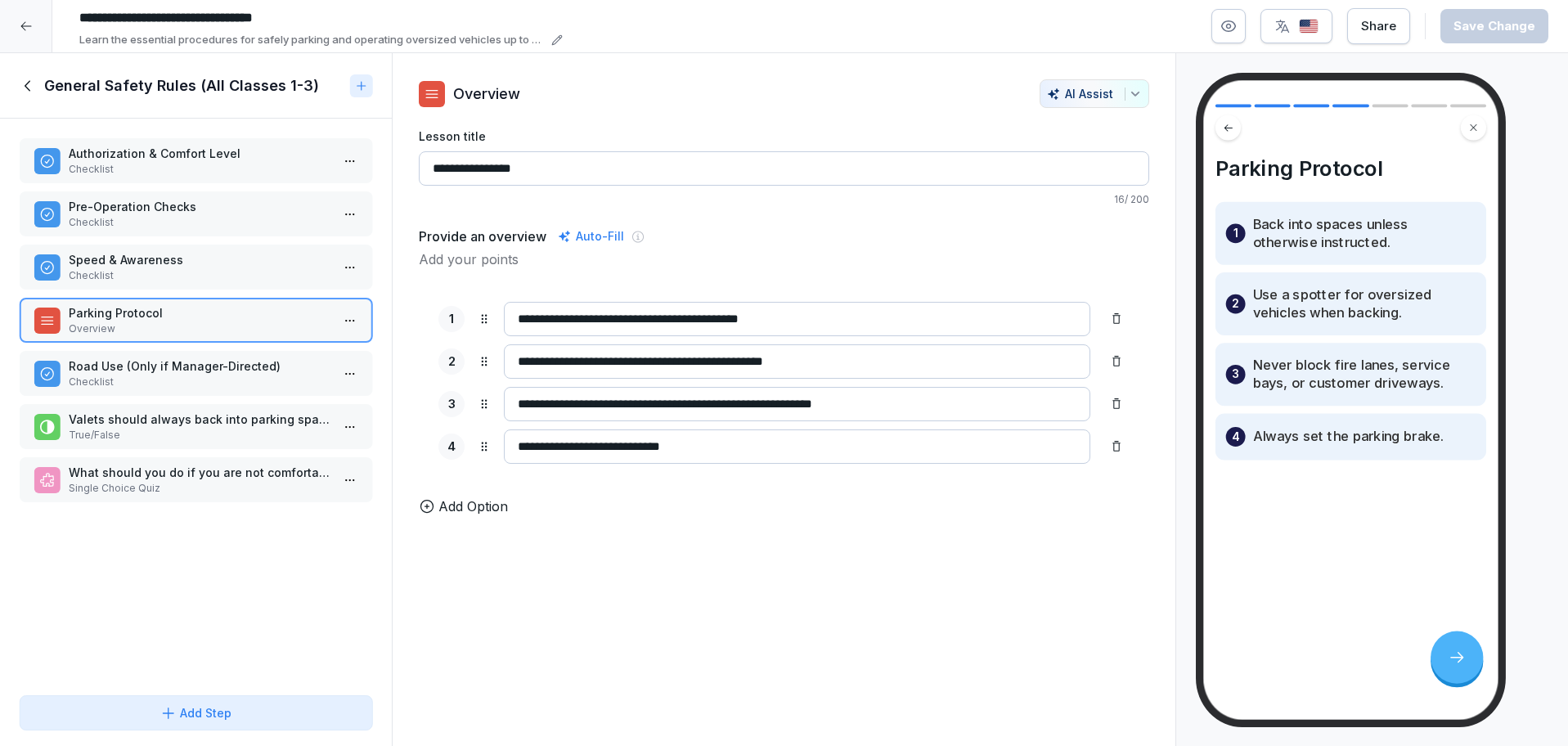
click at [240, 375] on p "Checklist" at bounding box center [198, 382] width 261 height 14
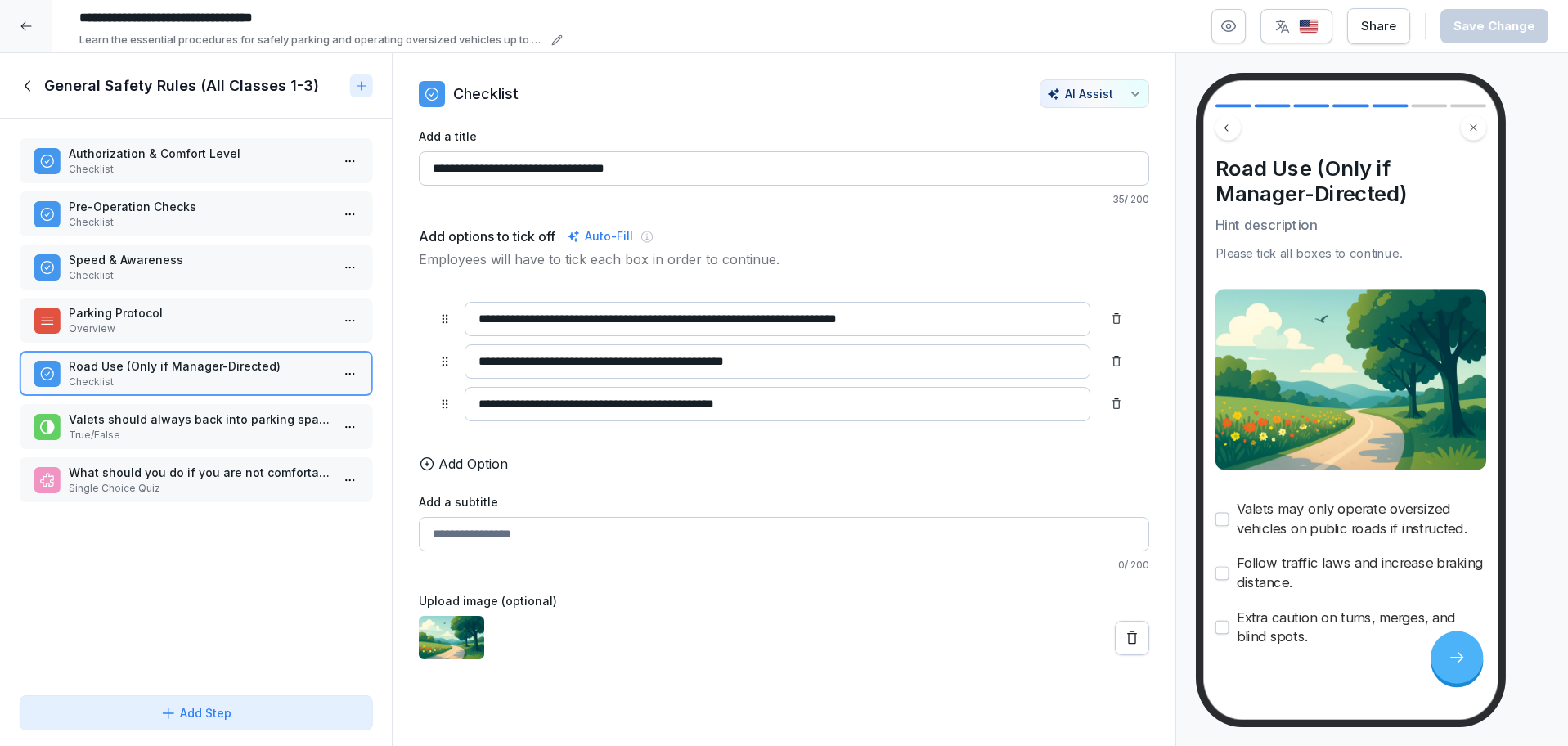
click at [19, 69] on div "General Safety Rules (All Classes 1-3)" at bounding box center [196, 86] width 392 height 65
click at [30, 85] on icon at bounding box center [28, 86] width 18 height 18
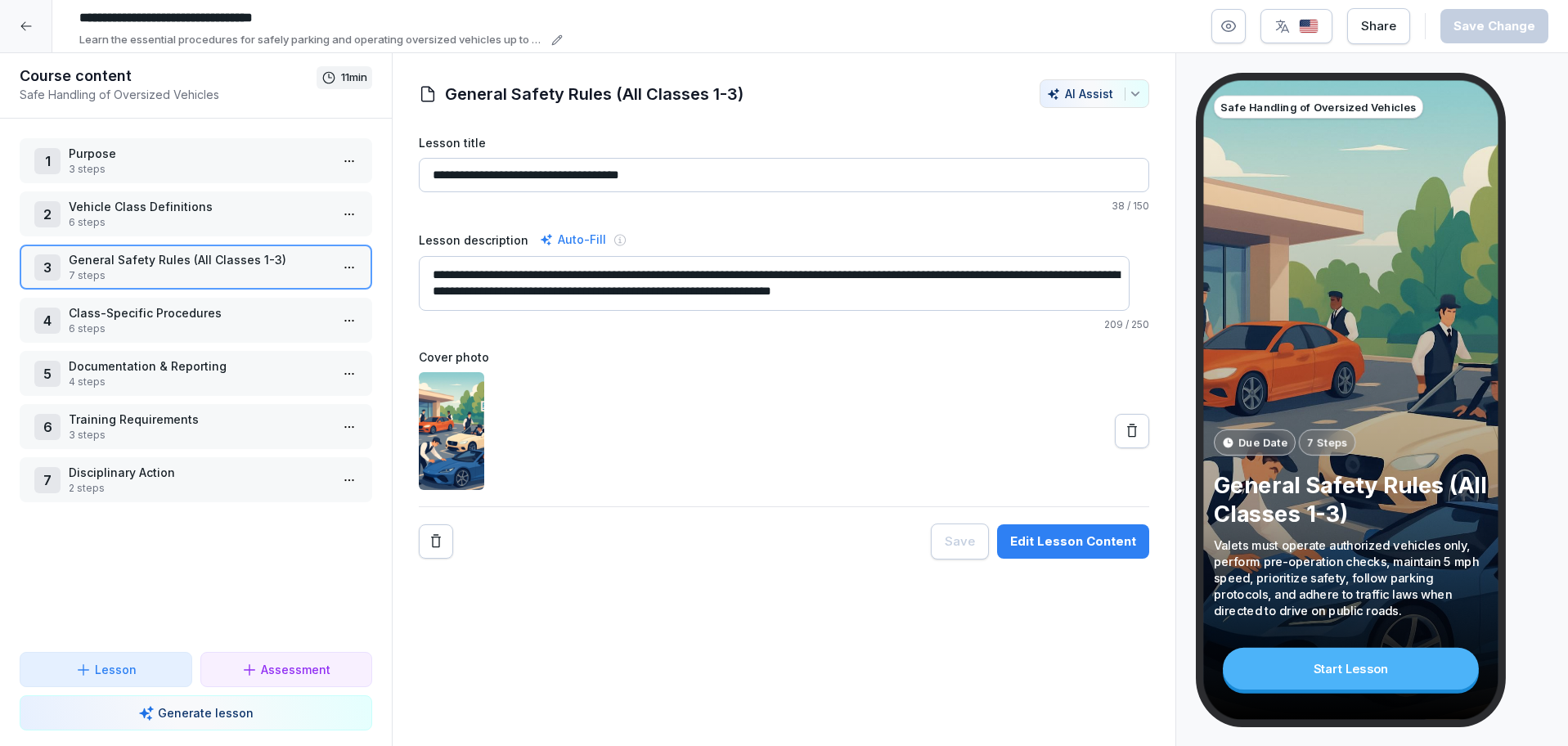
click at [170, 314] on p "Class-Specific Procedures" at bounding box center [198, 312] width 261 height 17
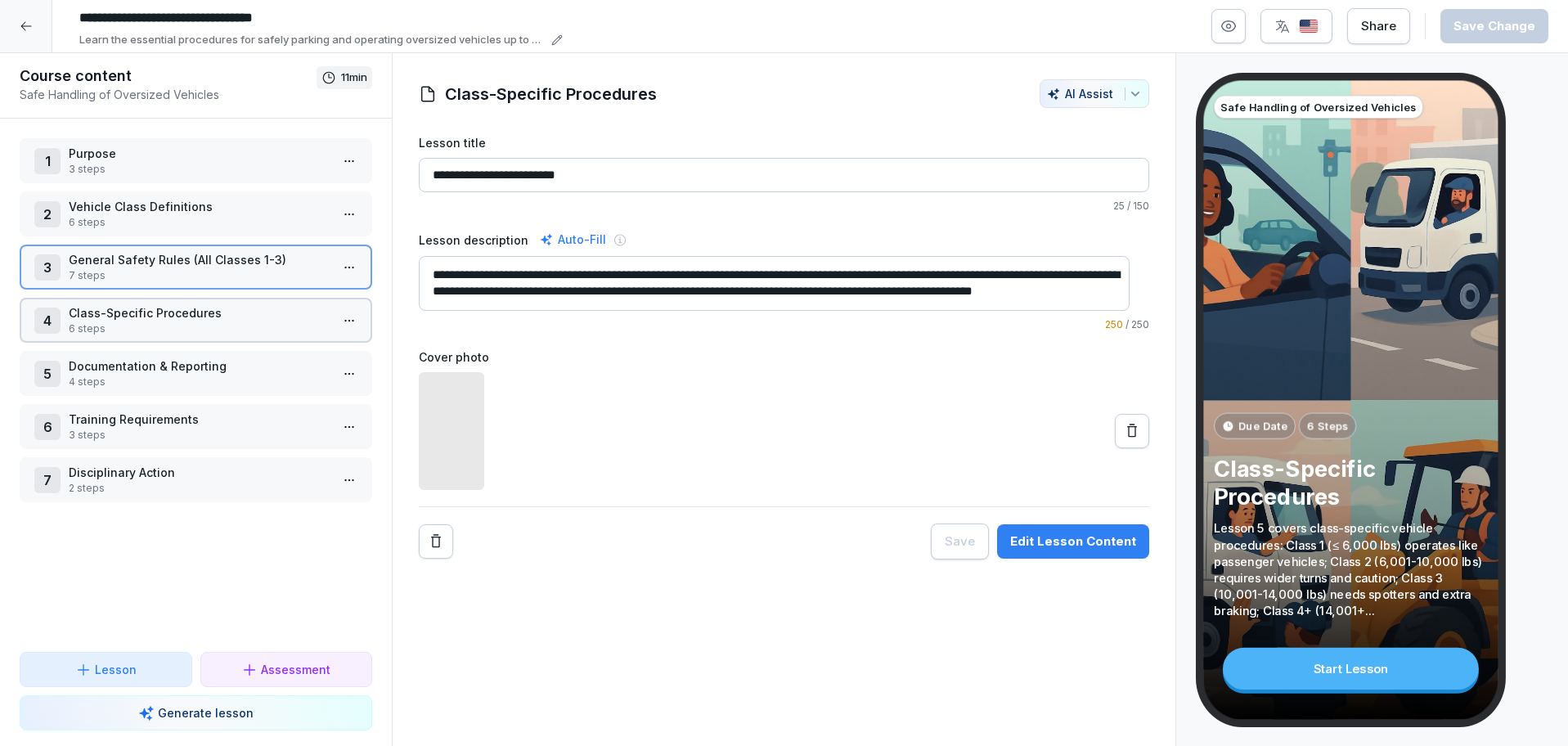
click at [170, 314] on p "Class-Specific Procedures" at bounding box center [198, 312] width 261 height 17
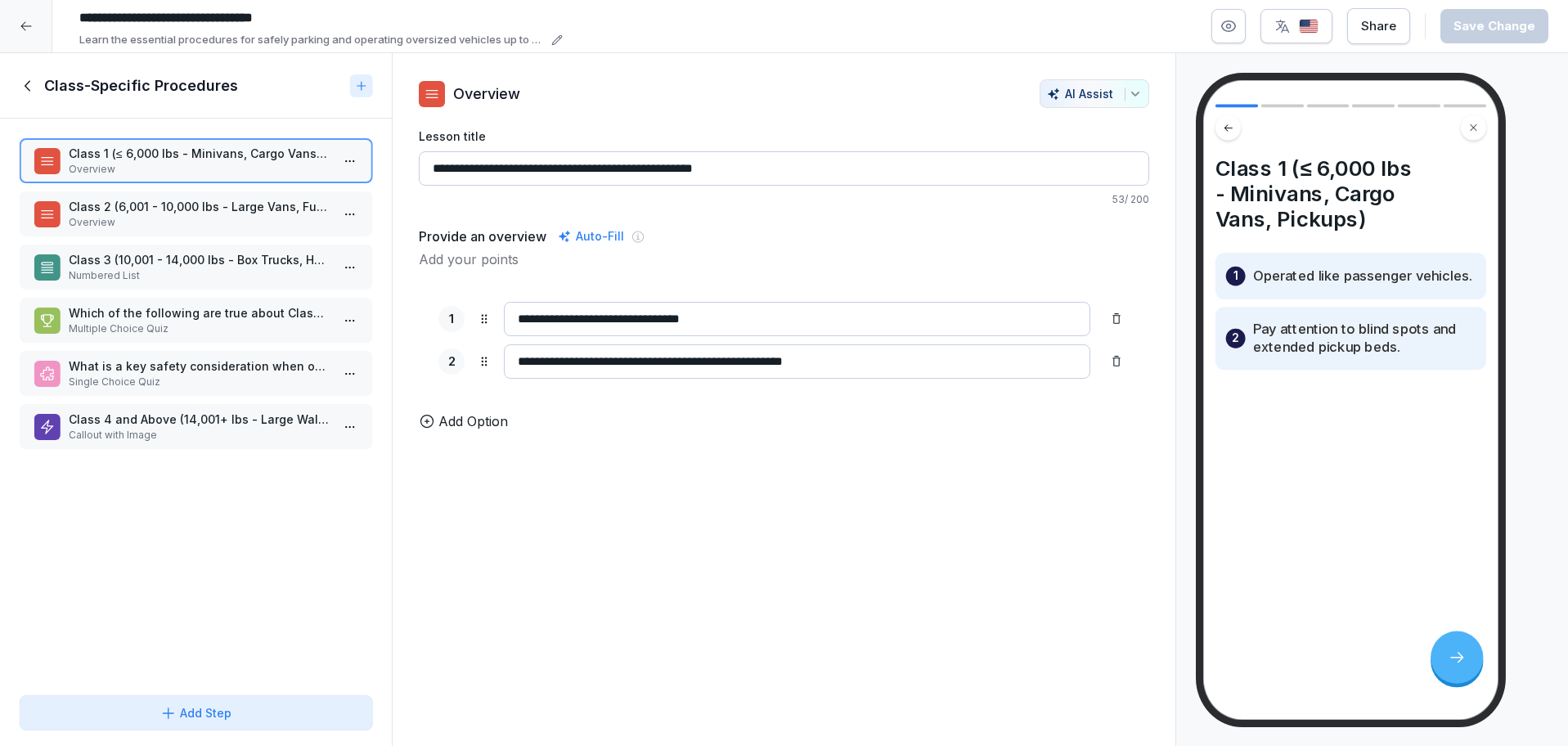
click at [165, 218] on p "Overview" at bounding box center [198, 222] width 261 height 14
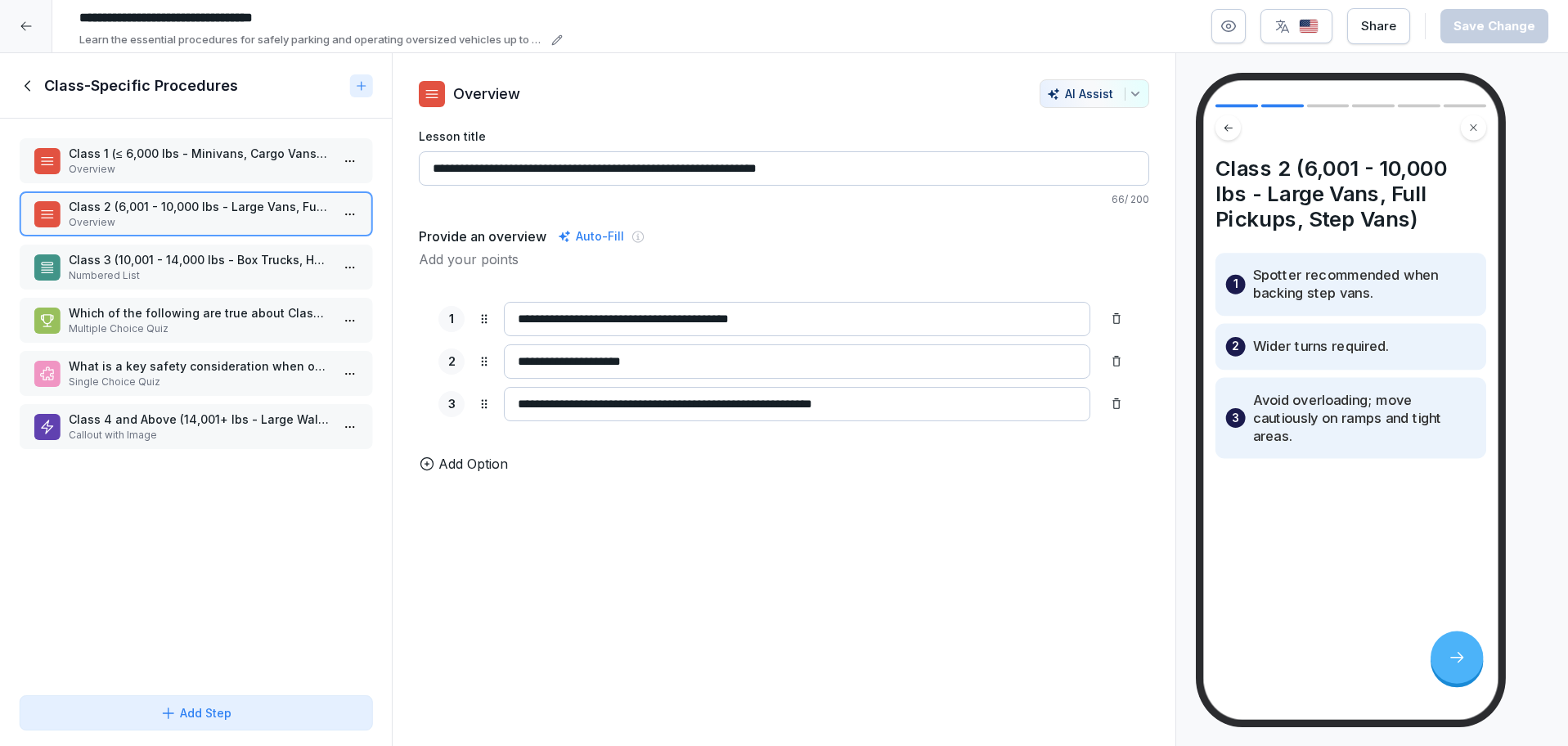
click at [116, 273] on p "Numbered List" at bounding box center [198, 275] width 261 height 14
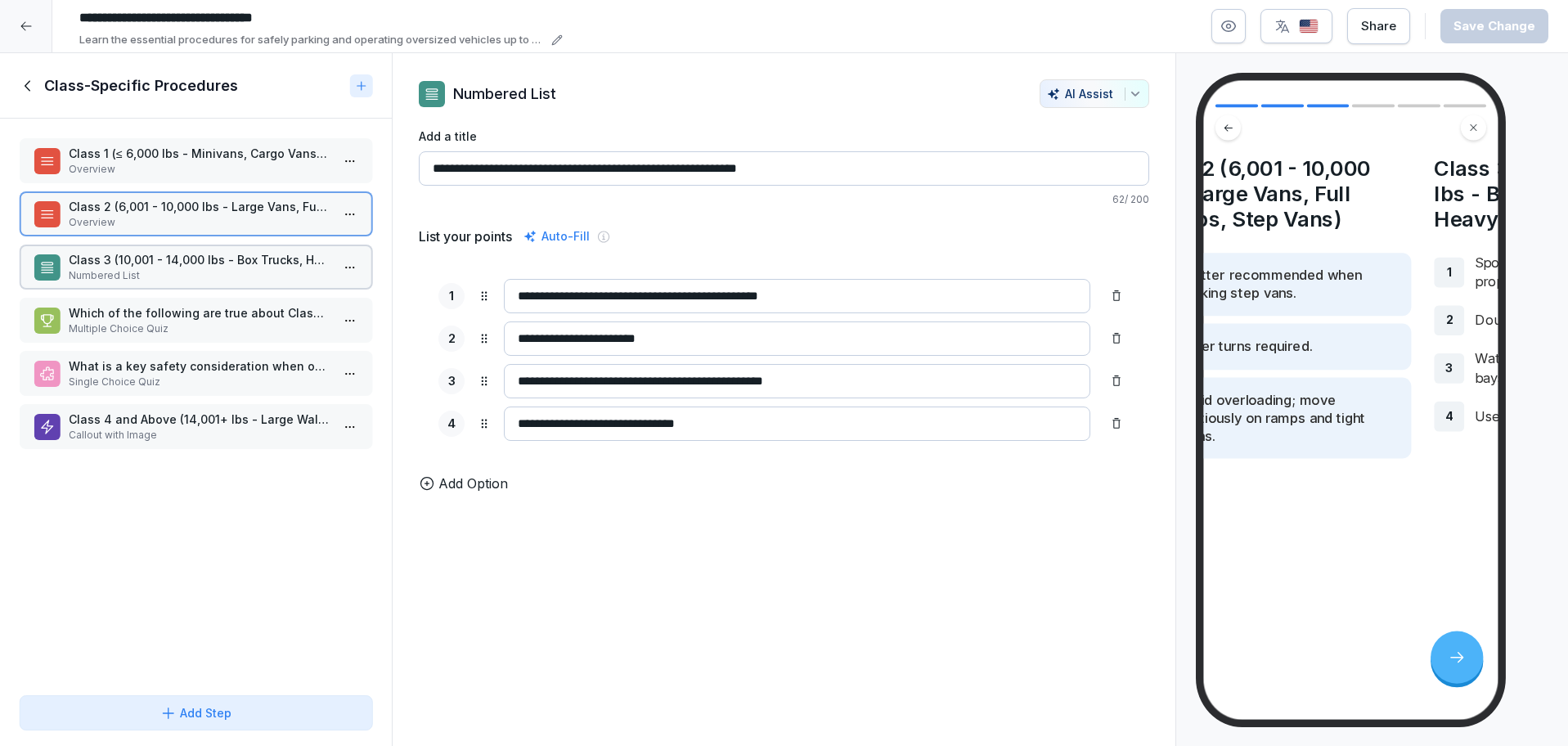
click at [116, 273] on p "Numbered List" at bounding box center [198, 275] width 261 height 14
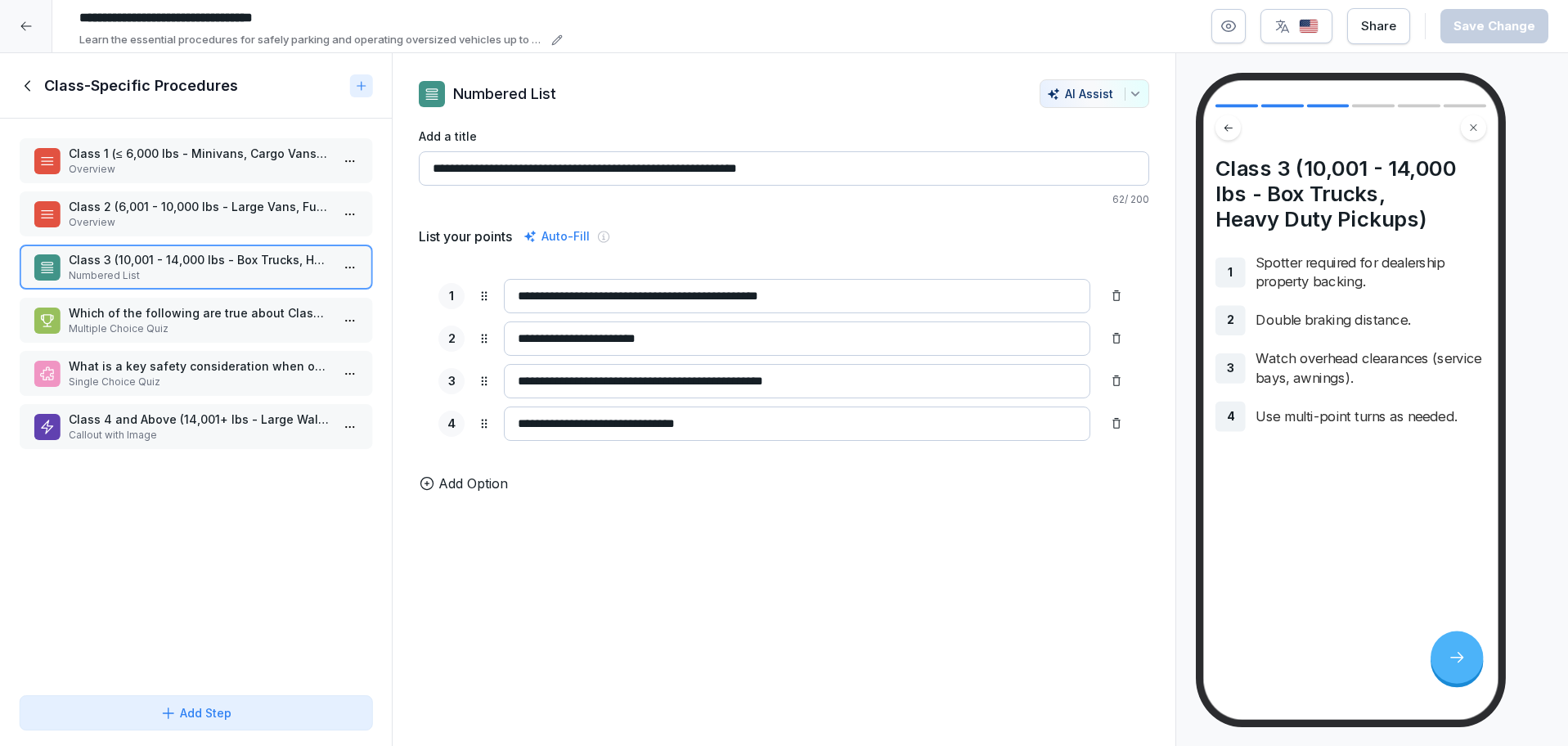
click at [140, 307] on p "Which of the following are true about Class 2 vehicles?" at bounding box center [198, 312] width 261 height 17
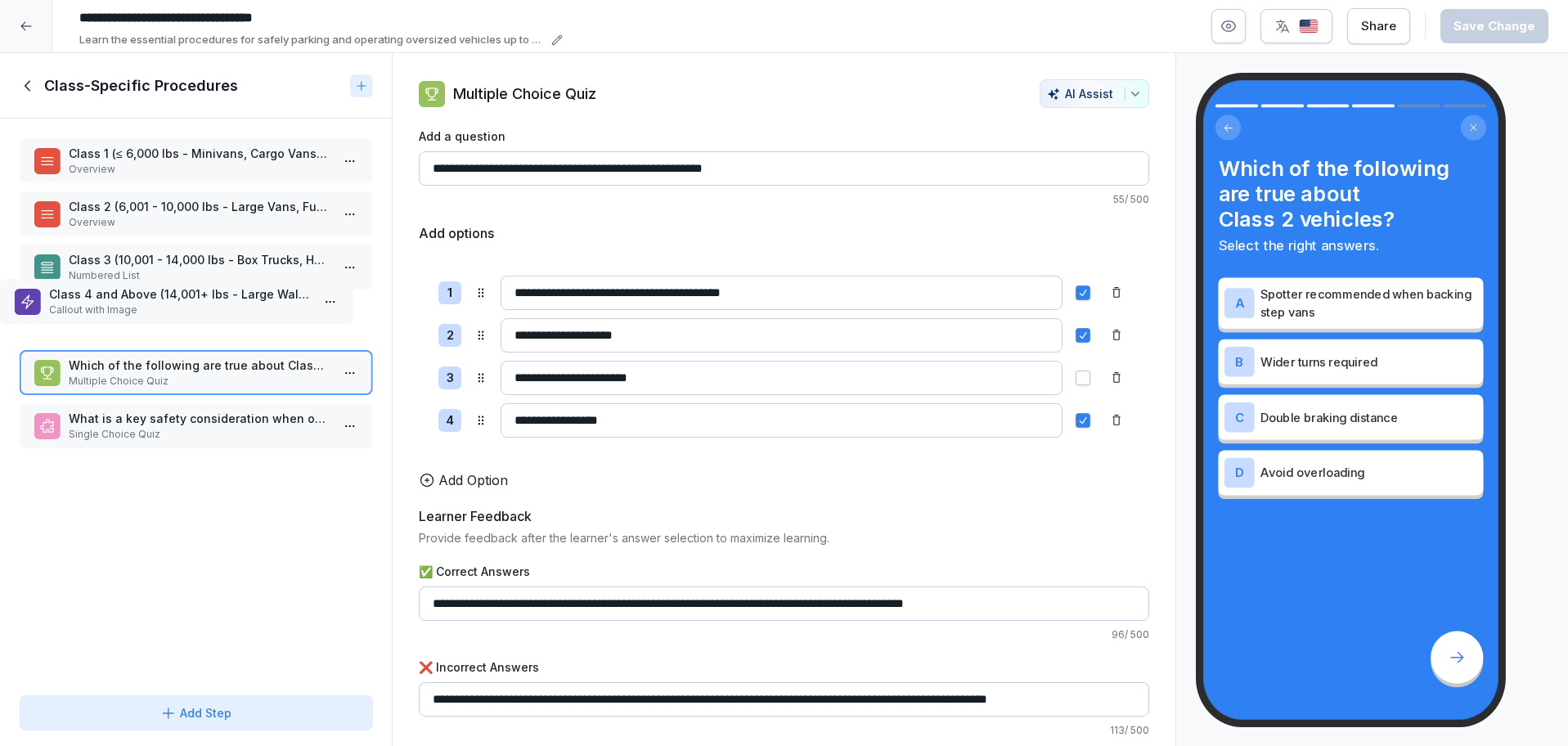
drag, startPoint x: 180, startPoint y: 397, endPoint x: 140, endPoint y: 310, distance: 95.8
click at [140, 303] on p "Class 4 and Above (14,001+ lbs - Large Walk-In & City Delivery Trucks)" at bounding box center [179, 294] width 261 height 17
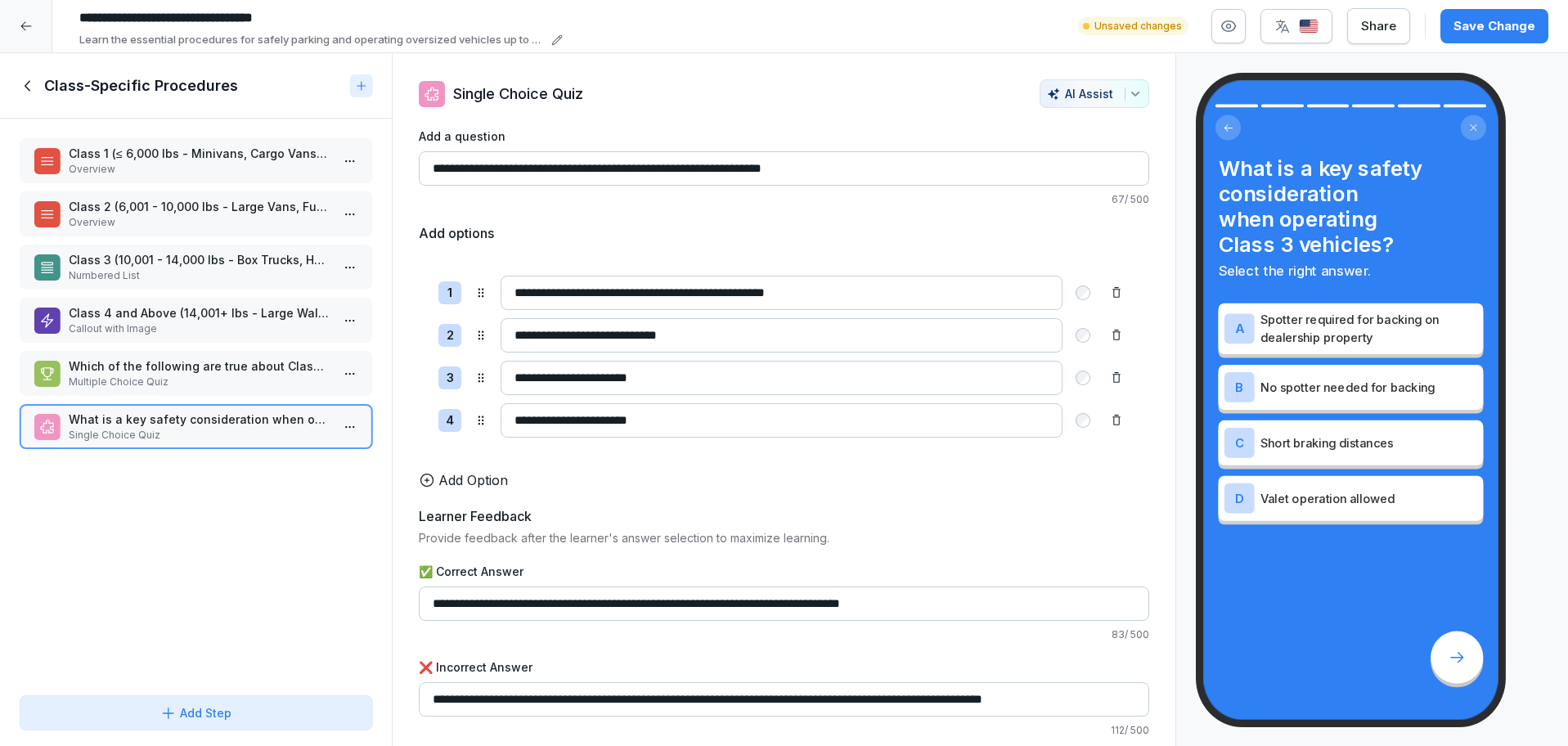
click at [1503, 27] on div "Save Change" at bounding box center [1494, 26] width 82 height 18
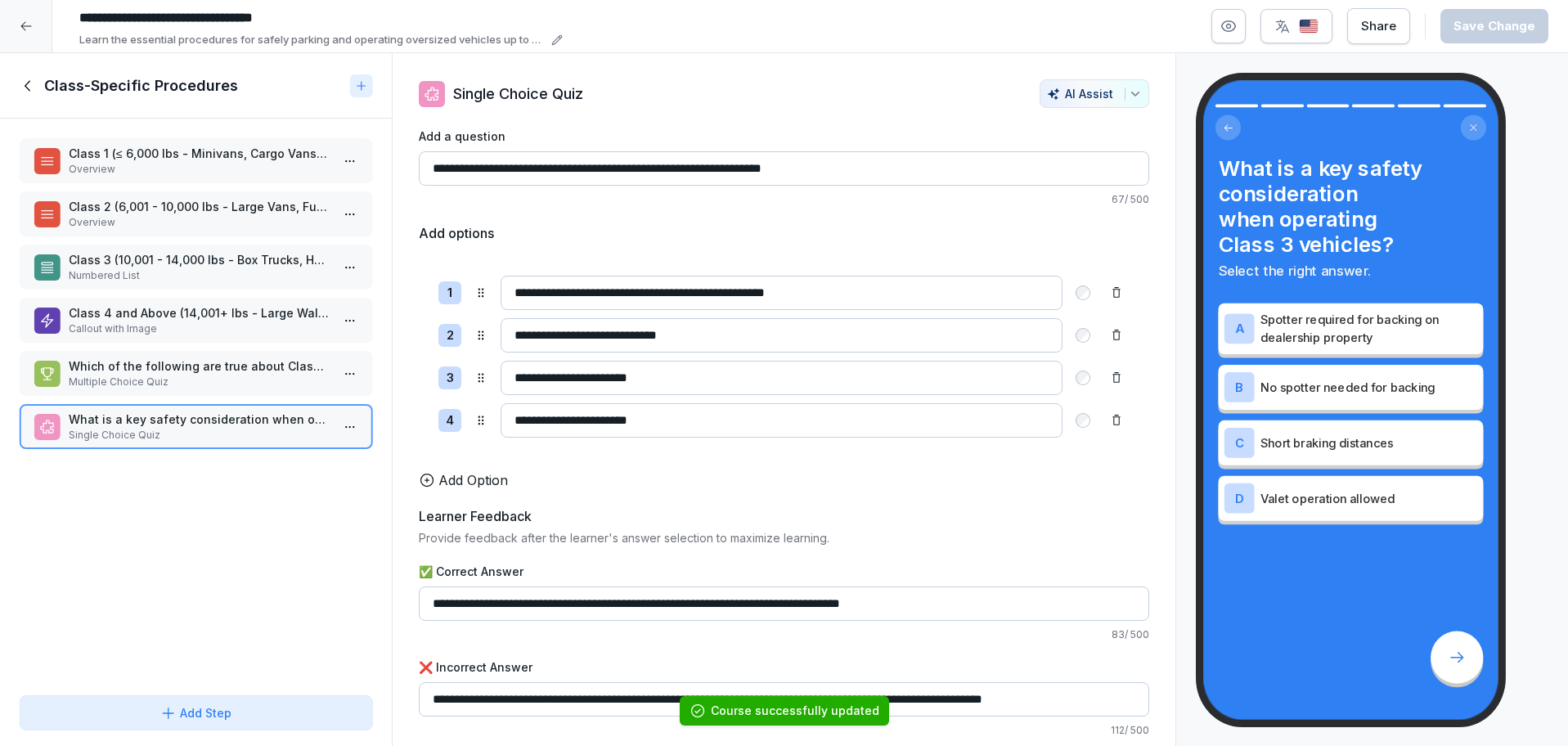
click at [30, 80] on icon at bounding box center [28, 86] width 18 height 18
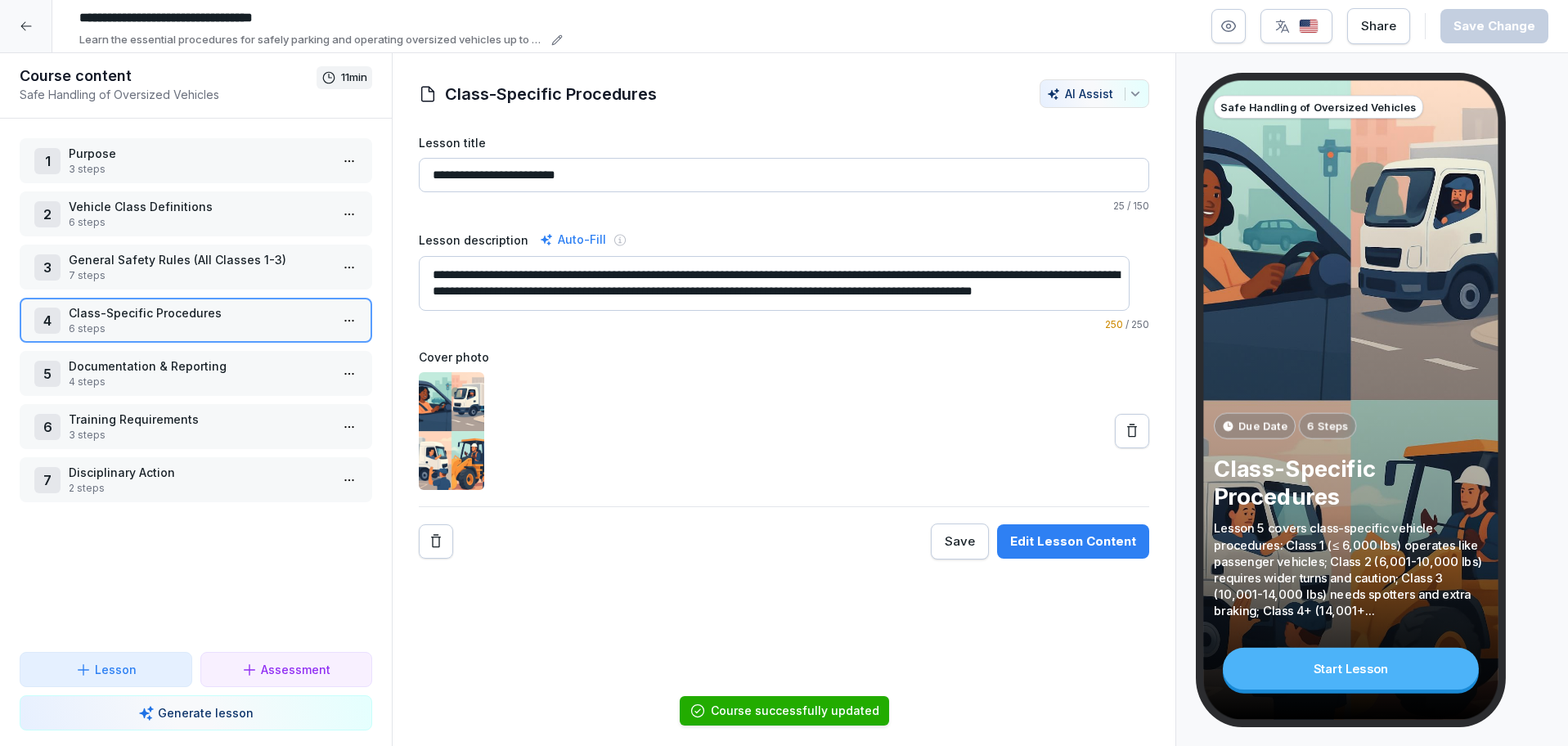
click at [187, 368] on p "Documentation & Reporting" at bounding box center [198, 366] width 261 height 17
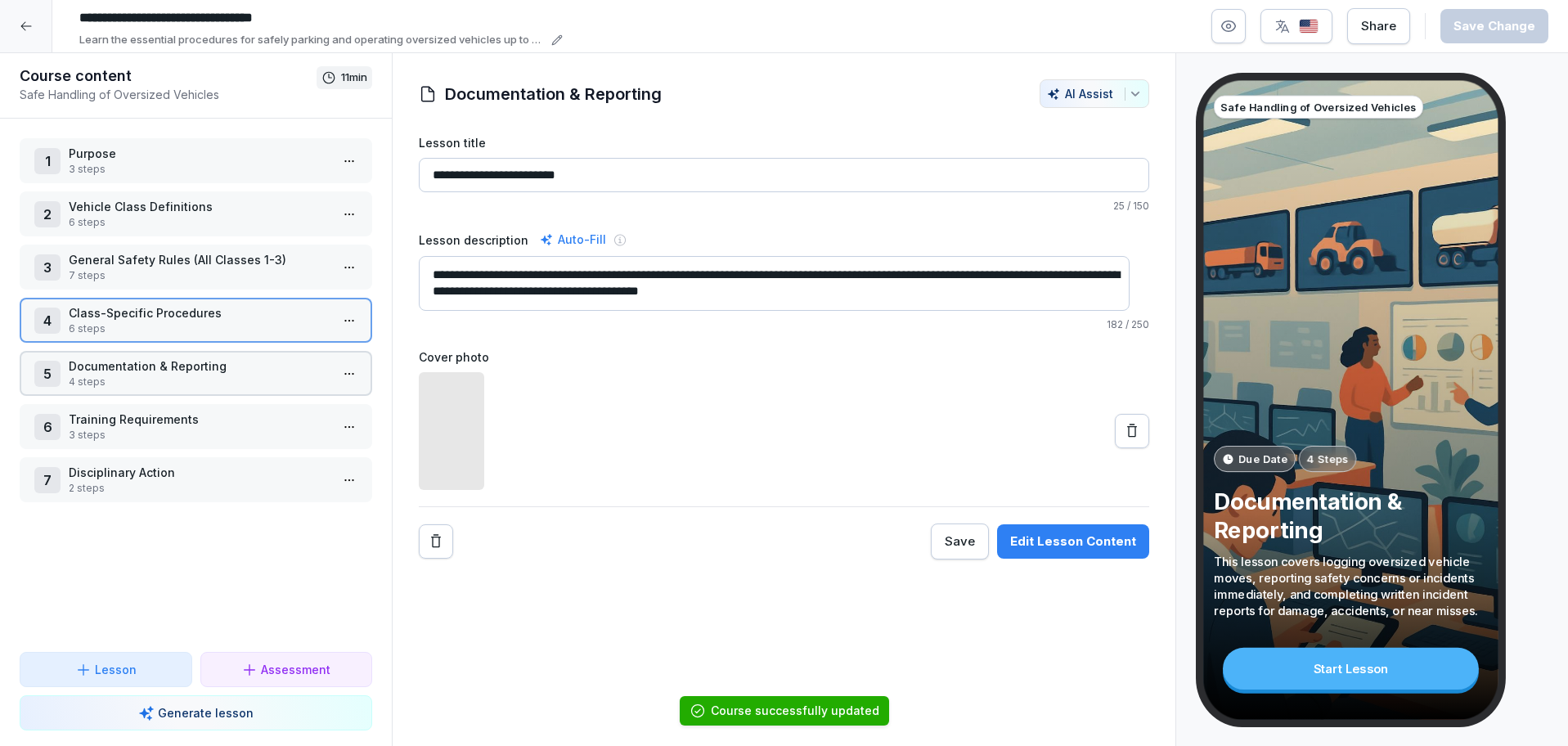
click at [187, 366] on p "Documentation & Reporting" at bounding box center [198, 366] width 261 height 17
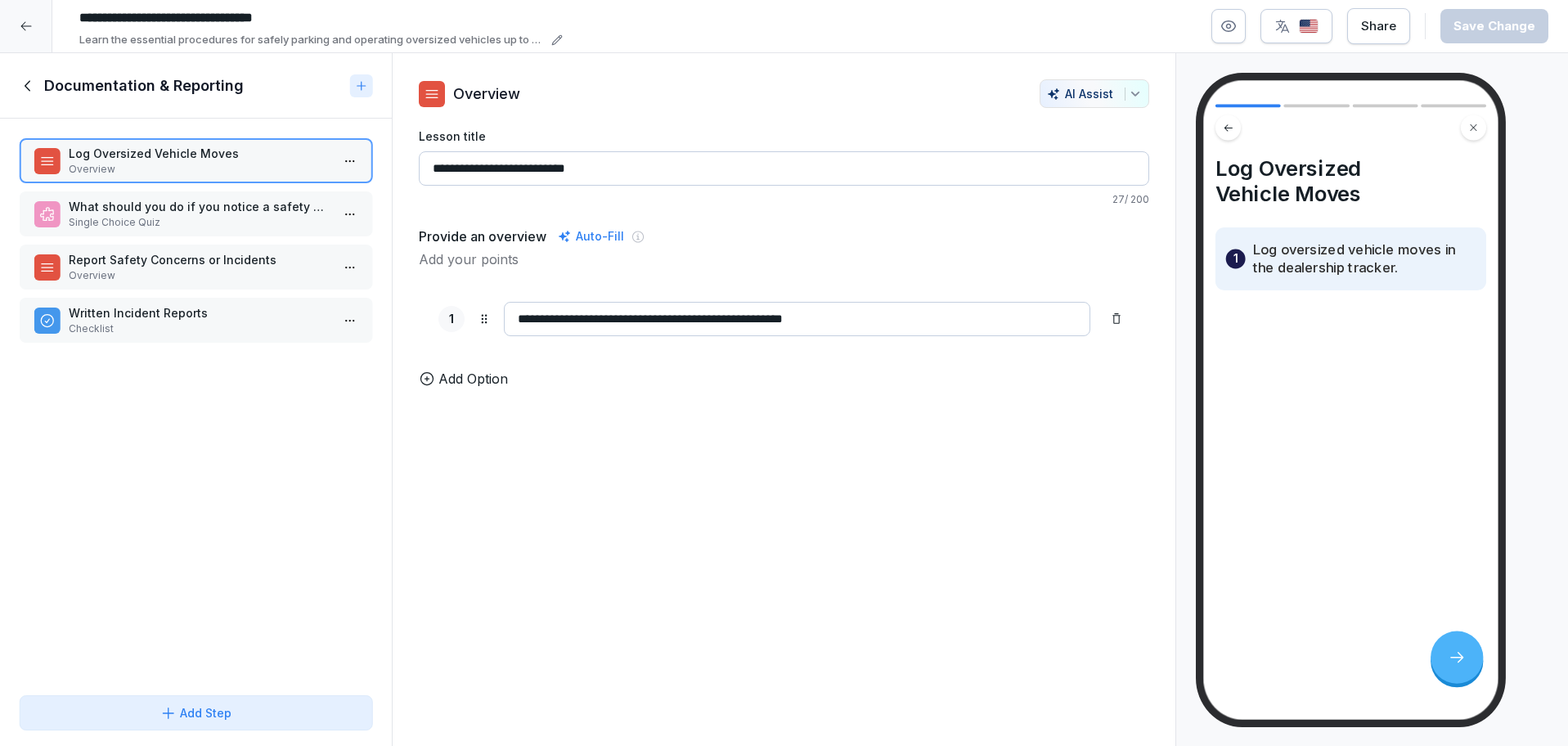
click at [161, 268] on p "Overview" at bounding box center [198, 275] width 261 height 14
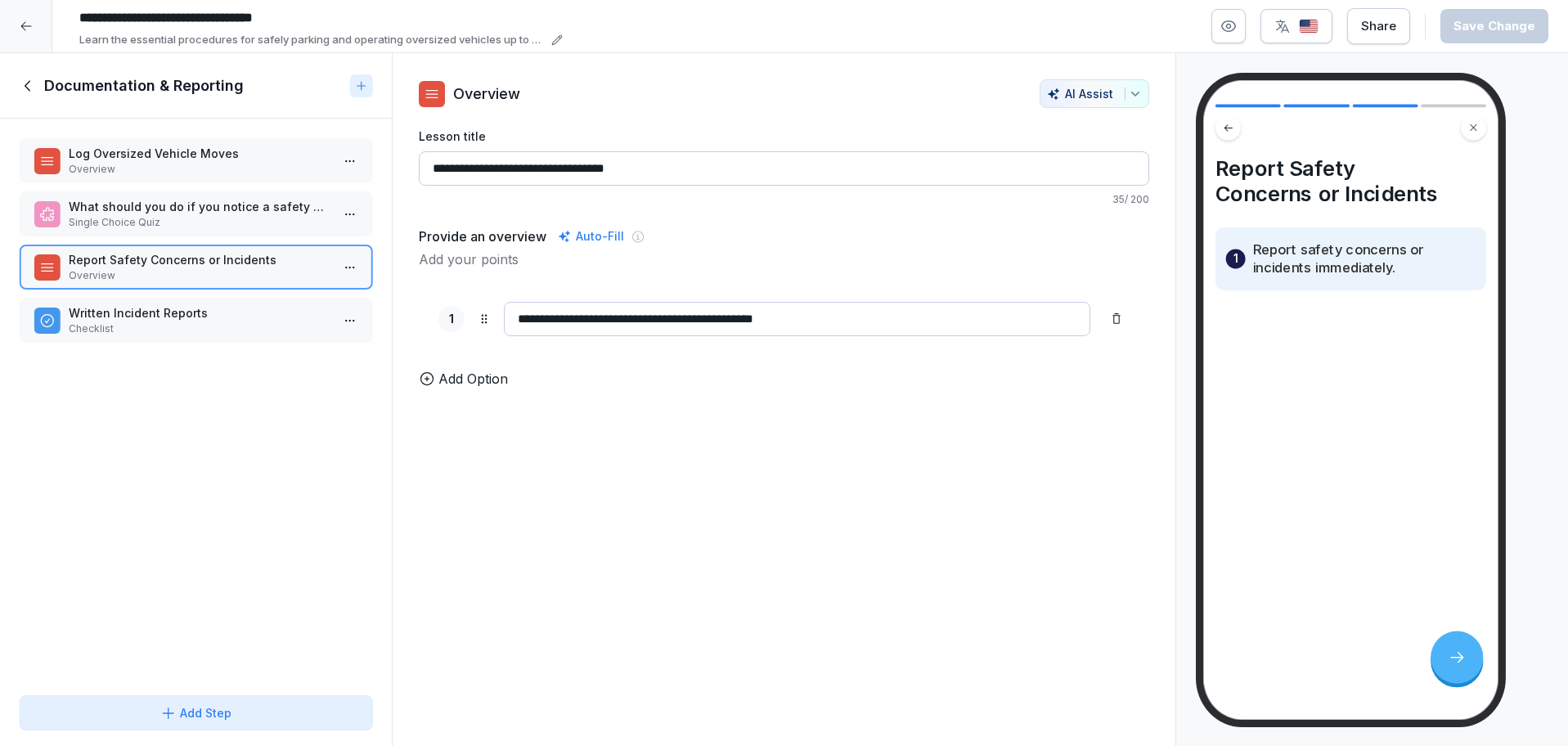
click at [25, 81] on icon at bounding box center [28, 86] width 18 height 18
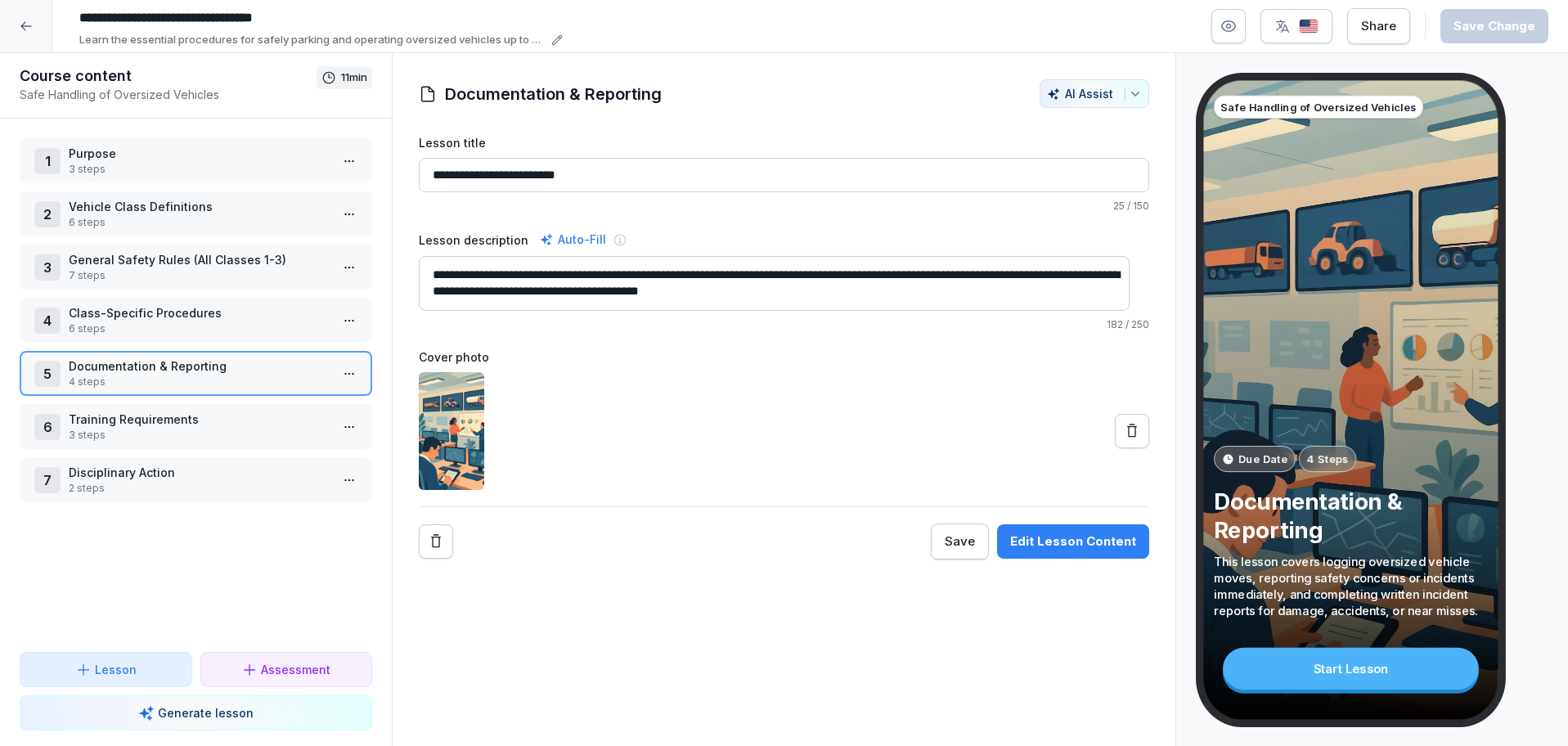
click at [248, 375] on p "4 steps" at bounding box center [198, 382] width 261 height 14
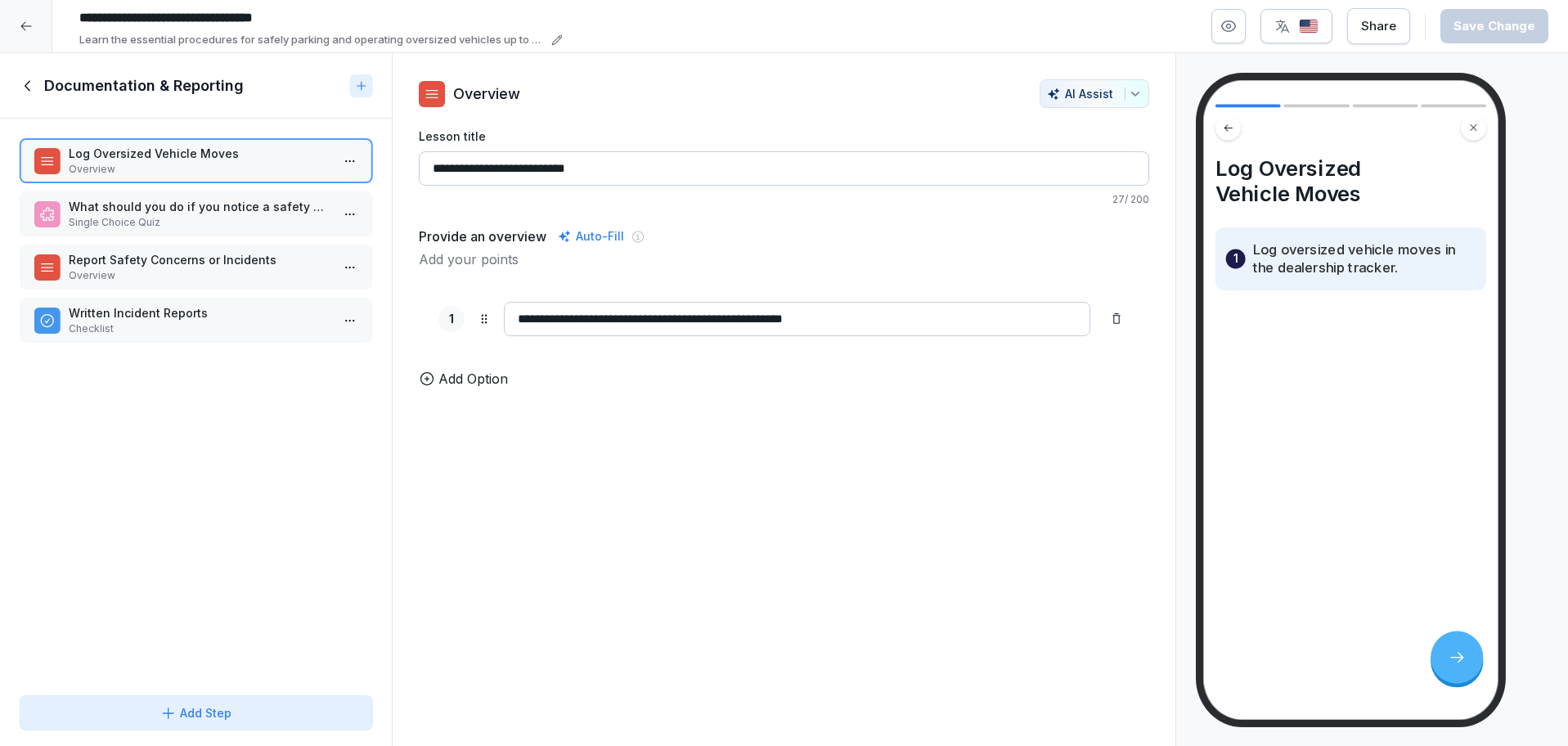
click at [283, 256] on p "Report Safety Concerns or Incidents" at bounding box center [198, 260] width 261 height 17
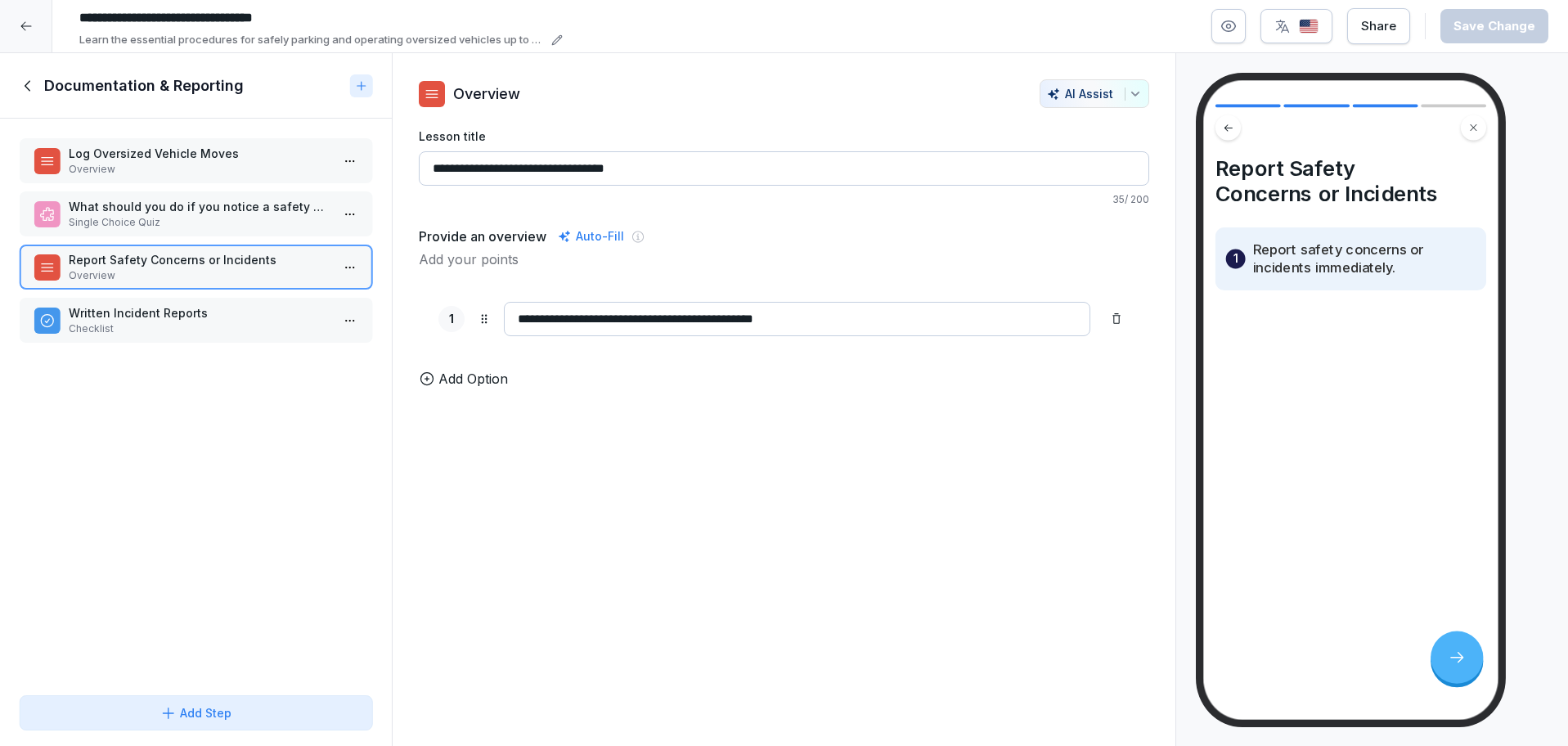
click at [334, 261] on html "**********" at bounding box center [784, 373] width 1568 height 746
click at [262, 295] on div "Copy ⌘C" at bounding box center [271, 298] width 126 height 17
click at [20, 86] on icon at bounding box center [28, 86] width 18 height 18
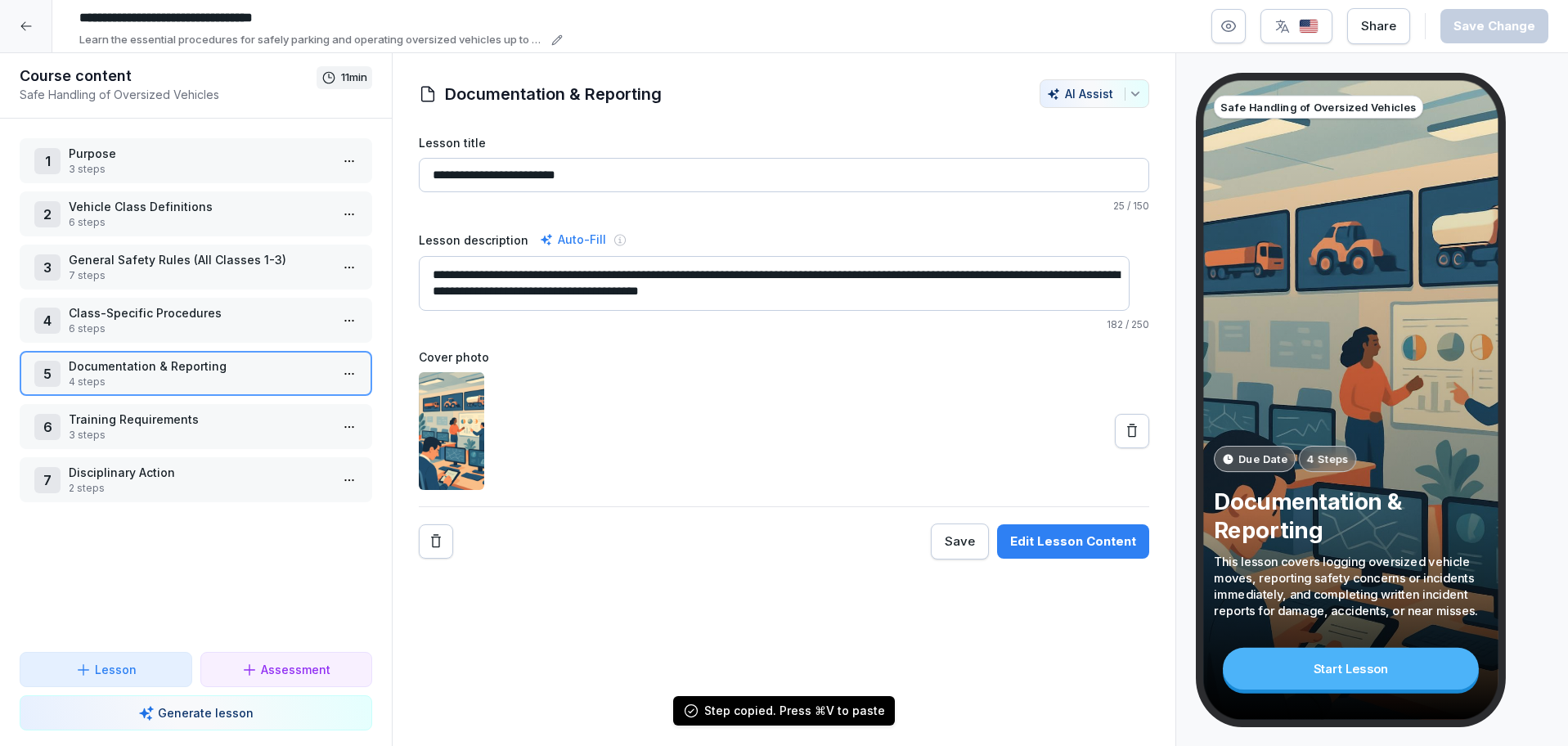
click at [179, 251] on p "General Safety Rules (All Classes 1-3)" at bounding box center [198, 260] width 261 height 17
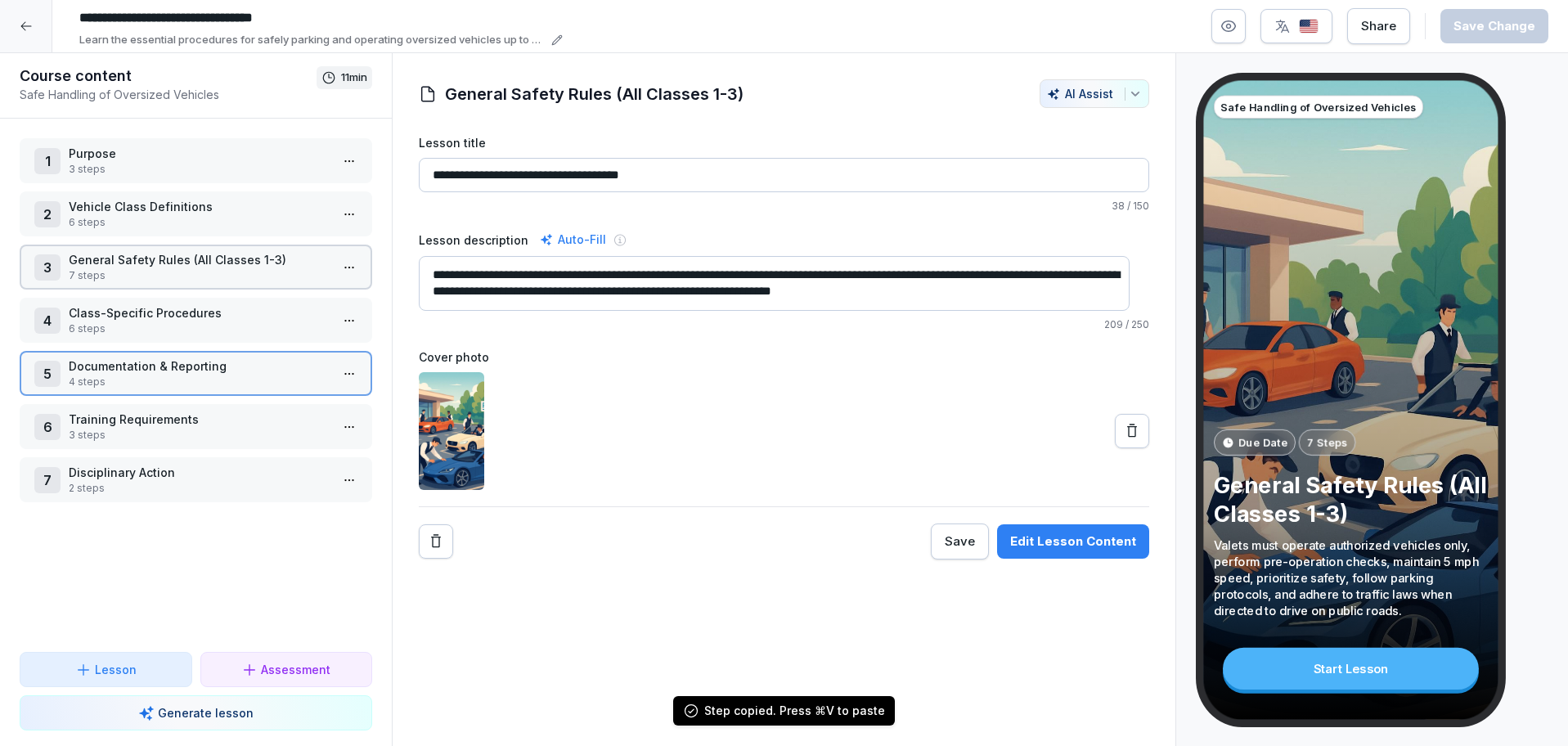
click at [179, 251] on p "General Safety Rules (All Classes 1-3)" at bounding box center [198, 260] width 261 height 17
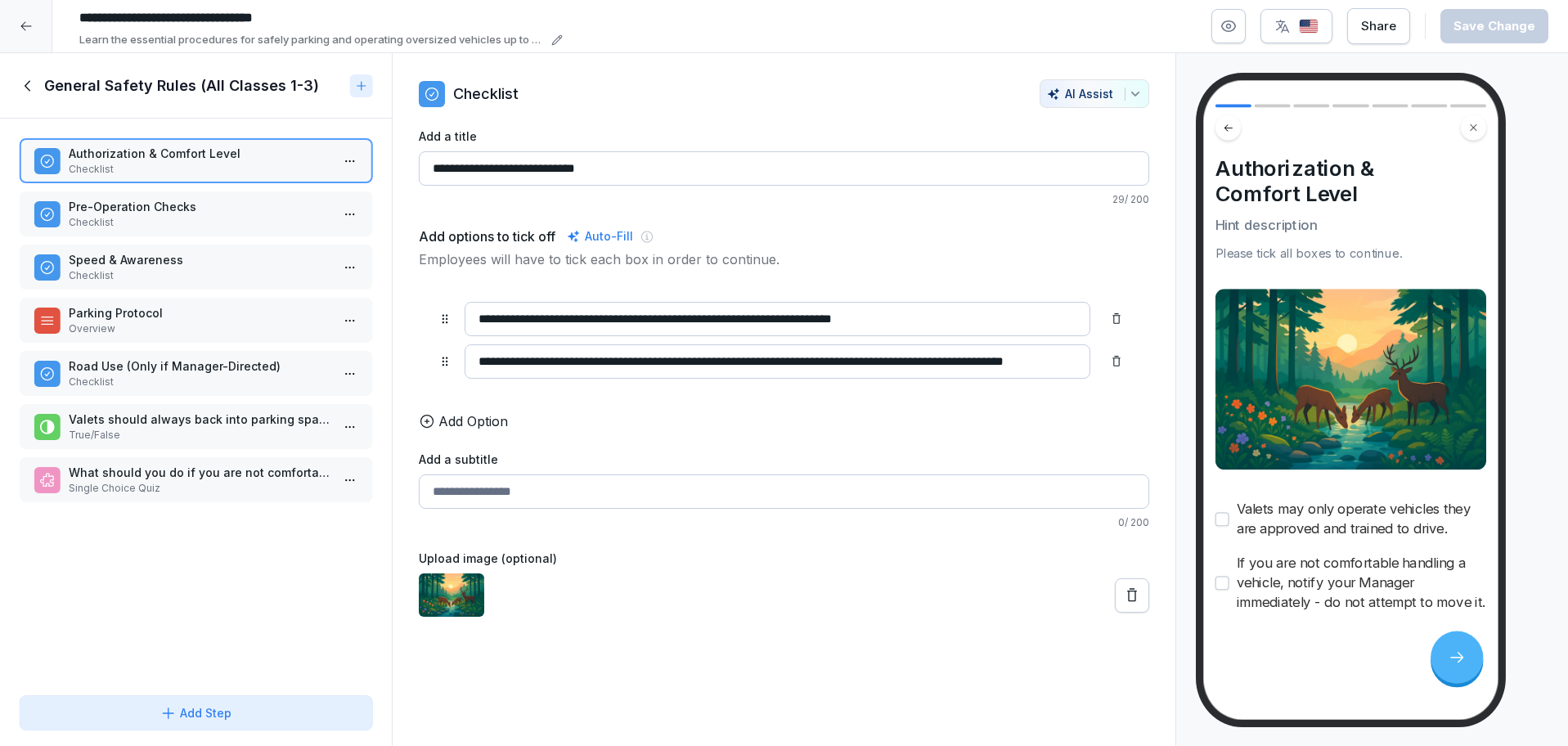
click at [162, 513] on div "Authorization & Comfort Level Checklist Pre-Operation Checks Checklist Speed & …" at bounding box center [196, 403] width 392 height 570
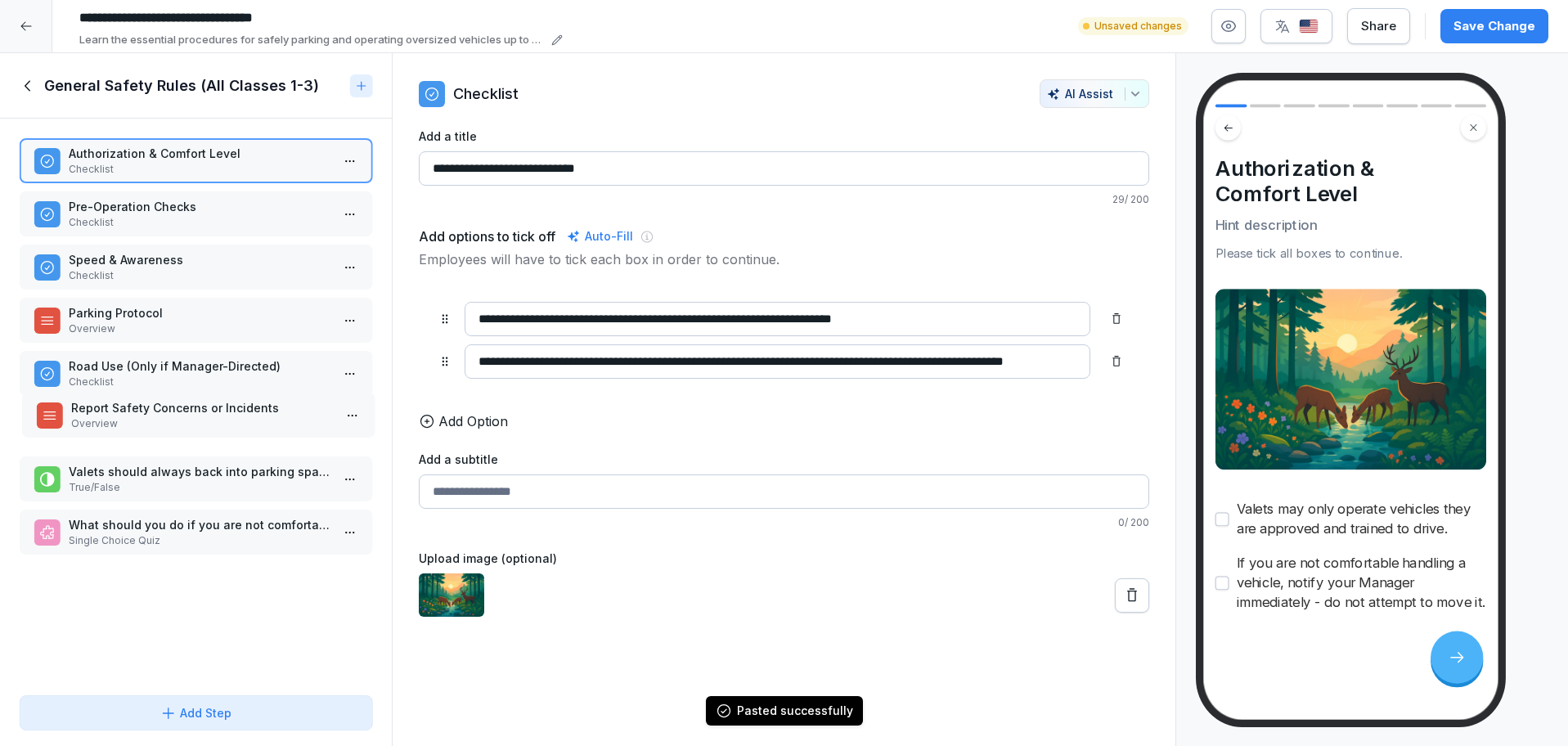
drag, startPoint x: 162, startPoint y: 508, endPoint x: 165, endPoint y: 390, distance: 118.0
click at [165, 392] on div "Report Safety Concerns or Incidents Overview" at bounding box center [198, 414] width 353 height 45
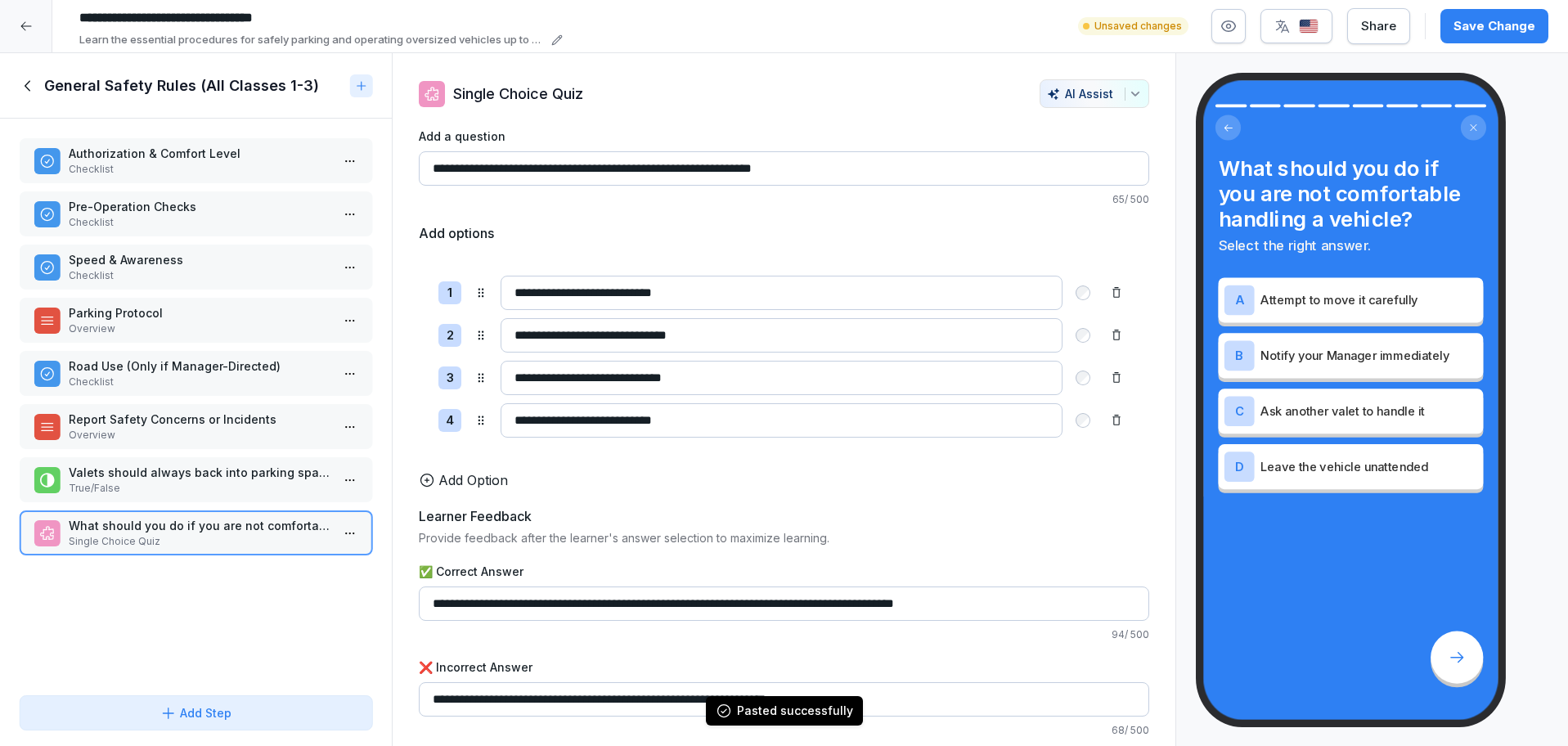
click at [1454, 36] on button "Save Change" at bounding box center [1494, 26] width 108 height 35
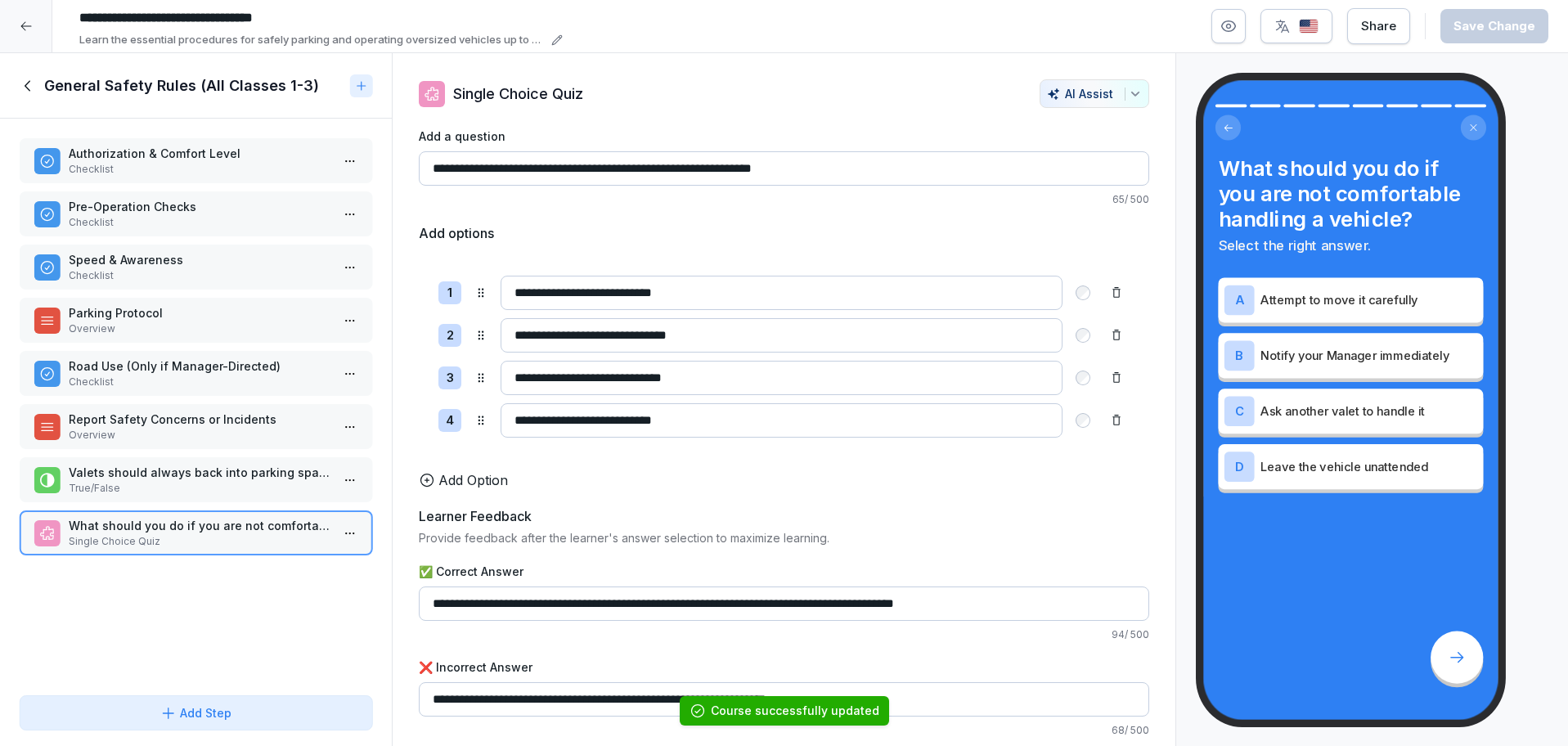
click at [25, 77] on icon at bounding box center [28, 86] width 18 height 18
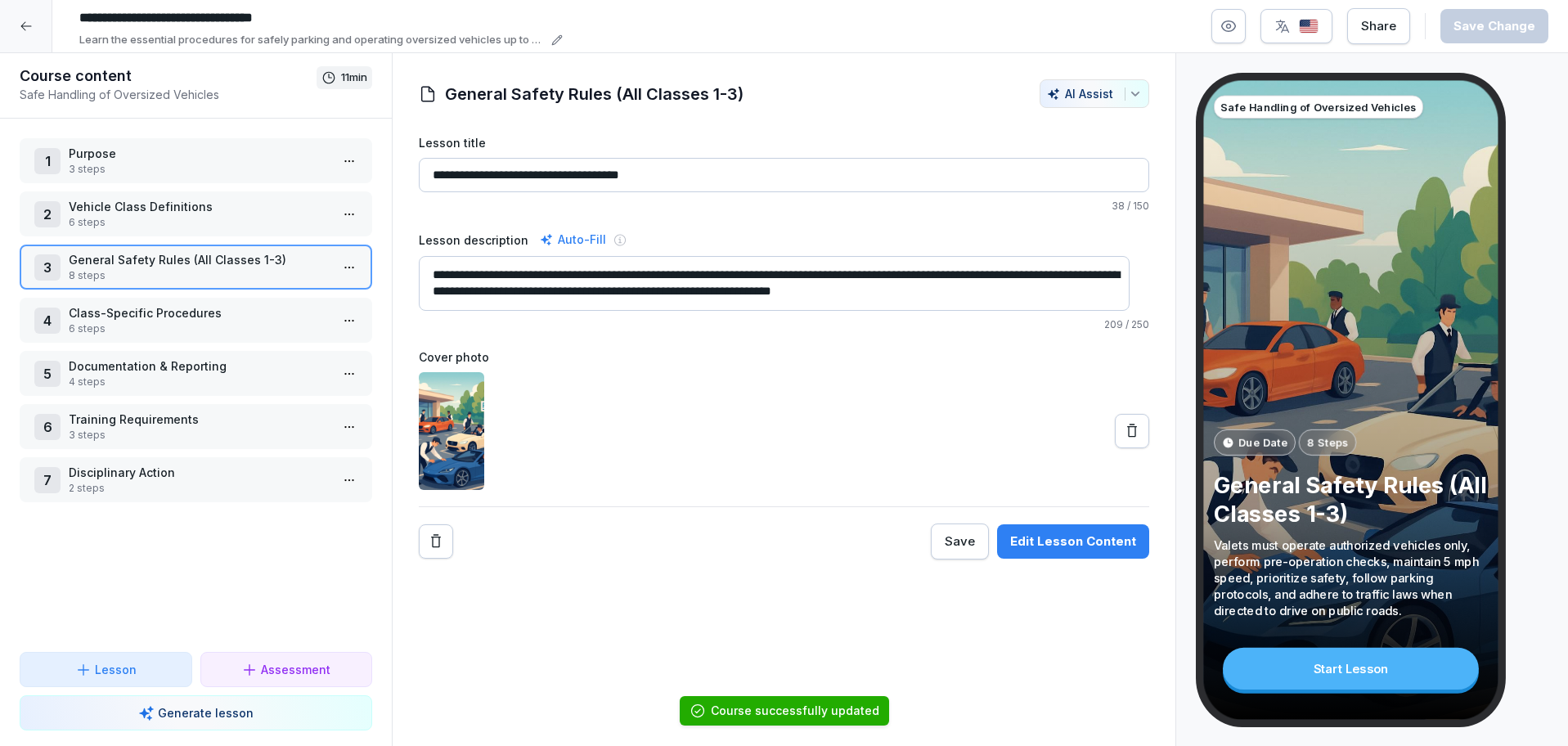
click at [290, 361] on p "Documentation & Reporting" at bounding box center [198, 366] width 261 height 17
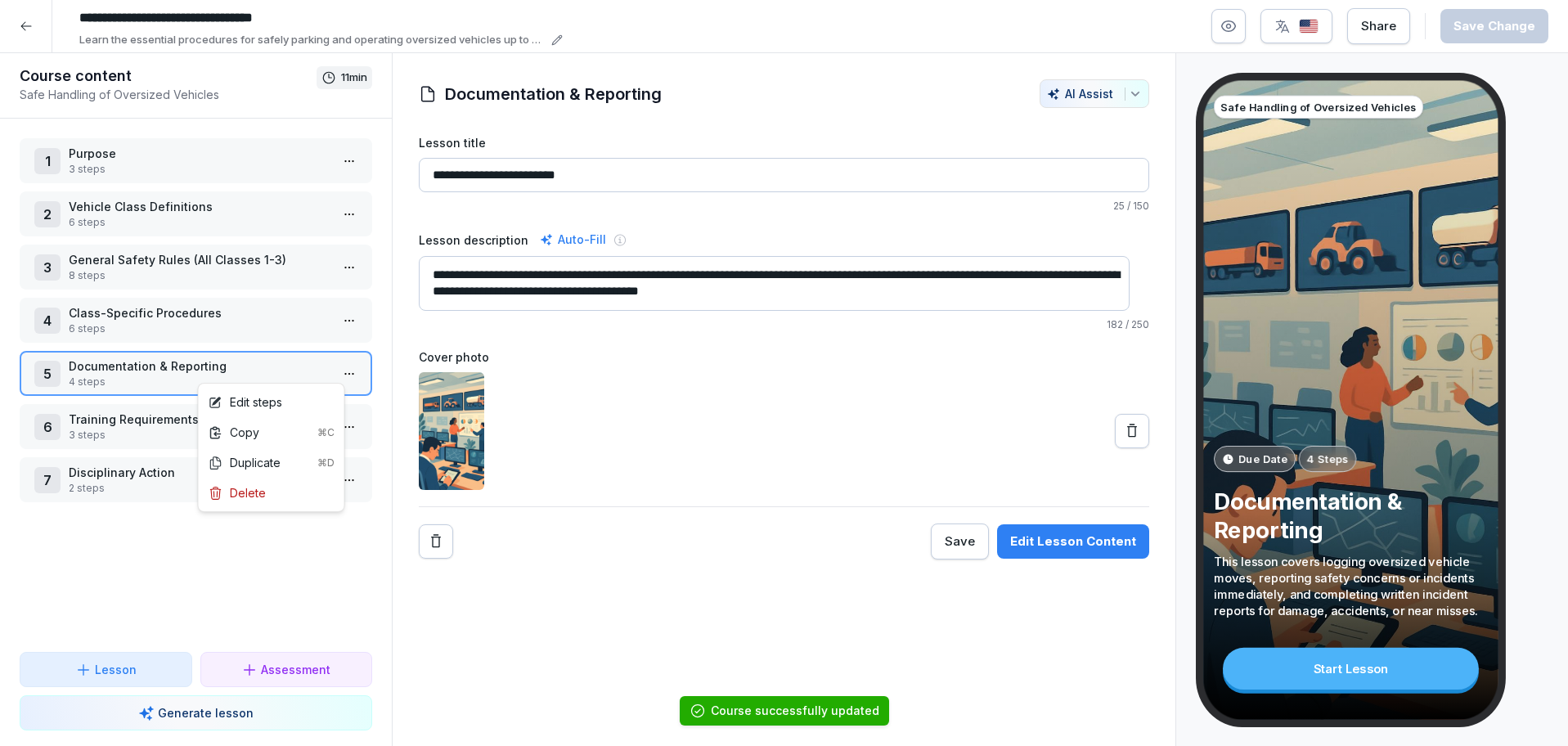
click at [342, 365] on html "**********" at bounding box center [784, 373] width 1568 height 746
click at [281, 488] on div "Delete" at bounding box center [271, 492] width 139 height 30
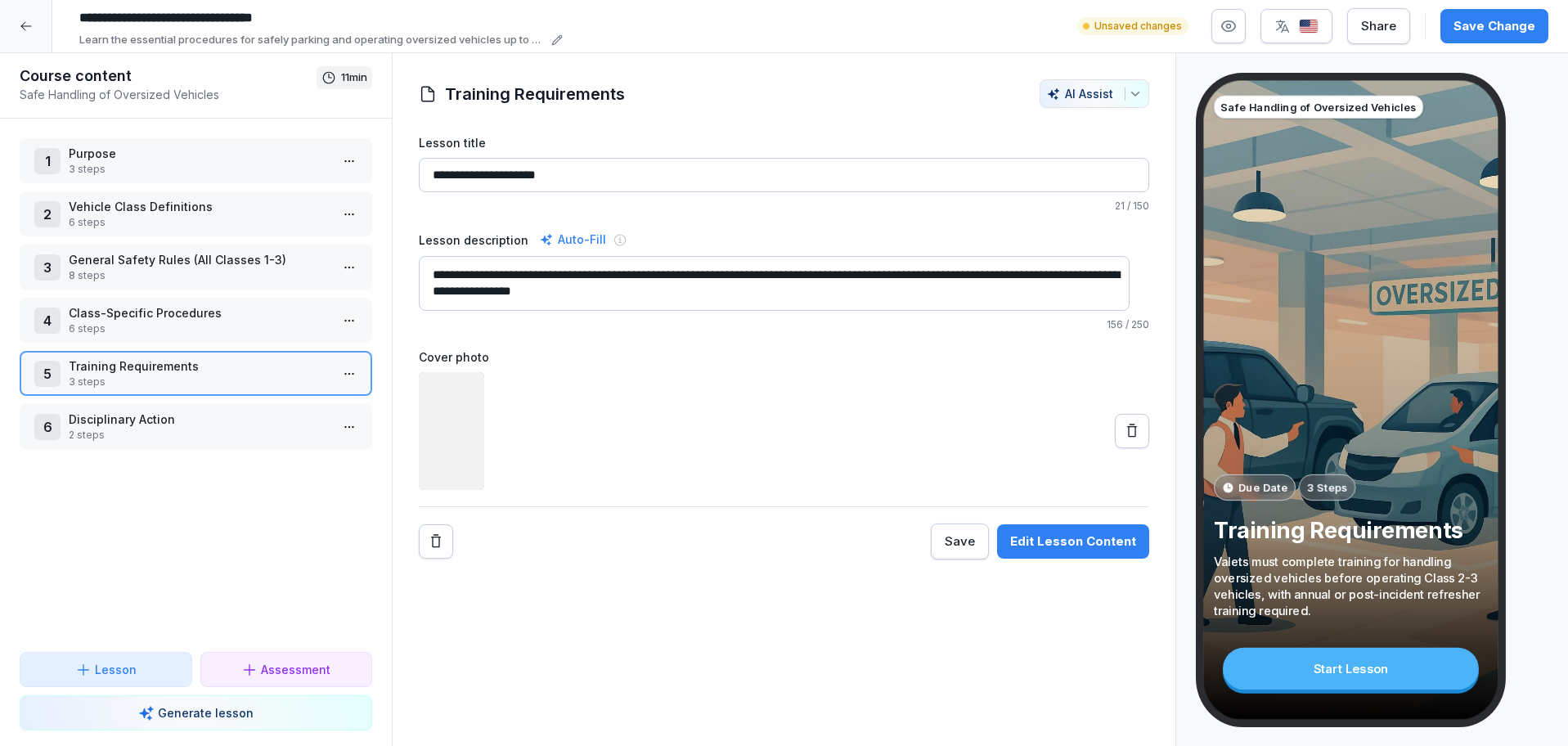
click at [1460, 25] on div "Save Change" at bounding box center [1494, 26] width 82 height 18
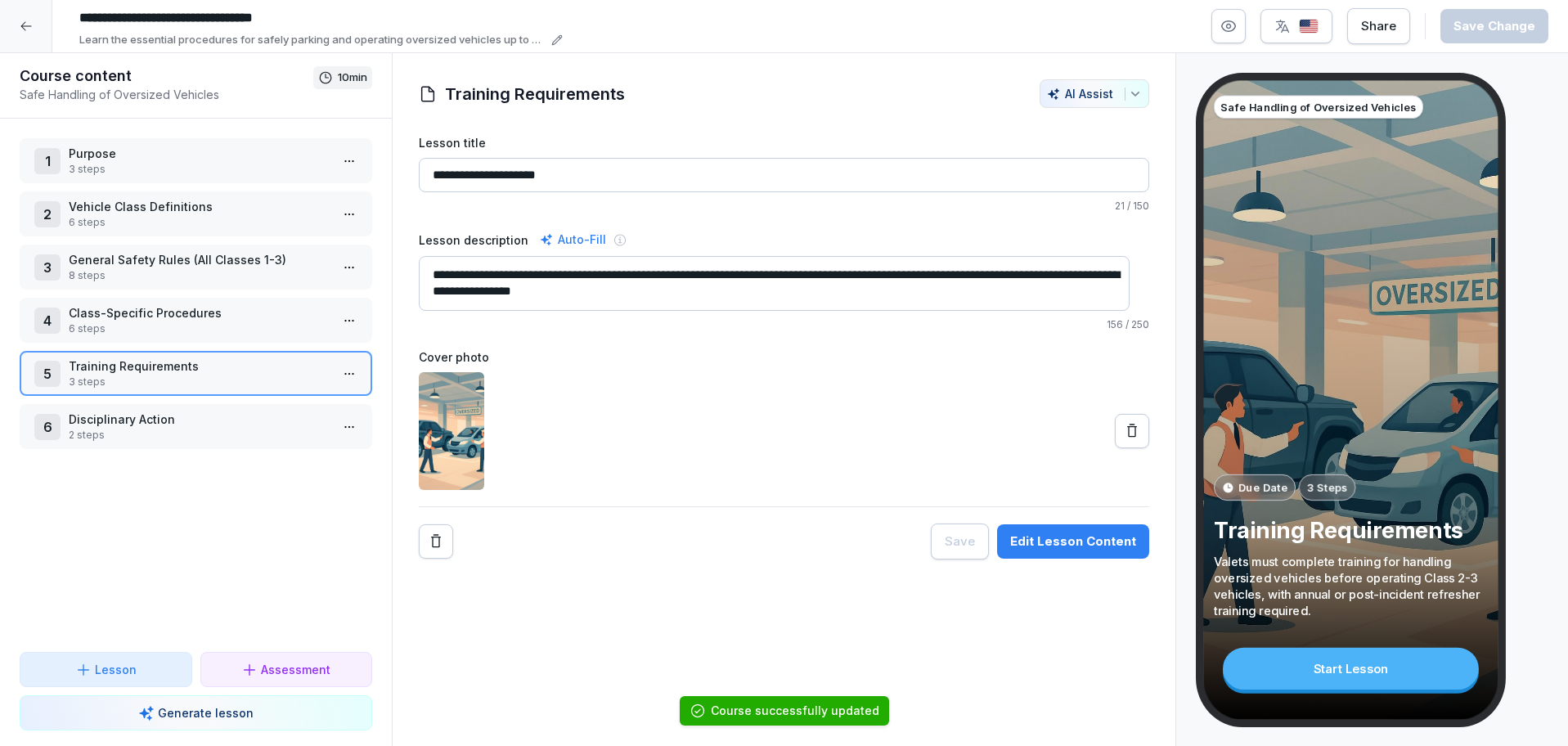
click at [227, 369] on p "Training Requirements" at bounding box center [198, 366] width 261 height 17
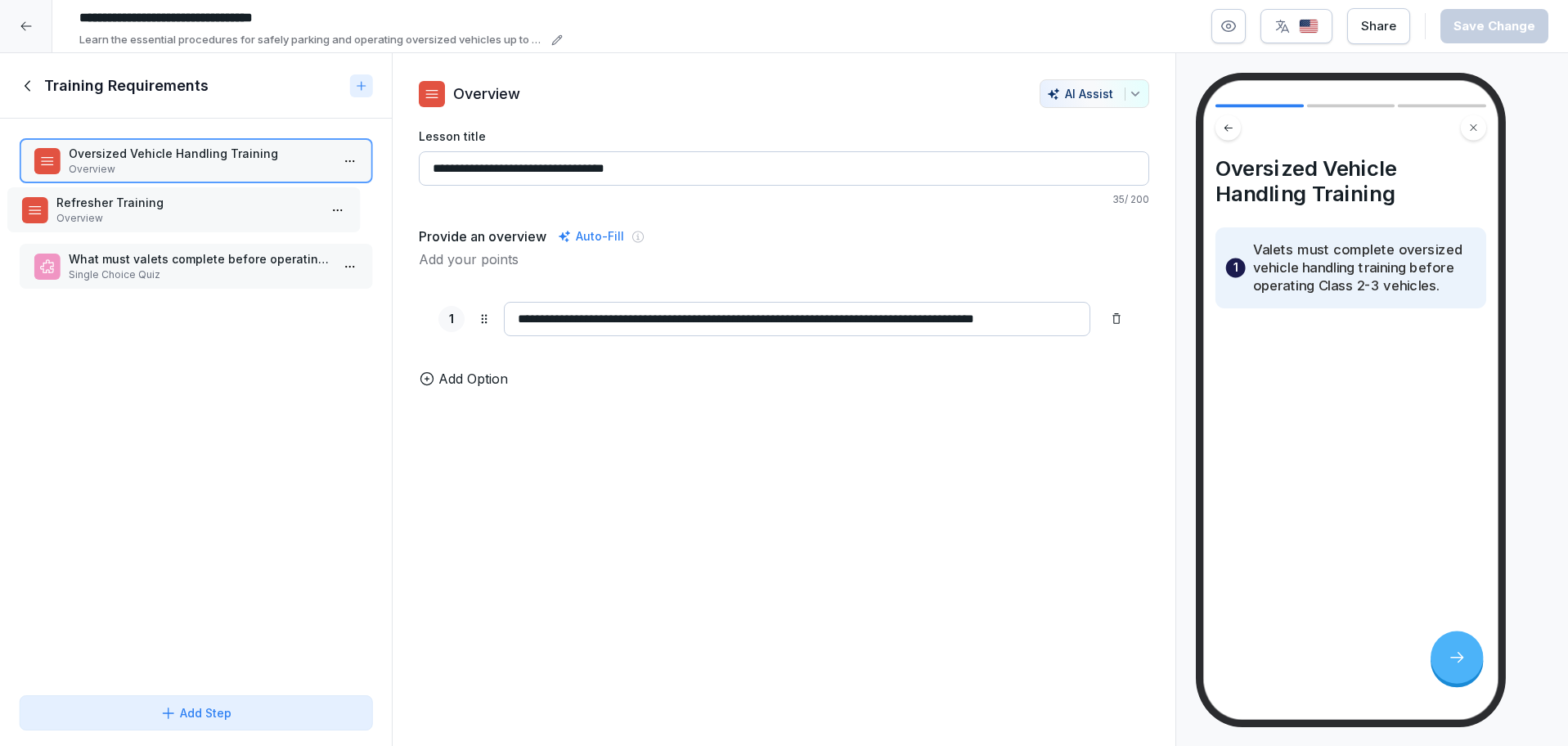
drag, startPoint x: 196, startPoint y: 262, endPoint x: 184, endPoint y: 205, distance: 58.2
click at [184, 205] on p "Refresher Training" at bounding box center [187, 203] width 261 height 17
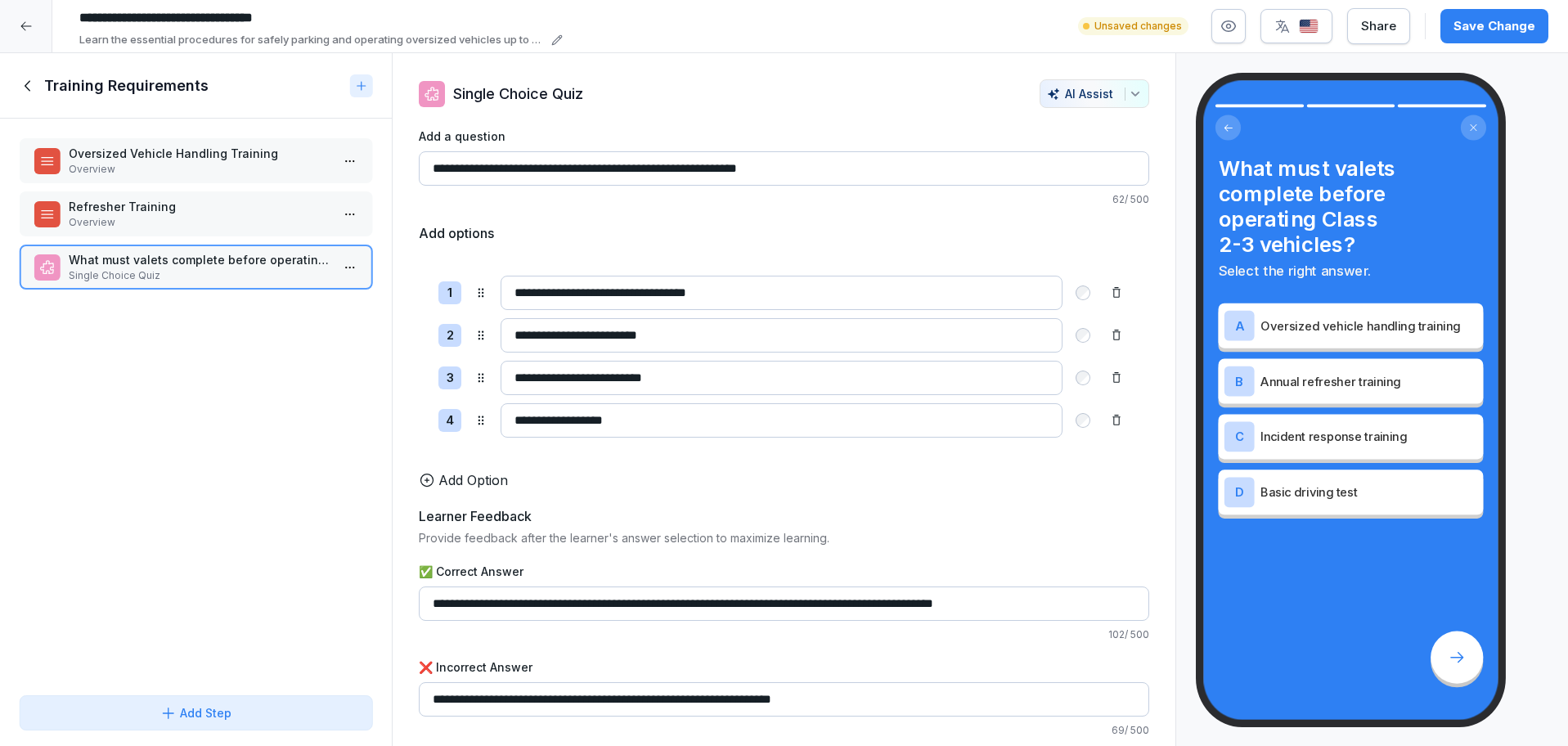
click at [183, 205] on p "Refresher Training" at bounding box center [198, 207] width 261 height 17
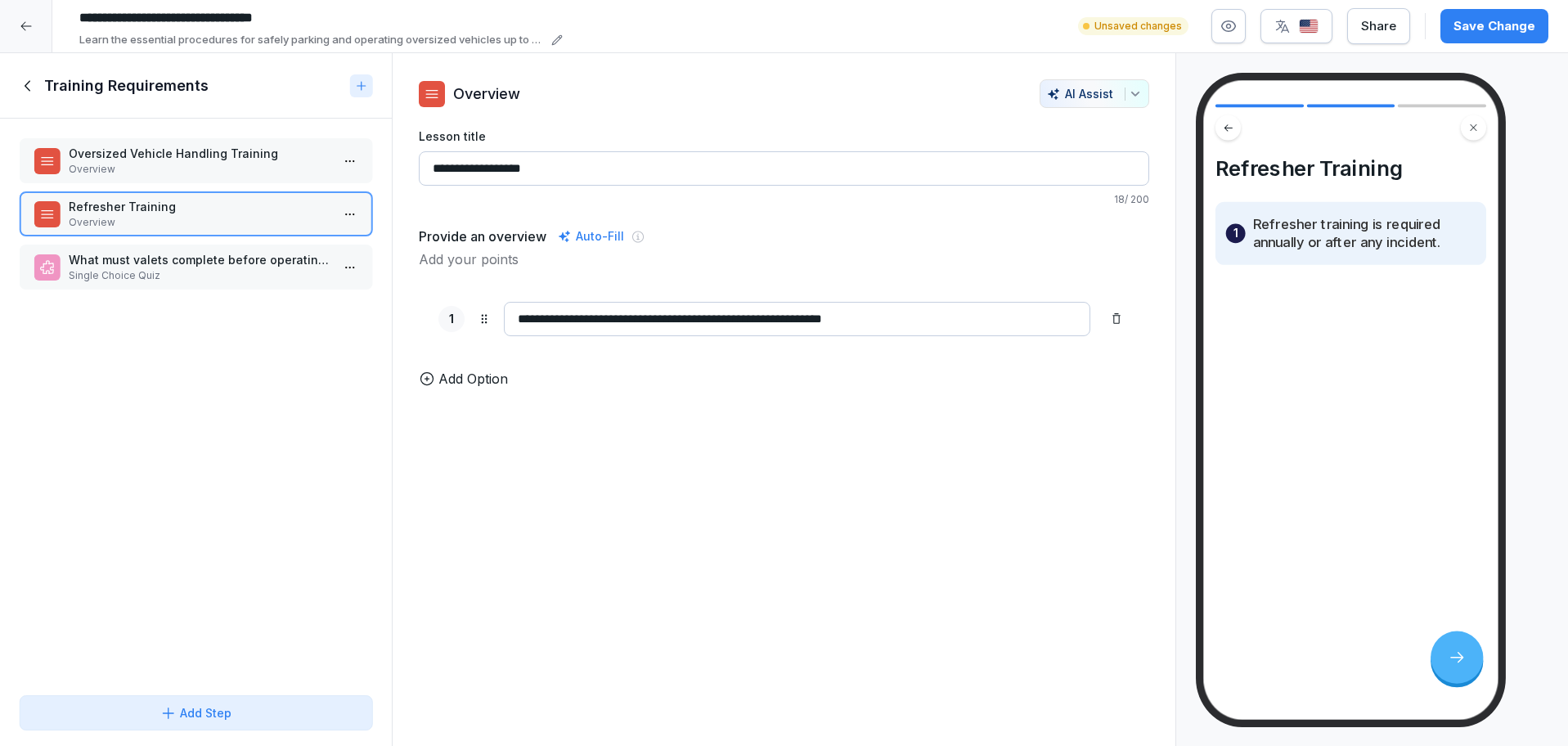
click at [1470, 25] on div "Save Change" at bounding box center [1494, 26] width 82 height 18
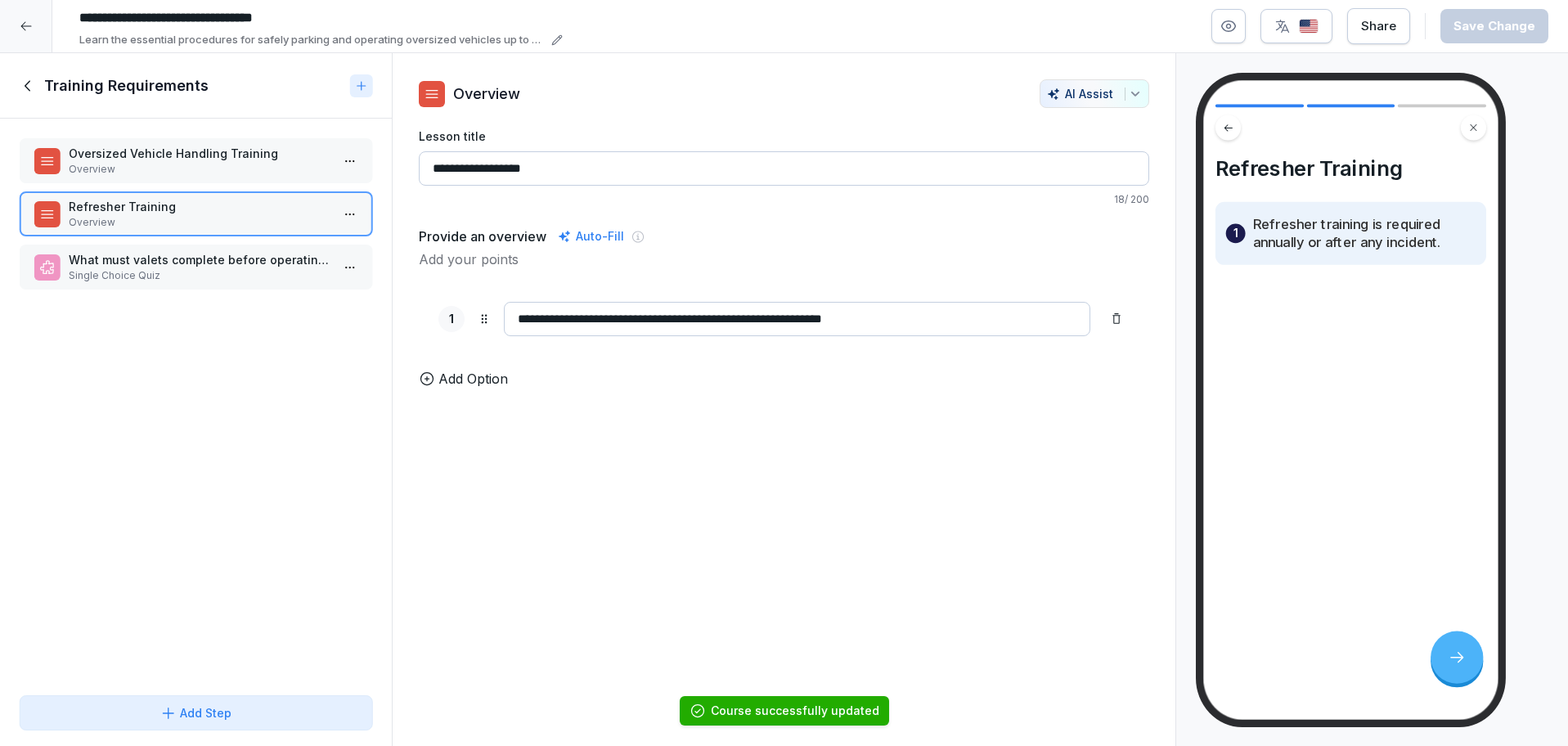
click at [28, 86] on icon at bounding box center [28, 86] width 18 height 18
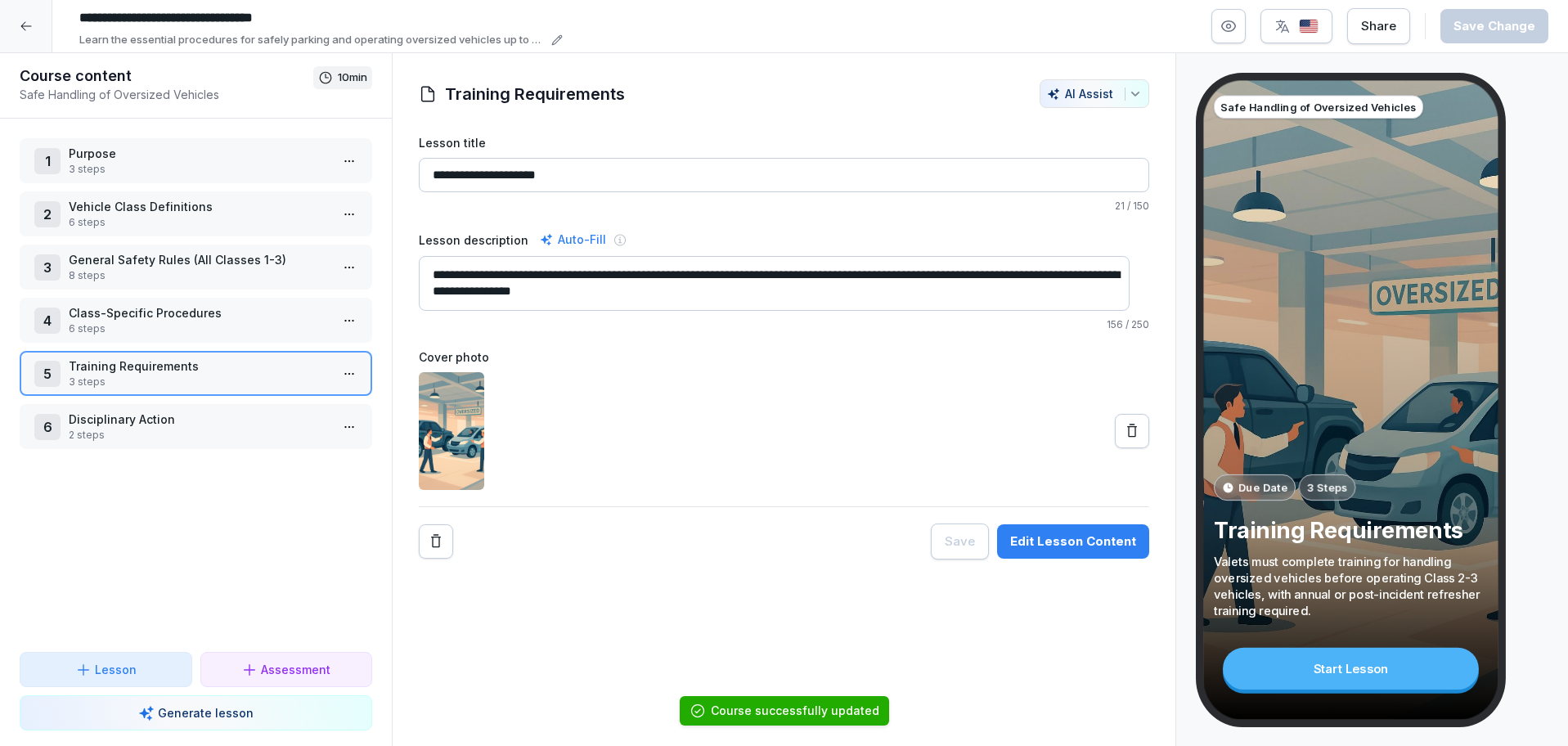
click at [142, 404] on div "6 Disciplinary Action 2 steps" at bounding box center [195, 426] width 353 height 45
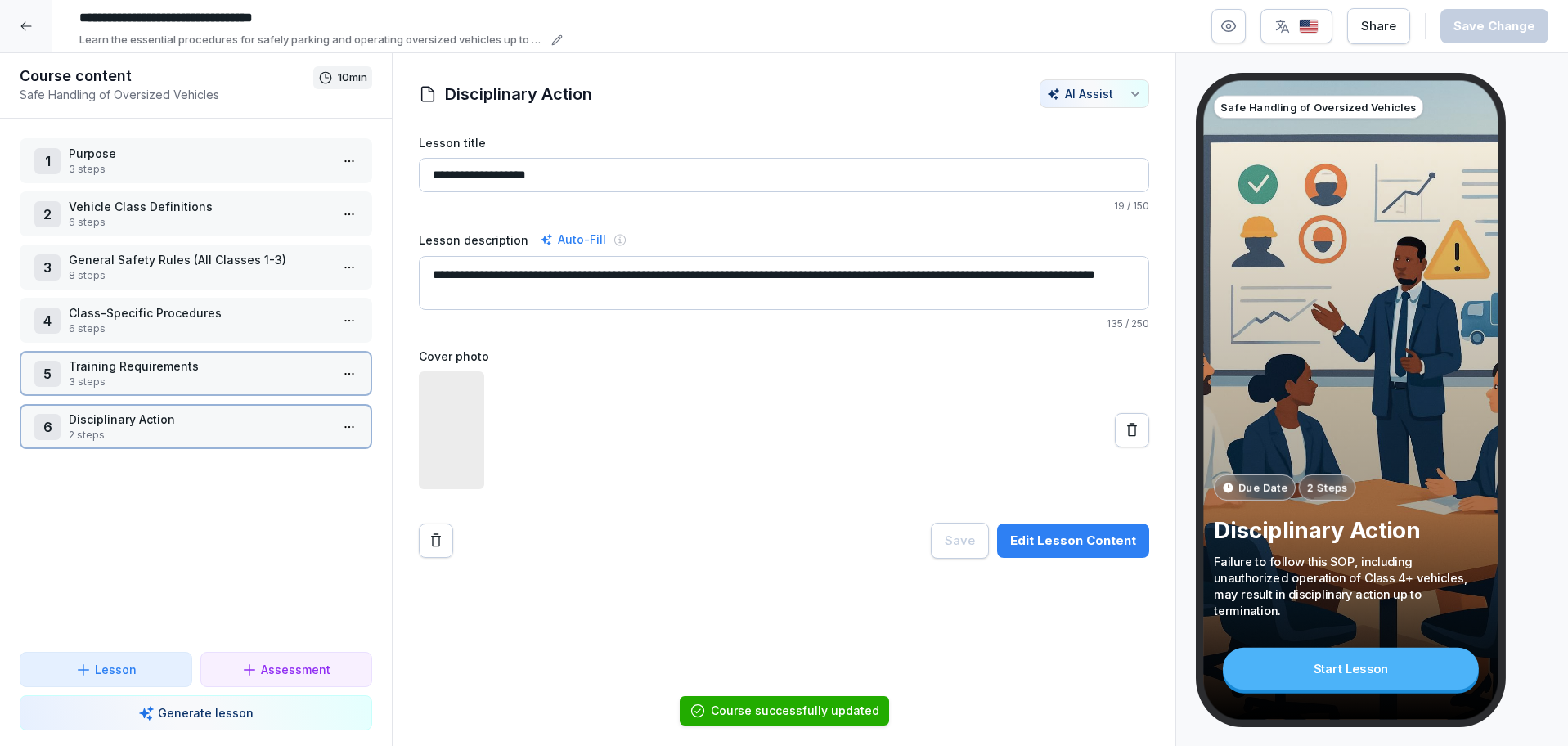
click at [142, 404] on div "6 Disciplinary Action 2 steps" at bounding box center [195, 426] width 353 height 45
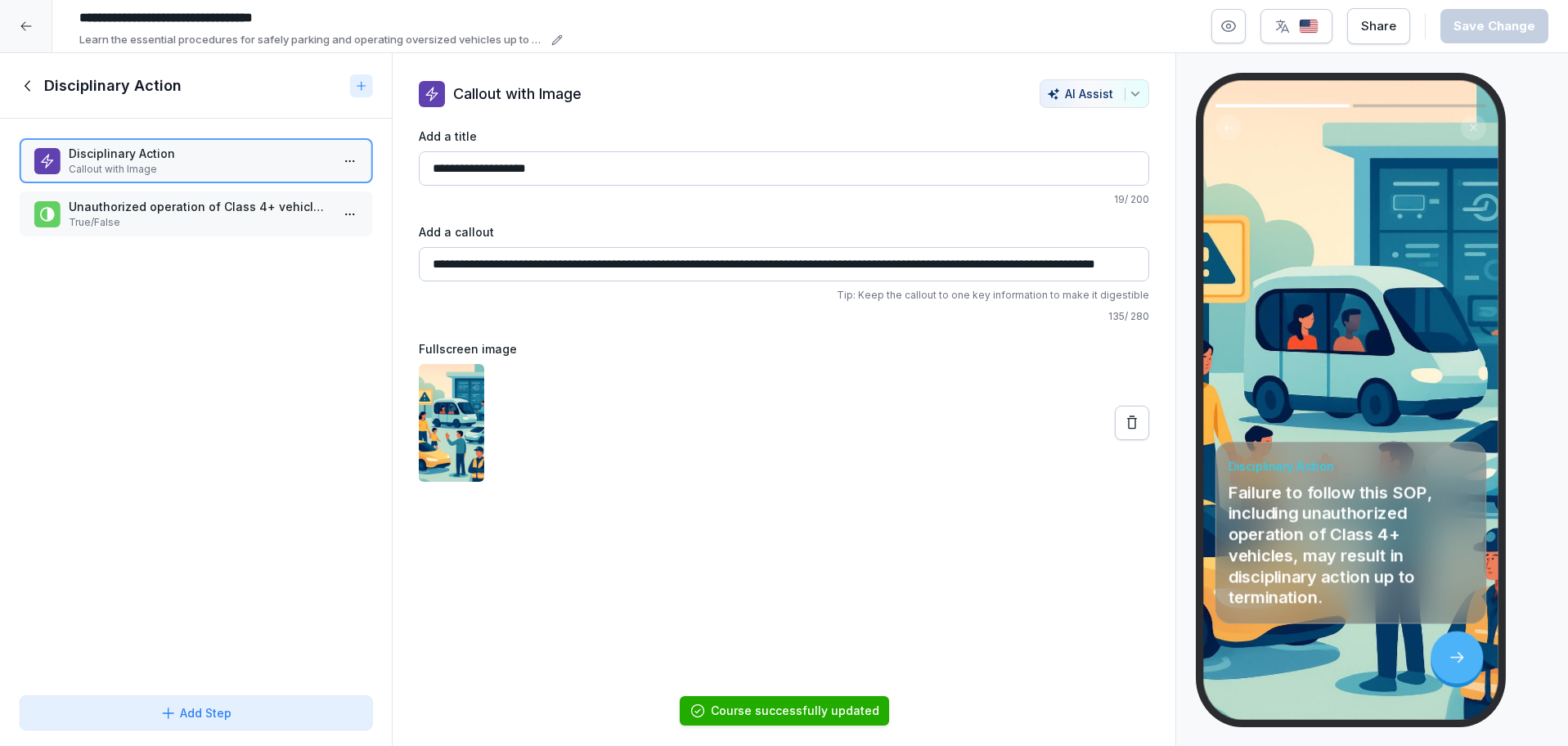
click at [81, 204] on p "Unauthorized operation of Class 4+ vehicles can result in disciplinary action u…" at bounding box center [198, 207] width 261 height 17
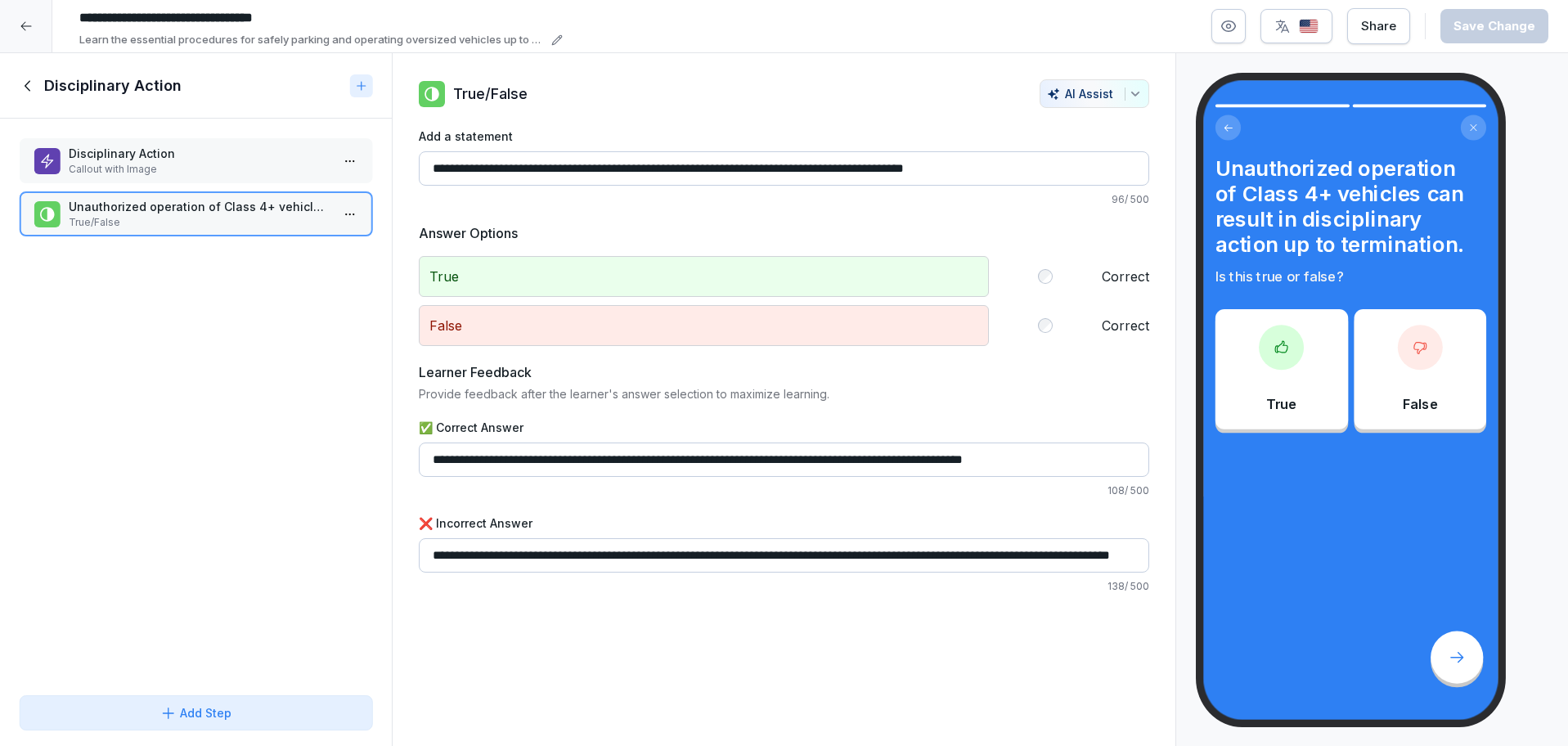
click at [35, 84] on icon at bounding box center [28, 86] width 18 height 18
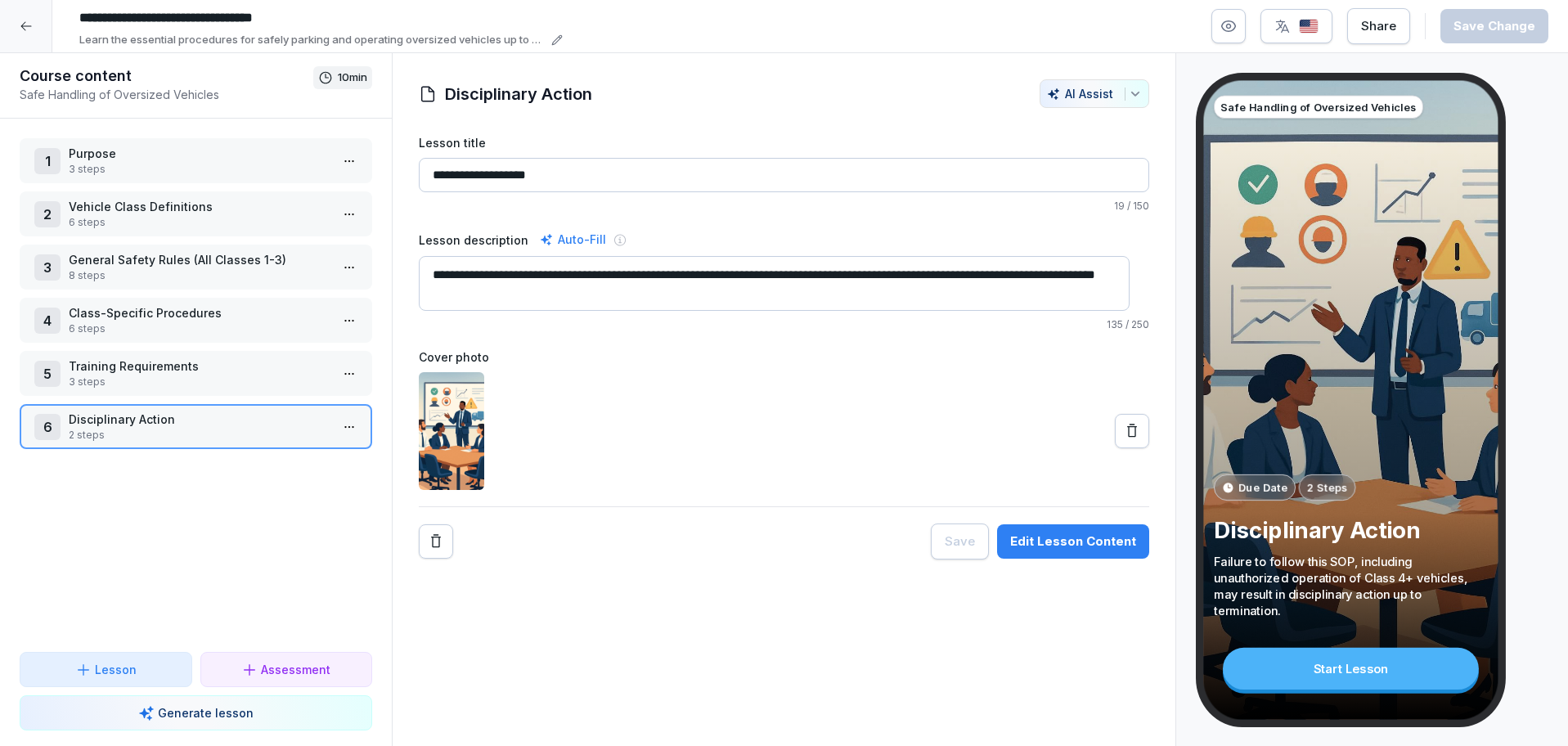
click at [276, 663] on p "Assessment" at bounding box center [295, 669] width 69 height 17
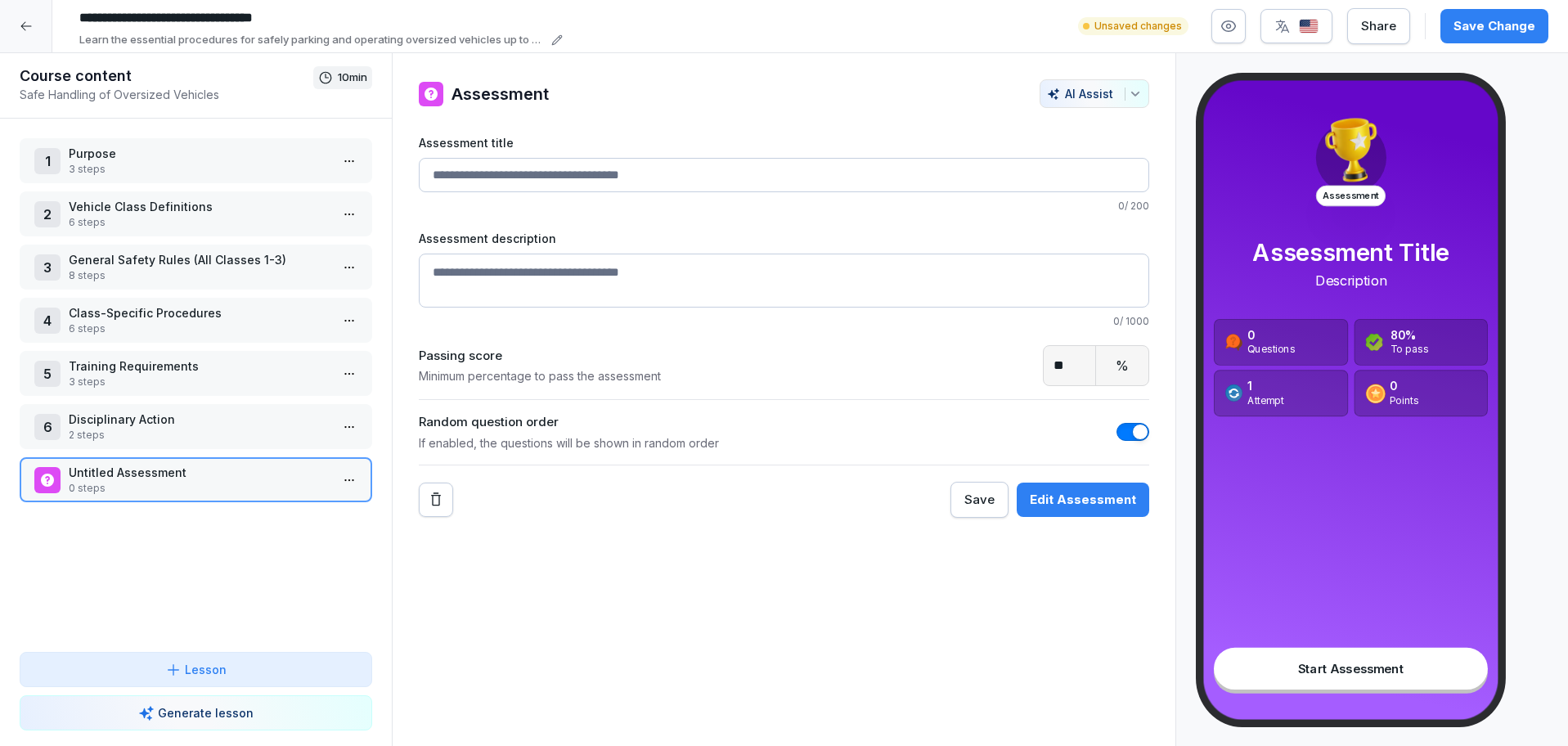
click at [1071, 508] on div "Edit Assessment" at bounding box center [1083, 499] width 107 height 18
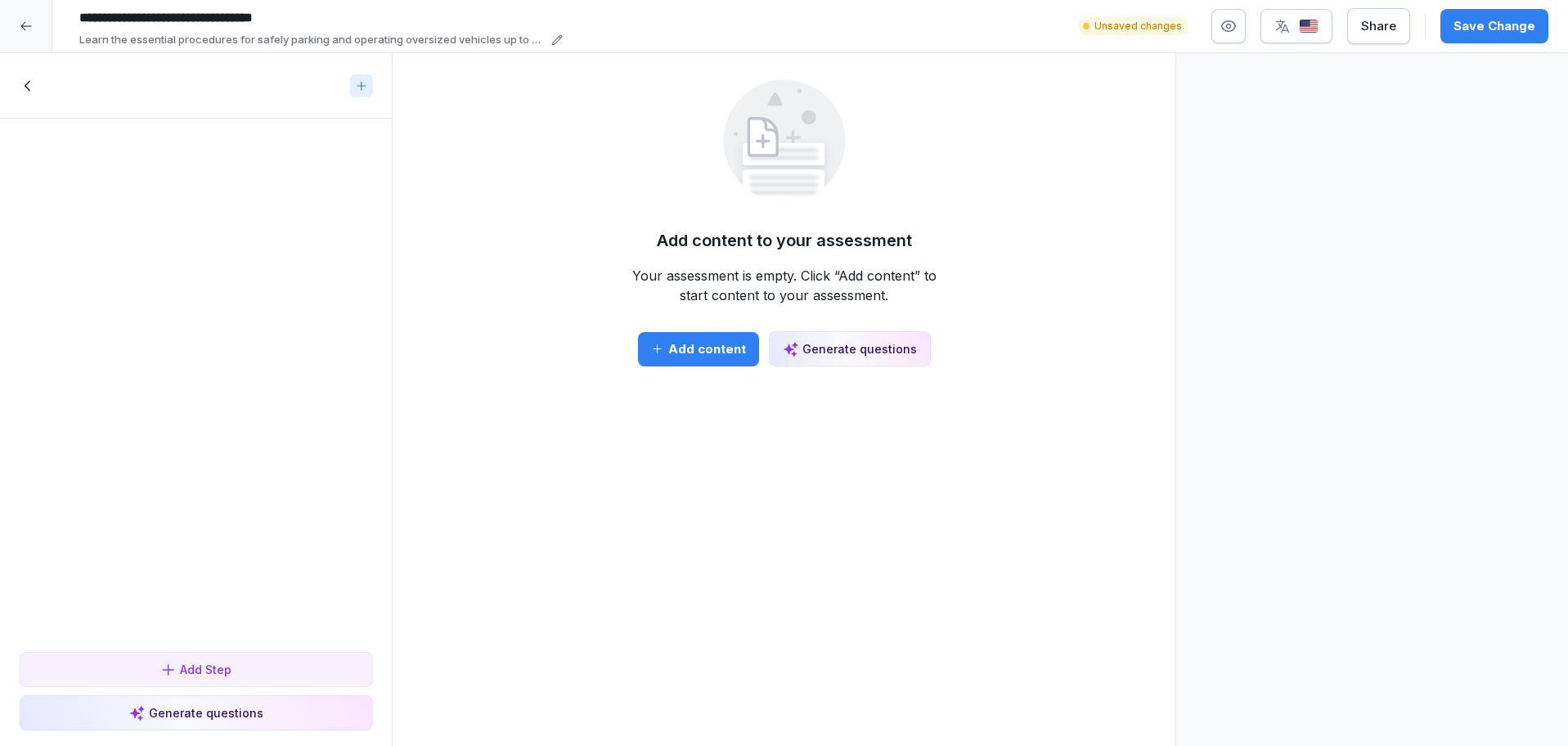
click at [806, 337] on button "Generate questions" at bounding box center [850, 349] width 162 height 36
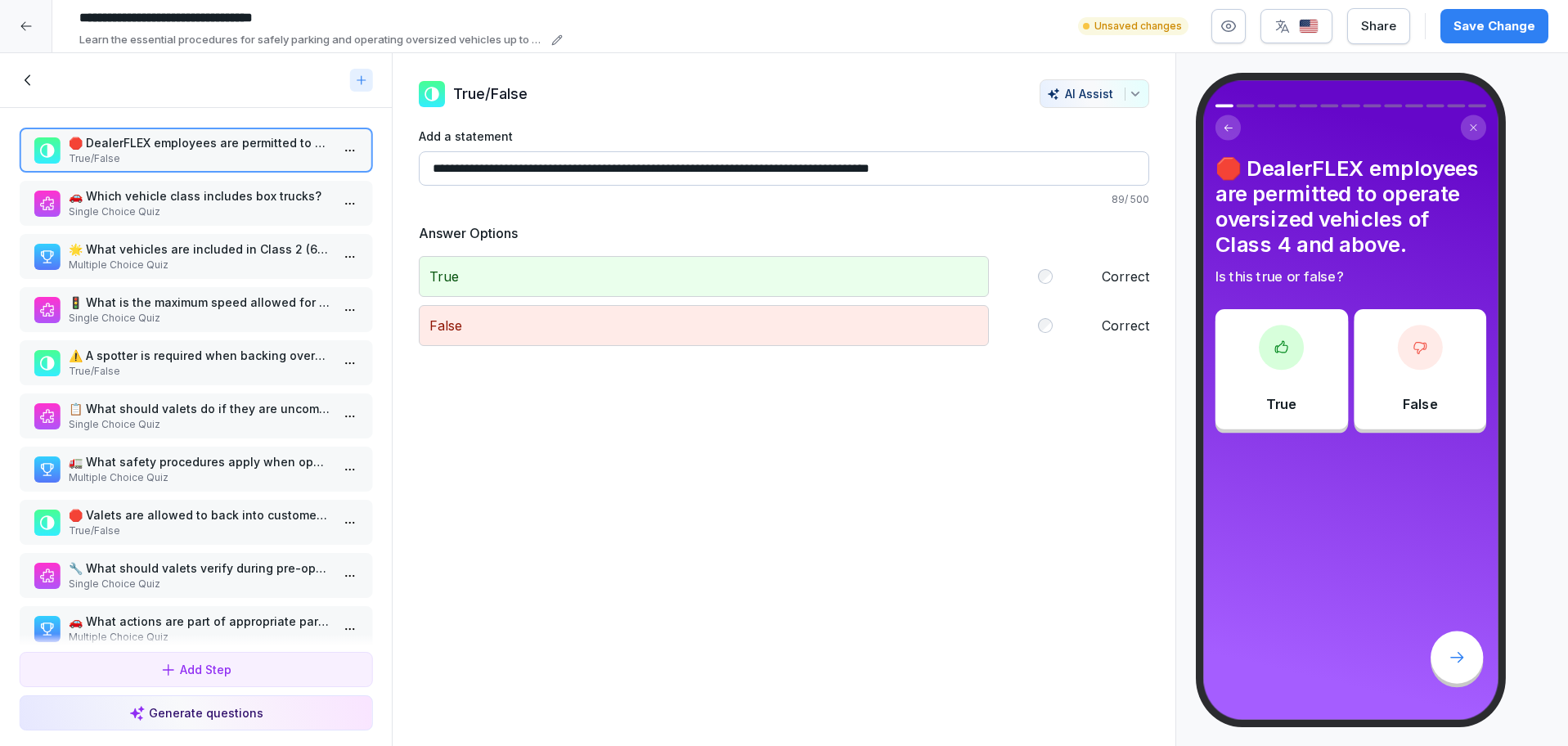
click at [1487, 27] on div "Save Change" at bounding box center [1494, 26] width 82 height 18
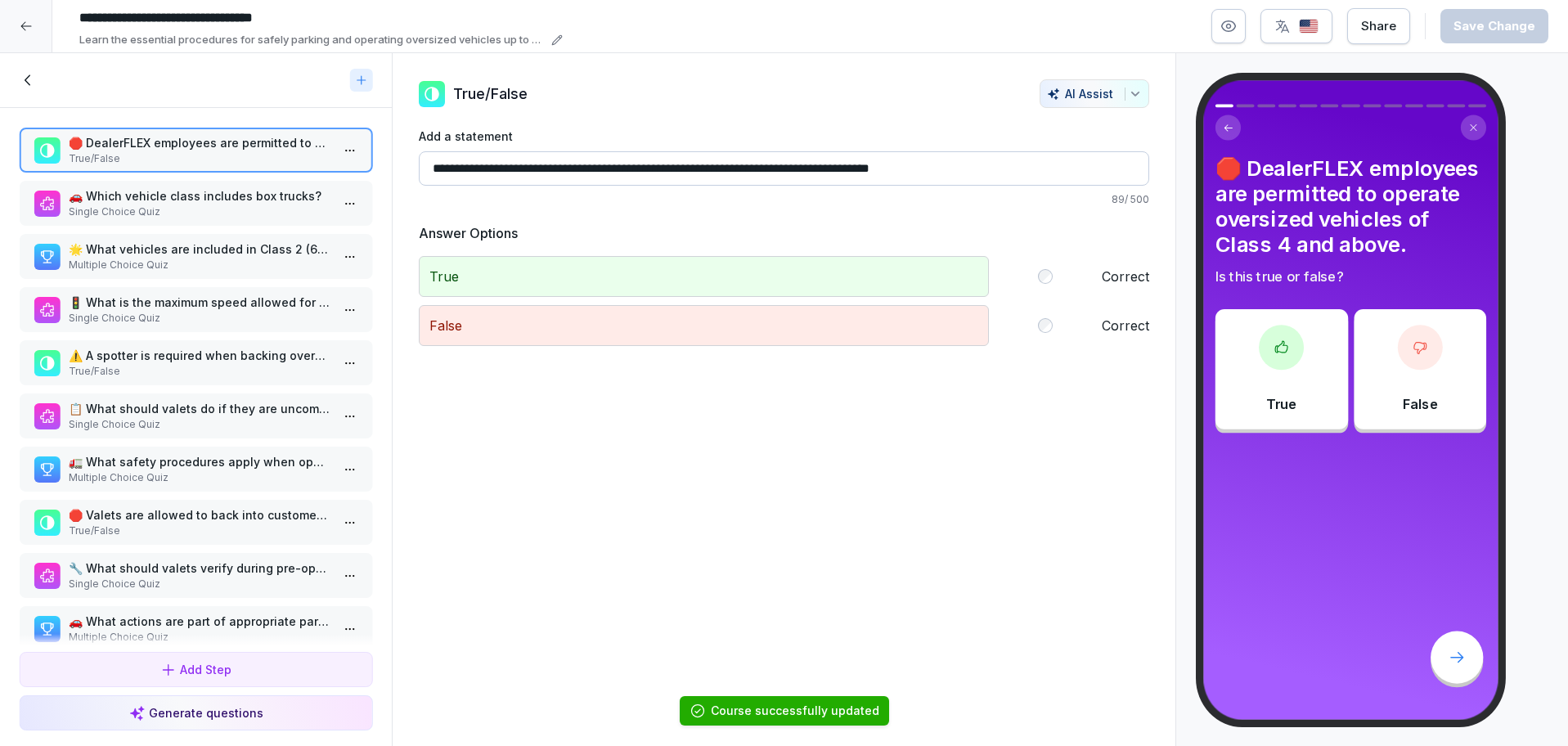
click at [22, 25] on icon at bounding box center [25, 26] width 11 height 9
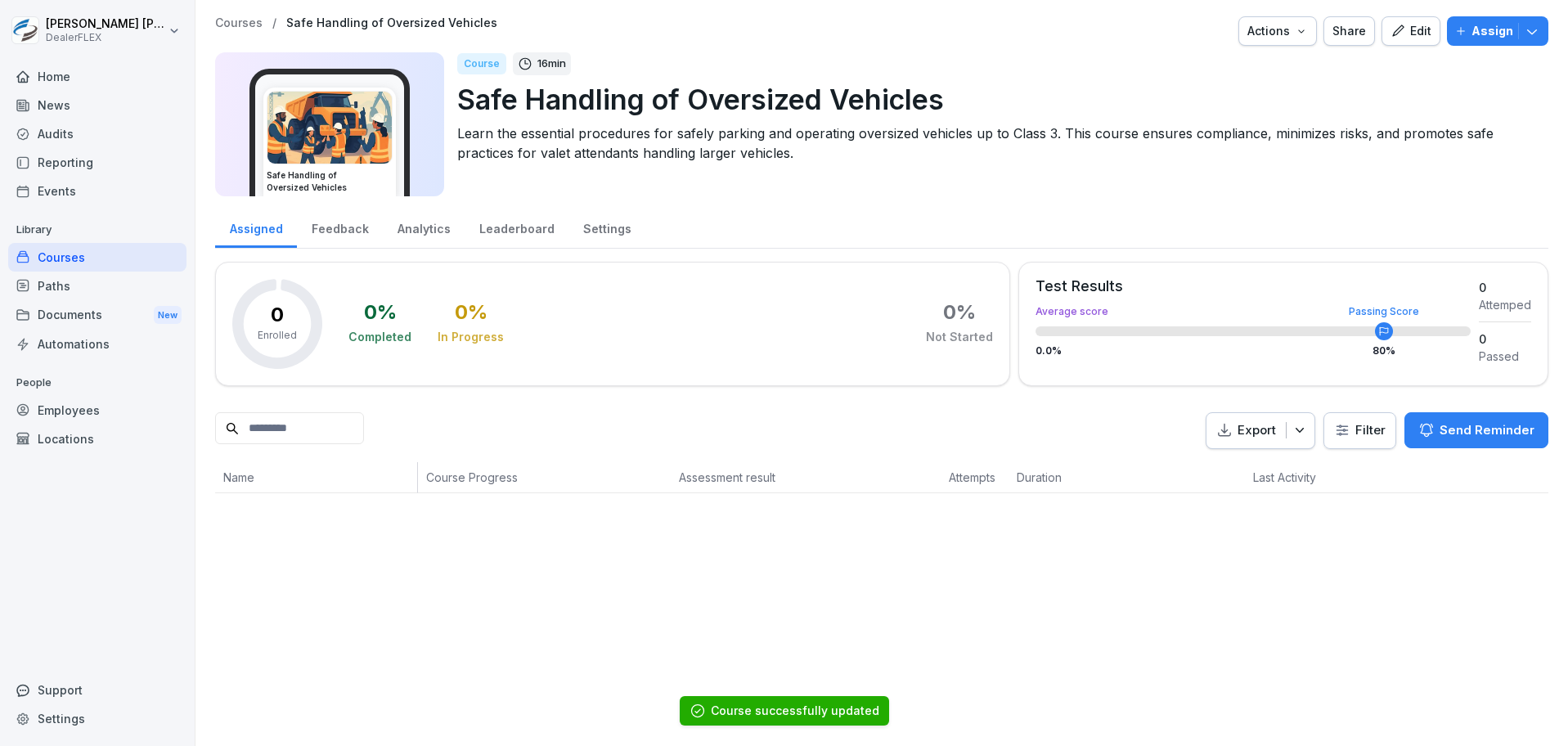
click at [1487, 25] on p "Assign" at bounding box center [1492, 31] width 41 height 18
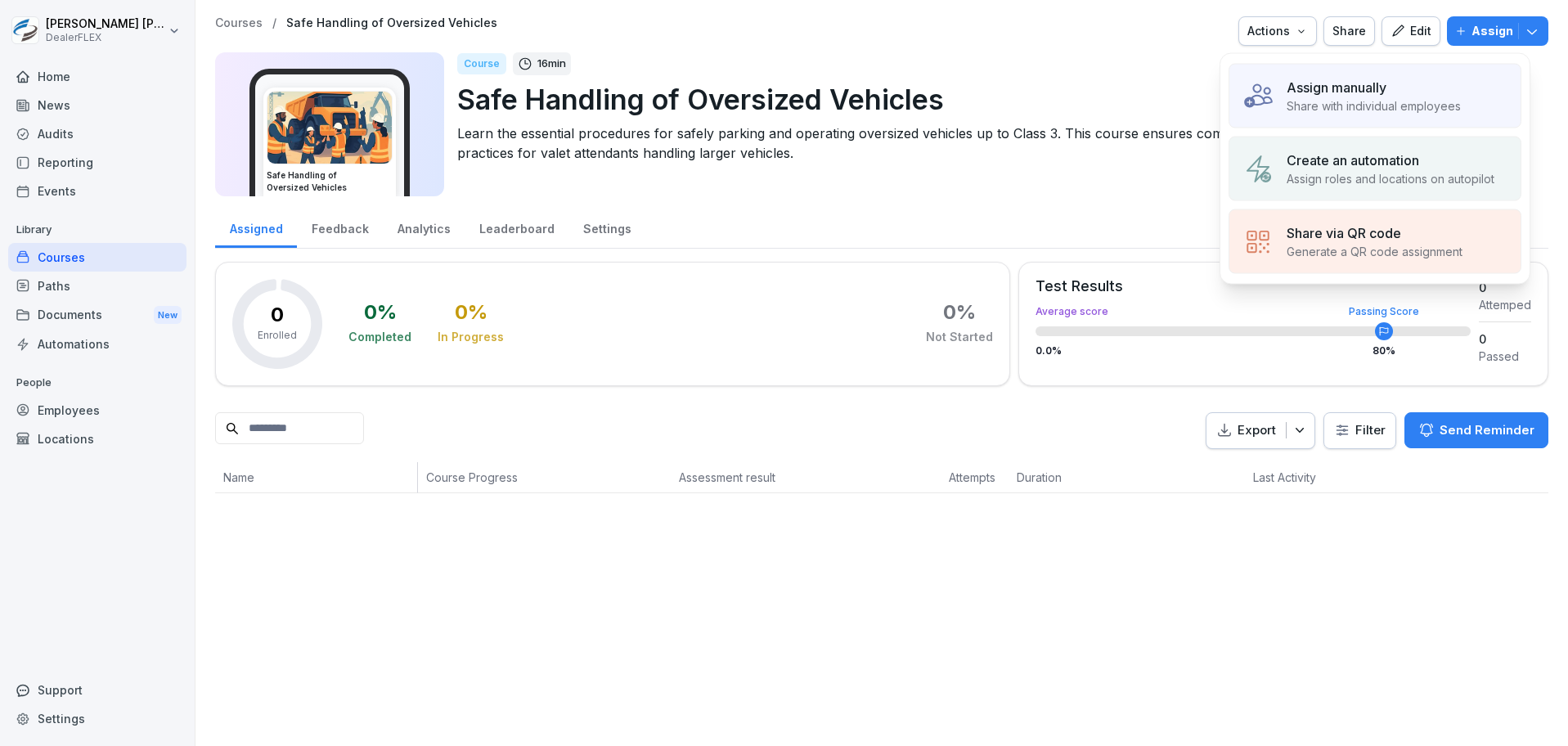
click at [1391, 97] on p "Share with individual employees" at bounding box center [1373, 106] width 174 height 17
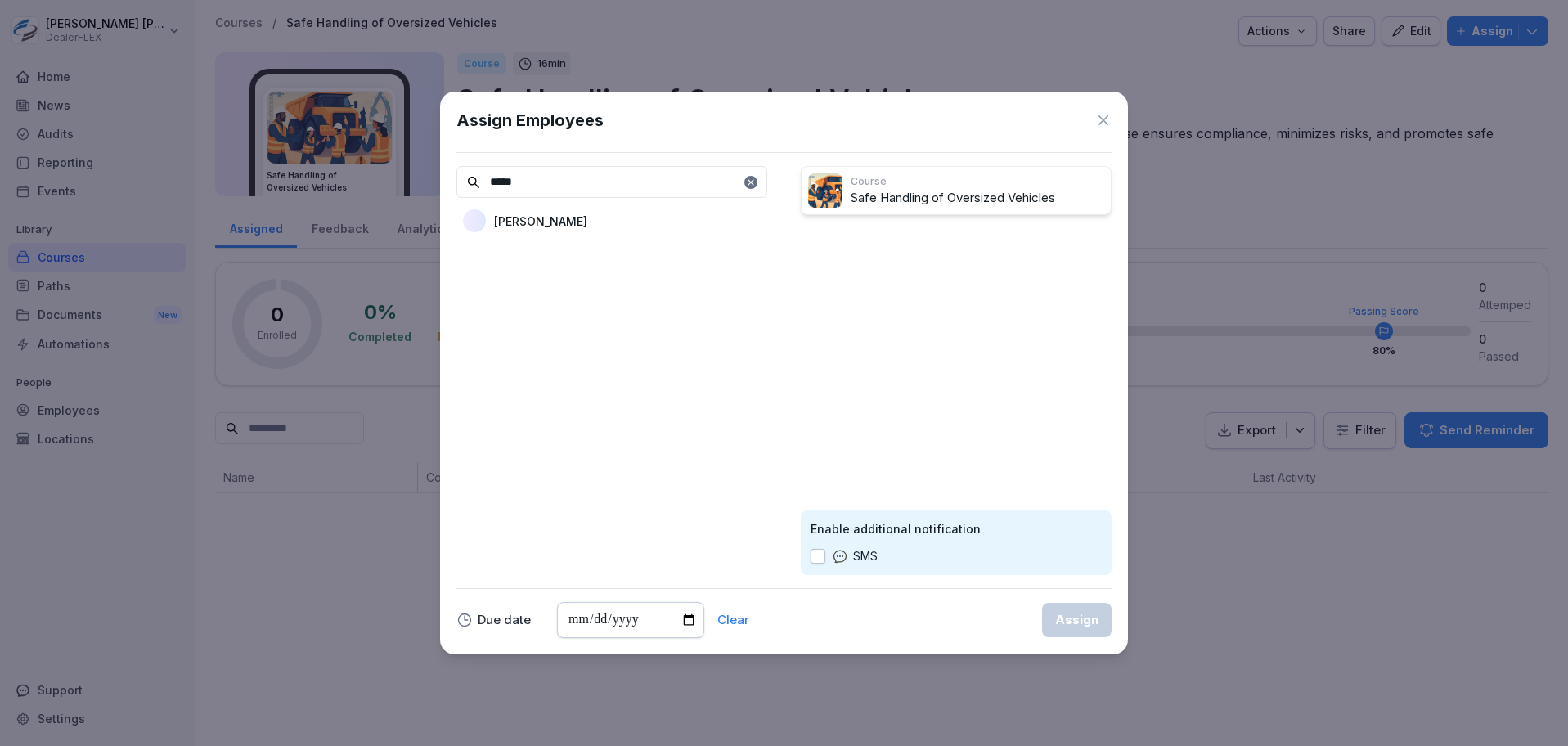
click at [567, 213] on p "[PERSON_NAME]" at bounding box center [540, 221] width 93 height 17
click at [604, 178] on input "*****" at bounding box center [611, 182] width 311 height 32
click at [638, 211] on div "[PERSON_NAME]" at bounding box center [611, 220] width 311 height 30
click at [653, 196] on input "***" at bounding box center [611, 182] width 311 height 32
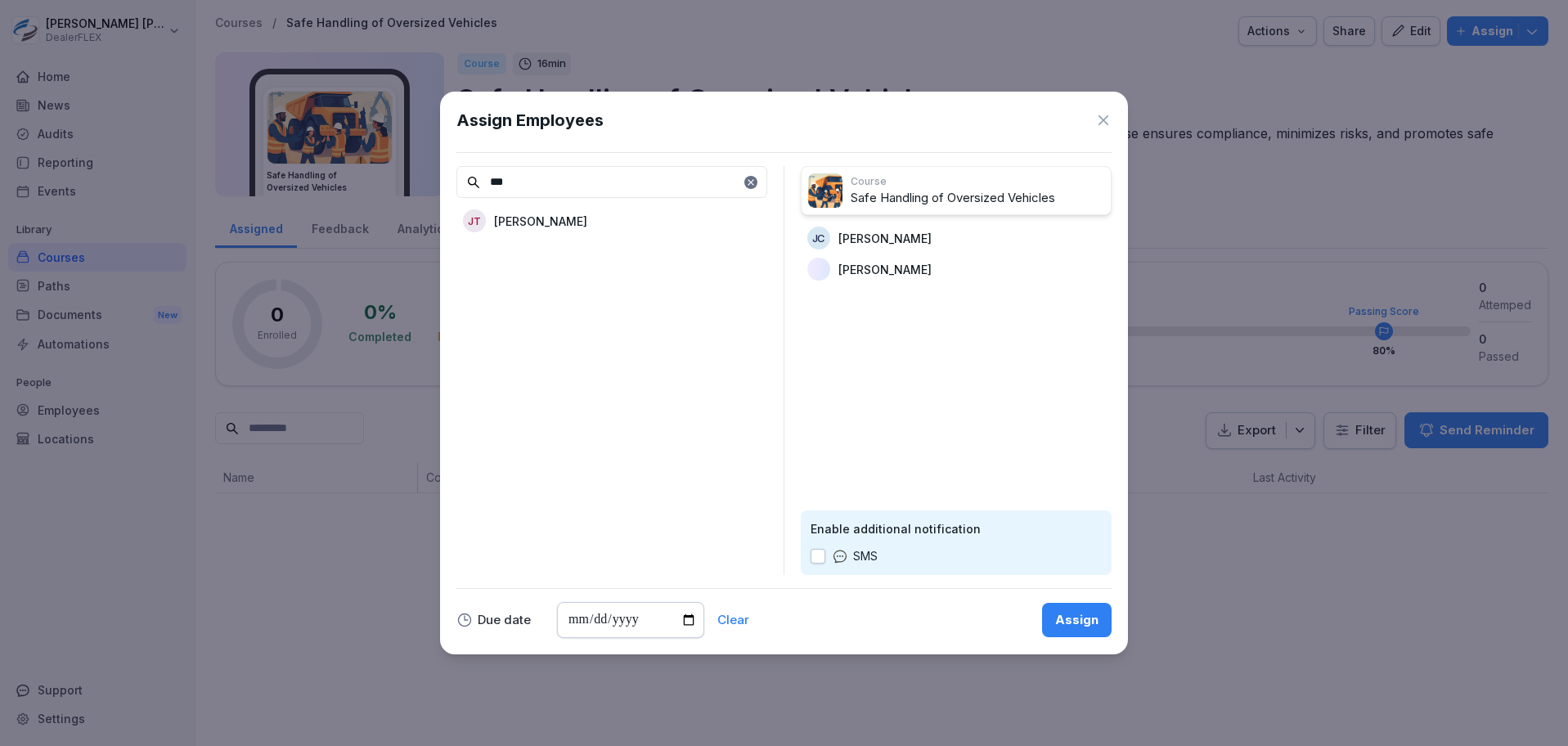
click at [653, 196] on input "***" at bounding box center [611, 182] width 311 height 32
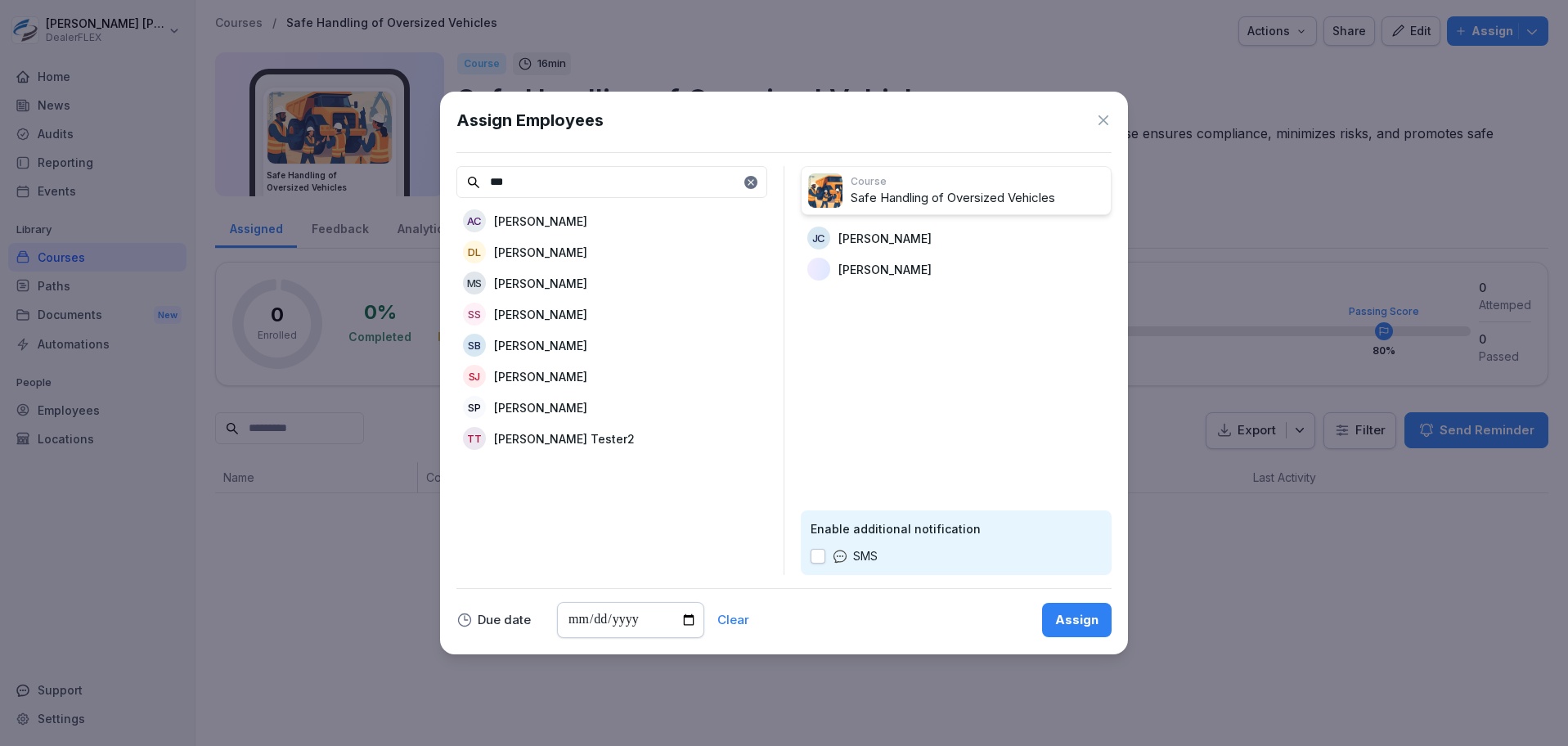
type input "***"
click at [610, 317] on div "SS [PERSON_NAME]" at bounding box center [611, 313] width 311 height 30
click at [1060, 624] on div "Assign" at bounding box center [1076, 620] width 43 height 18
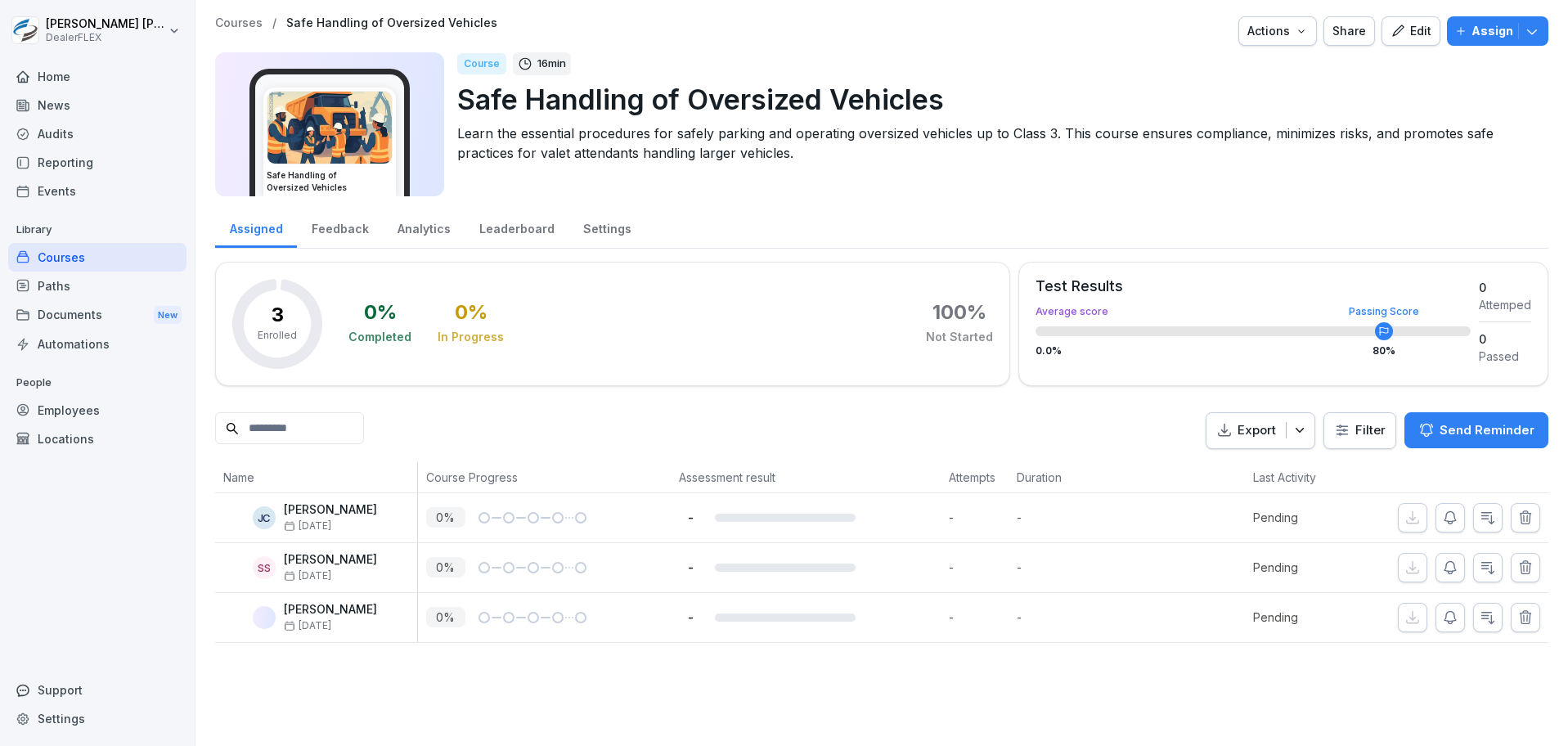
click at [670, 96] on p "Safe Handling of Oversized Vehicles" at bounding box center [996, 99] width 1078 height 41
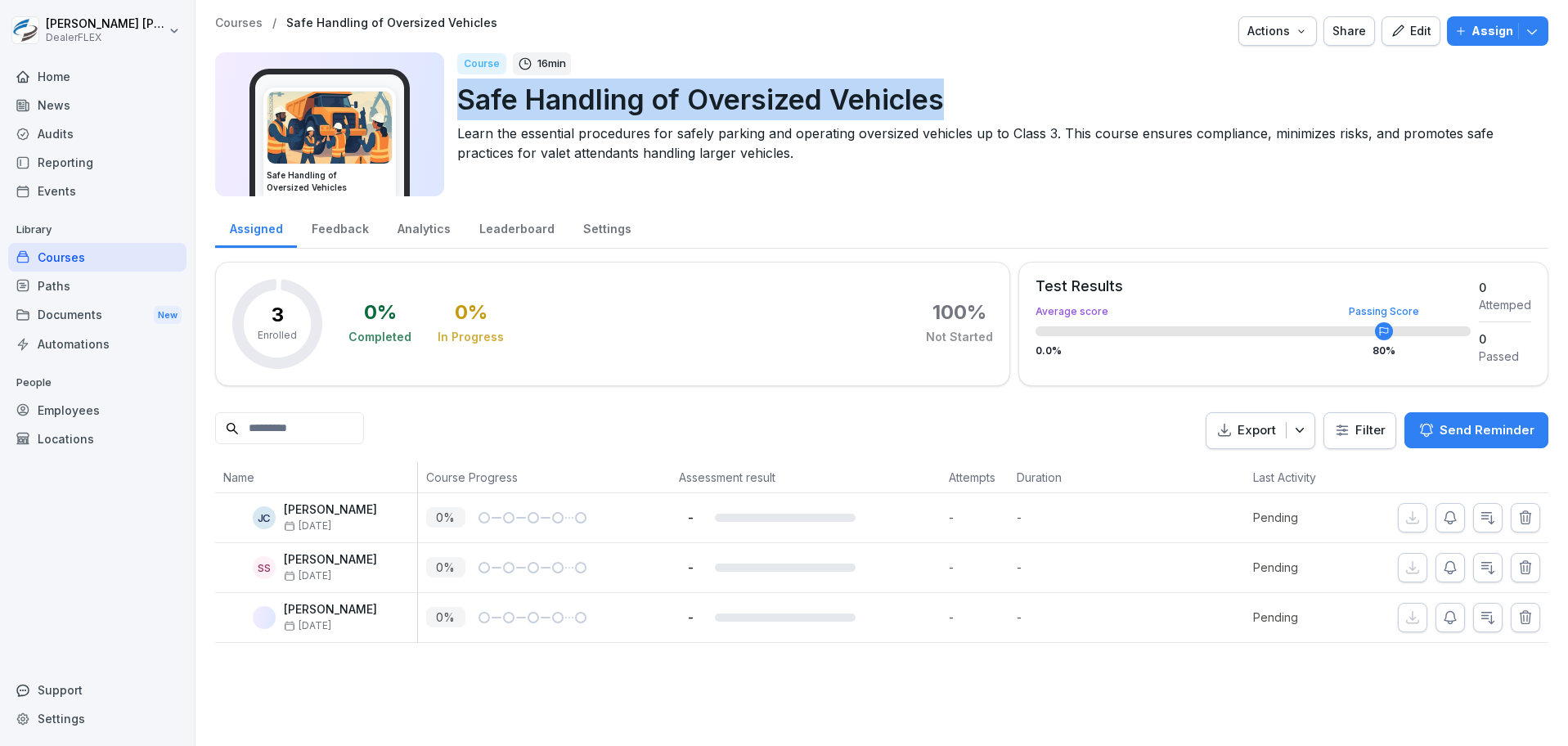
click at [670, 96] on p "Safe Handling of Oversized Vehicles" at bounding box center [996, 99] width 1078 height 41
copy p "Safe Handling of Oversized Vehicles"
